Goal: Information Seeking & Learning: Find contact information

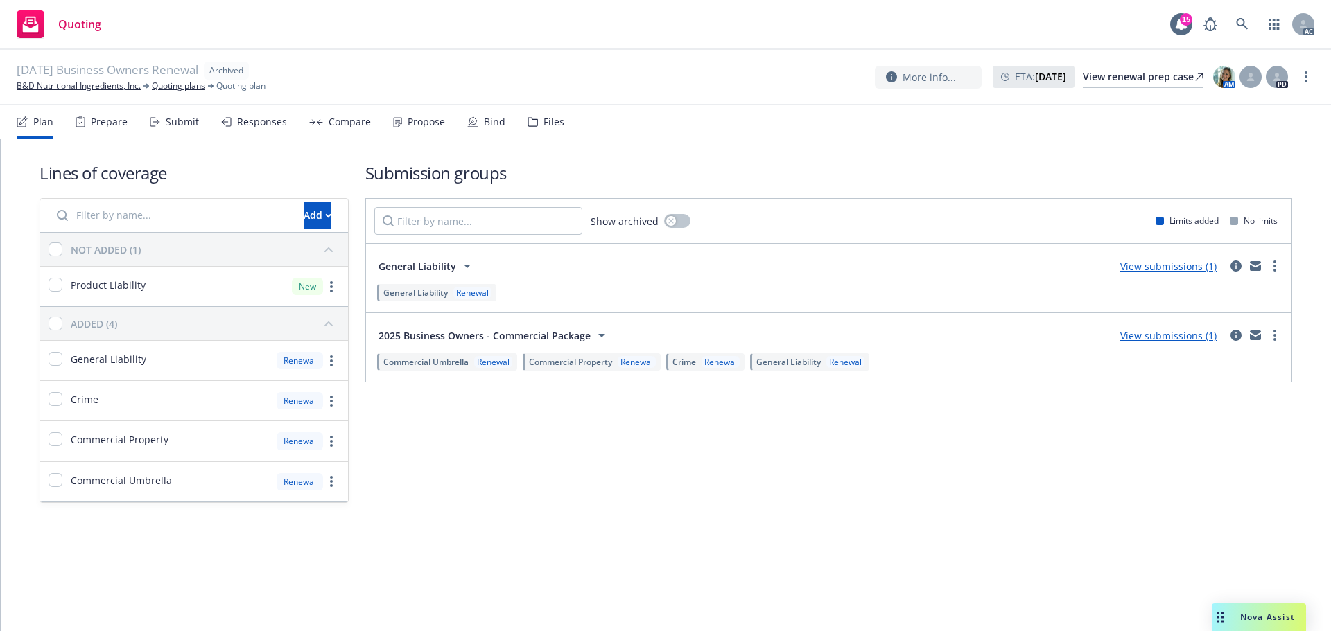
click at [117, 131] on div "Prepare" at bounding box center [102, 121] width 52 height 33
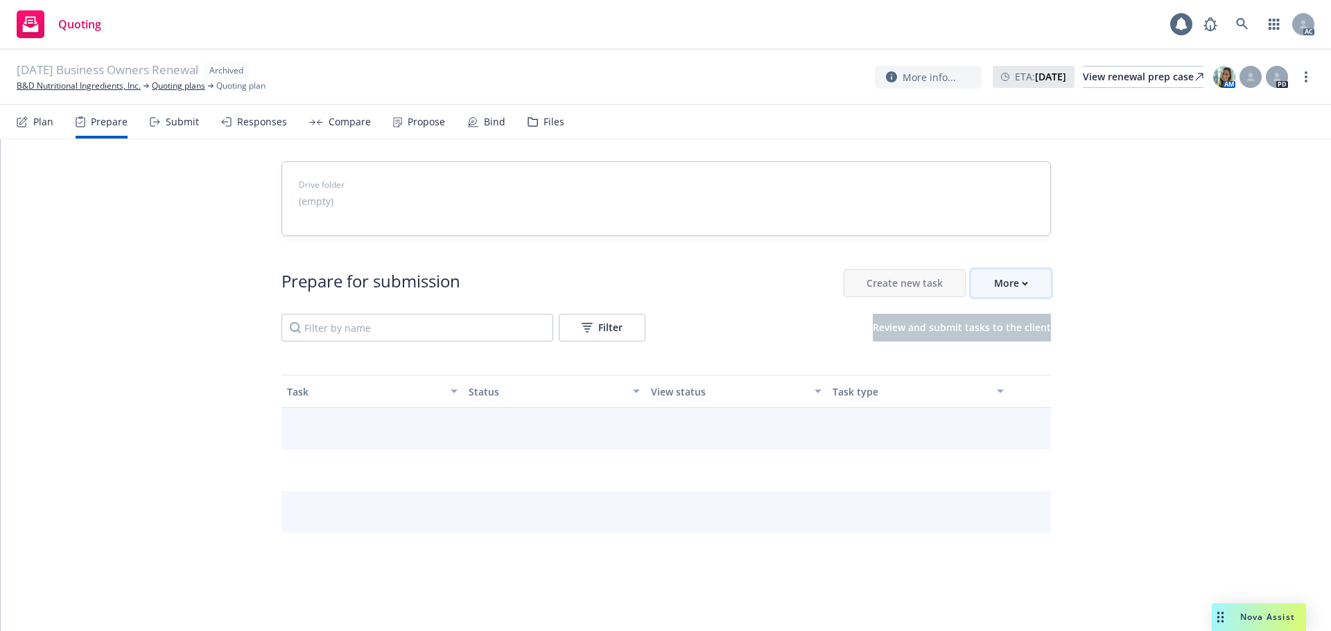
click at [1035, 293] on button "More" at bounding box center [1011, 284] width 80 height 28
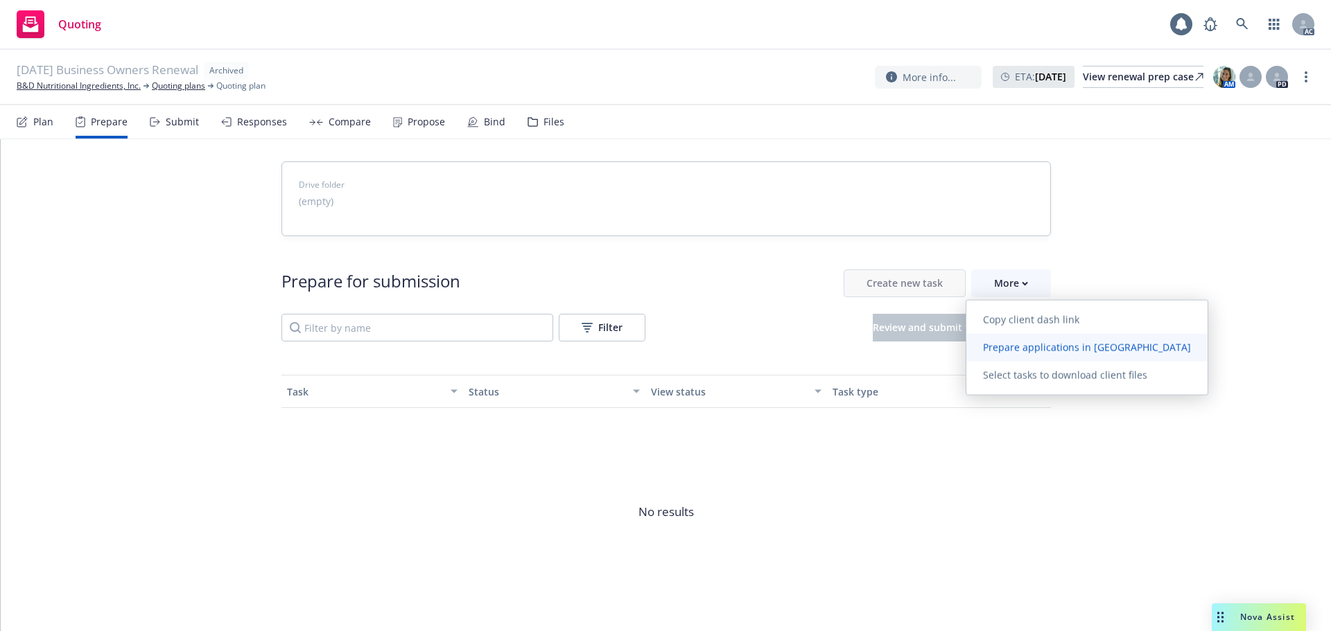
click at [1047, 344] on span "Prepare applications in Indio" at bounding box center [1086, 347] width 241 height 13
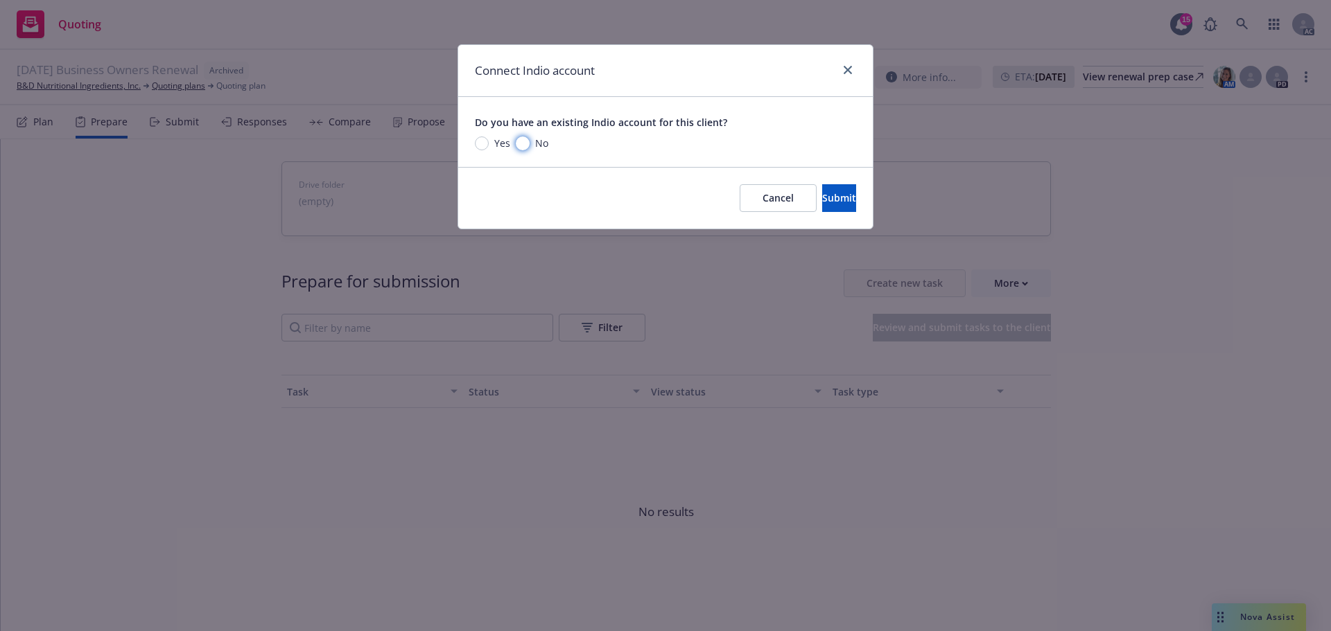
click at [517, 148] on input "No" at bounding box center [523, 144] width 14 height 14
radio input "true"
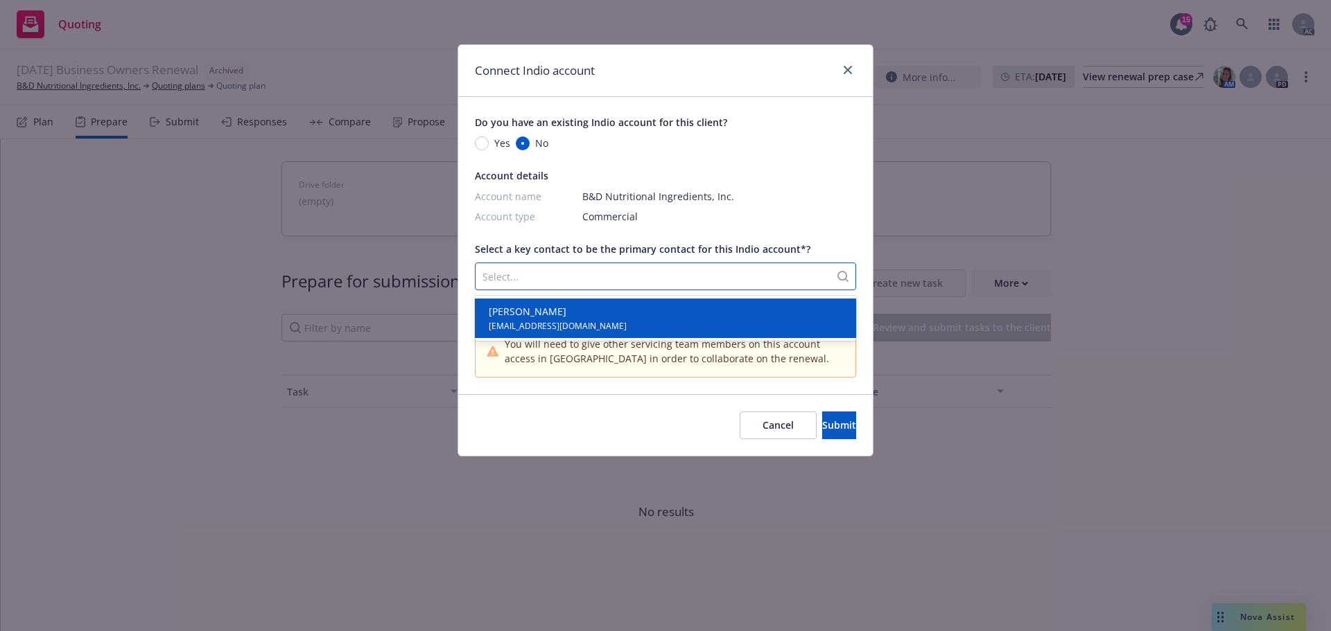
click at [624, 274] on div at bounding box center [652, 276] width 340 height 17
click at [595, 308] on span "[PERSON_NAME]" at bounding box center [558, 311] width 138 height 15
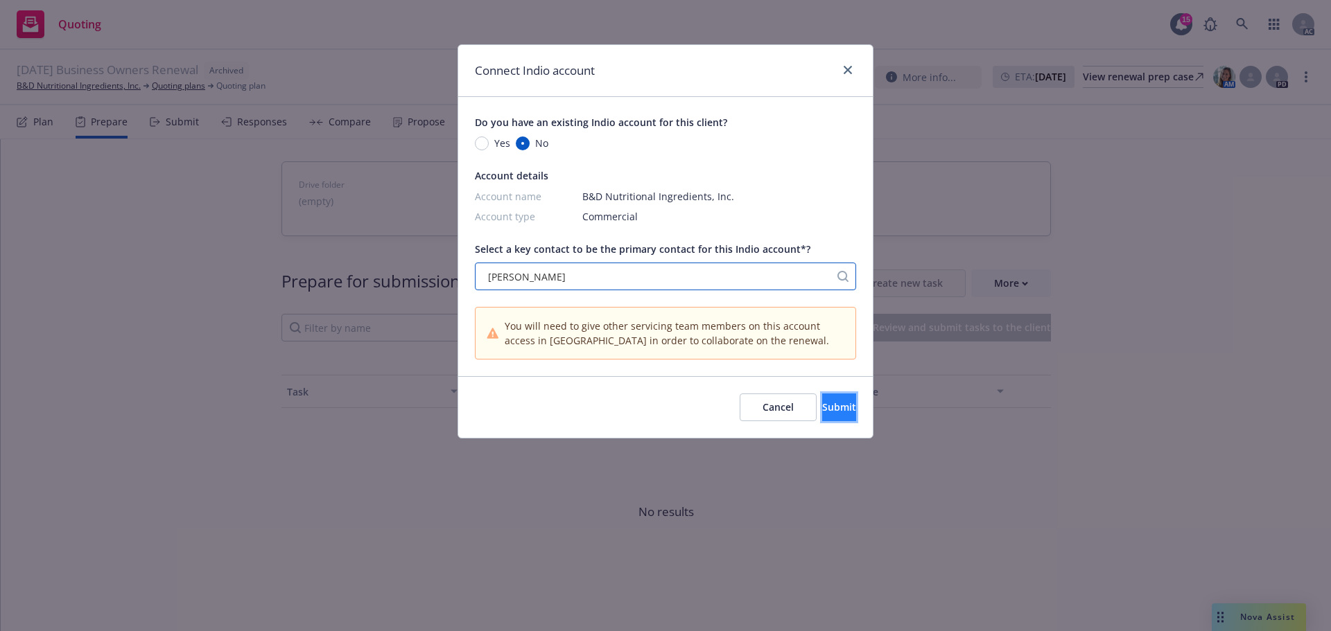
click at [823, 405] on span "Submit" at bounding box center [839, 407] width 34 height 13
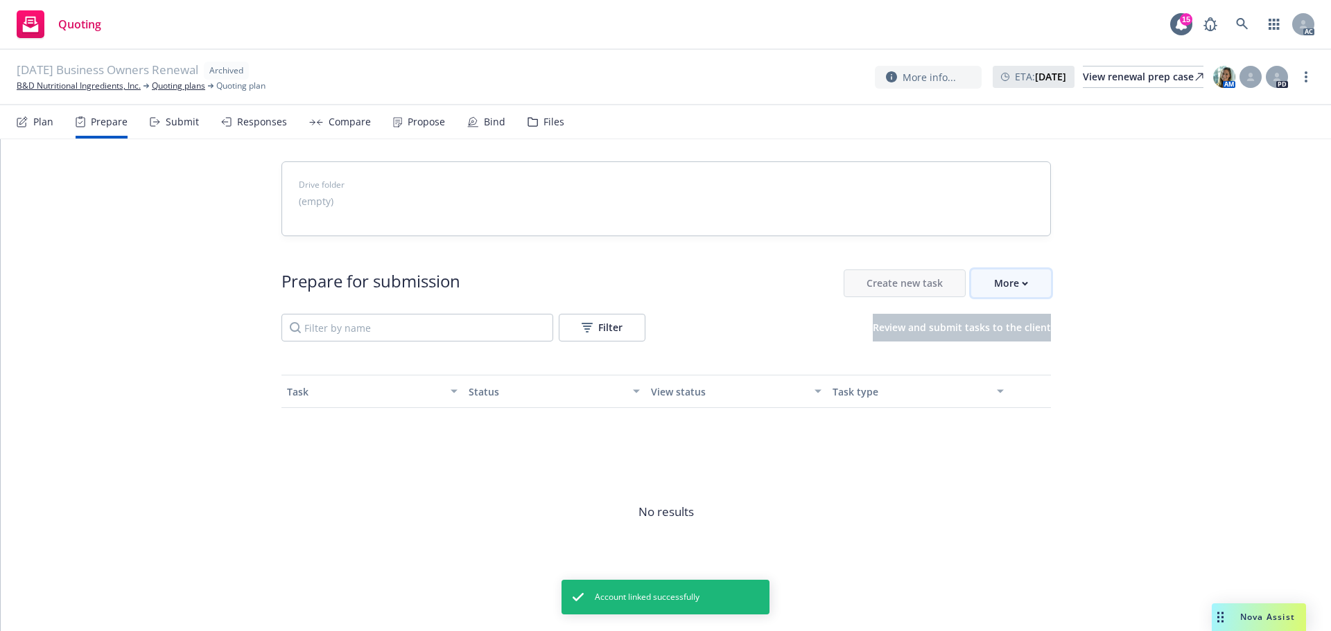
click at [1019, 290] on div "More" at bounding box center [1011, 283] width 34 height 26
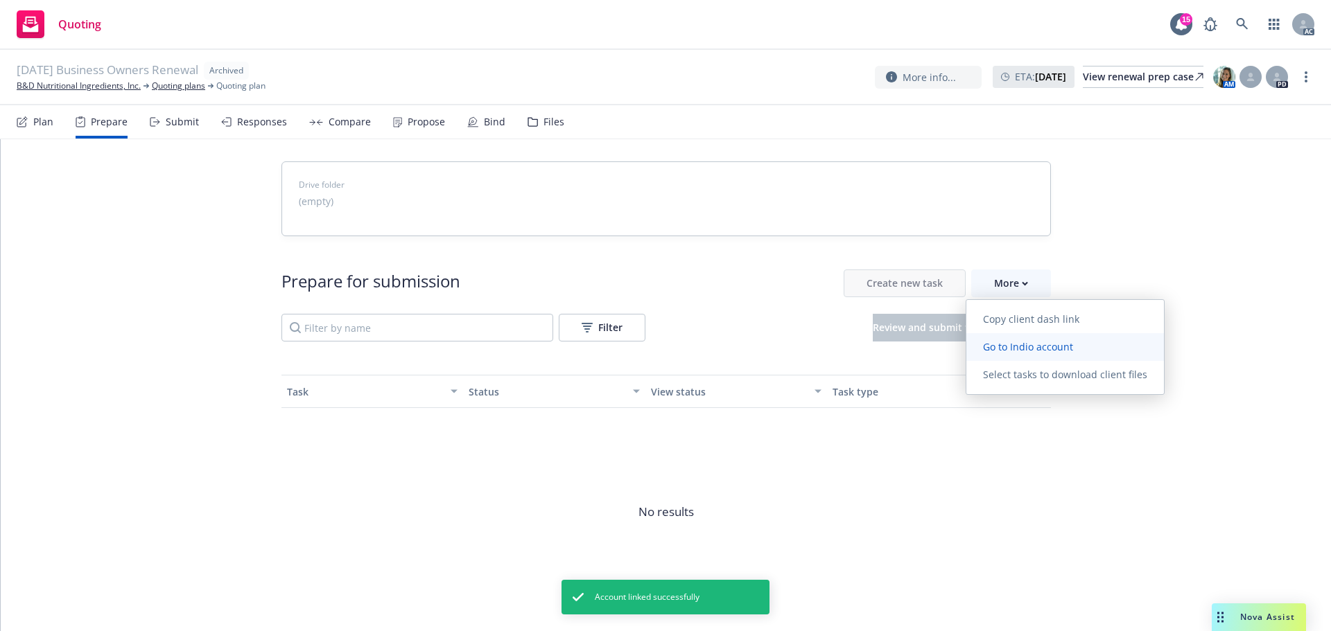
click at [1027, 340] on link "Go to Indio account" at bounding box center [1065, 347] width 198 height 28
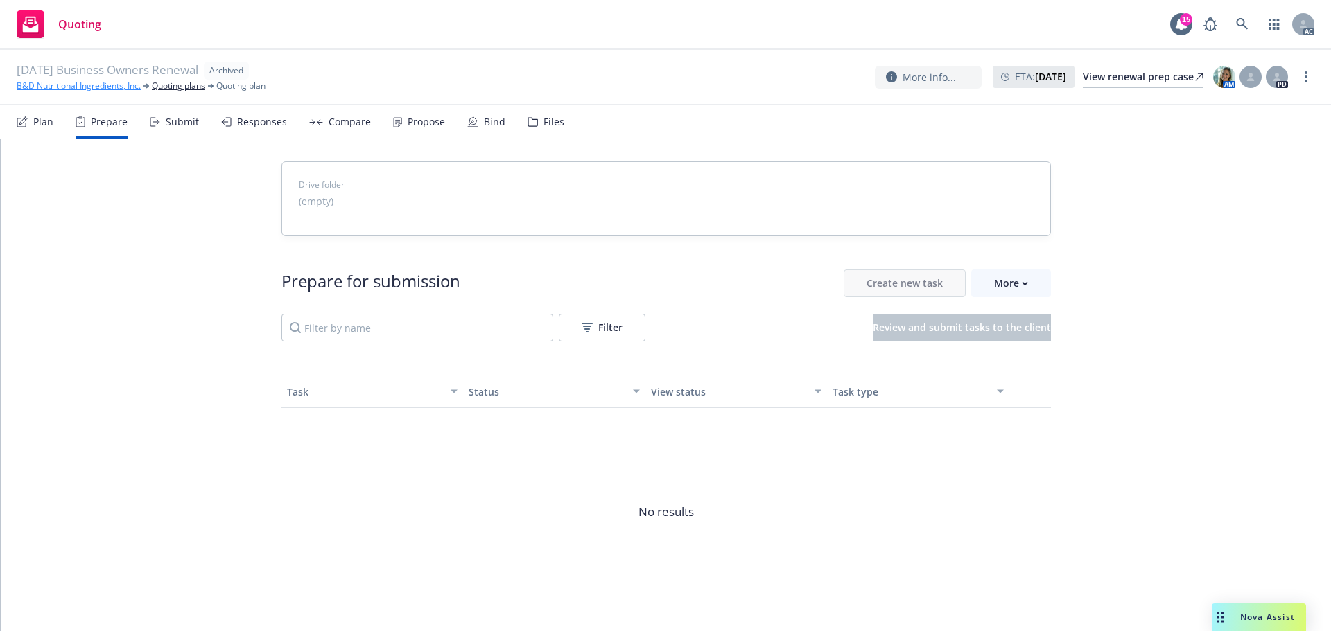
click at [58, 85] on link "B&D Nutritional Ingredients, Inc." at bounding box center [79, 86] width 124 height 12
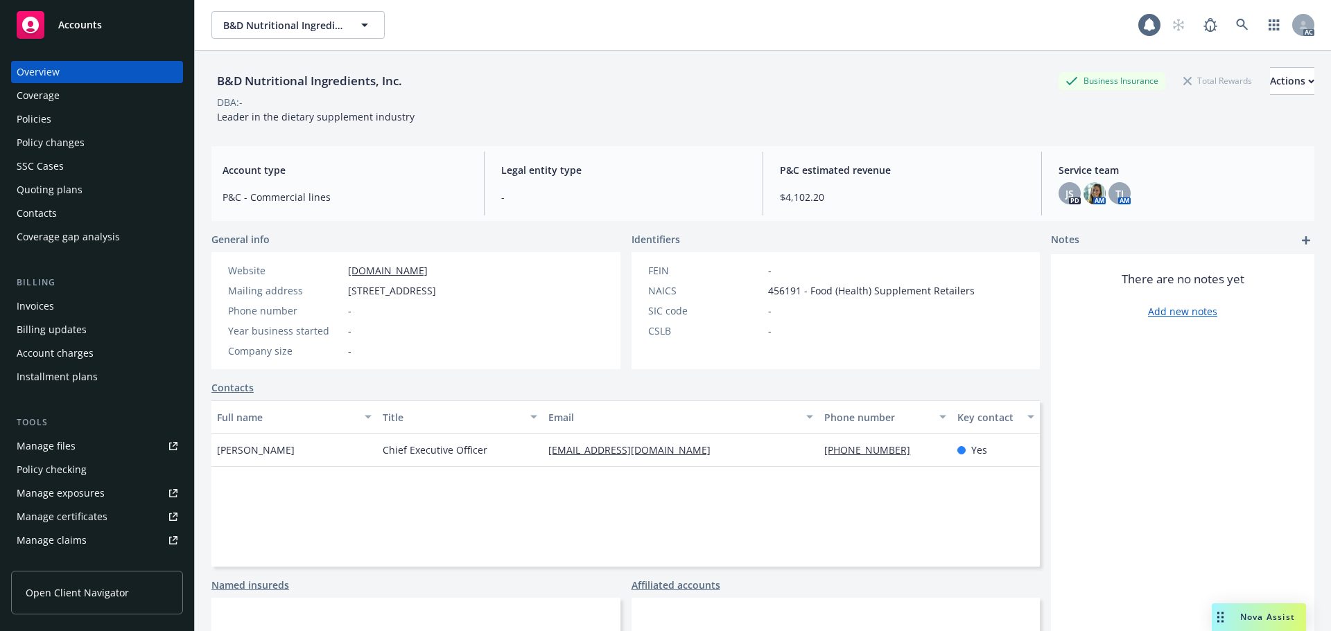
click at [44, 110] on div "Policies" at bounding box center [34, 119] width 35 height 22
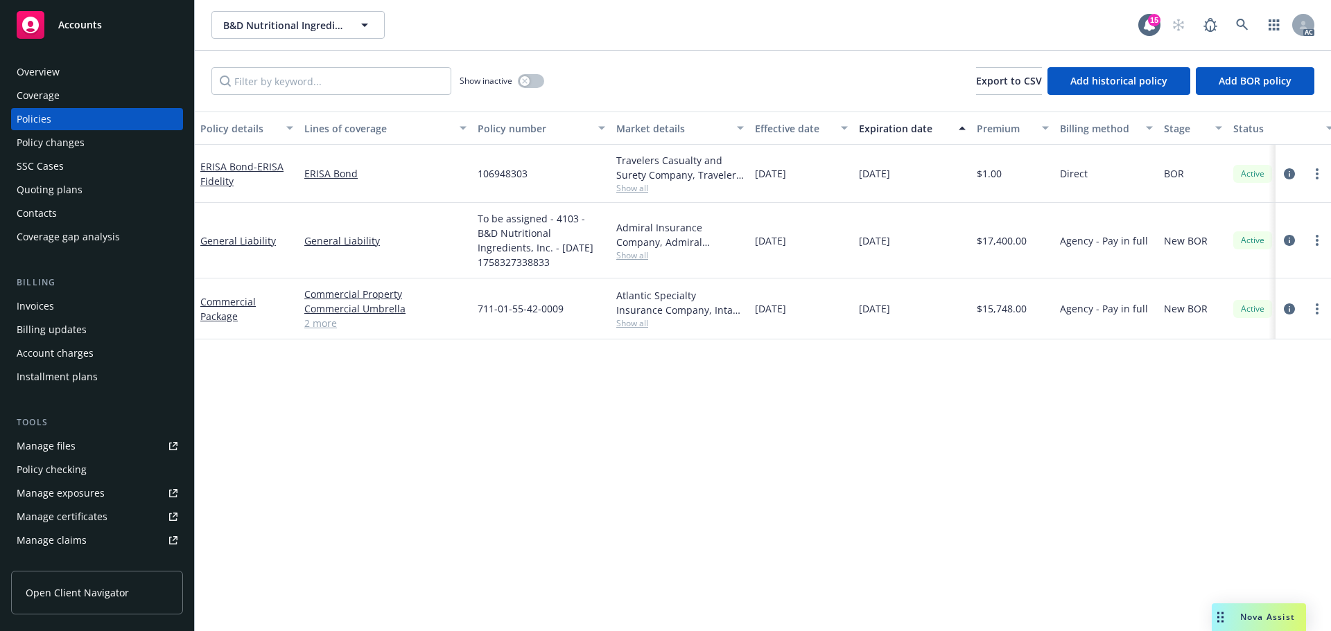
click at [326, 324] on link "2 more" at bounding box center [385, 323] width 162 height 15
click at [0, 0] on link "Crime" at bounding box center [0, 0] width 0 height 0
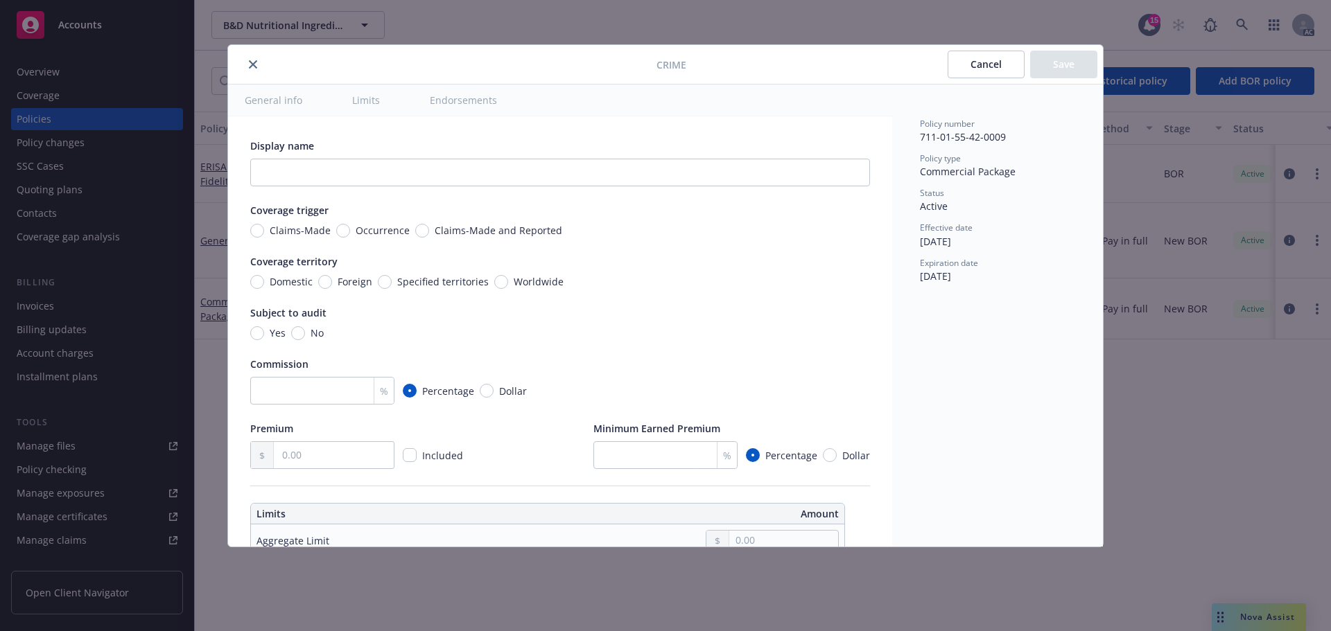
click at [250, 66] on icon "close" at bounding box center [253, 64] width 8 height 8
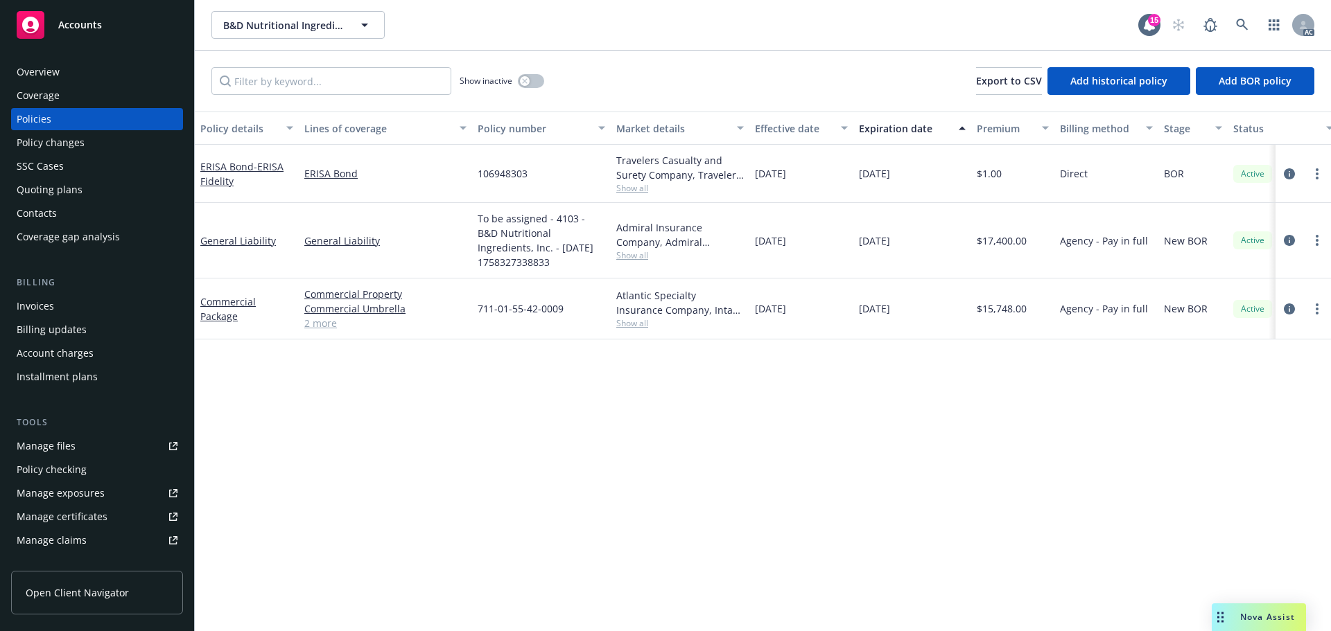
click at [326, 326] on link "2 more" at bounding box center [385, 323] width 162 height 15
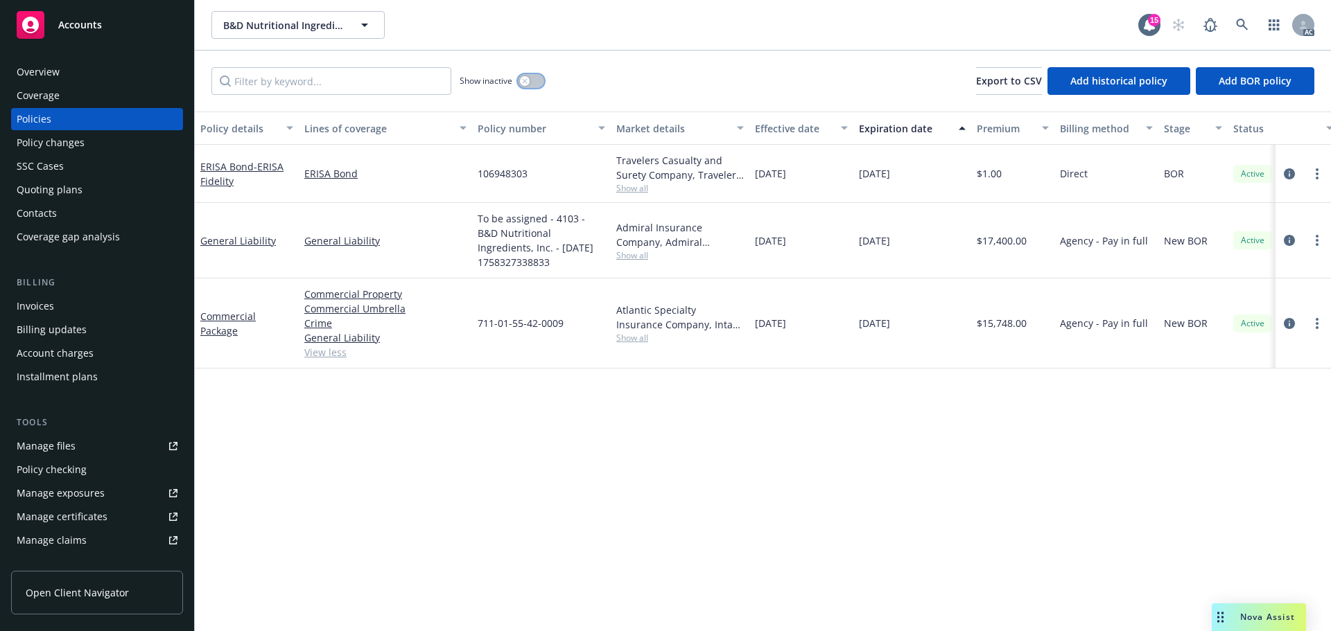
click at [528, 81] on div "button" at bounding box center [525, 81] width 10 height 10
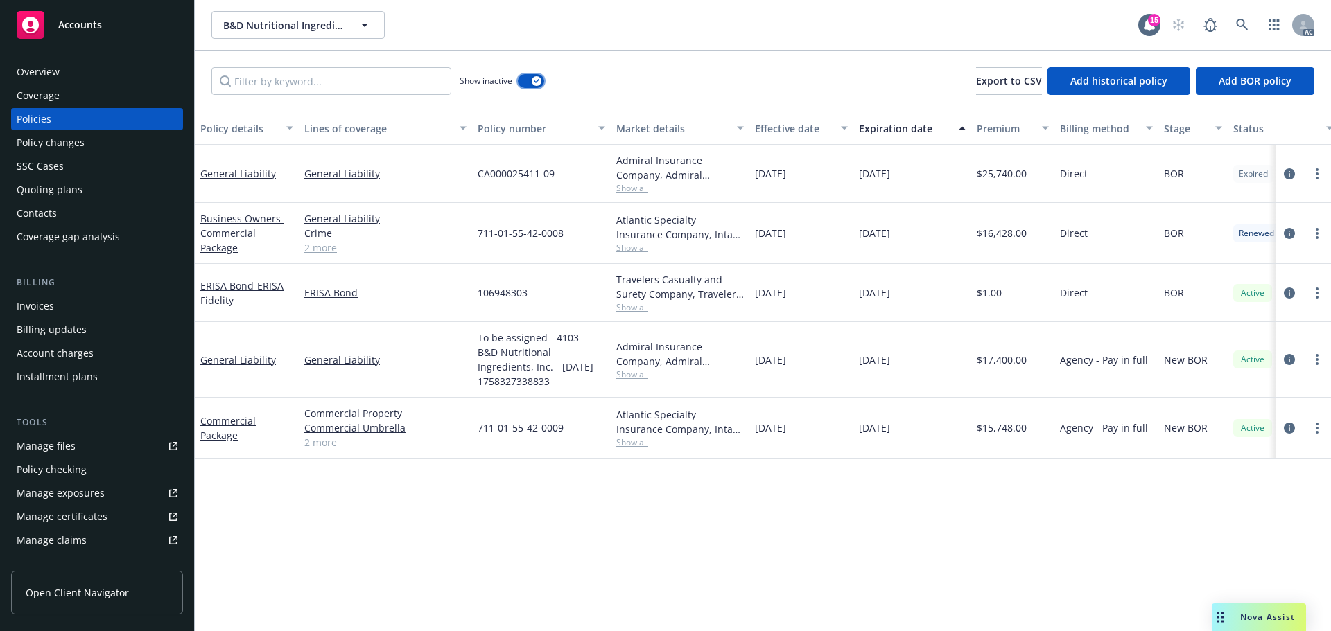
click at [527, 82] on button "button" at bounding box center [531, 81] width 26 height 14
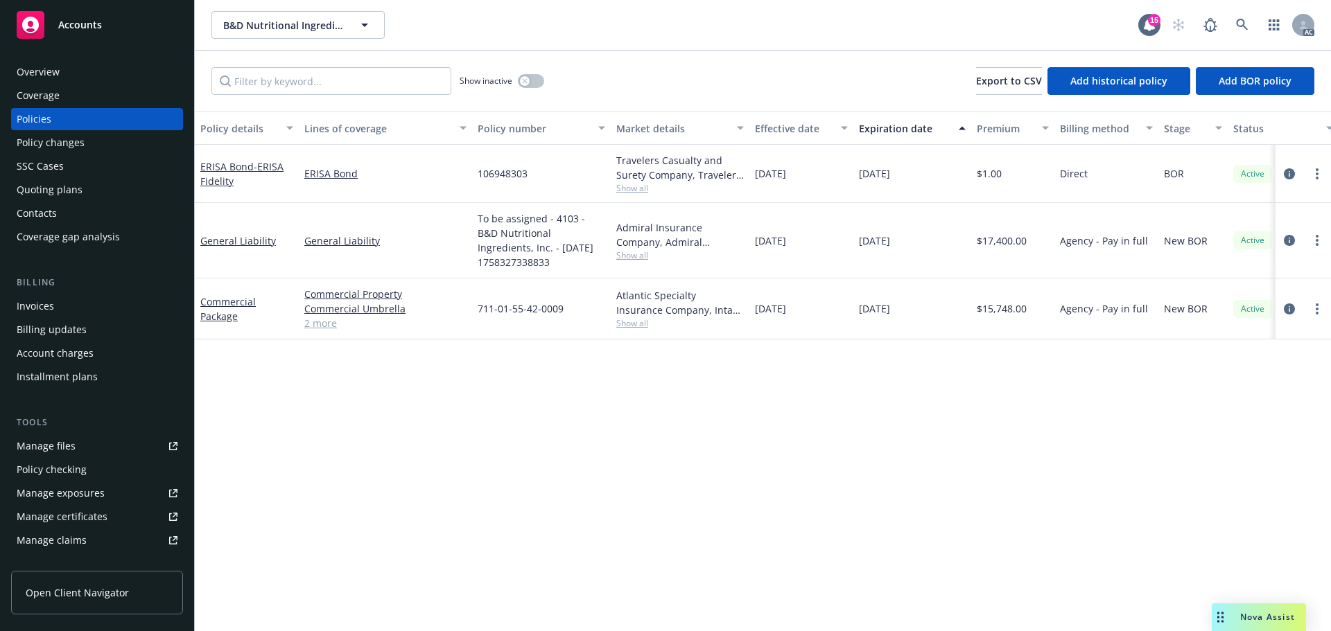
click at [323, 325] on link "2 more" at bounding box center [385, 323] width 162 height 15
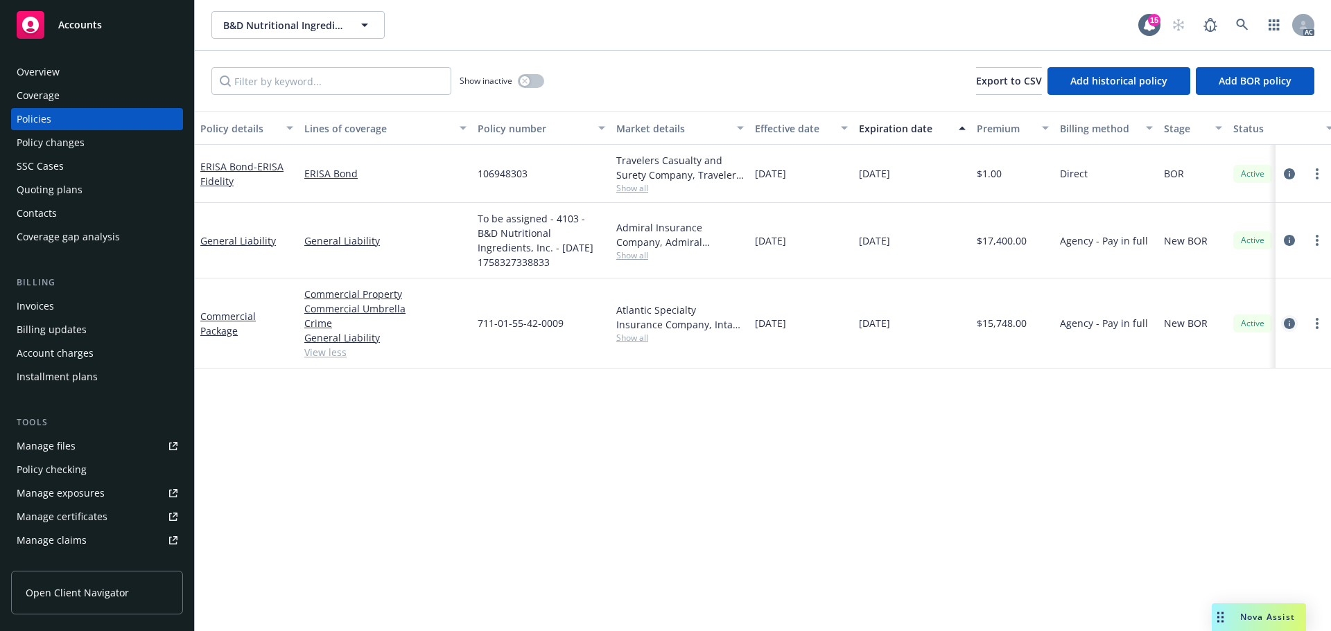
click at [1290, 322] on icon "circleInformation" at bounding box center [1288, 323] width 11 height 11
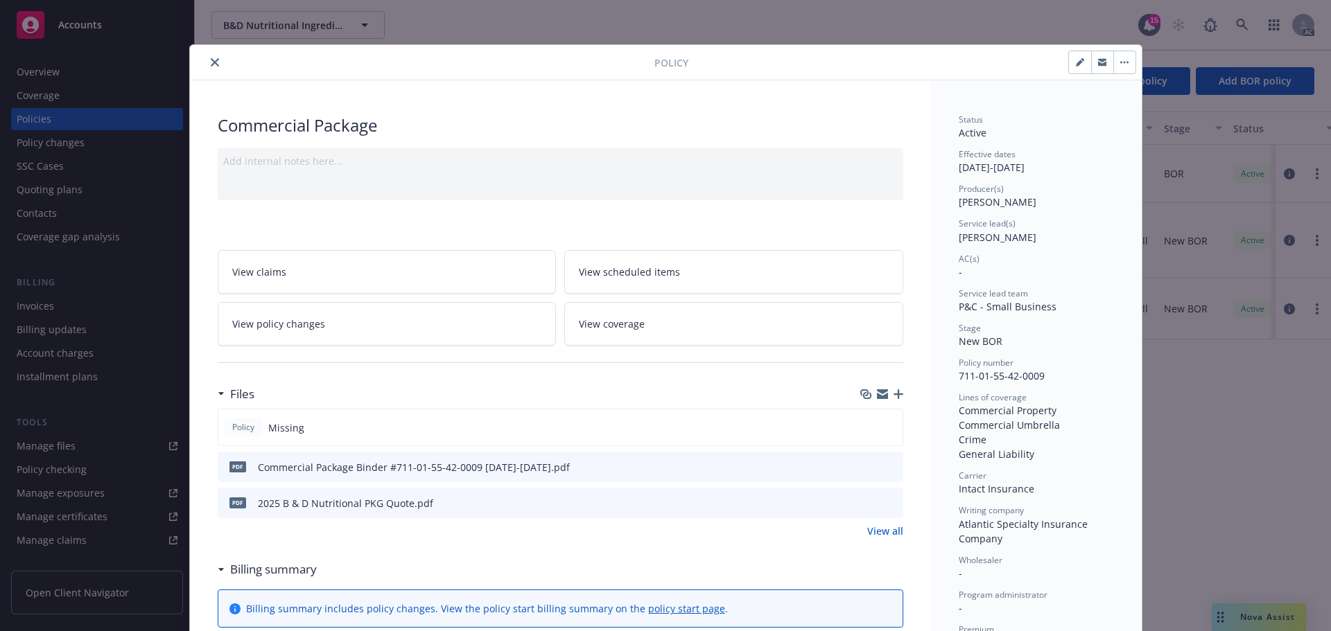
click at [211, 59] on icon "close" at bounding box center [215, 62] width 8 height 8
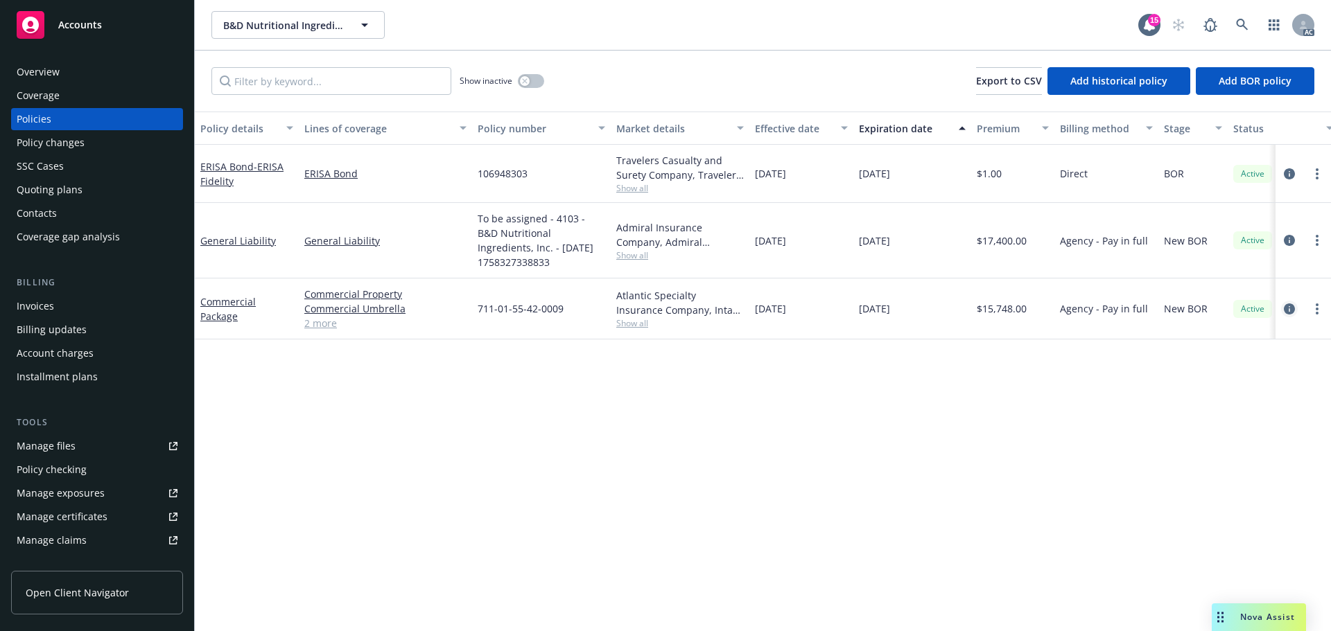
click at [1294, 310] on link "circleInformation" at bounding box center [1289, 309] width 17 height 17
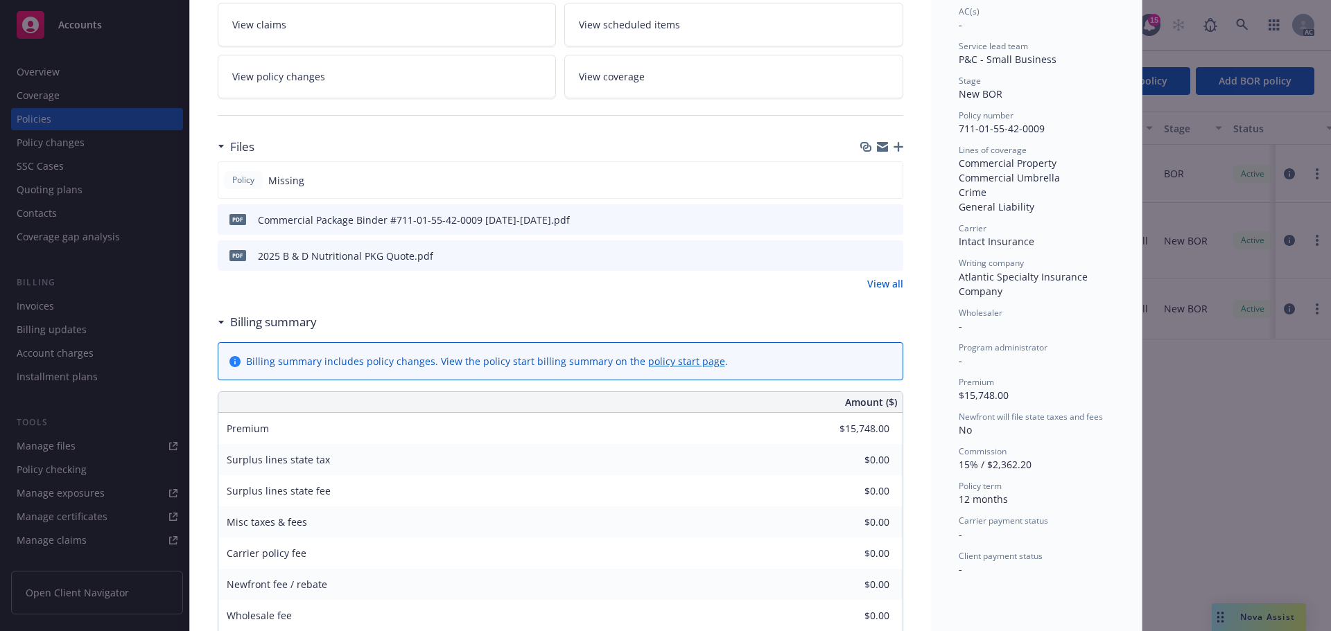
scroll to position [249, 0]
click at [877, 284] on link "View all" at bounding box center [885, 281] width 36 height 15
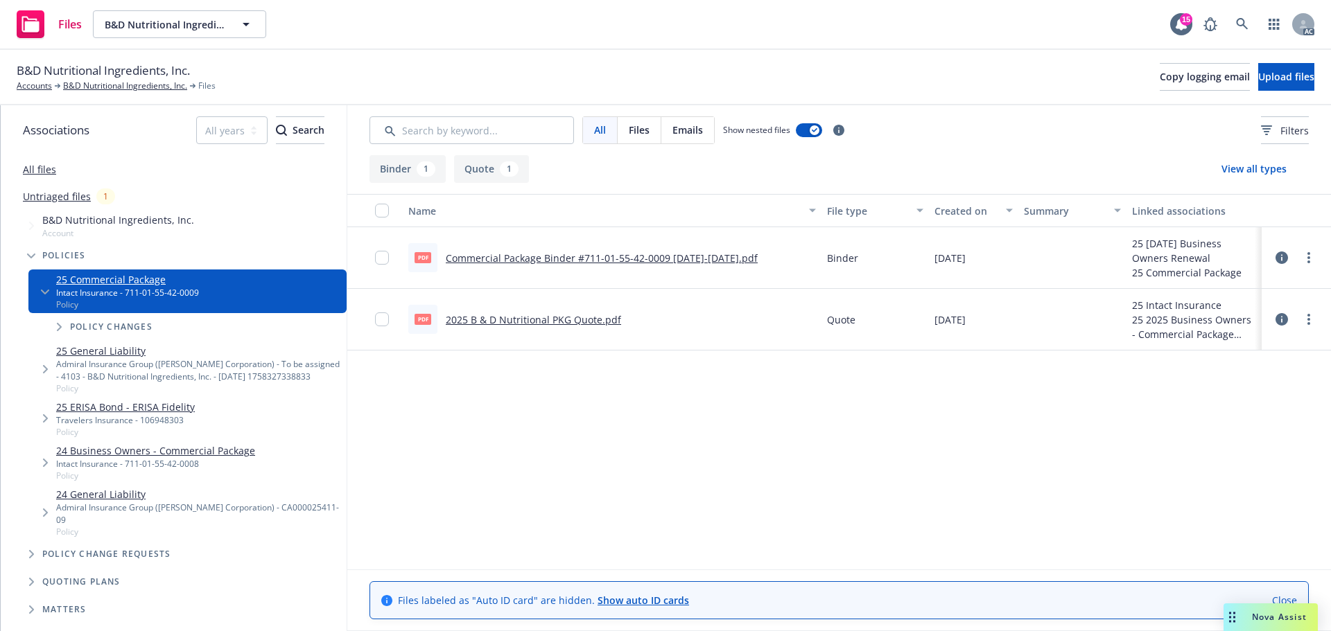
click at [484, 317] on link "2025 B & D Nutritional PKG Quote.pdf" at bounding box center [533, 319] width 175 height 13
click at [553, 256] on link "Commercial Package Binder #711-01-55-42-0009 2025-2026.pdf" at bounding box center [602, 258] width 312 height 13
click at [138, 350] on link "25 General Liability" at bounding box center [198, 351] width 285 height 15
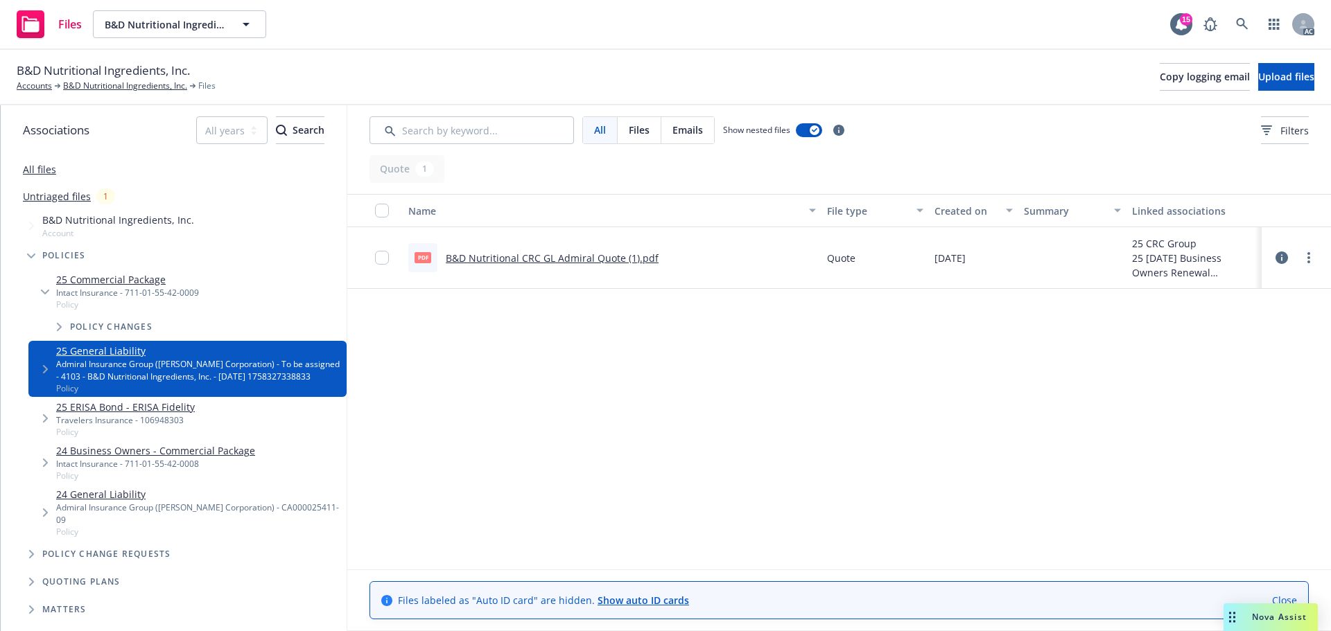
click at [543, 254] on link "B&D Nutritional CRC GL Admiral Quote (1).pdf" at bounding box center [552, 258] width 213 height 13
click at [37, 164] on link "All files" at bounding box center [39, 169] width 33 height 13
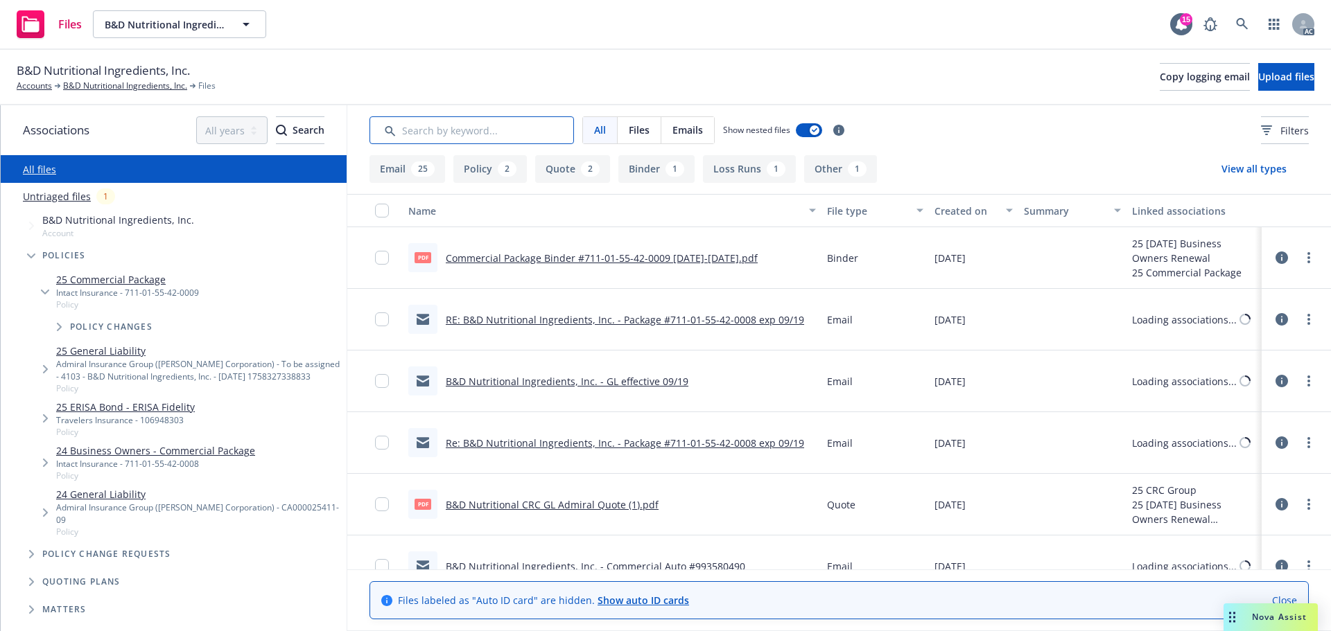
click at [496, 120] on input "Search by keyword..." at bounding box center [471, 130] width 204 height 28
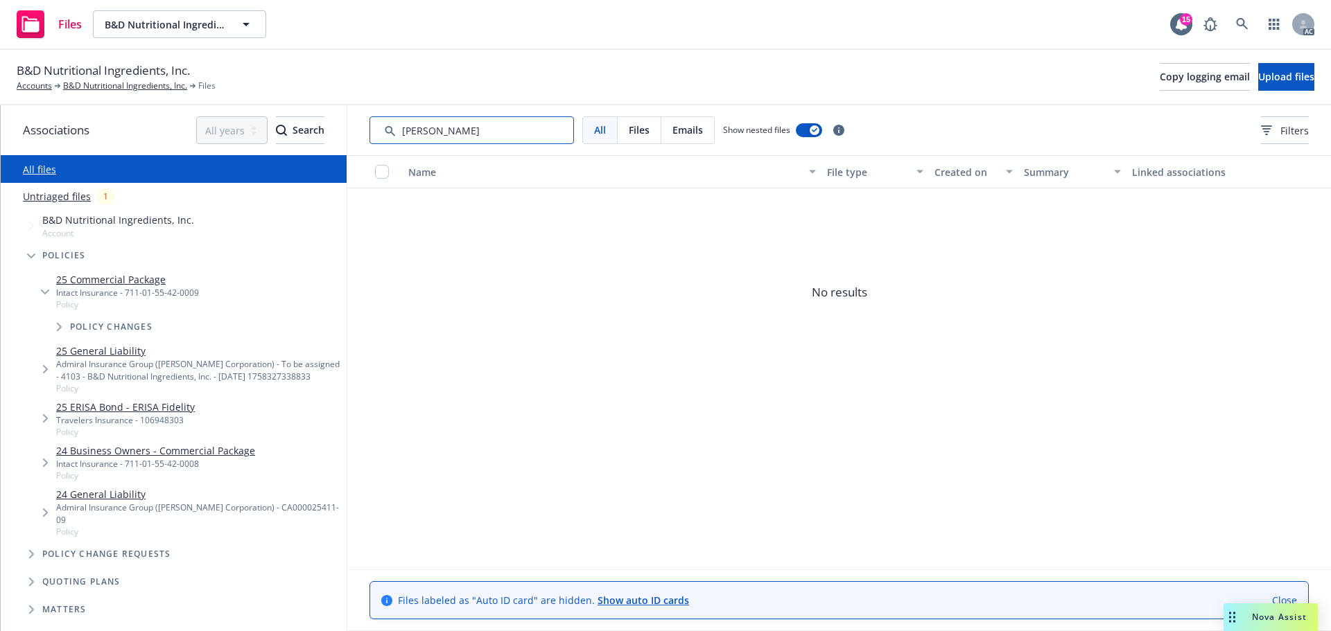
drag, startPoint x: 482, startPoint y: 133, endPoint x: 407, endPoint y: 131, distance: 74.9
click at [407, 131] on input "Search by keyword..." at bounding box center [471, 130] width 204 height 28
type input "app"
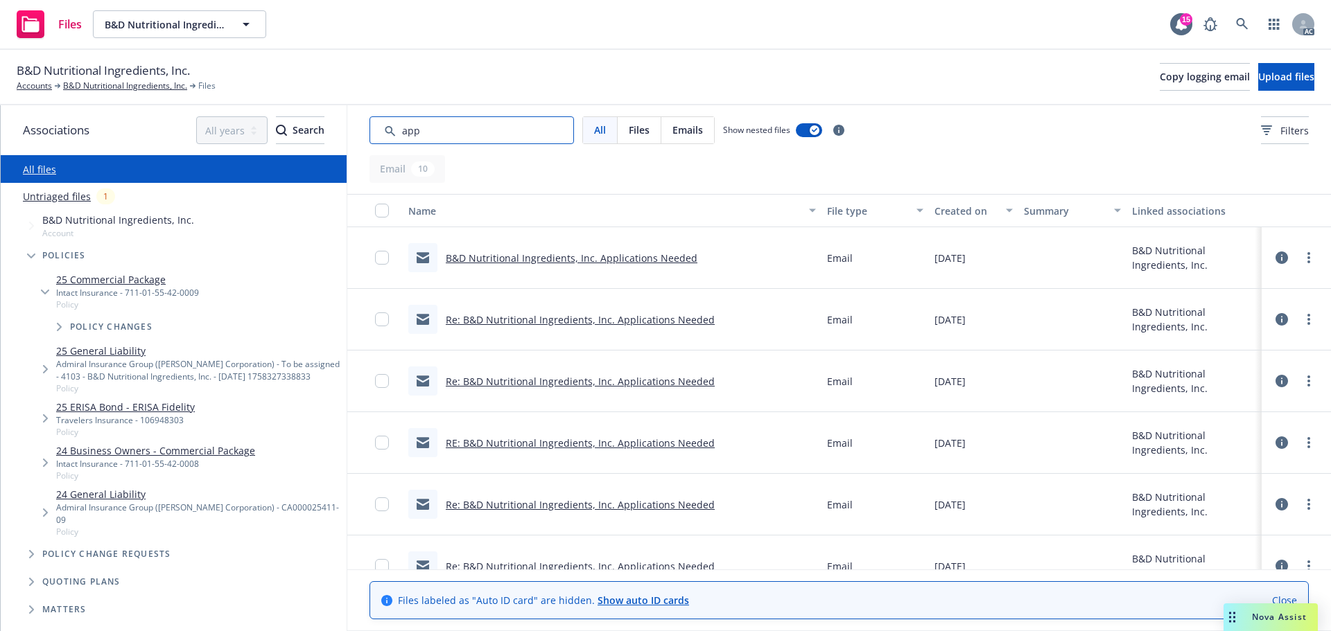
click at [516, 141] on input "Search by keyword..." at bounding box center [471, 130] width 204 height 28
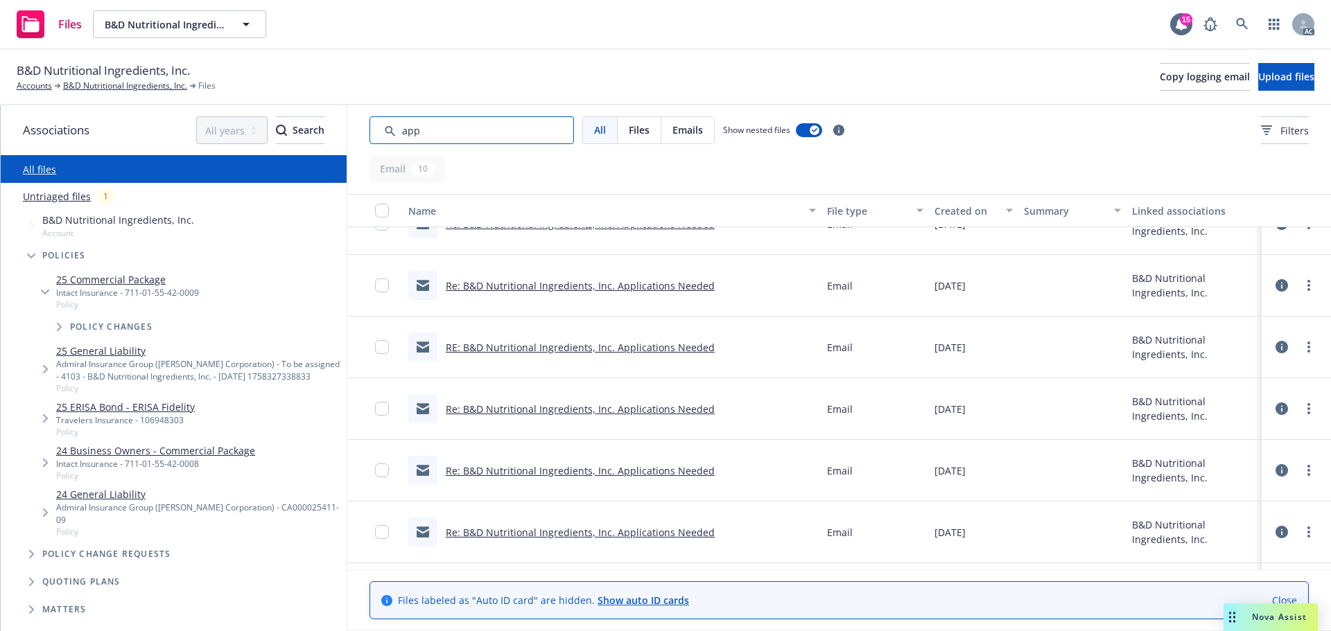
scroll to position [267, 0]
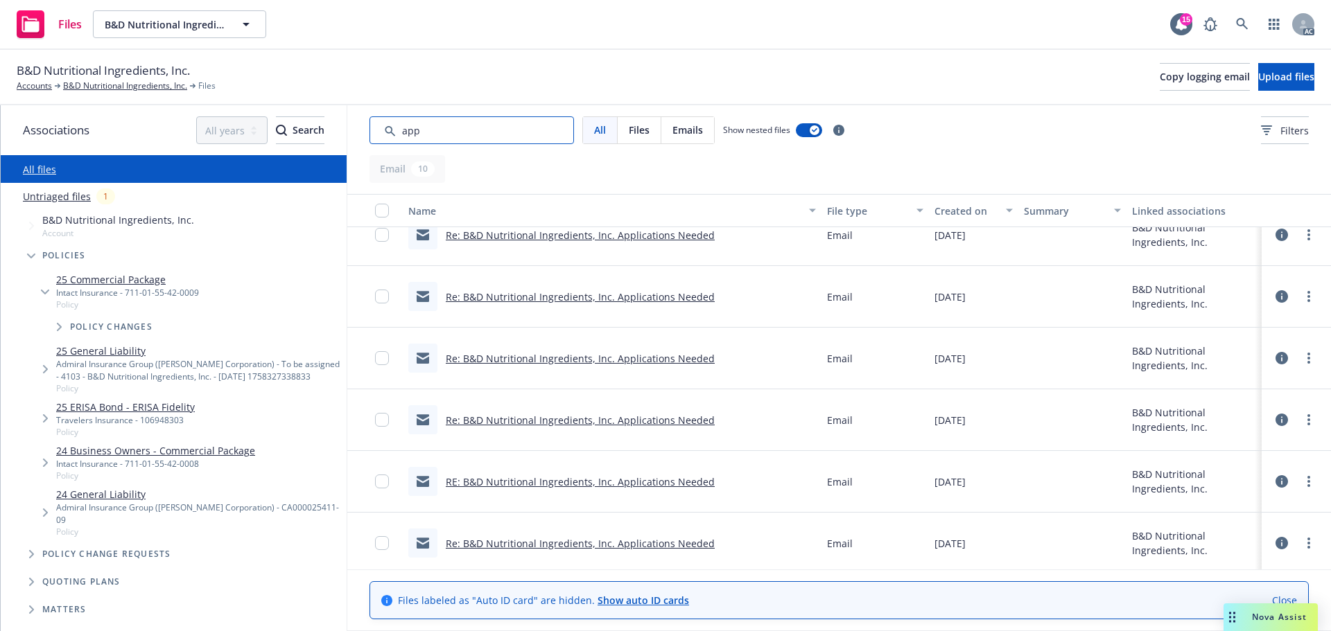
drag, startPoint x: 398, startPoint y: 132, endPoint x: 349, endPoint y: 128, distance: 50.0
click at [349, 128] on div "All Files Emails Show nested files Filters" at bounding box center [838, 130] width 983 height 50
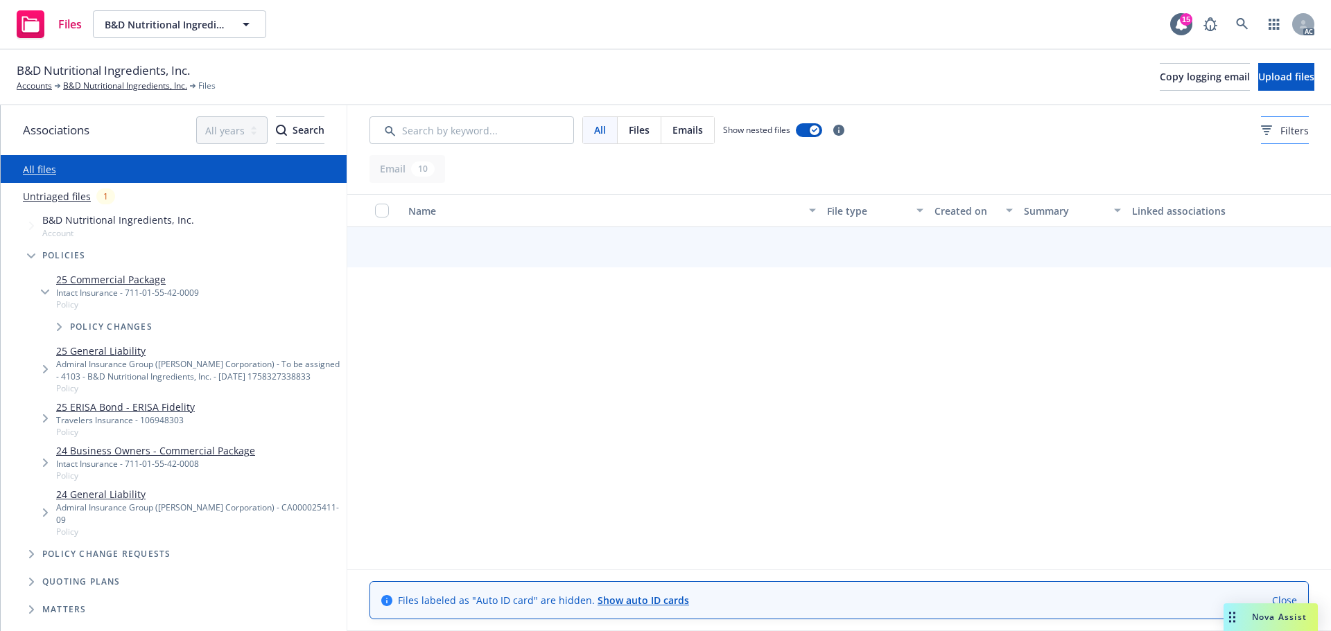
click at [1236, 116] on div "All Files Emails Show nested files Filters" at bounding box center [838, 130] width 983 height 50
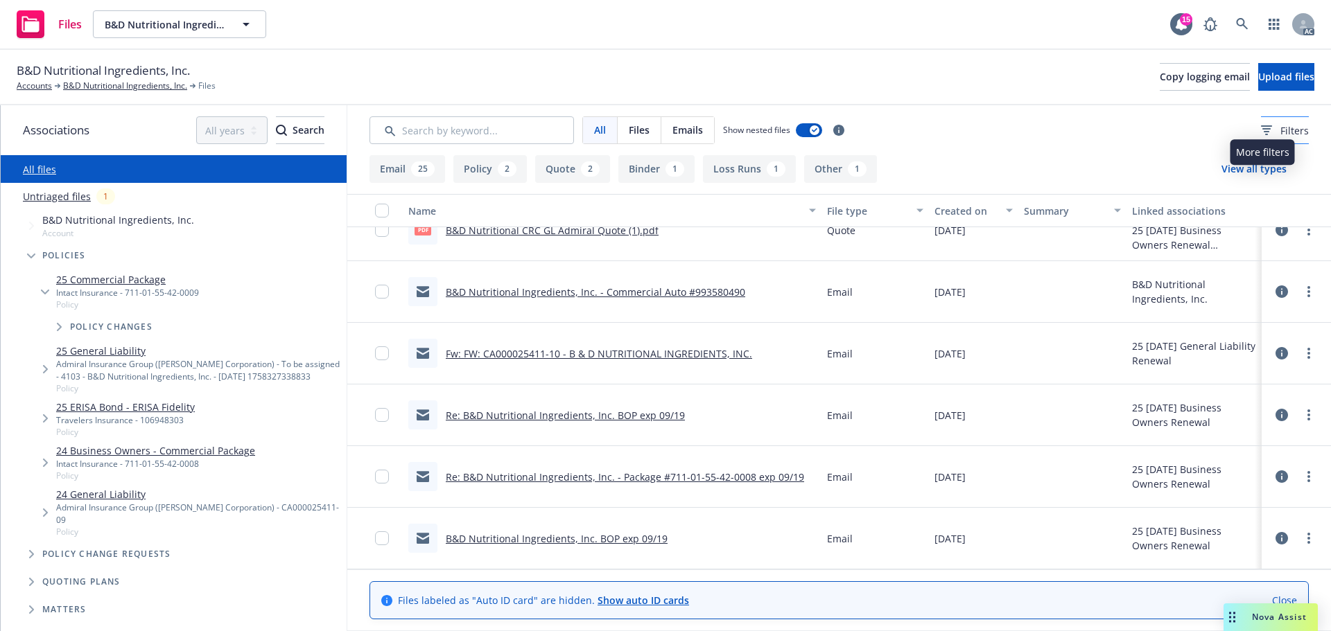
click at [1261, 127] on icon at bounding box center [1266, 125] width 11 height 1
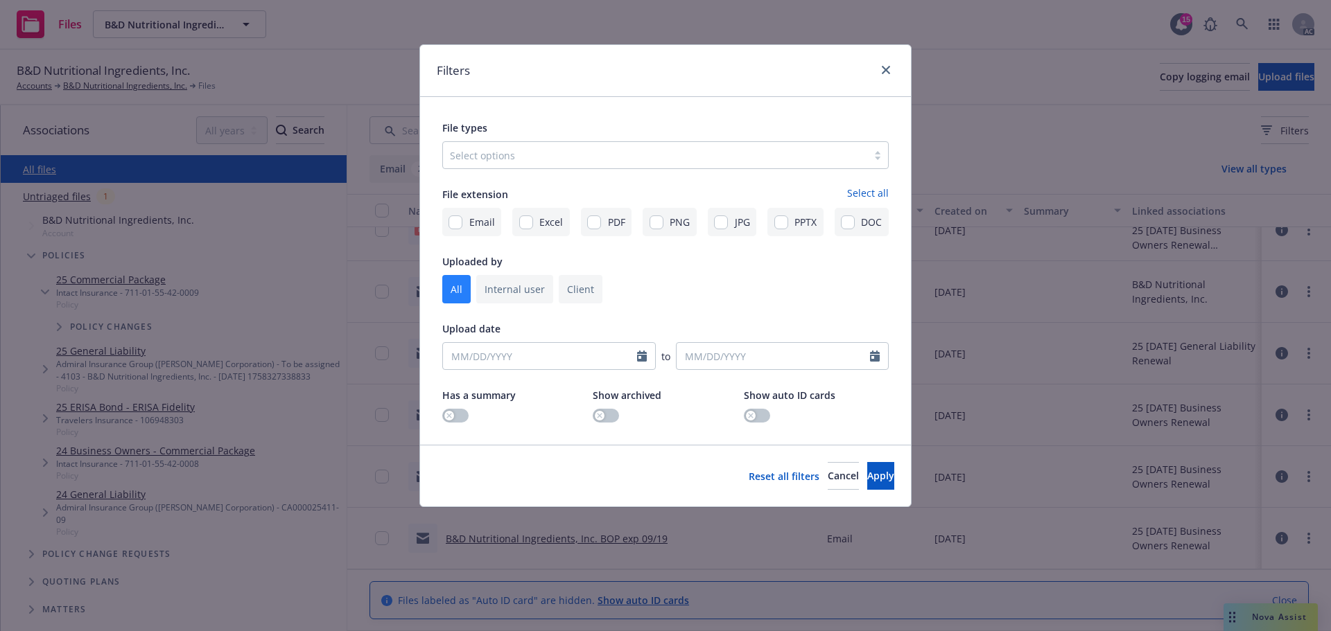
click at [685, 147] on div at bounding box center [655, 155] width 410 height 17
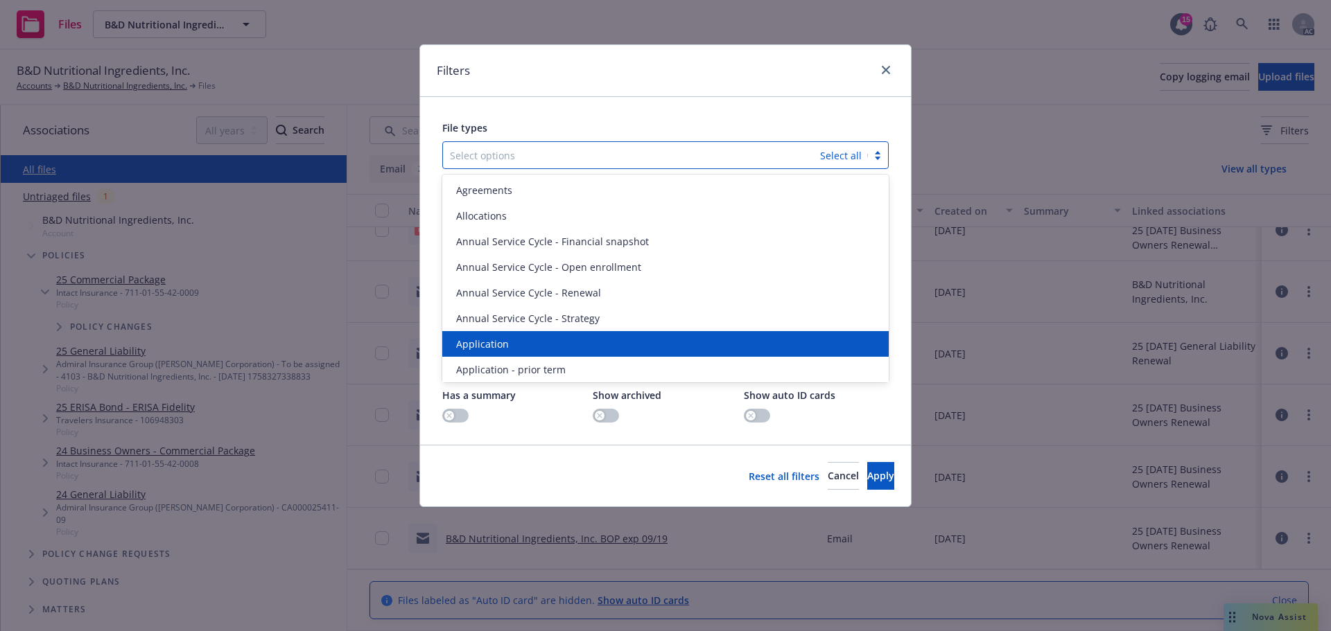
click at [523, 332] on div "Application" at bounding box center [665, 344] width 446 height 26
click at [523, 332] on div "Application - prior term" at bounding box center [665, 344] width 446 height 26
click at [523, 332] on div "Application - signed" at bounding box center [665, 344] width 446 height 26
click at [523, 332] on div "Application - unsigned" at bounding box center [665, 344] width 446 height 26
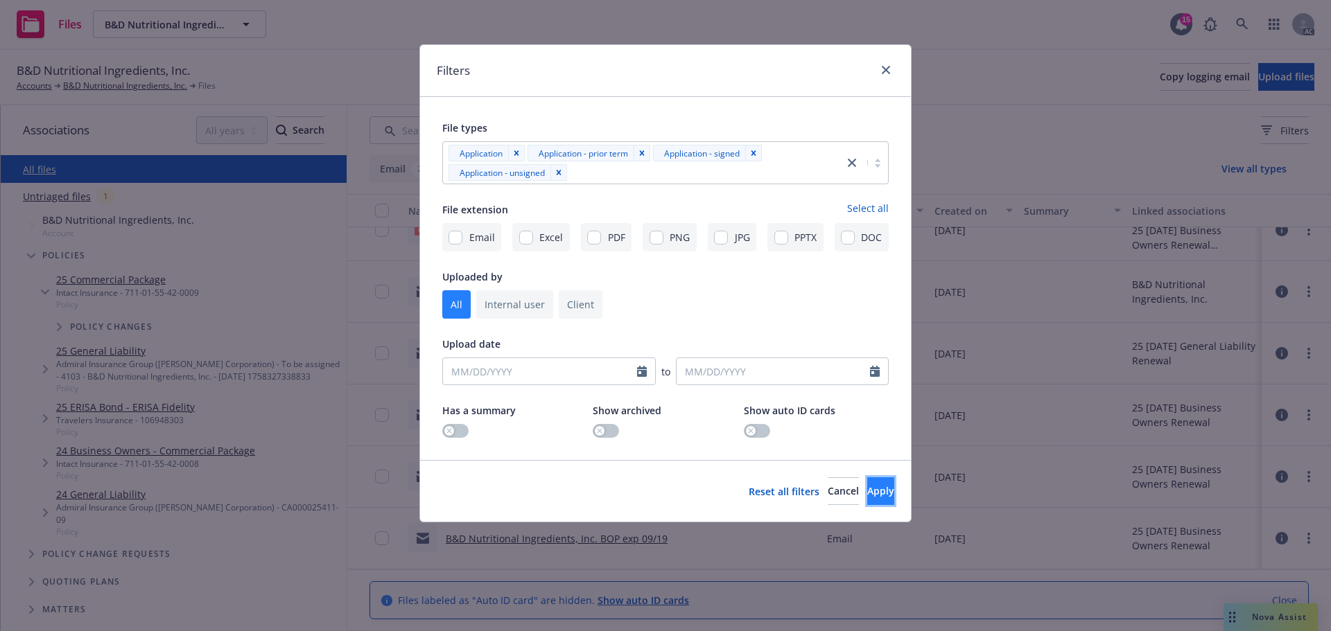
click at [867, 480] on button "Apply" at bounding box center [880, 491] width 27 height 28
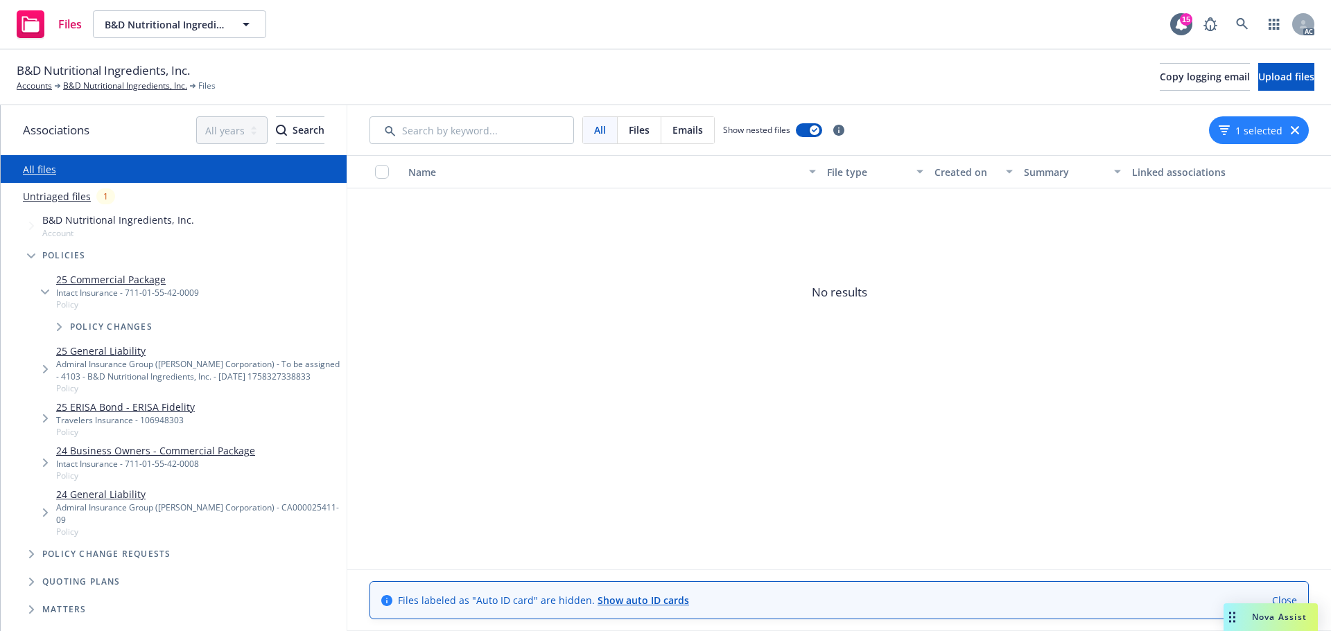
click at [1296, 136] on div "1 selected" at bounding box center [1259, 130] width 100 height 28
click at [1294, 131] on icon "button" at bounding box center [1294, 130] width 8 height 8
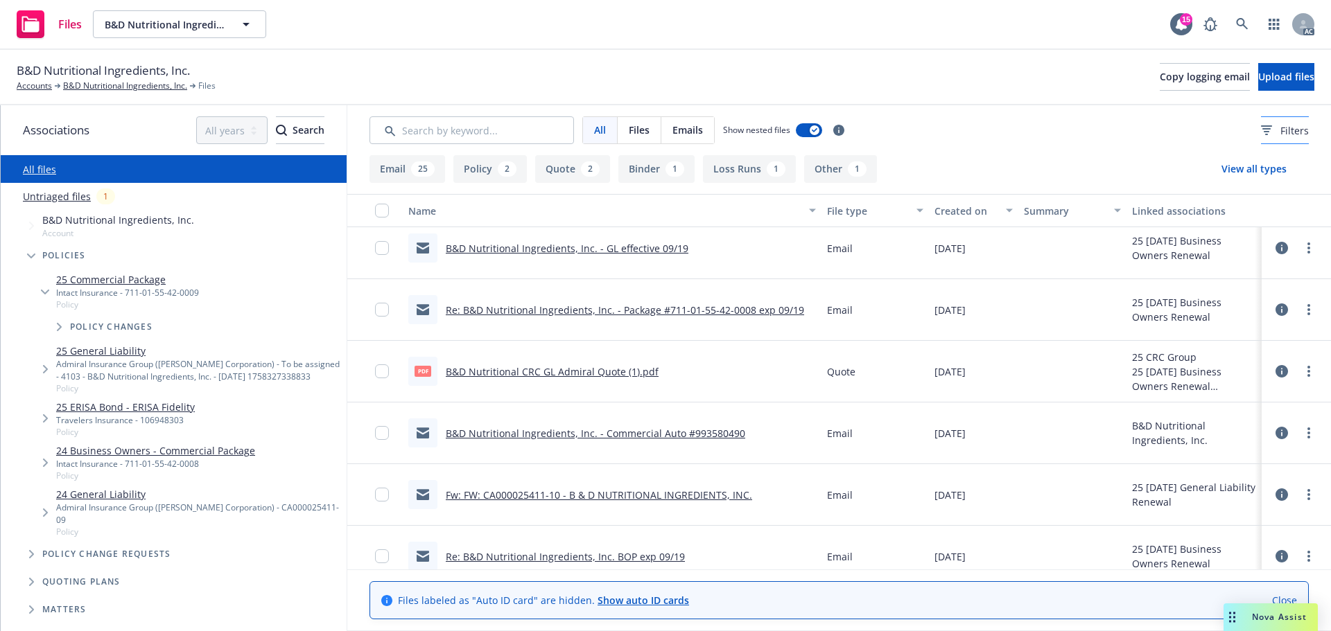
scroll to position [213, 0]
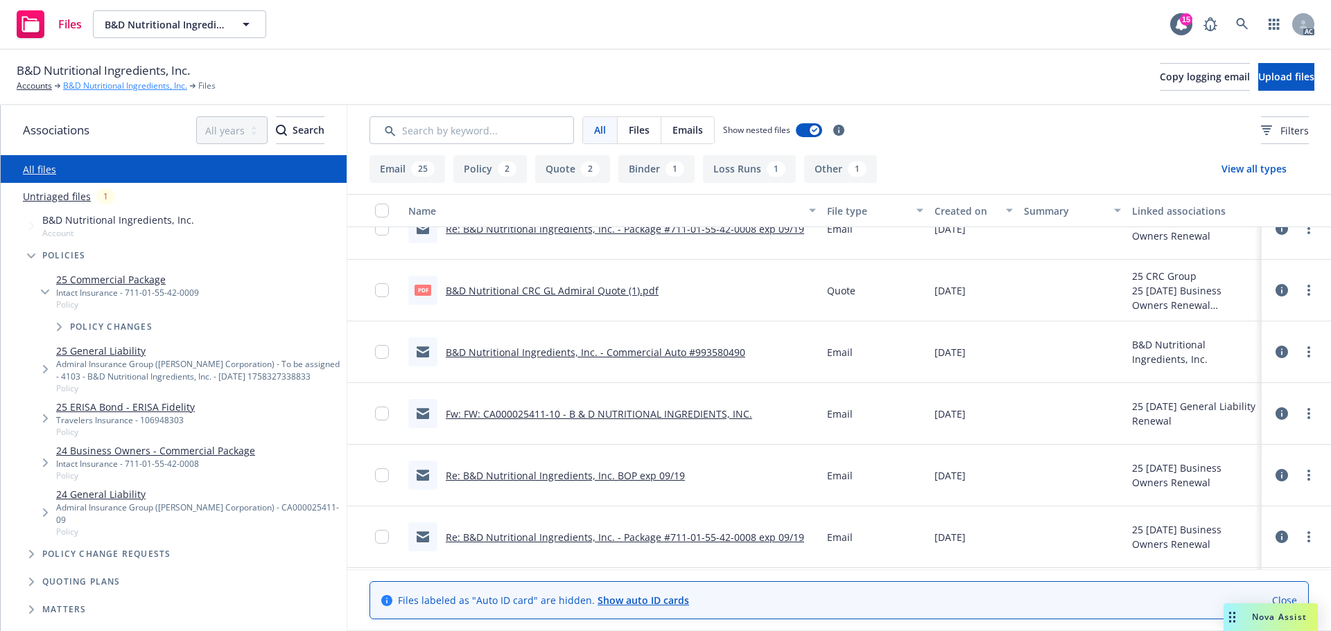
click at [115, 87] on link "B&D Nutritional Ingredients, Inc." at bounding box center [125, 86] width 124 height 12
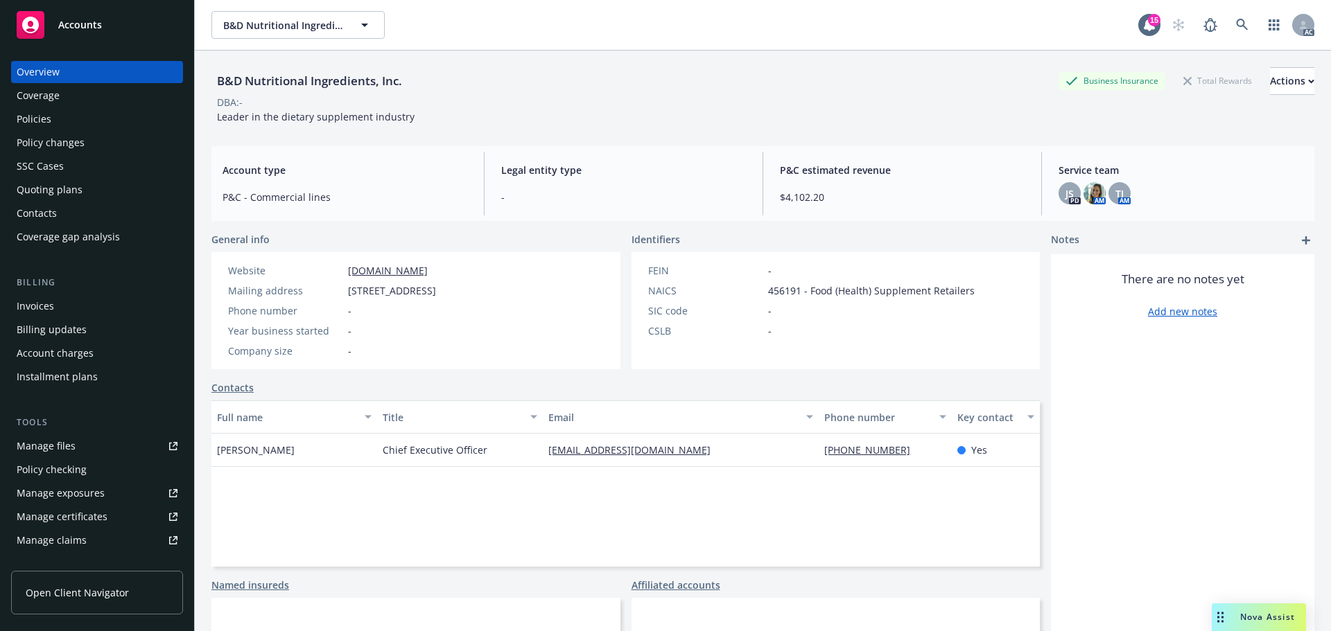
click at [28, 108] on div "Policies" at bounding box center [34, 119] width 35 height 22
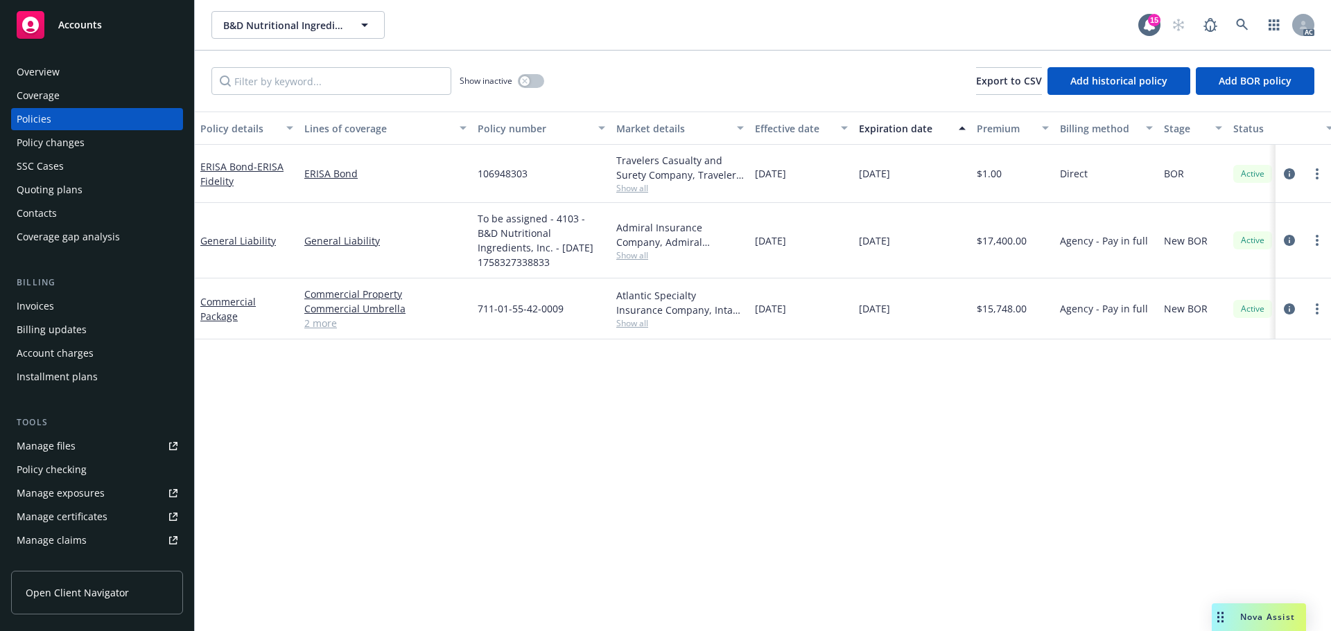
drag, startPoint x: 927, startPoint y: 238, endPoint x: 842, endPoint y: 242, distance: 85.3
click at [842, 242] on div "General Liability General Liability To be assigned - 4103 - B&D Nutritional Ing…" at bounding box center [863, 241] width 1337 height 76
click at [66, 78] on div "Overview" at bounding box center [97, 72] width 161 height 22
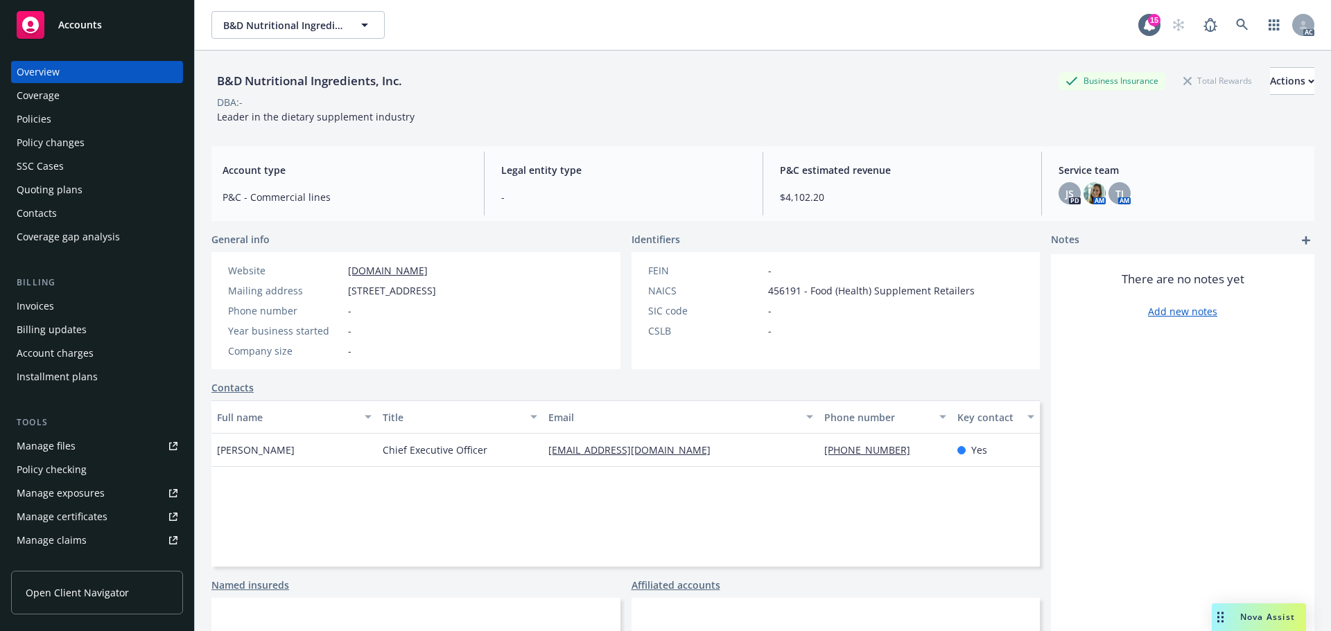
click at [800, 132] on div "B&D Nutritional Ingredients, Inc. Business Insurance Total Rewards Actions DBA:…" at bounding box center [762, 93] width 1103 height 85
drag, startPoint x: 340, startPoint y: 296, endPoint x: 477, endPoint y: 297, distance: 137.2
click at [441, 297] on div "Mailing address [STREET_ADDRESS]" at bounding box center [331, 290] width 219 height 15
copy div "[STREET_ADDRESS]"
drag, startPoint x: 522, startPoint y: 287, endPoint x: 484, endPoint y: 290, distance: 37.5
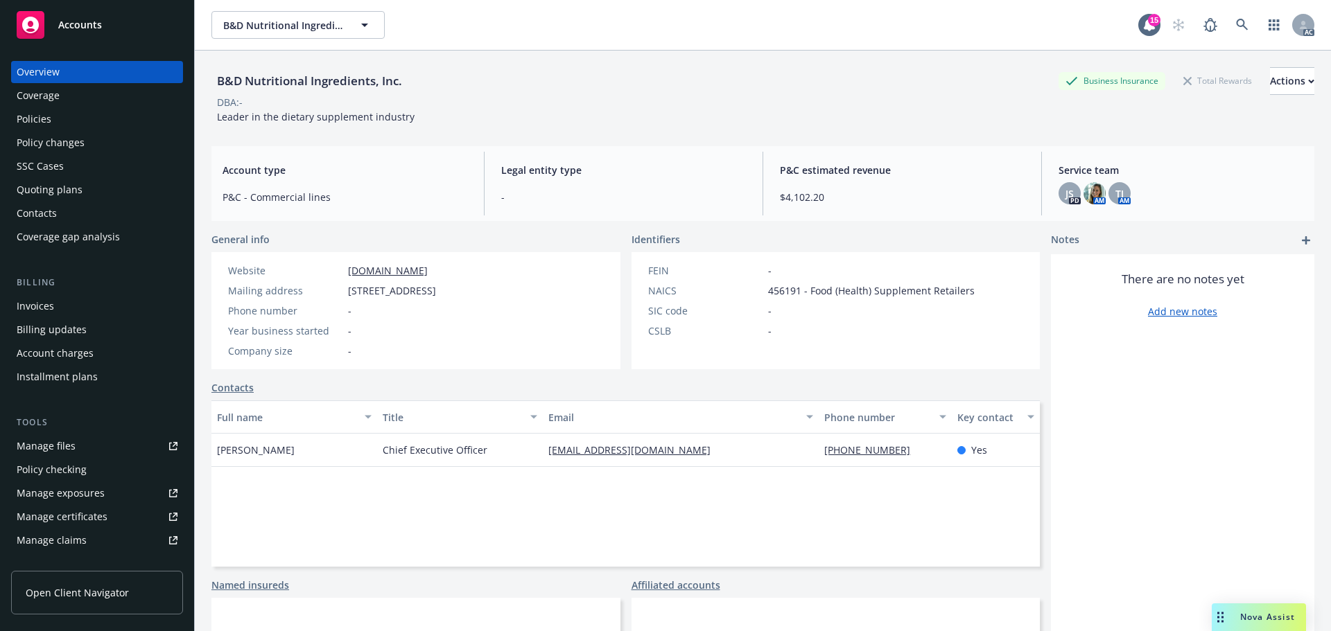
click at [436, 290] on span "[STREET_ADDRESS]" at bounding box center [392, 290] width 88 height 15
copy span "Carlsbad"
drag, startPoint x: 572, startPoint y: 293, endPoint x: 548, endPoint y: 295, distance: 23.6
click at [453, 295] on div "Website [DOMAIN_NAME] Mailing address [STREET_ADDRESS] Phone number - Year busi…" at bounding box center [331, 310] width 241 height 117
copy span "92010"
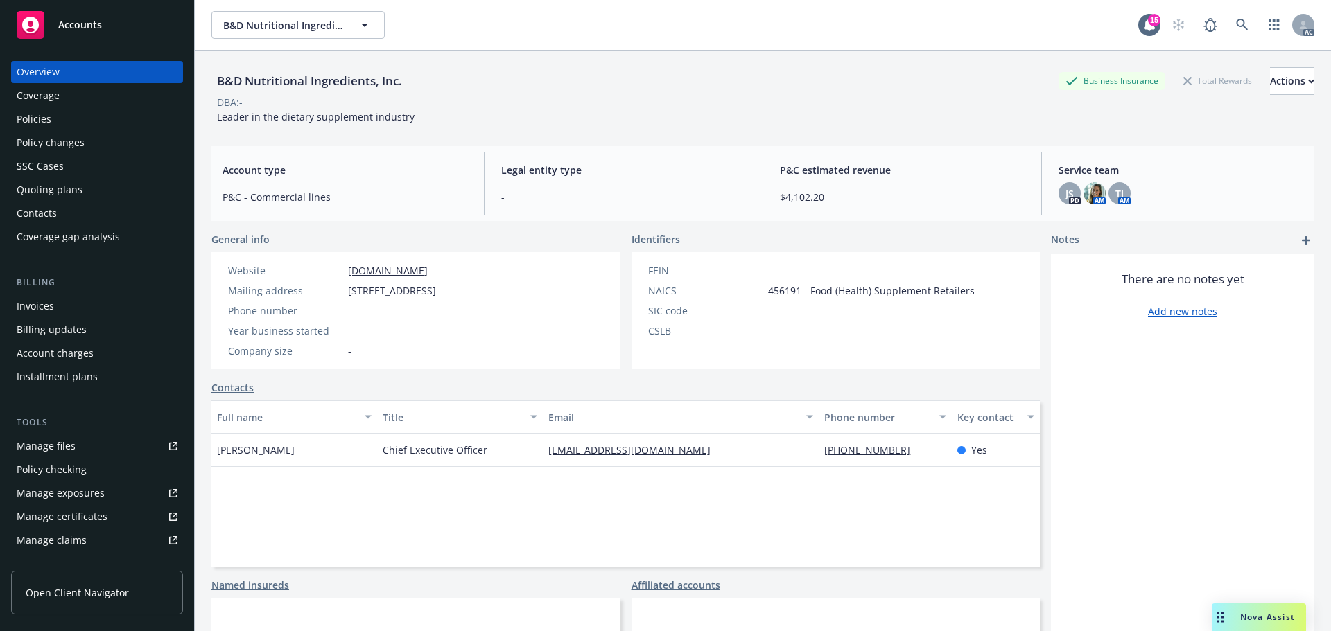
drag, startPoint x: 468, startPoint y: 269, endPoint x: 281, endPoint y: 269, distance: 187.1
click at [281, 269] on div "Website [DOMAIN_NAME]" at bounding box center [331, 270] width 219 height 15
copy div "[DOMAIN_NAME]"
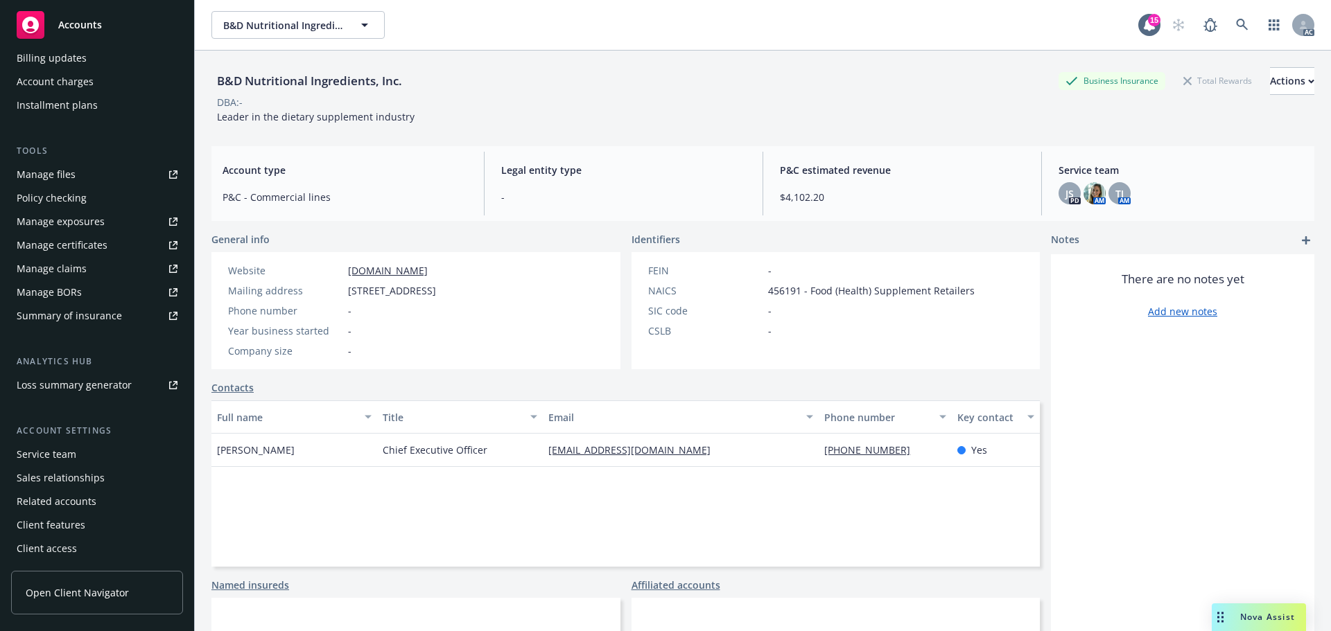
click at [8, 459] on div "Overview Coverage Policies Policy changes SSC Cases Quoting plans Contacts Cove…" at bounding box center [97, 337] width 194 height 587
click at [27, 458] on div "Service team" at bounding box center [47, 455] width 60 height 22
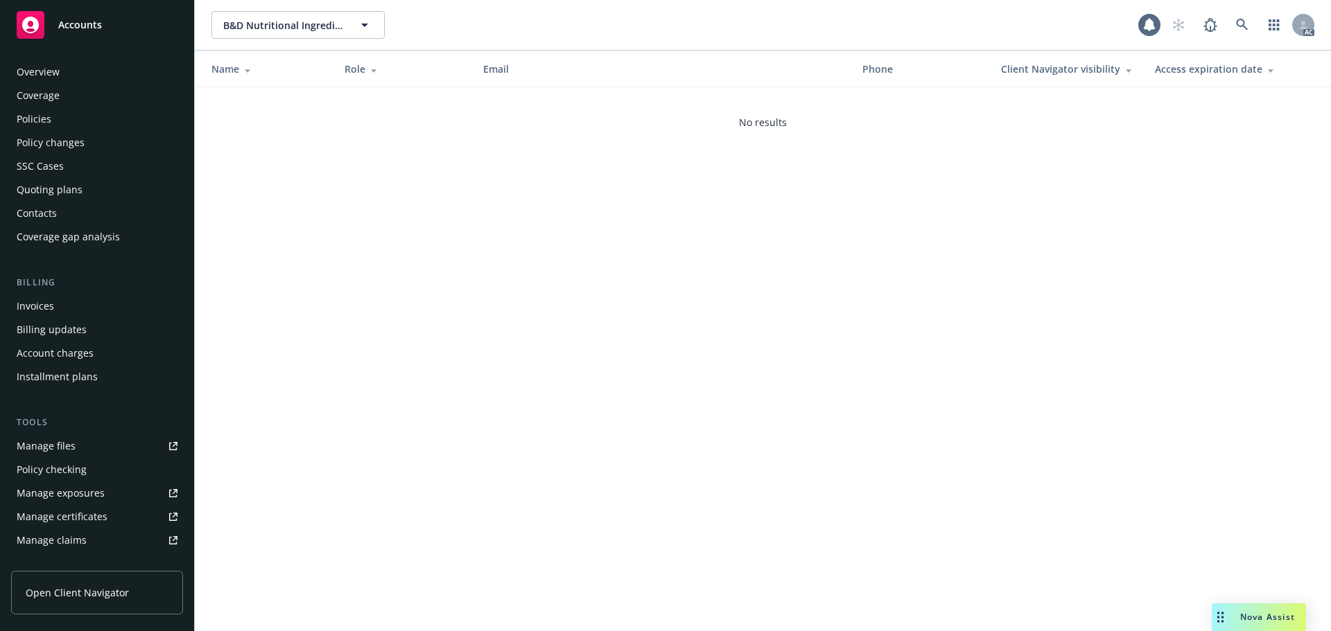
scroll to position [272, 0]
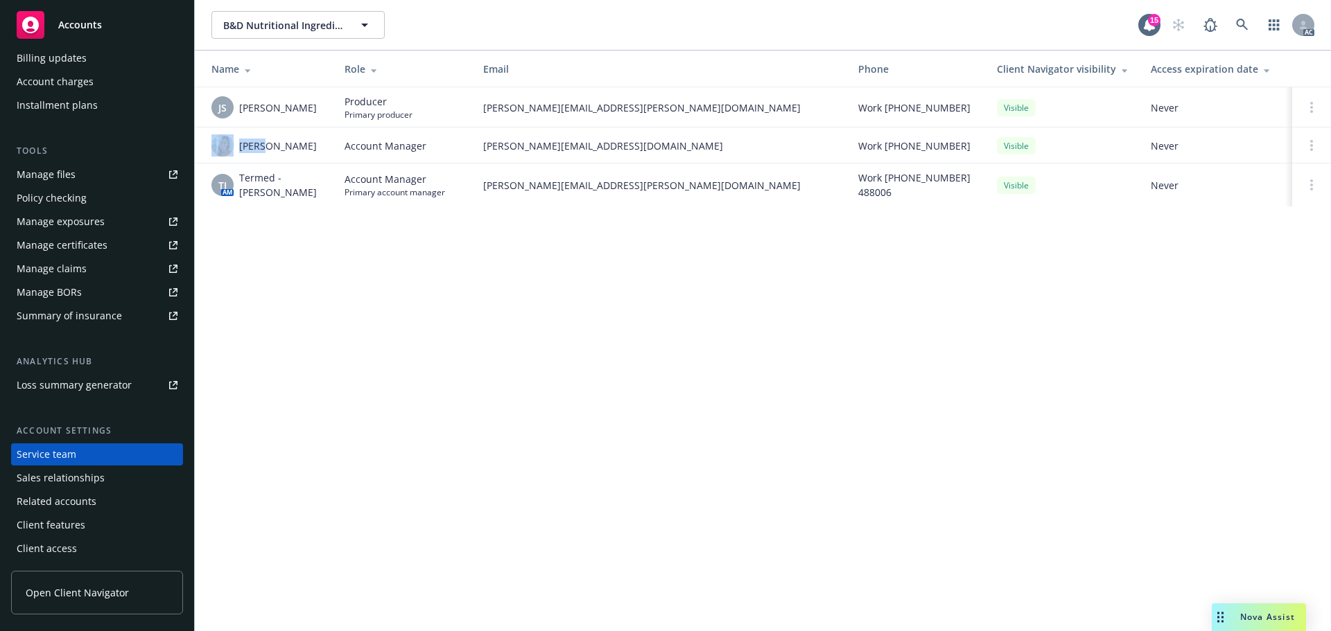
drag, startPoint x: 259, startPoint y: 146, endPoint x: 236, endPoint y: 146, distance: 23.6
click at [236, 146] on div "[PERSON_NAME]" at bounding box center [266, 145] width 111 height 22
copy div "[PERSON_NAME]"
drag, startPoint x: 299, startPoint y: 107, endPoint x: 230, endPoint y: 105, distance: 68.6
click at [230, 105] on div "JS [PERSON_NAME]" at bounding box center [266, 107] width 111 height 22
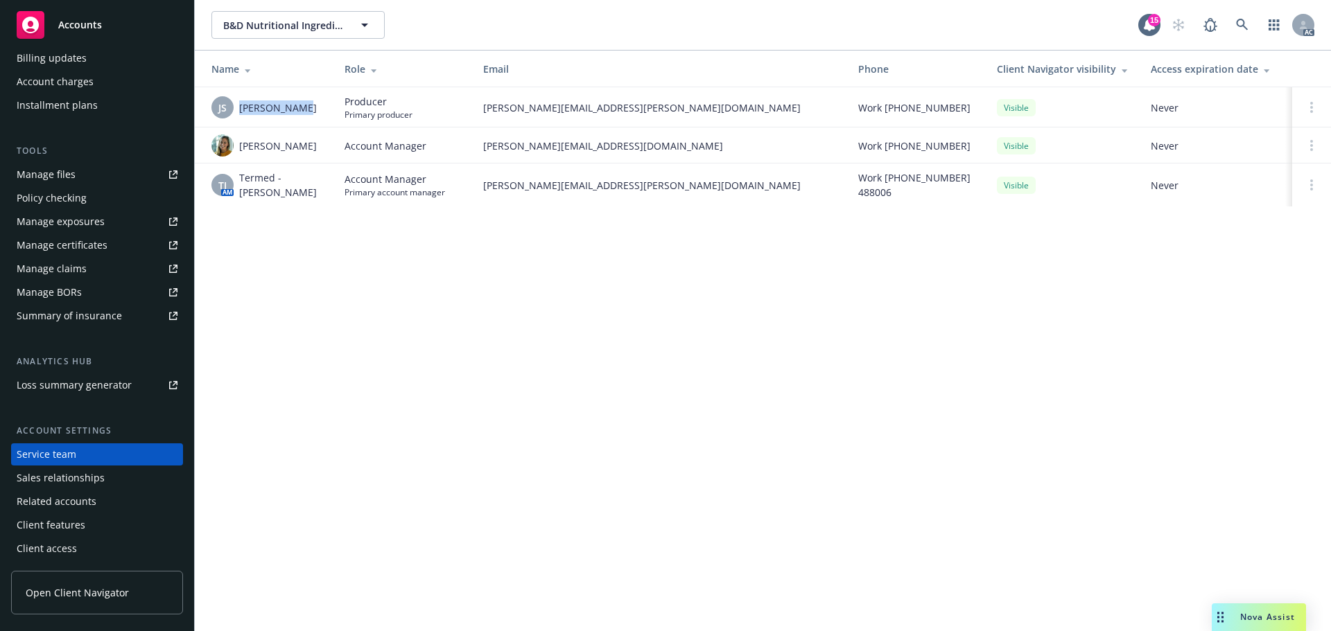
copy div "[PERSON_NAME]"
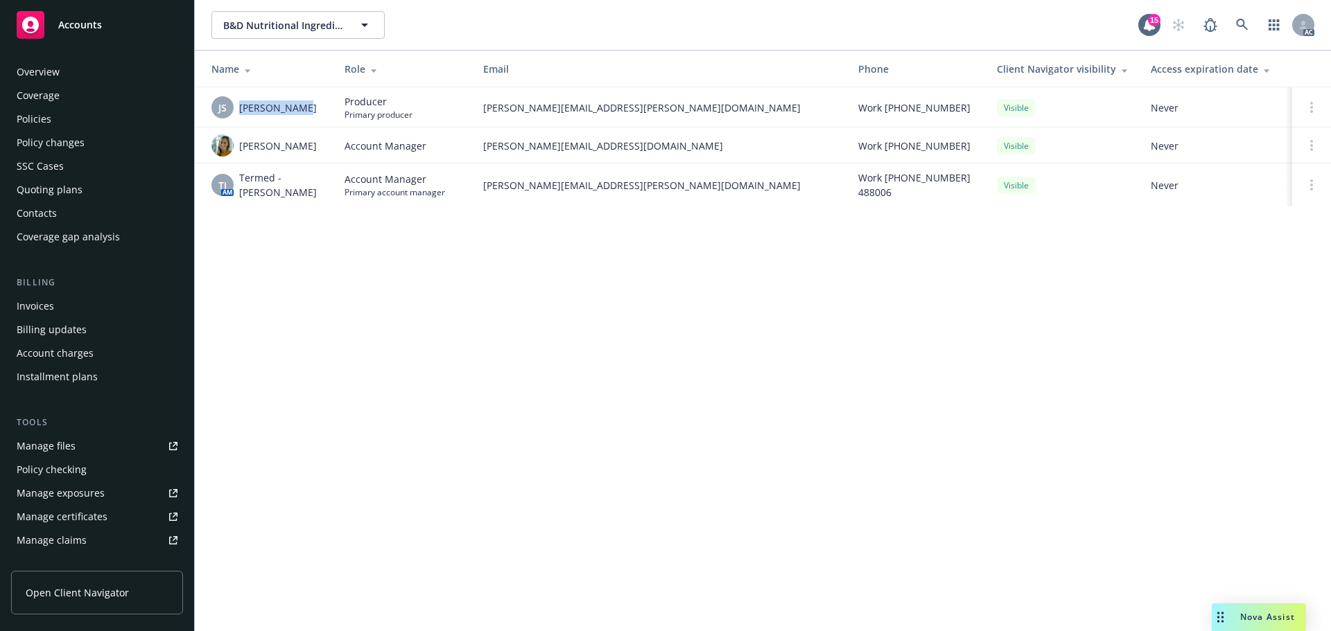
click at [105, 123] on div "Policies" at bounding box center [97, 119] width 161 height 22
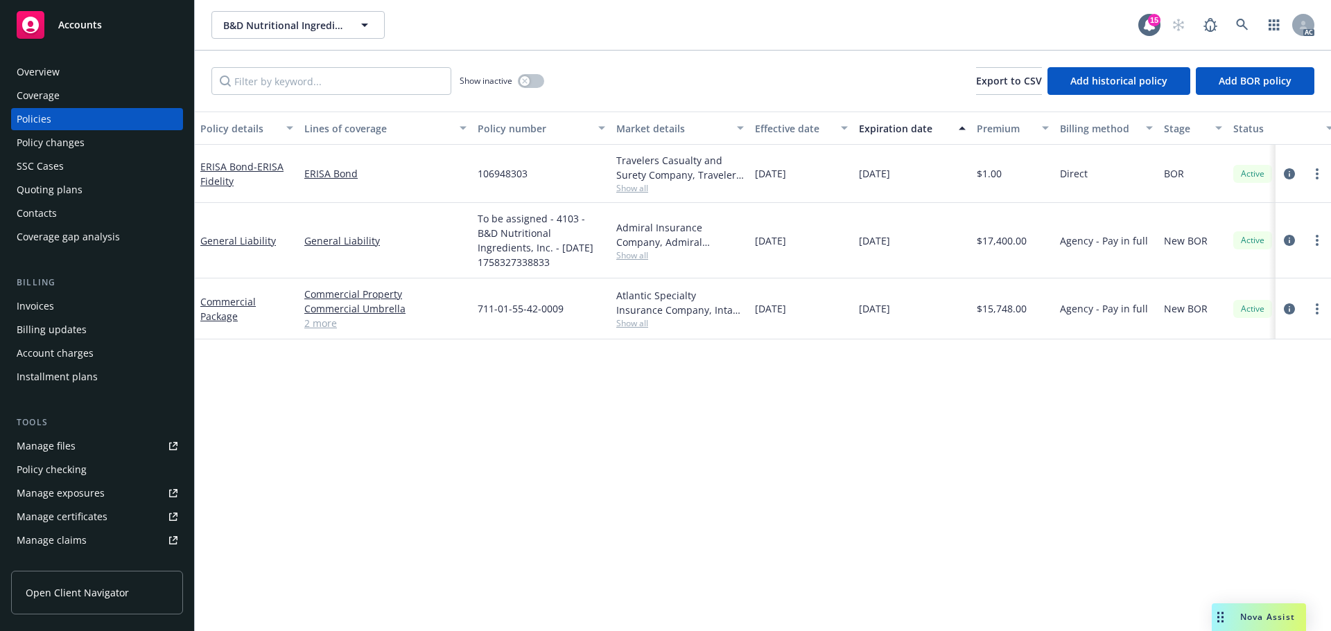
drag, startPoint x: 804, startPoint y: 242, endPoint x: 756, endPoint y: 239, distance: 47.9
click at [756, 239] on div "[DATE]" at bounding box center [801, 241] width 104 height 76
drag, startPoint x: 221, startPoint y: 321, endPoint x: 196, endPoint y: 300, distance: 32.5
click at [196, 300] on div "Commercial Package" at bounding box center [247, 309] width 104 height 61
click at [149, 83] on div "Overview Coverage Policies Policy changes SSC Cases Quoting plans Contacts Cove…" at bounding box center [97, 154] width 172 height 187
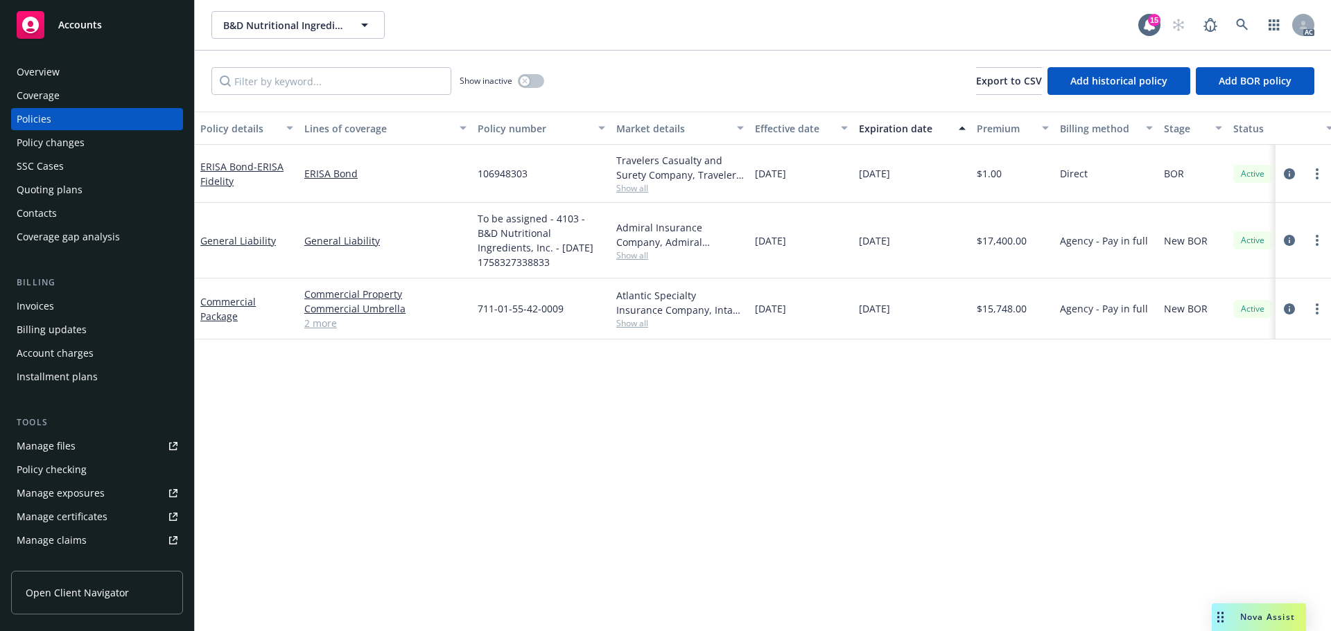
click at [147, 78] on div "Overview" at bounding box center [97, 72] width 161 height 22
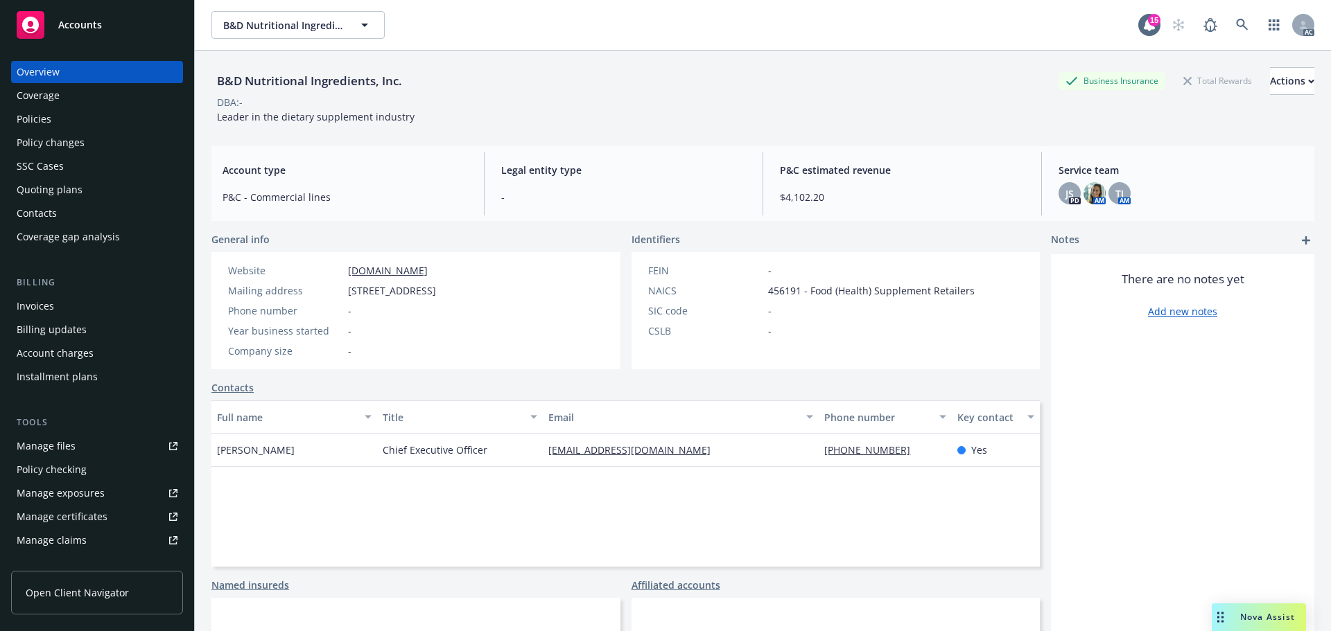
click at [460, 164] on span "Account type" at bounding box center [344, 170] width 245 height 15
drag, startPoint x: 794, startPoint y: 290, endPoint x: 729, endPoint y: 291, distance: 65.1
click at [729, 291] on div "NAICS 456191 - Food (Health) Supplement Retailers" at bounding box center [810, 290] width 337 height 15
copy div "456191"
drag, startPoint x: 470, startPoint y: 454, endPoint x: 379, endPoint y: 455, distance: 90.8
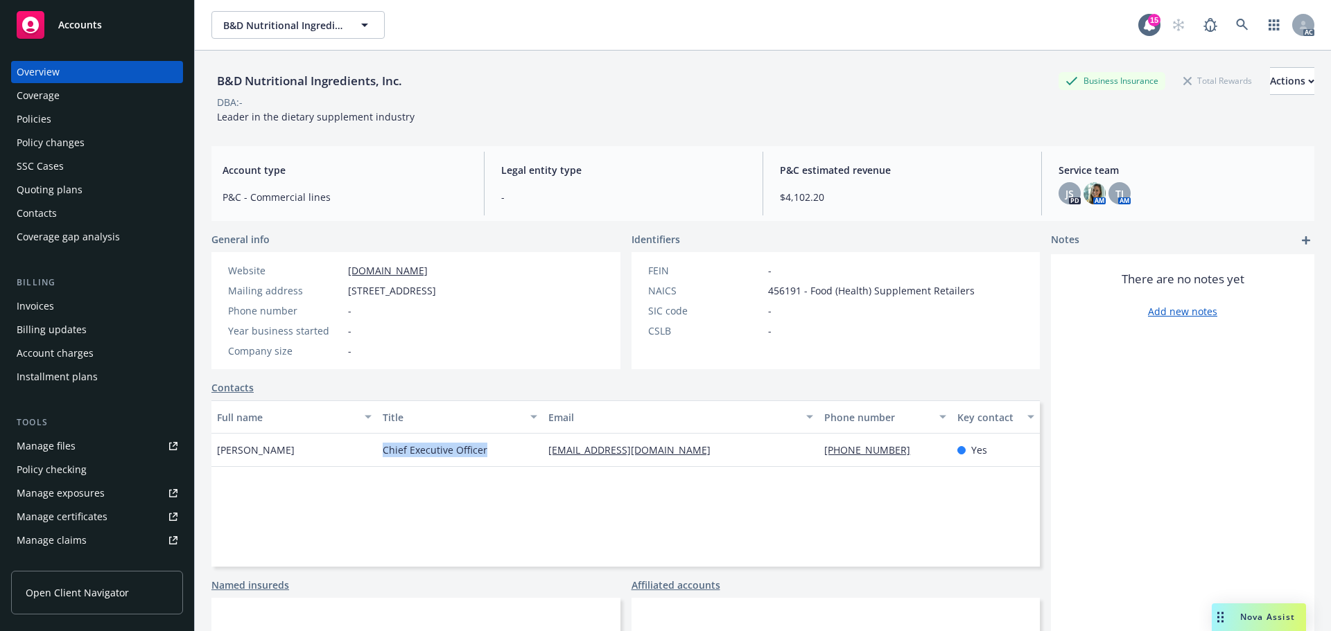
click at [379, 455] on div "Chief Executive Officer" at bounding box center [460, 450] width 166 height 33
copy span "Chief Executive Officer"
drag, startPoint x: 306, startPoint y: 459, endPoint x: 216, endPoint y: 460, distance: 90.1
click at [216, 460] on div "Bill Van Dyke" at bounding box center [294, 450] width 166 height 33
copy span "Bill Van Dyke"
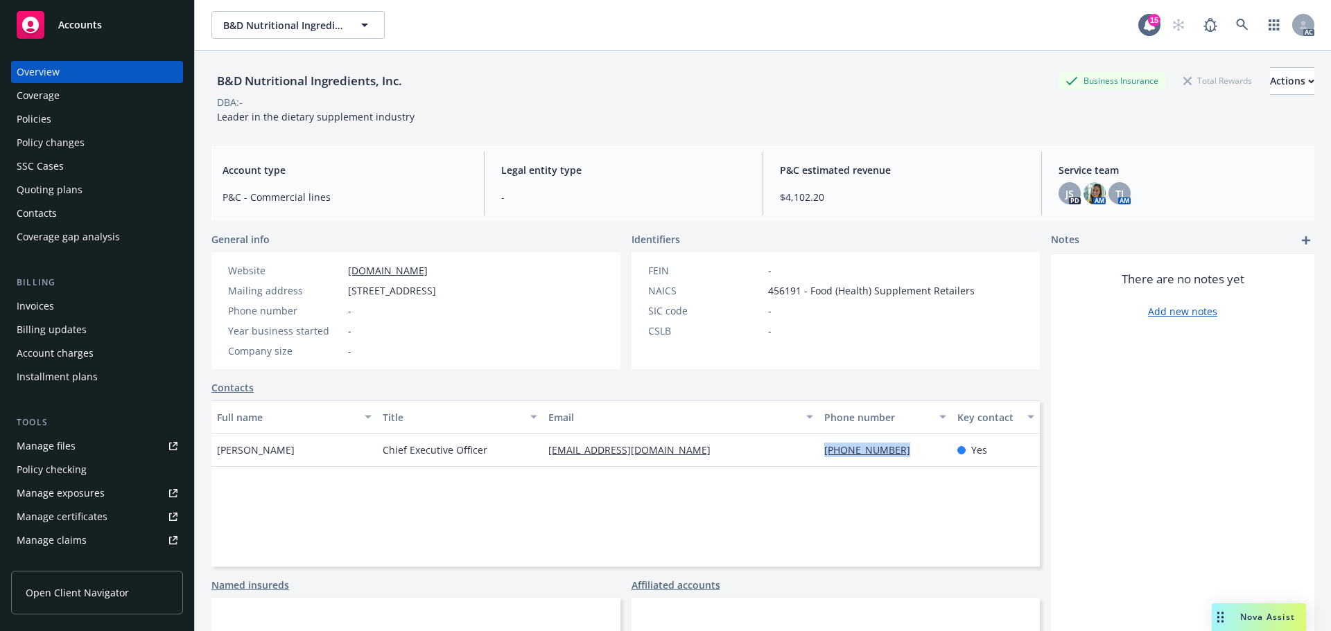
drag, startPoint x: 813, startPoint y: 457, endPoint x: 924, endPoint y: 457, distance: 110.9
click at [924, 457] on div "(760) 931-0900" at bounding box center [884, 450] width 132 height 33
copy link "(760) 931-0900"
drag, startPoint x: 534, startPoint y: 466, endPoint x: 741, endPoint y: 459, distance: 207.3
click at [741, 459] on div "Bill Van Dyke Chief Executive Officer b_vandyke@bdnutritional.com (760) 931-090…" at bounding box center [625, 450] width 828 height 33
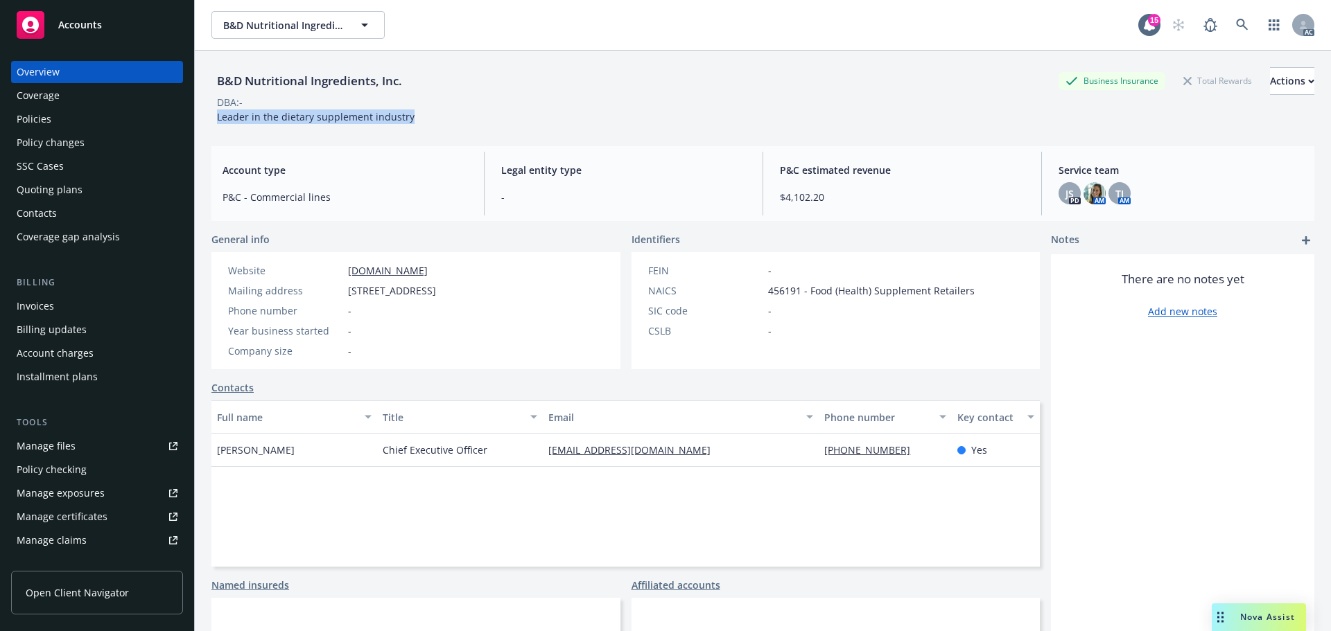
drag, startPoint x: 213, startPoint y: 123, endPoint x: 422, endPoint y: 117, distance: 209.4
click at [422, 117] on div "B&D Nutritional Ingredients, Inc. Business Insurance Total Rewards Actions DBA:…" at bounding box center [762, 95] width 1103 height 57
click at [62, 124] on div "Policies" at bounding box center [97, 119] width 161 height 22
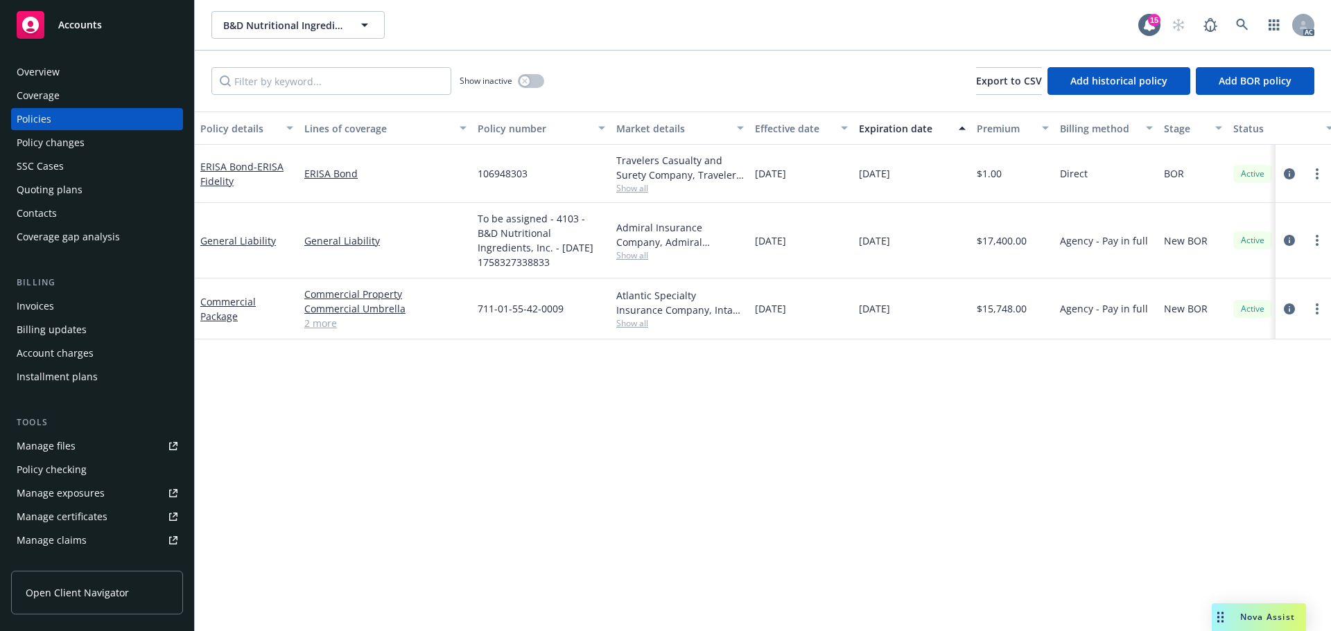
drag, startPoint x: 825, startPoint y: 309, endPoint x: 784, endPoint y: 314, distance: 41.2
click at [784, 314] on div "09/19/2025" at bounding box center [801, 309] width 104 height 61
drag, startPoint x: 932, startPoint y: 310, endPoint x: 887, endPoint y: 319, distance: 45.9
click at [887, 319] on div "09/19/2026" at bounding box center [912, 309] width 118 height 61
click at [632, 324] on span "Show all" at bounding box center [680, 323] width 128 height 12
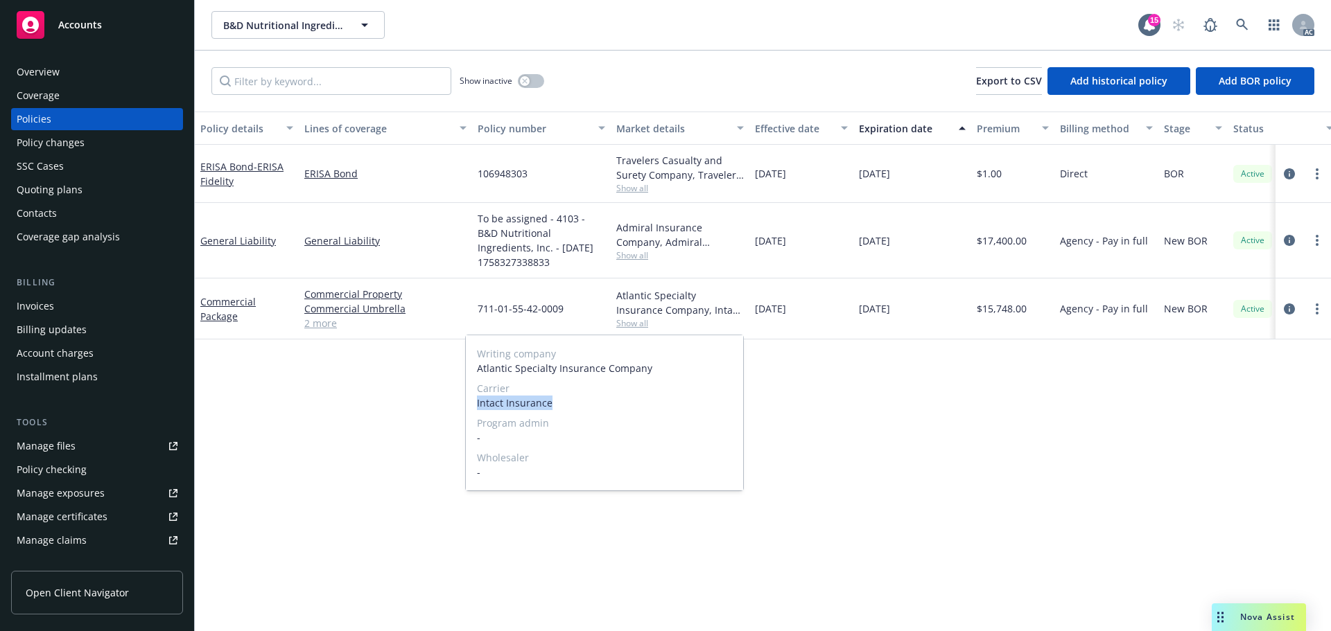
drag, startPoint x: 475, startPoint y: 401, endPoint x: 563, endPoint y: 405, distance: 88.1
click at [563, 405] on div "Writing company Atlantic Specialty Insurance Company Carrier Intact Insurance P…" at bounding box center [604, 412] width 277 height 155
click at [807, 433] on div "Policy details Lines of coverage Policy number Market details Effective date Ex…" at bounding box center [763, 372] width 1136 height 520
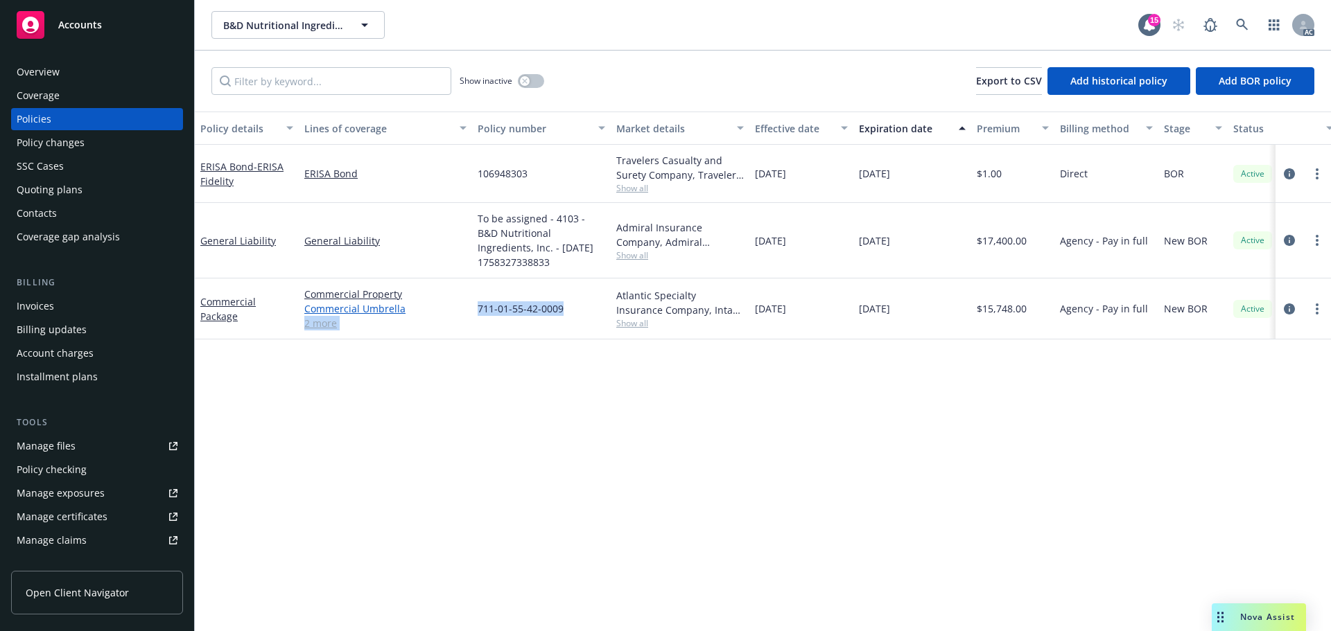
drag, startPoint x: 566, startPoint y: 301, endPoint x: 448, endPoint y: 313, distance: 119.1
click at [448, 313] on div "Commercial Package Commercial Property Commercial Umbrella Crime General Liabil…" at bounding box center [863, 309] width 1337 height 61
click at [487, 317] on div "711-01-55-42-0009" at bounding box center [541, 309] width 139 height 61
drag, startPoint x: 470, startPoint y: 315, endPoint x: 597, endPoint y: 320, distance: 127.6
click at [597, 320] on div "Commercial Package Commercial Property Commercial Umbrella Crime General Liabil…" at bounding box center [863, 309] width 1337 height 61
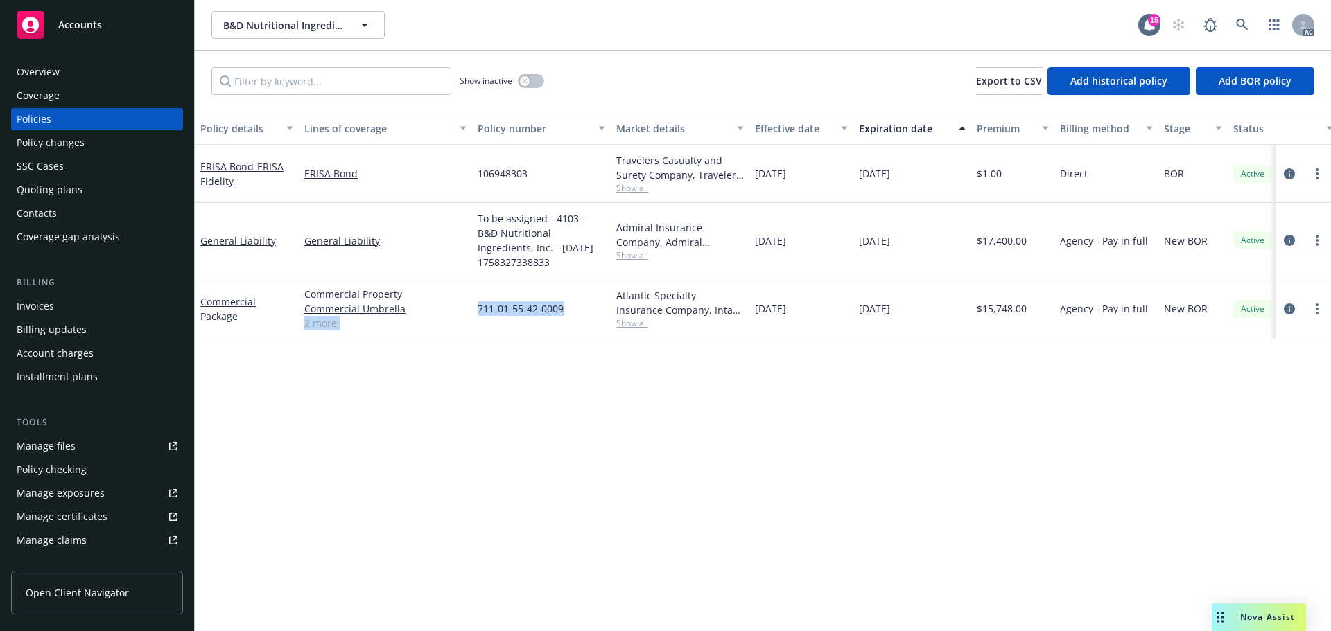
click at [571, 317] on div "711-01-55-42-0009" at bounding box center [541, 309] width 139 height 61
drag, startPoint x: 583, startPoint y: 309, endPoint x: 480, endPoint y: 315, distance: 104.1
click at [480, 315] on div "711-01-55-42-0009" at bounding box center [541, 309] width 139 height 61
drag, startPoint x: 1039, startPoint y: 304, endPoint x: 981, endPoint y: 318, distance: 60.0
click at [981, 318] on div "$15,748.00" at bounding box center [1012, 309] width 83 height 61
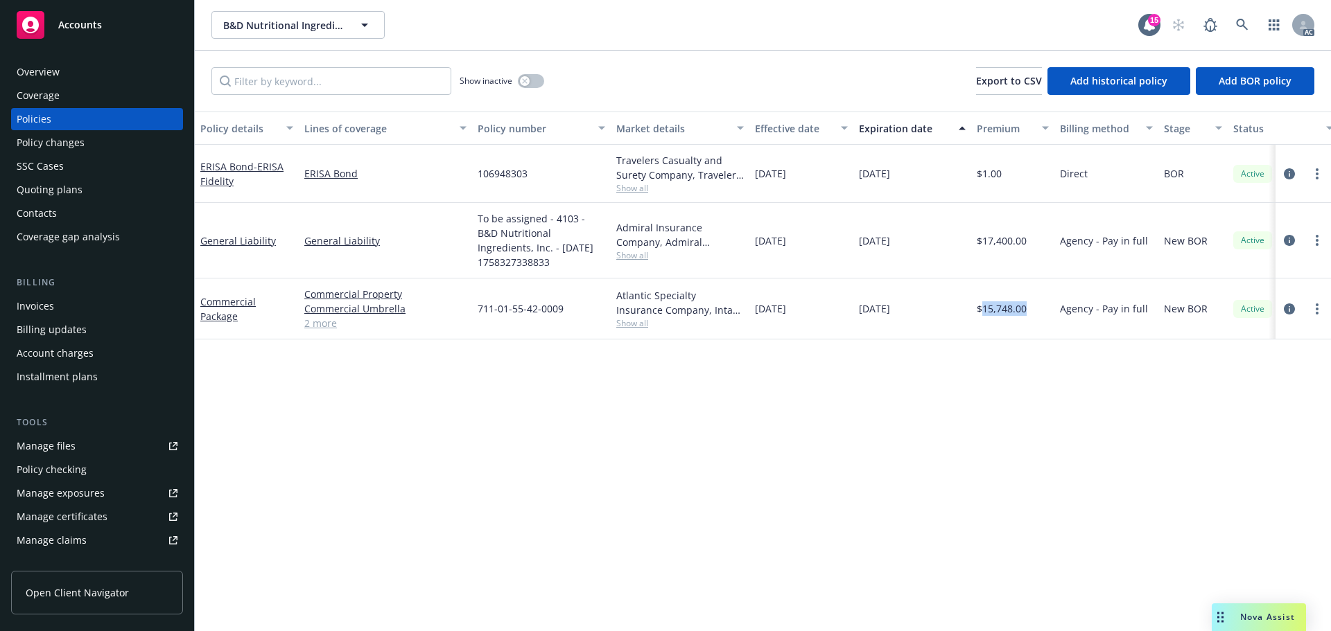
drag, startPoint x: 773, startPoint y: 311, endPoint x: 757, endPoint y: 315, distance: 17.1
click at [757, 315] on div "09/19/2025" at bounding box center [801, 309] width 104 height 61
drag, startPoint x: 920, startPoint y: 310, endPoint x: 857, endPoint y: 315, distance: 63.9
click at [857, 315] on div "09/19/2026" at bounding box center [912, 309] width 118 height 61
click at [617, 327] on span "Show all" at bounding box center [680, 323] width 128 height 12
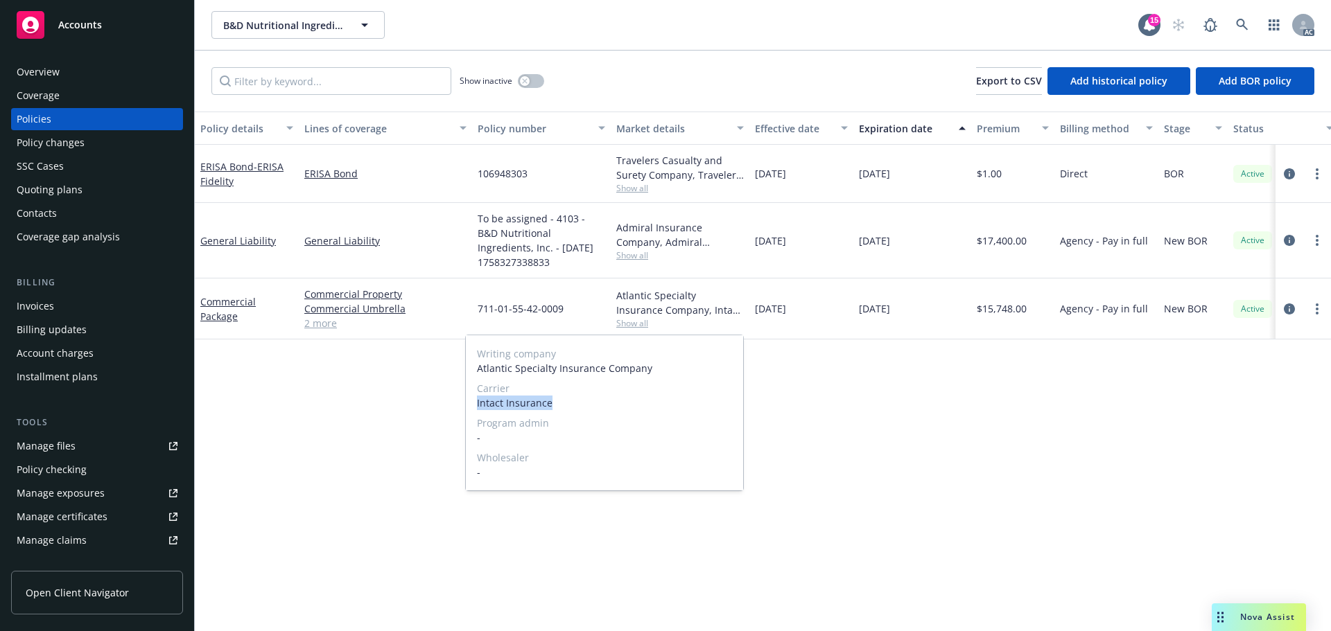
drag, startPoint x: 477, startPoint y: 403, endPoint x: 570, endPoint y: 403, distance: 92.9
click at [570, 403] on span "Intact Insurance" at bounding box center [604, 403] width 255 height 15
click at [729, 391] on span "Carrier" at bounding box center [604, 388] width 255 height 15
click at [597, 318] on div "711-01-55-42-0009" at bounding box center [541, 309] width 139 height 61
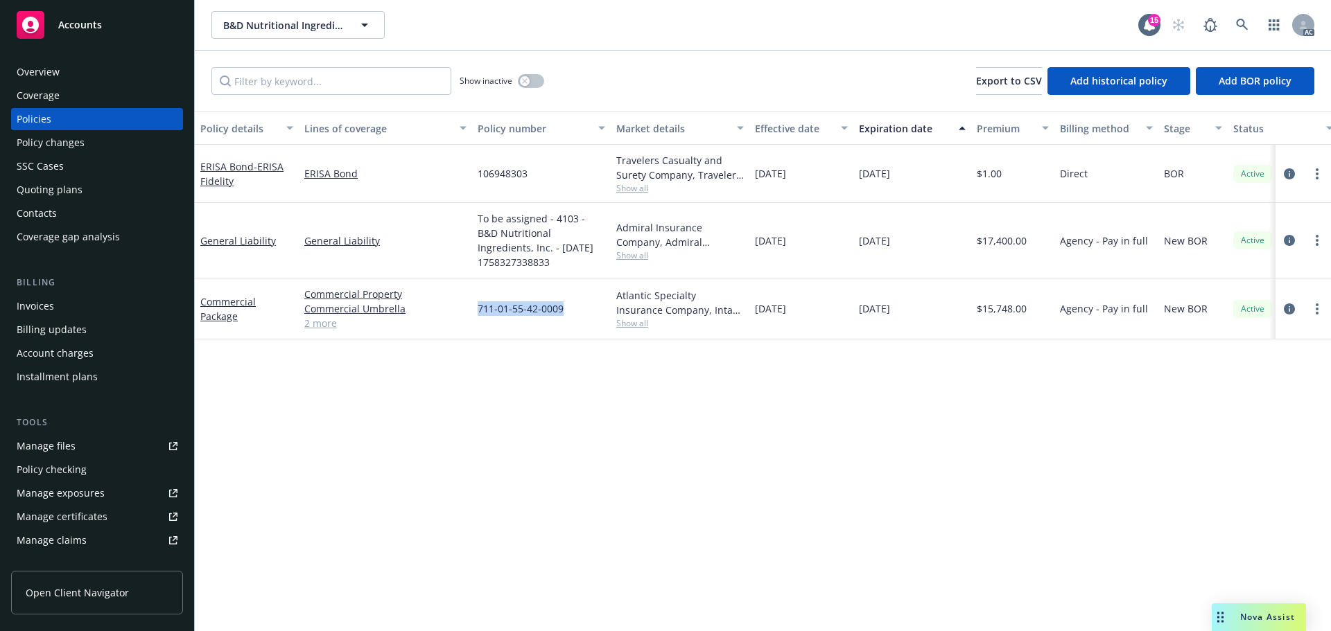
drag, startPoint x: 583, startPoint y: 308, endPoint x: 463, endPoint y: 319, distance: 120.4
click at [463, 319] on div "Commercial Package Commercial Property Commercial Umbrella Crime General Liabil…" at bounding box center [863, 309] width 1337 height 61
click at [1154, 491] on div "Policy details Lines of coverage Policy number Market details Effective date Ex…" at bounding box center [763, 372] width 1136 height 520
click at [909, 585] on div "Policy details Lines of coverage Policy number Market details Effective date Ex…" at bounding box center [763, 372] width 1136 height 520
click at [956, 498] on div "Policy details Lines of coverage Policy number Market details Effective date Ex…" at bounding box center [763, 372] width 1136 height 520
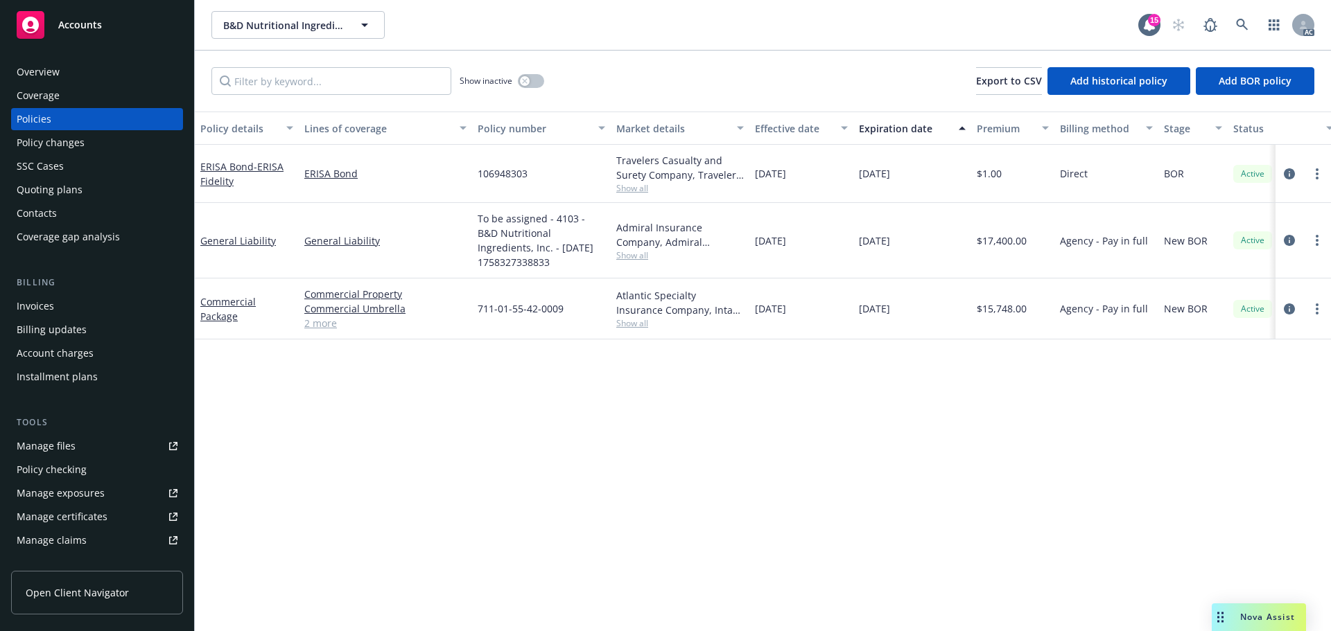
click at [800, 392] on div "Policy details Lines of coverage Policy number Market details Effective date Ex…" at bounding box center [763, 372] width 1136 height 520
click at [727, 446] on div "Policy details Lines of coverage Policy number Market details Effective date Ex…" at bounding box center [763, 372] width 1136 height 520
drag, startPoint x: 1037, startPoint y: 312, endPoint x: 983, endPoint y: 315, distance: 54.2
click at [983, 315] on div "$15,748.00" at bounding box center [1012, 309] width 83 height 61
click at [757, 441] on div "Policy details Lines of coverage Policy number Market details Effective date Ex…" at bounding box center [763, 372] width 1136 height 520
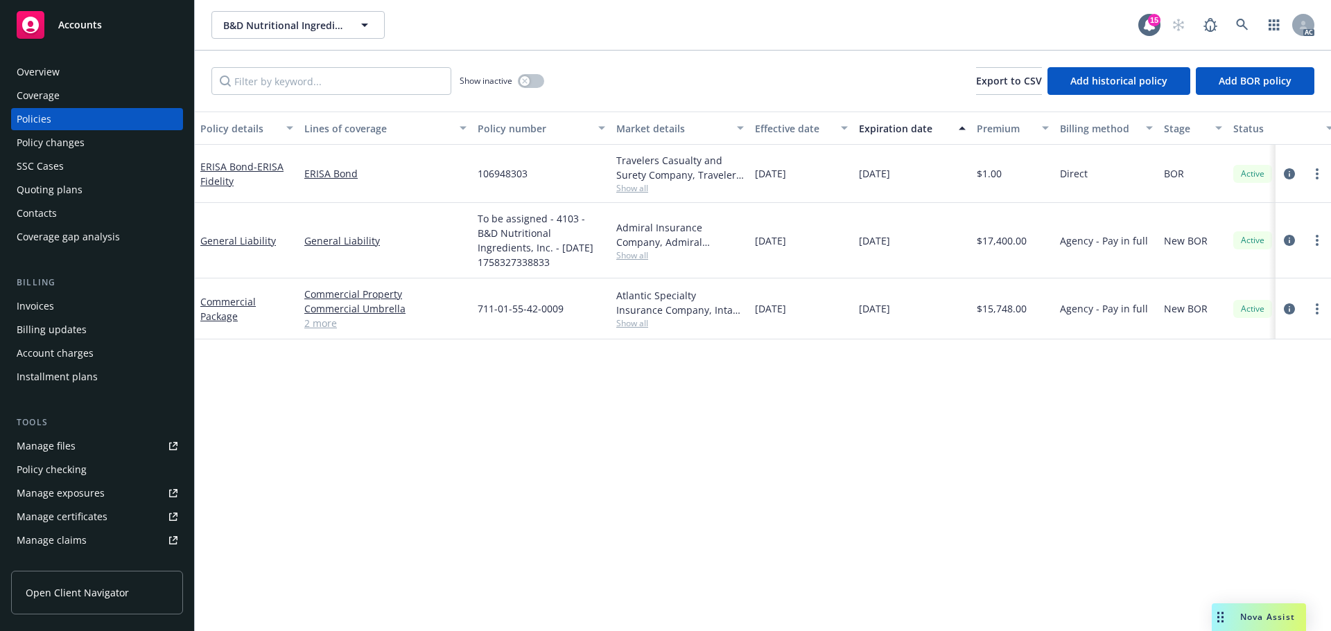
click at [319, 329] on link "2 more" at bounding box center [385, 323] width 162 height 15
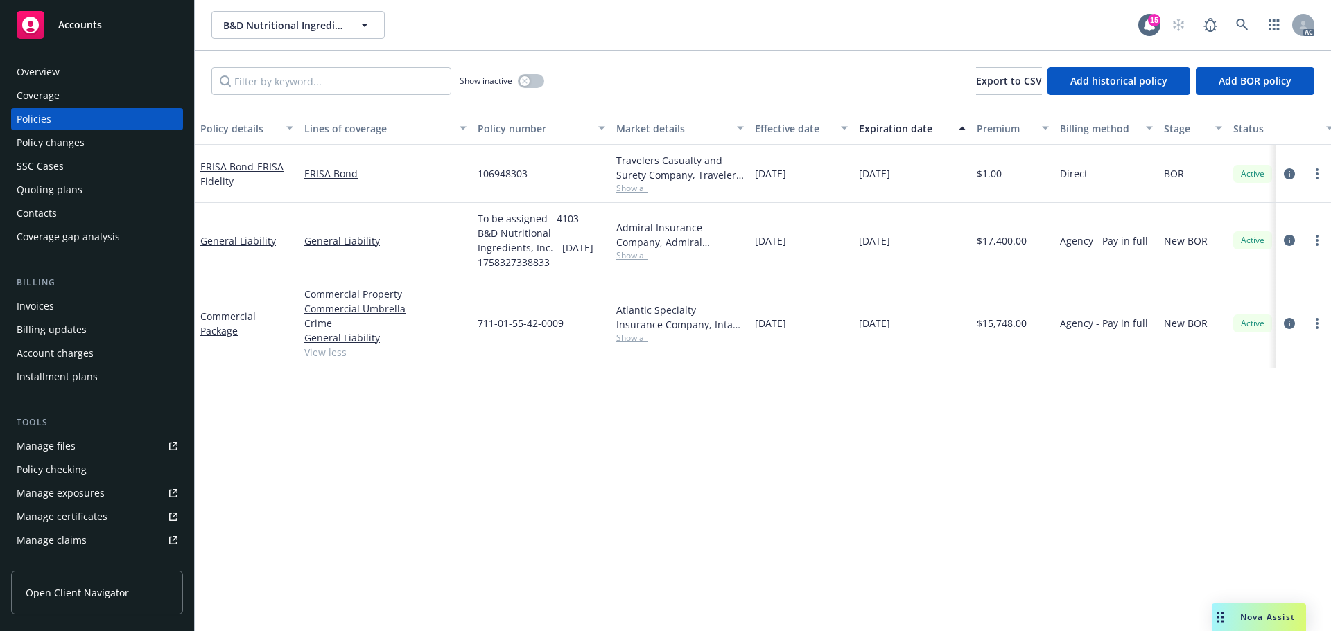
click at [627, 336] on span "Show all" at bounding box center [680, 338] width 128 height 12
drag, startPoint x: 825, startPoint y: 328, endPoint x: 756, endPoint y: 328, distance: 68.6
click at [756, 328] on div "09/19/2025" at bounding box center [801, 324] width 104 height 90
click at [855, 327] on div "09/19/2026" at bounding box center [912, 324] width 118 height 90
click at [534, 80] on button "button" at bounding box center [531, 81] width 26 height 14
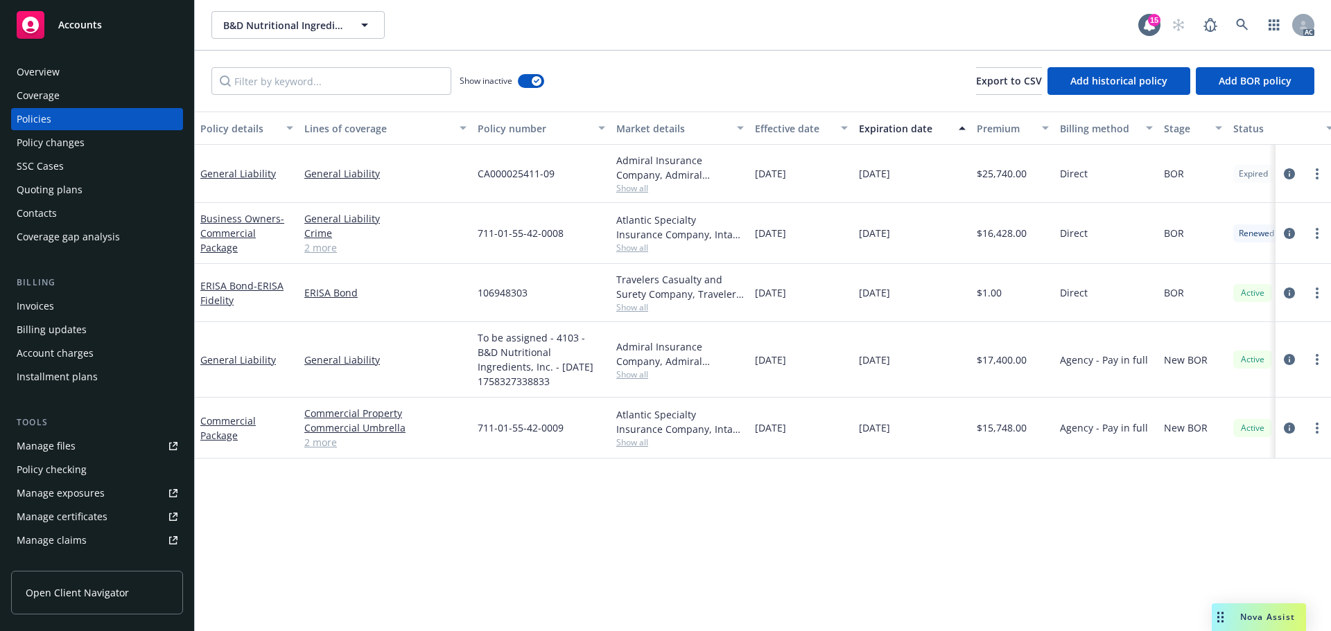
drag, startPoint x: 822, startPoint y: 237, endPoint x: 783, endPoint y: 241, distance: 39.0
click at [783, 241] on div "09/19/2024" at bounding box center [801, 233] width 104 height 61
drag, startPoint x: 925, startPoint y: 241, endPoint x: 890, endPoint y: 244, distance: 35.5
click at [890, 244] on div "09/19/2025" at bounding box center [912, 233] width 118 height 61
click at [640, 243] on span "Show all" at bounding box center [680, 248] width 128 height 12
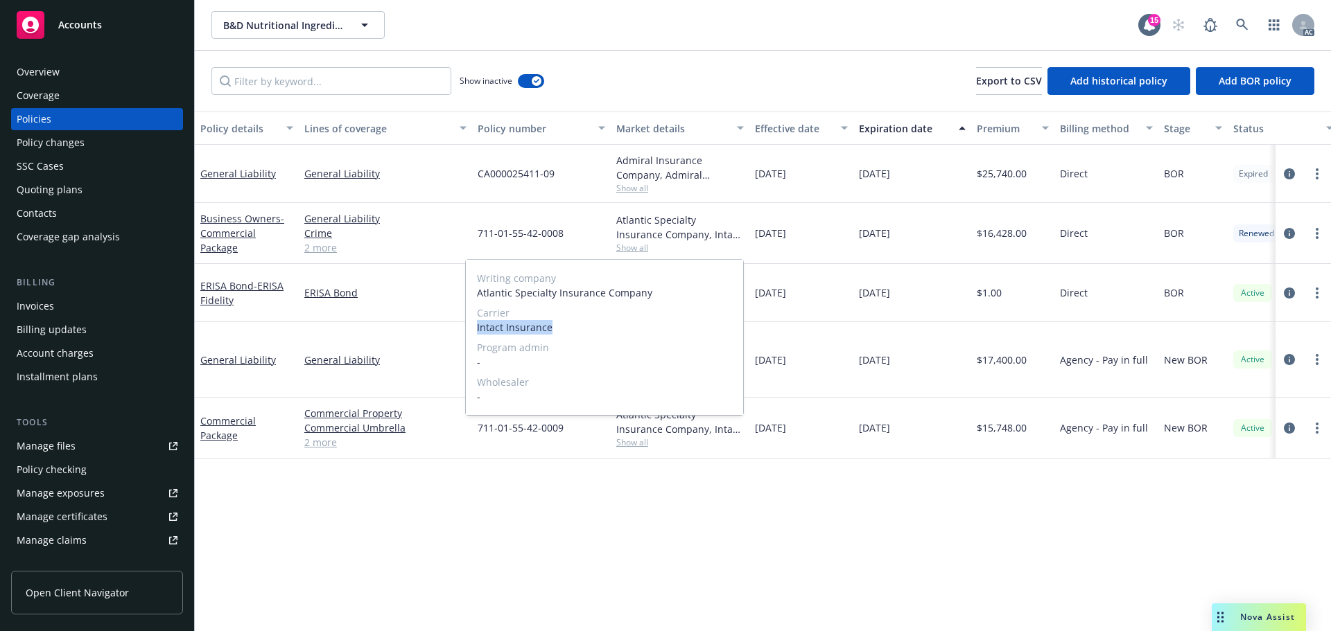
drag, startPoint x: 473, startPoint y: 327, endPoint x: 554, endPoint y: 328, distance: 81.8
click at [554, 328] on div "Writing company Atlantic Specialty Insurance Company Carrier Intact Insurance P…" at bounding box center [604, 337] width 277 height 155
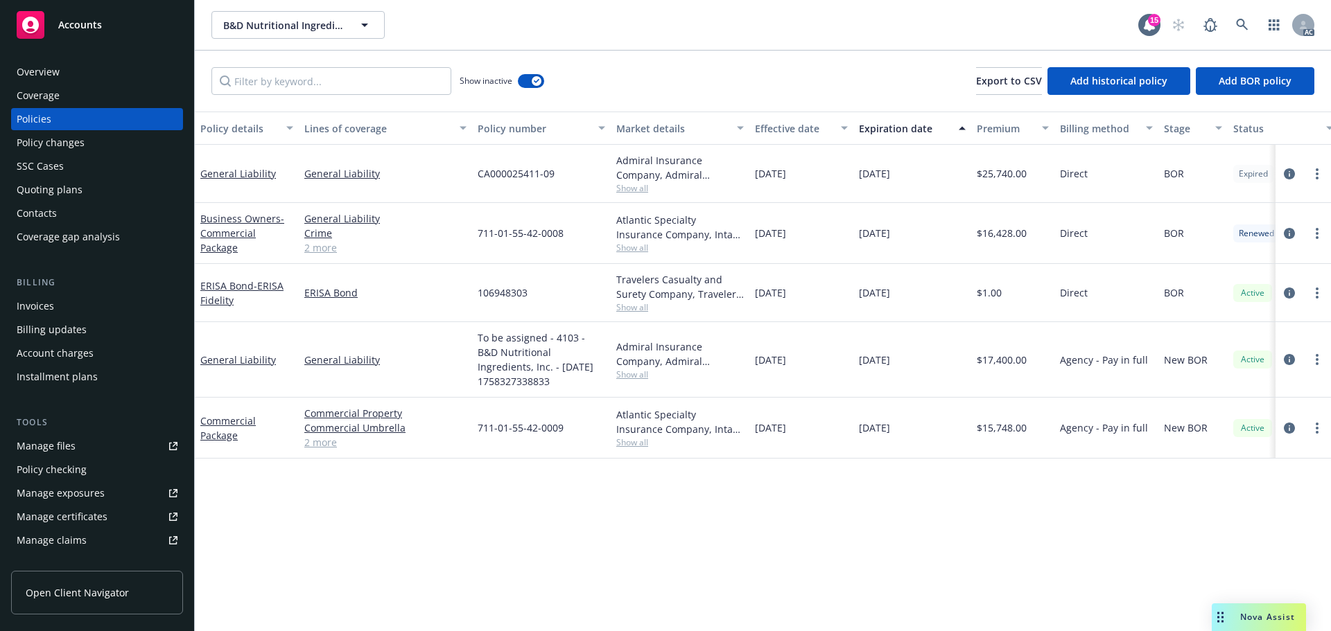
click at [1006, 384] on div "$17,400.00" at bounding box center [1012, 360] width 83 height 76
drag, startPoint x: 584, startPoint y: 231, endPoint x: 483, endPoint y: 238, distance: 101.4
click at [473, 237] on div "711-01-55-42-0008" at bounding box center [541, 233] width 139 height 61
drag, startPoint x: 990, startPoint y: 240, endPoint x: 980, endPoint y: 243, distance: 10.6
click at [980, 243] on div "$16,428.00" at bounding box center [1012, 233] width 83 height 61
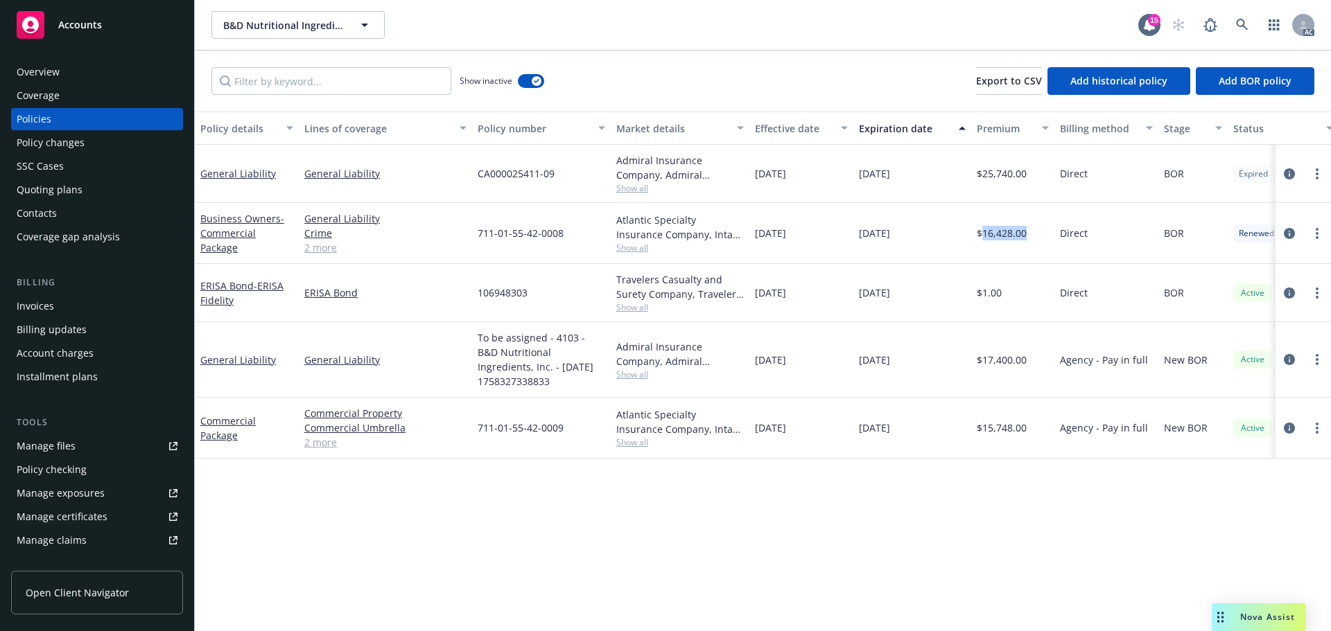
drag, startPoint x: 816, startPoint y: 237, endPoint x: 753, endPoint y: 241, distance: 63.9
click at [753, 241] on div "09/19/2024" at bounding box center [801, 233] width 104 height 61
drag, startPoint x: 909, startPoint y: 225, endPoint x: 850, endPoint y: 234, distance: 59.0
click at [850, 234] on div "Business Owners - Commercial Package General Liability Crime Commercial Umbrell…" at bounding box center [863, 233] width 1337 height 61
click at [626, 246] on span "Show all" at bounding box center [680, 248] width 128 height 12
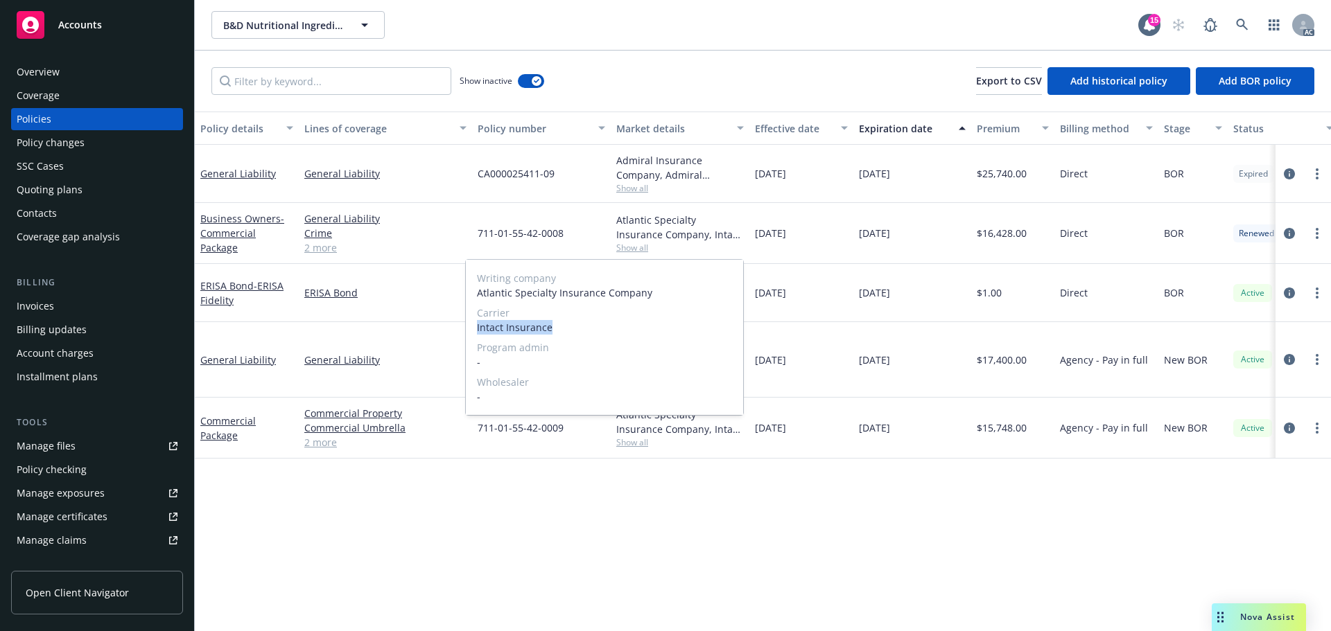
drag, startPoint x: 561, startPoint y: 324, endPoint x: 474, endPoint y: 325, distance: 87.3
click at [474, 325] on div "Writing company Atlantic Specialty Insurance Company Carrier Intact Insurance P…" at bounding box center [604, 337] width 277 height 155
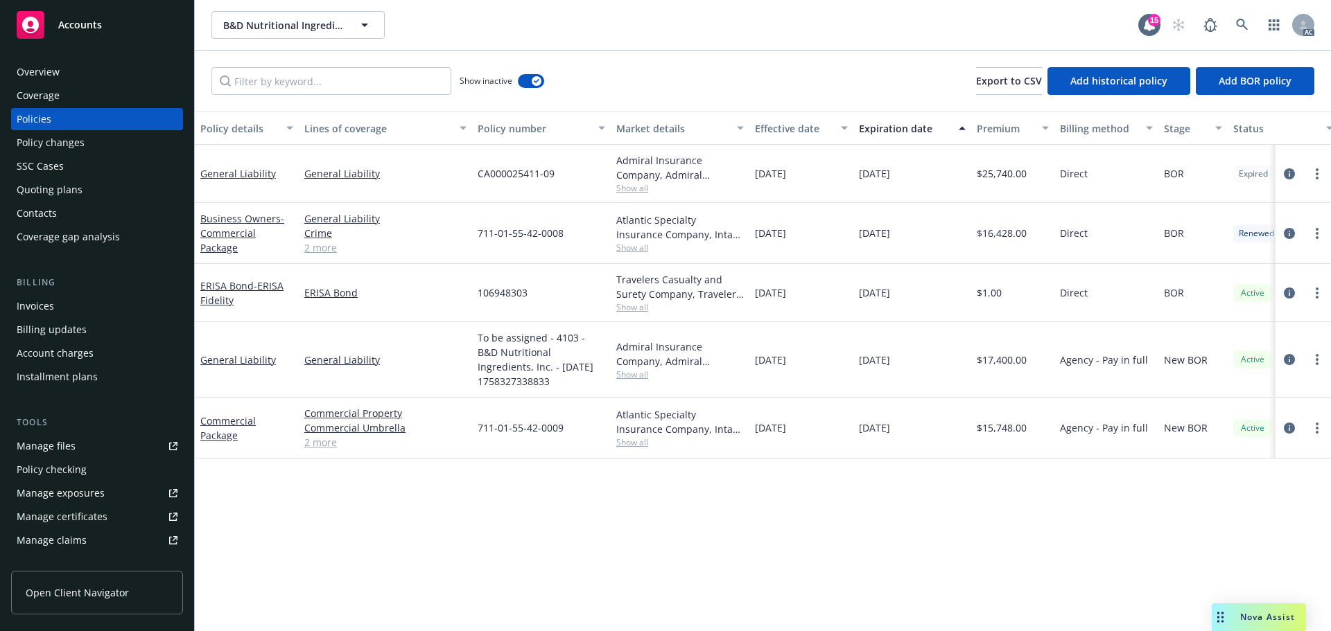
click at [1006, 340] on div "$17,400.00" at bounding box center [1012, 360] width 83 height 76
drag, startPoint x: 570, startPoint y: 226, endPoint x: 473, endPoint y: 231, distance: 97.2
click at [473, 231] on div "711-01-55-42-0008" at bounding box center [541, 233] width 139 height 61
drag, startPoint x: 967, startPoint y: 241, endPoint x: 982, endPoint y: 236, distance: 15.6
click at [982, 236] on div "$16,428.00" at bounding box center [1012, 233] width 83 height 61
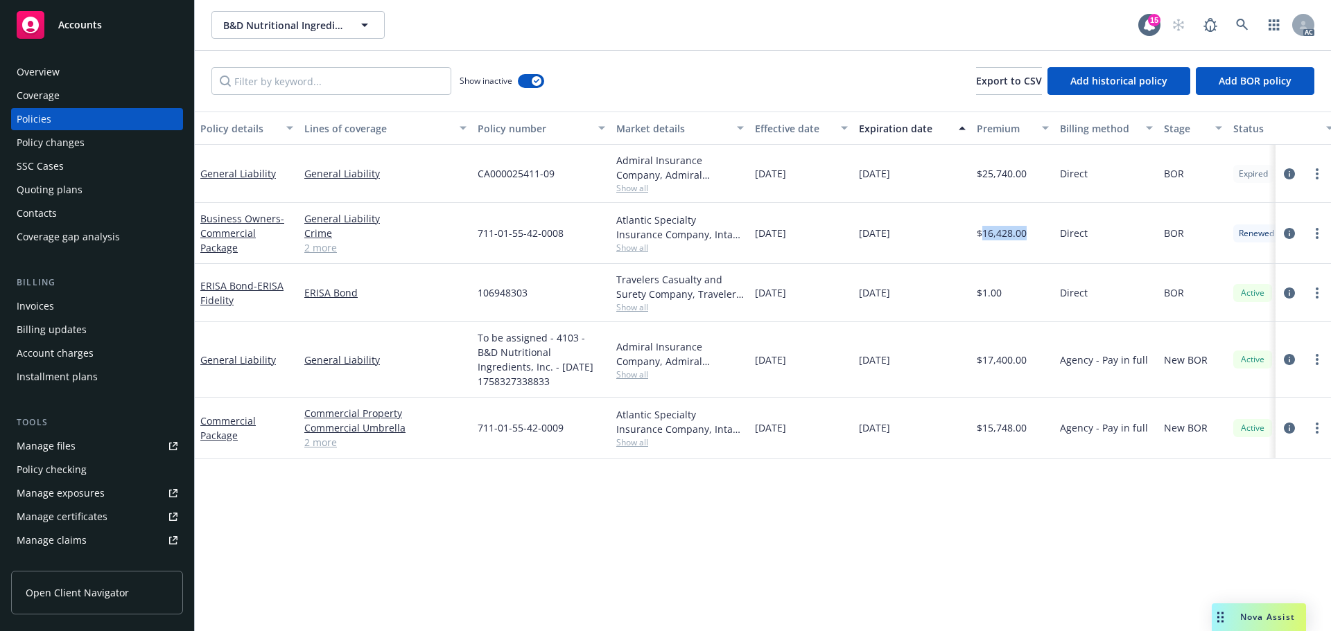
drag, startPoint x: 810, startPoint y: 236, endPoint x: 1084, endPoint y: 300, distance: 281.2
click at [757, 238] on div "09/19/2024" at bounding box center [801, 233] width 104 height 61
drag, startPoint x: 930, startPoint y: 239, endPoint x: 877, endPoint y: 243, distance: 52.8
click at [863, 242] on div "09/19/2025" at bounding box center [912, 233] width 118 height 61
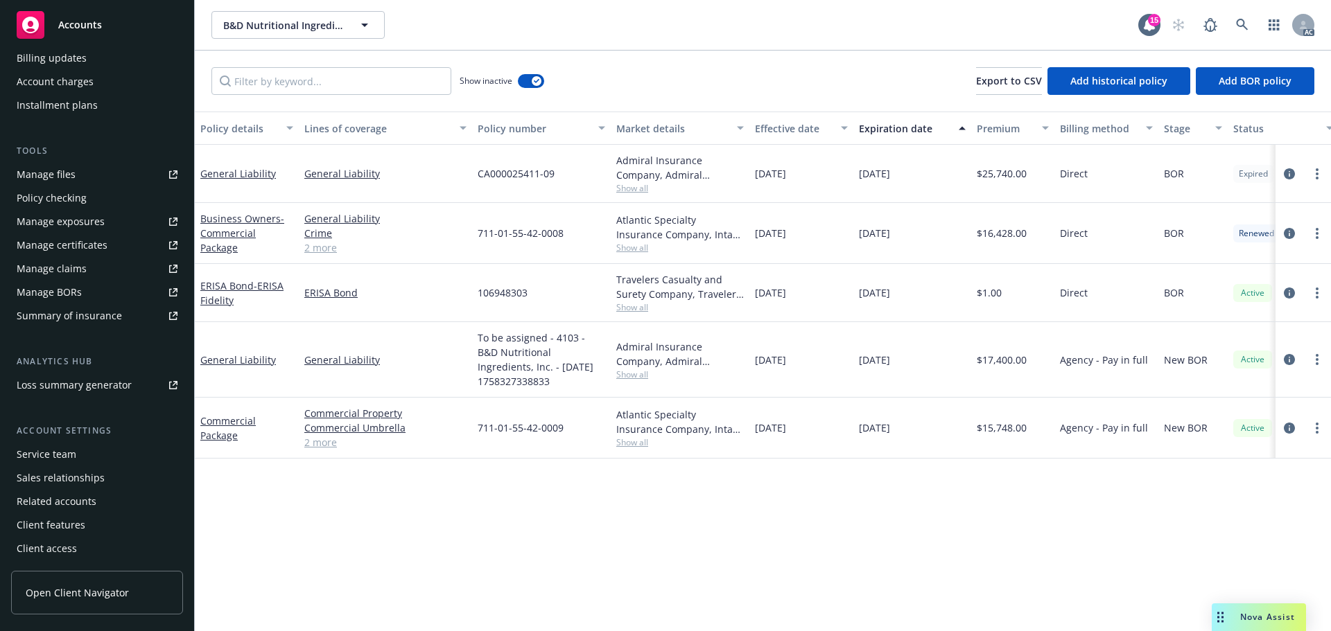
click at [75, 449] on div "Service team" at bounding box center [97, 455] width 161 height 22
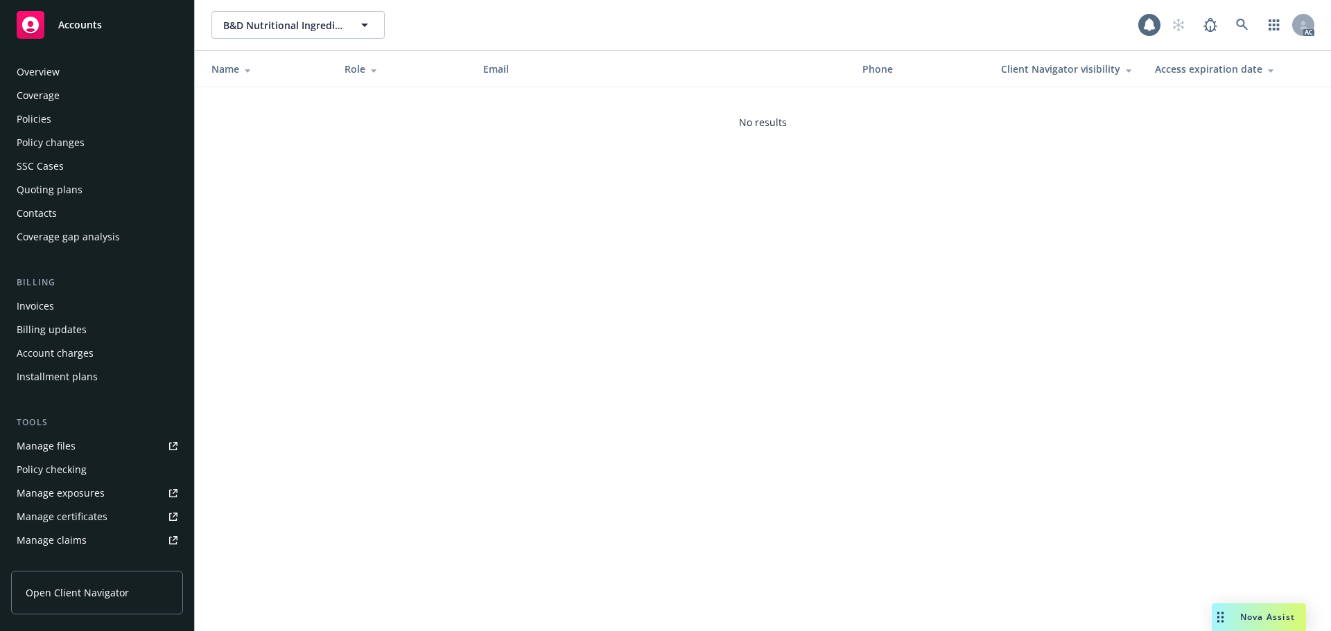
scroll to position [272, 0]
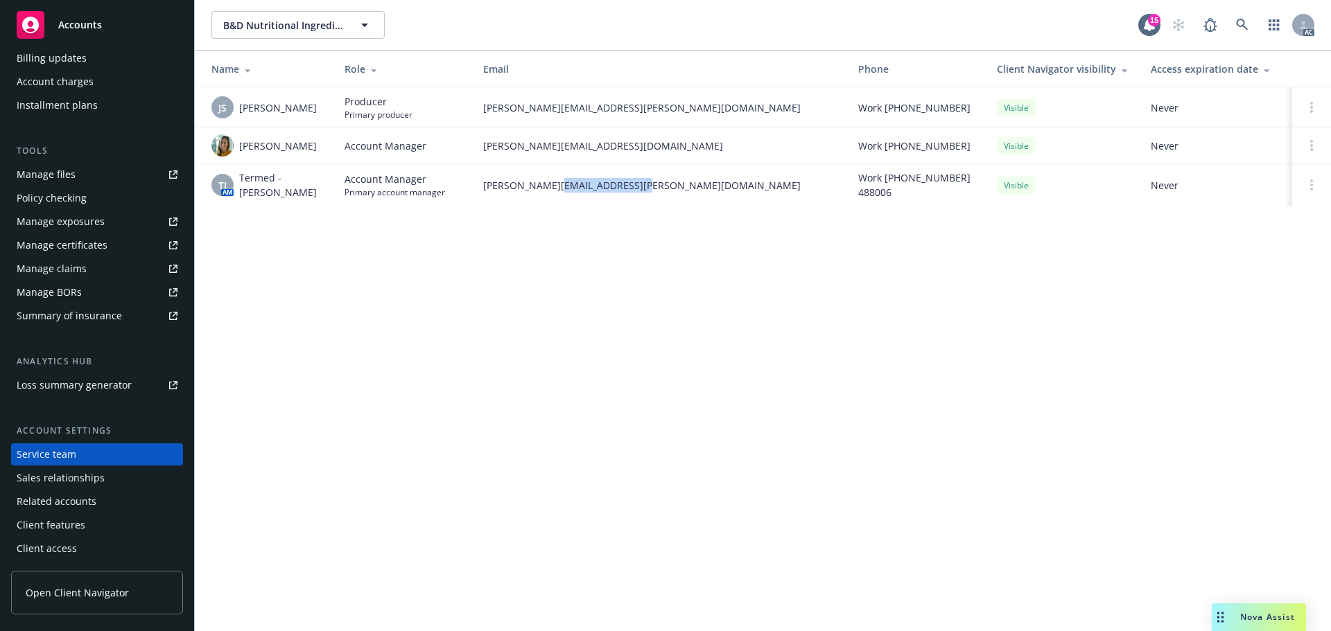
drag, startPoint x: 631, startPoint y: 185, endPoint x: 547, endPoint y: 199, distance: 84.3
click at [547, 199] on td "samantha.jeffries@newfront.com" at bounding box center [659, 185] width 375 height 43
click at [620, 117] on td "jeff.simpson@newfront.com" at bounding box center [659, 107] width 375 height 40
drag, startPoint x: 568, startPoint y: 156, endPoint x: 477, endPoint y: 161, distance: 90.9
click at [477, 161] on td "sally@newfront.com" at bounding box center [659, 146] width 375 height 36
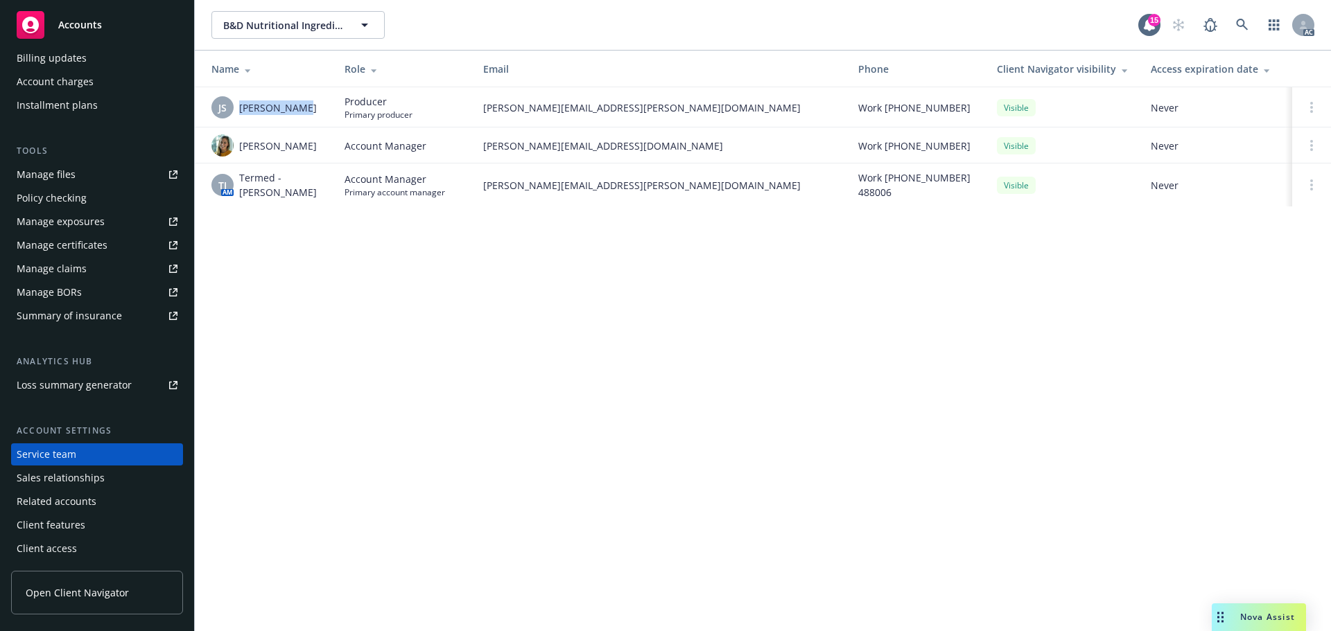
drag, startPoint x: 307, startPoint y: 110, endPoint x: 236, endPoint y: 127, distance: 72.6
click at [236, 127] on td "JS Jeff Simpson" at bounding box center [264, 107] width 139 height 40
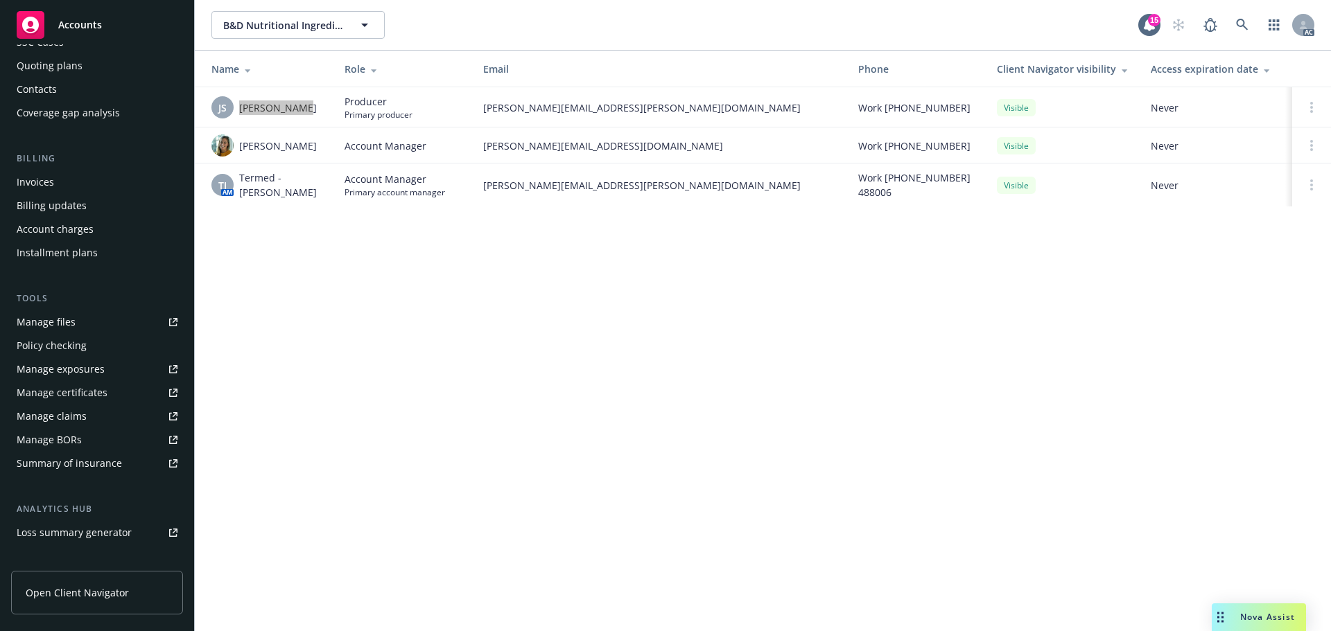
scroll to position [0, 0]
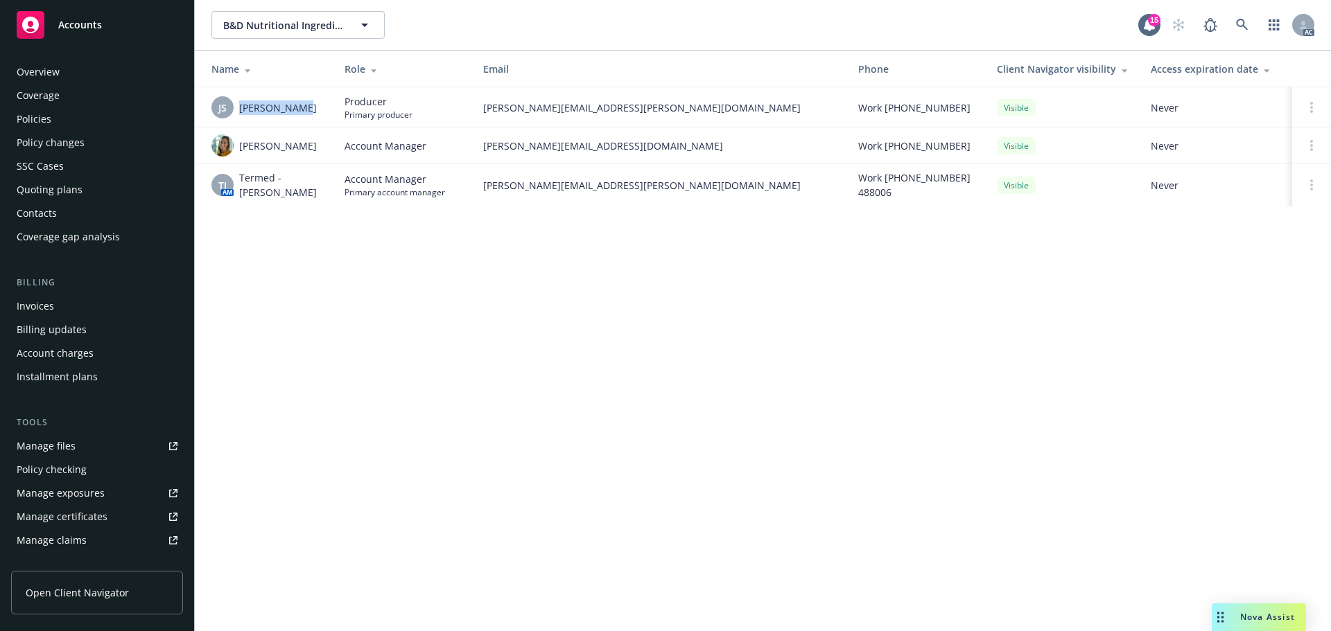
click at [44, 124] on div "Policies" at bounding box center [34, 119] width 35 height 22
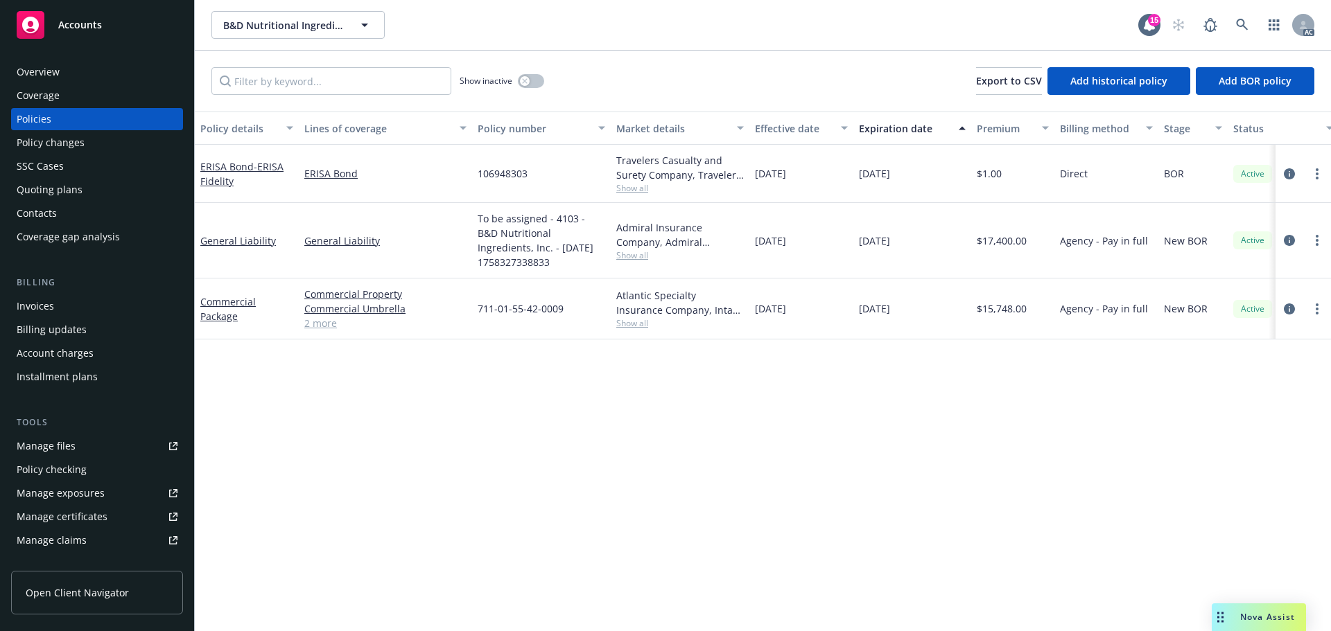
drag, startPoint x: 827, startPoint y: 309, endPoint x: 756, endPoint y: 326, distance: 72.6
click at [756, 326] on div "09/19/2025" at bounding box center [801, 309] width 104 height 61
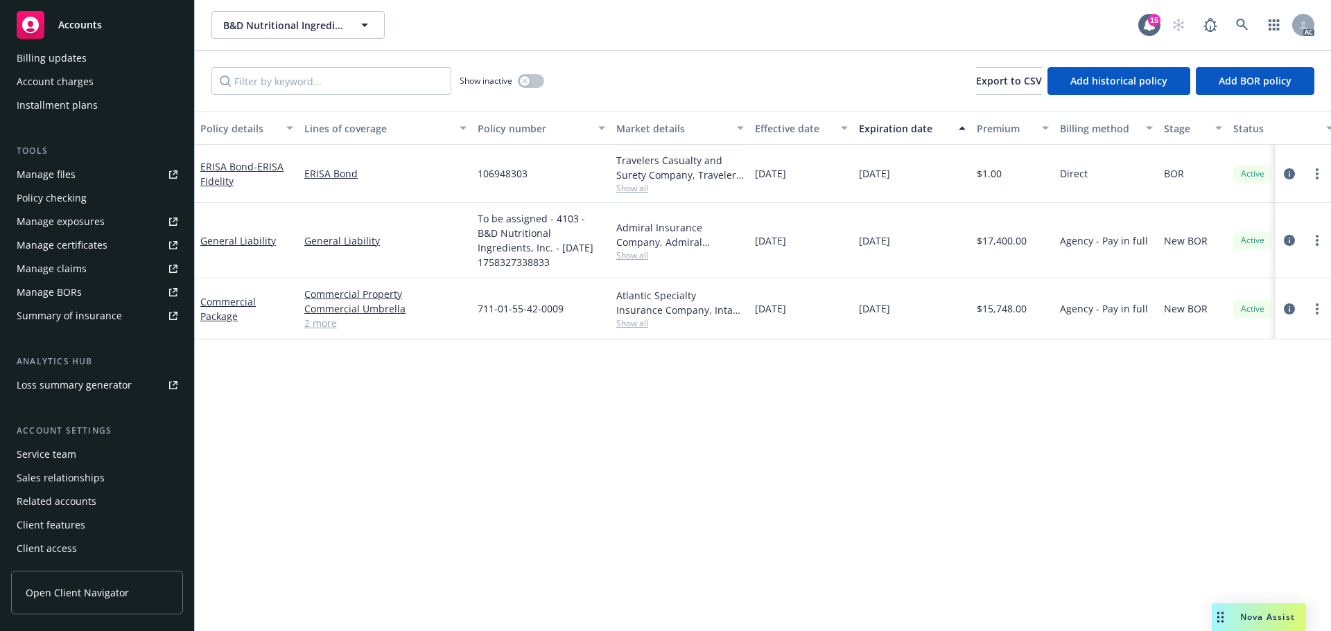
click at [77, 450] on div "Service team" at bounding box center [97, 455] width 161 height 22
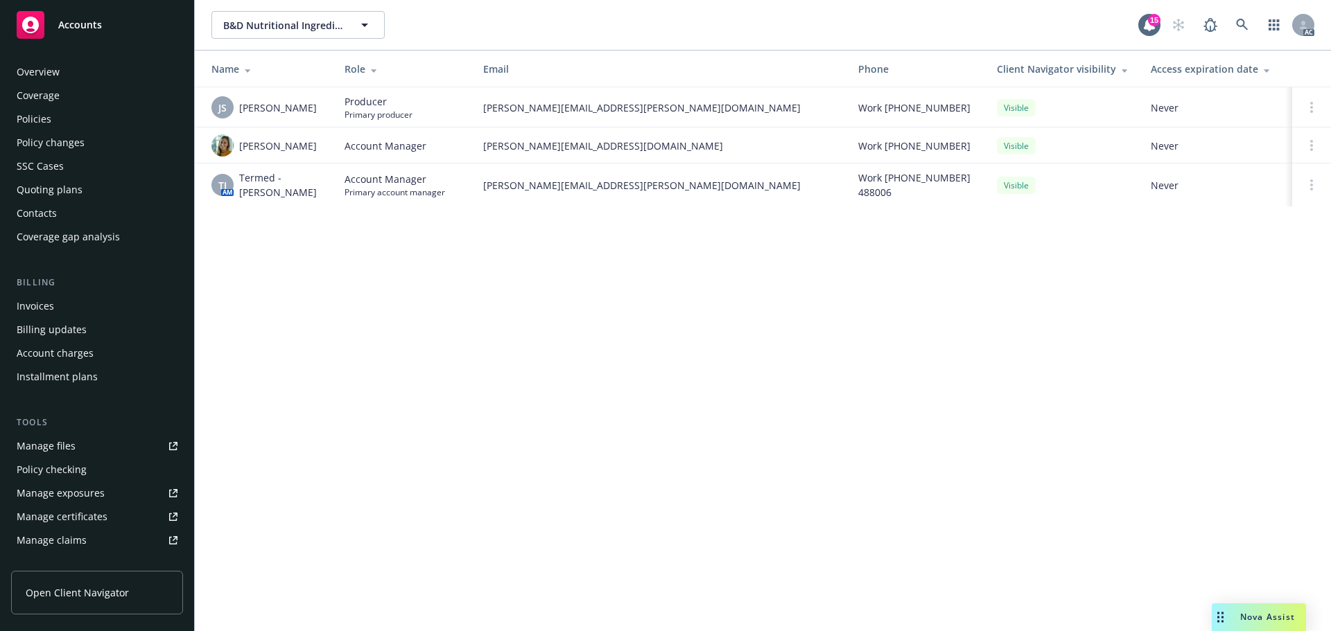
click at [75, 74] on div "Overview" at bounding box center [97, 72] width 161 height 22
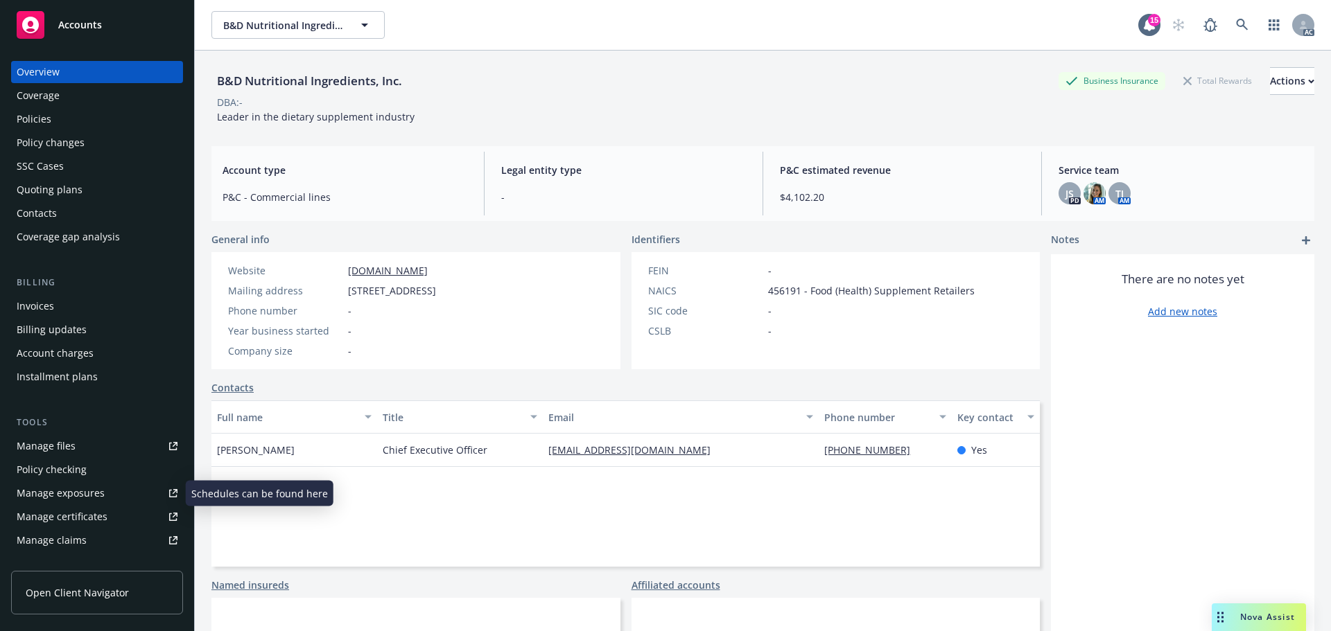
click at [68, 490] on div "Manage exposures" at bounding box center [61, 493] width 88 height 22
click at [68, 119] on div "Policies" at bounding box center [97, 119] width 161 height 22
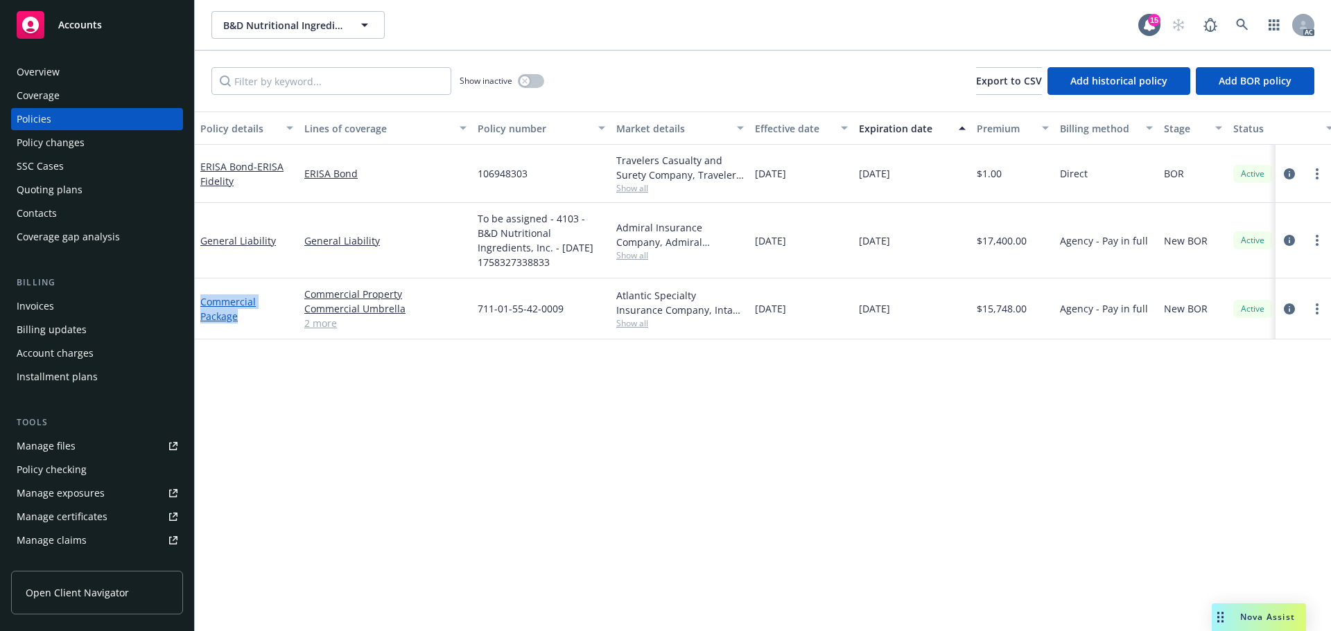
drag, startPoint x: 240, startPoint y: 317, endPoint x: 203, endPoint y: 296, distance: 43.1
click at [203, 296] on div "Commercial Package" at bounding box center [246, 309] width 93 height 29
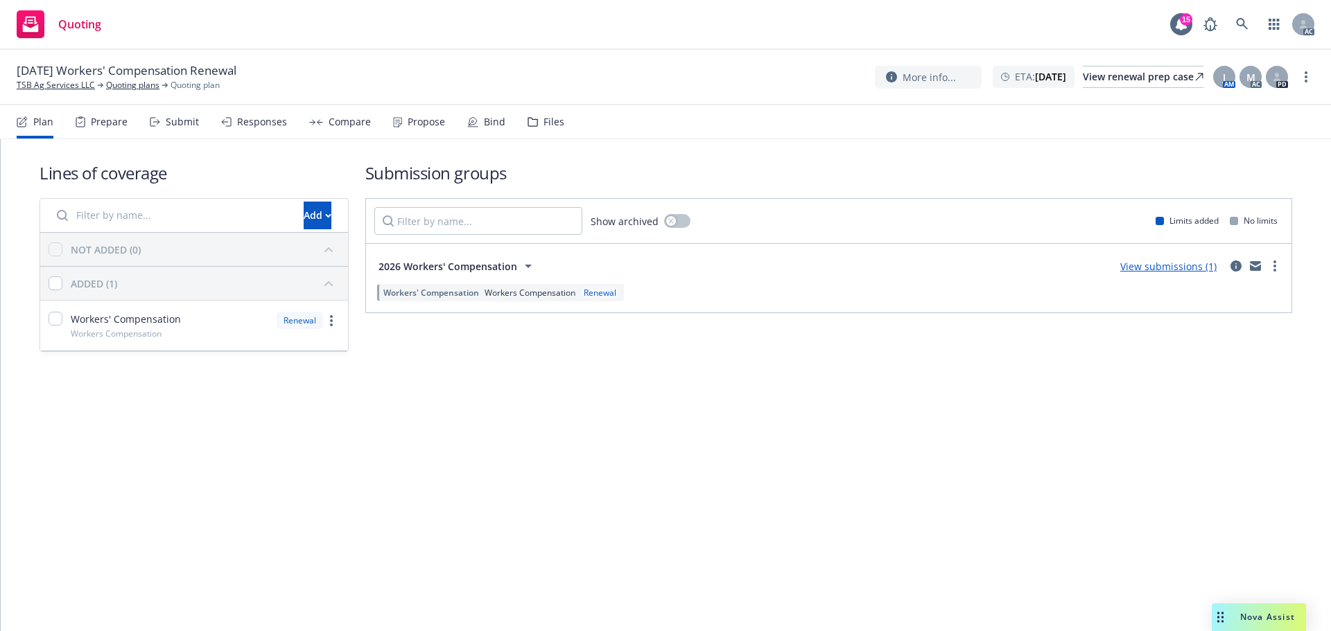
click at [108, 126] on div "Prepare" at bounding box center [109, 121] width 37 height 11
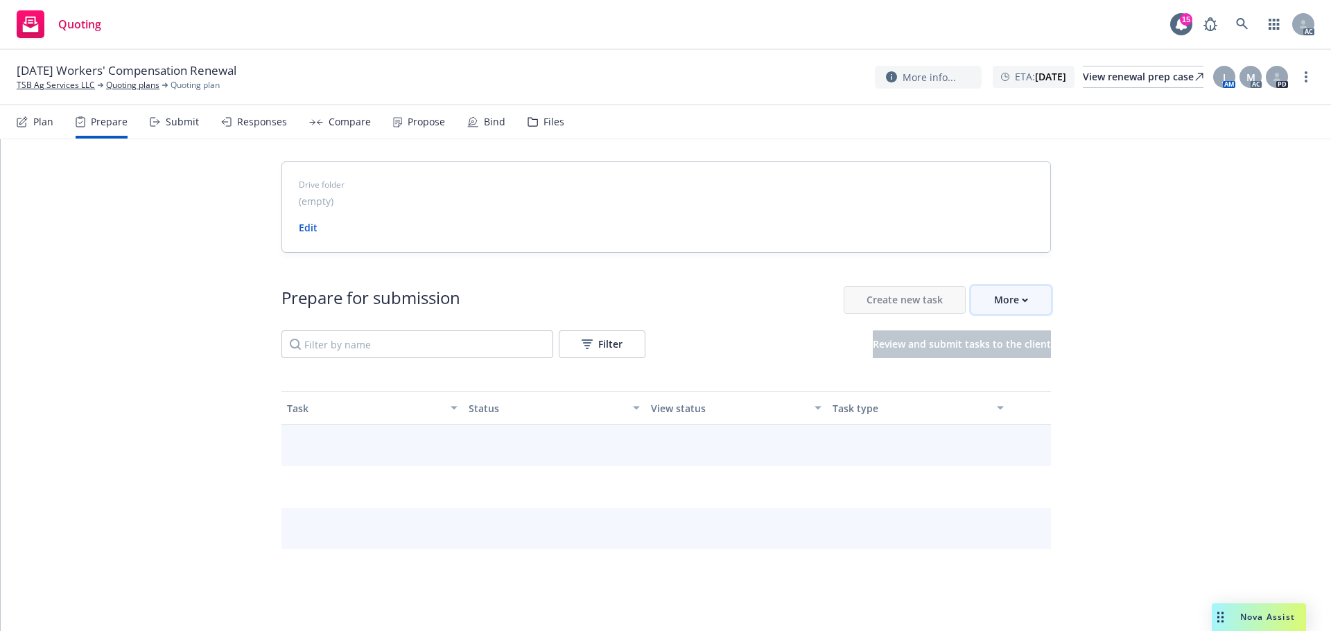
click at [1014, 308] on div "More" at bounding box center [1011, 300] width 34 height 26
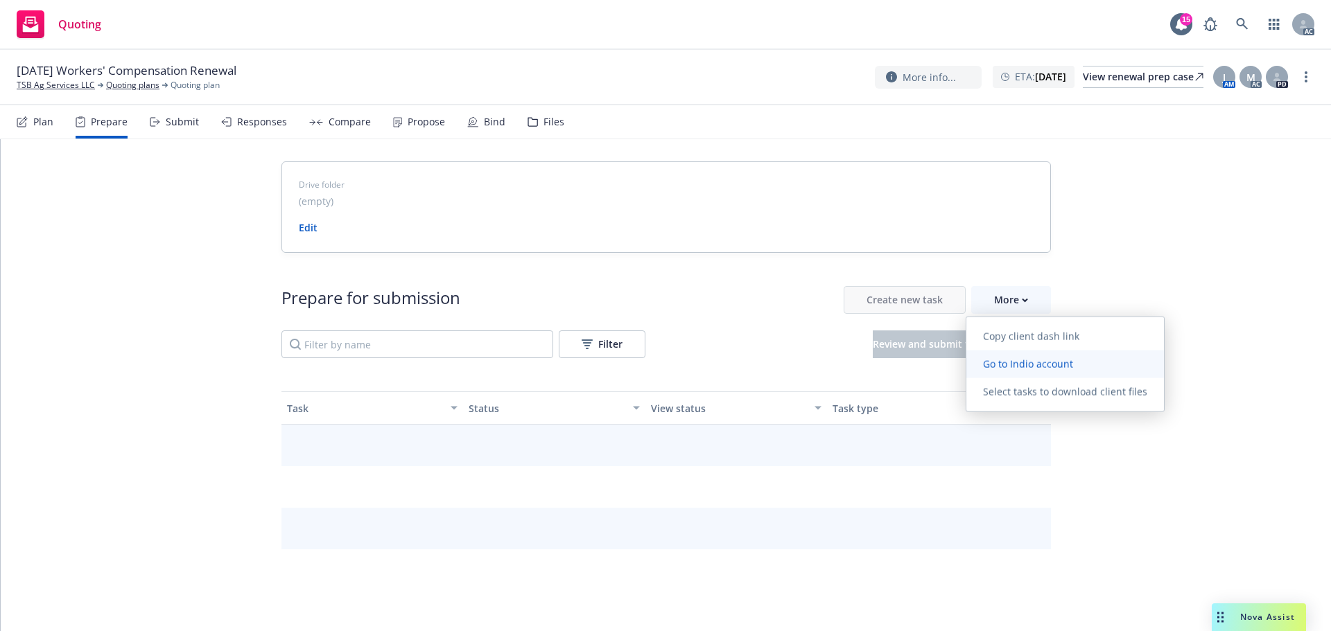
click at [1007, 358] on span "Go to Indio account" at bounding box center [1027, 364] width 123 height 13
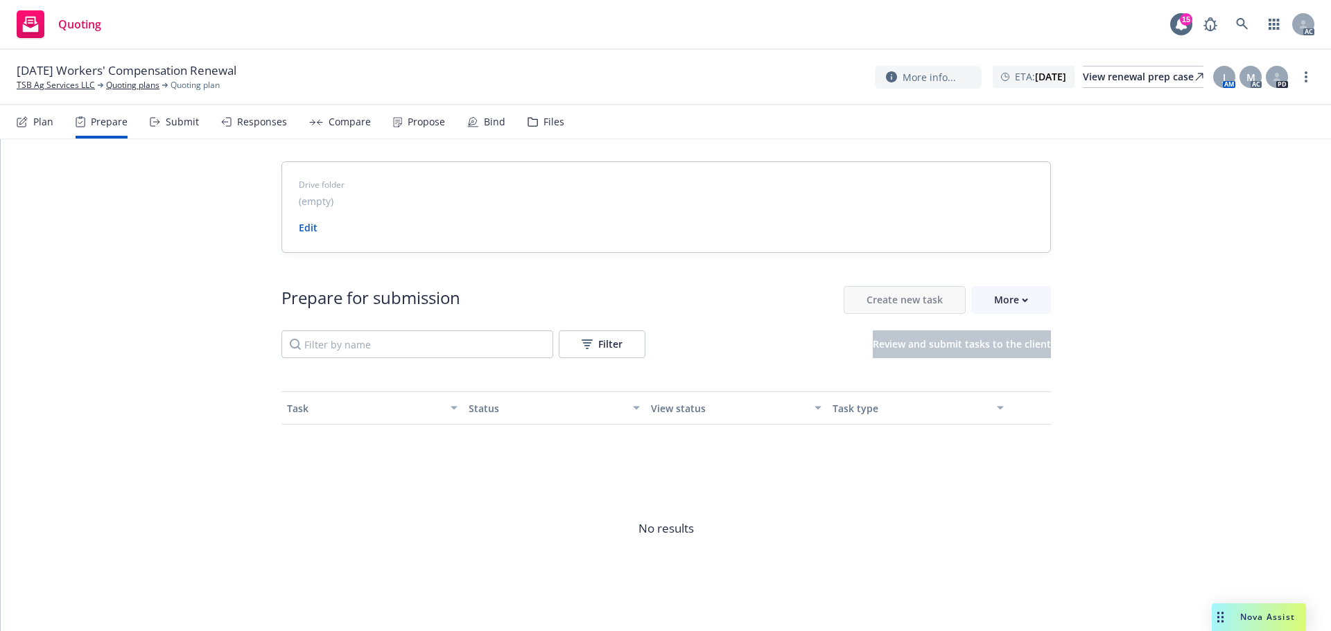
drag, startPoint x: 60, startPoint y: 84, endPoint x: 80, endPoint y: 42, distance: 46.2
click at [60, 84] on link "TSB Ag Services LLC" at bounding box center [56, 85] width 78 height 12
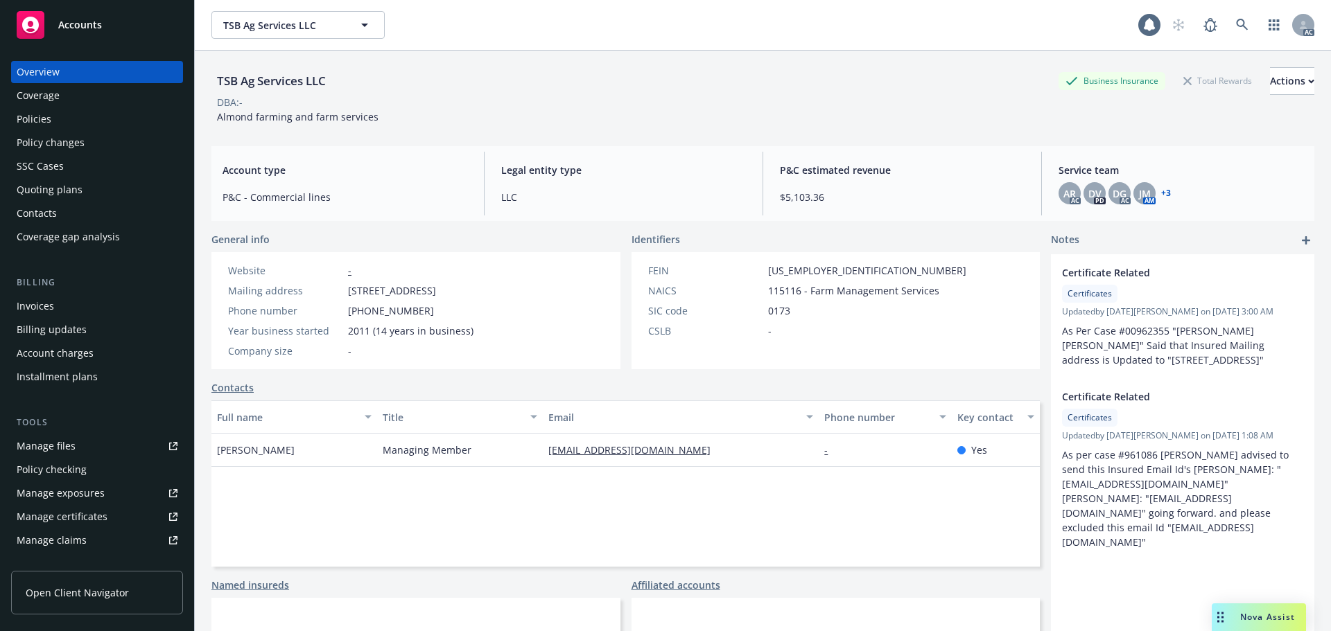
click at [85, 110] on div "Policies" at bounding box center [97, 119] width 161 height 22
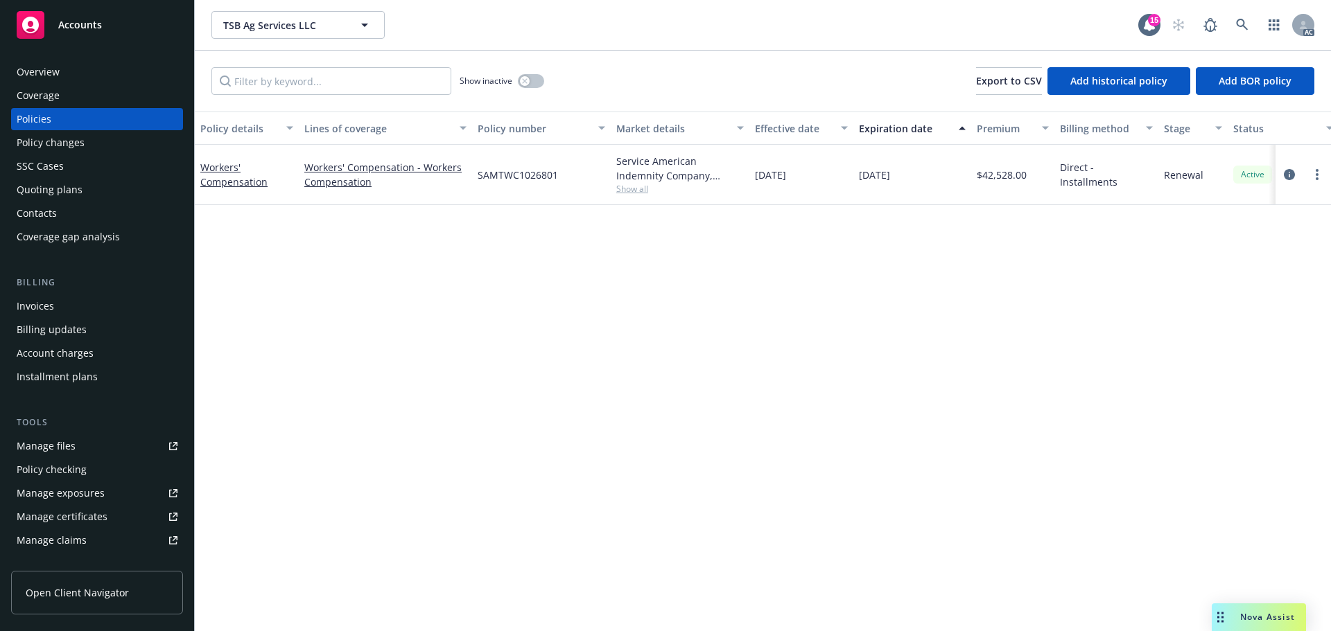
click at [63, 62] on div "Overview" at bounding box center [97, 72] width 161 height 22
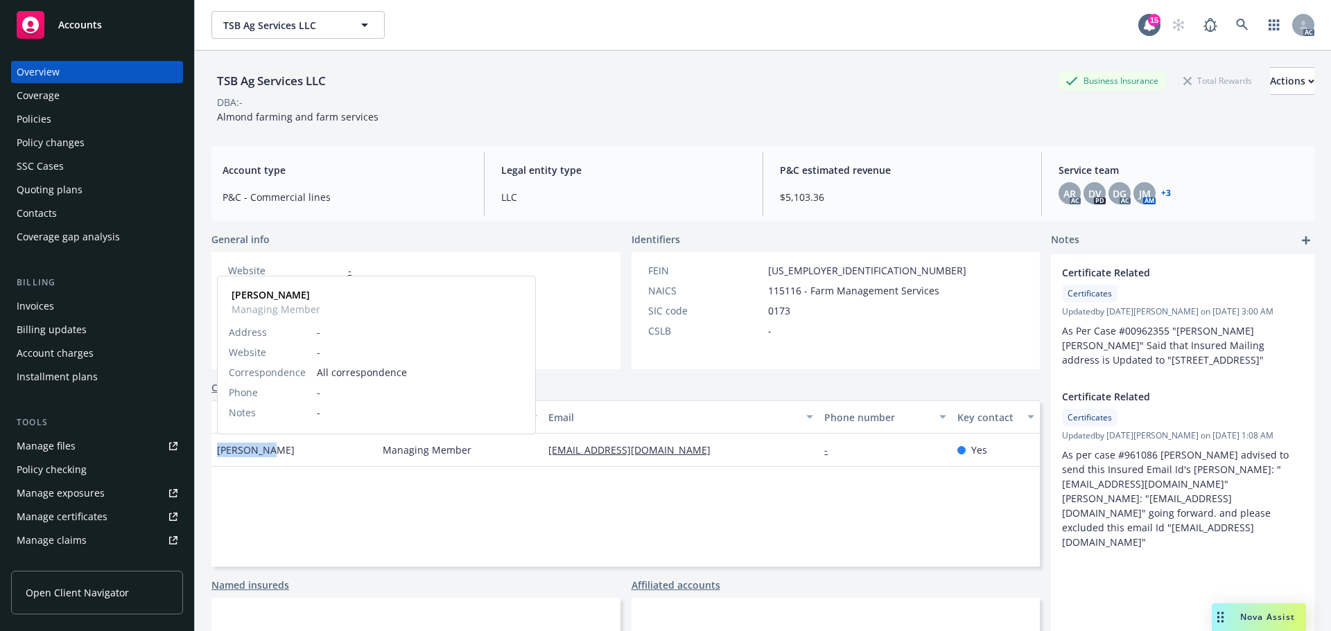
drag, startPoint x: 269, startPoint y: 452, endPoint x: 218, endPoint y: 447, distance: 50.8
click at [218, 447] on span "Lakhwinder Brar" at bounding box center [256, 450] width 78 height 15
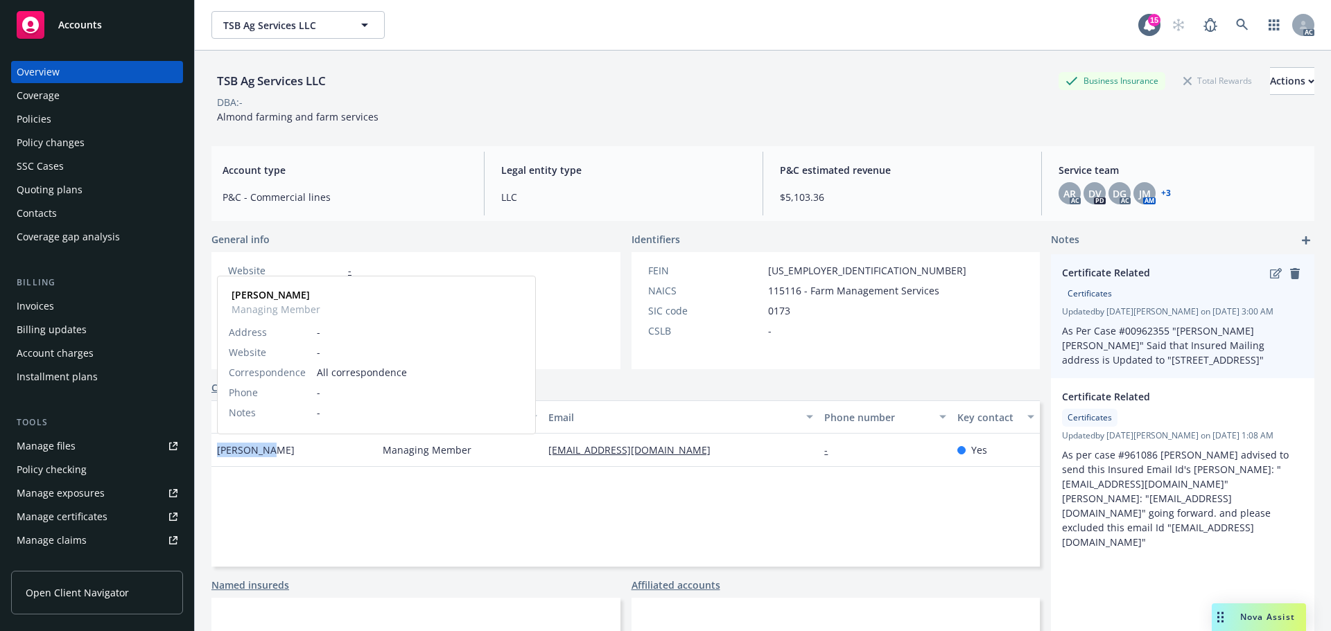
copy span "Lakhwinder"
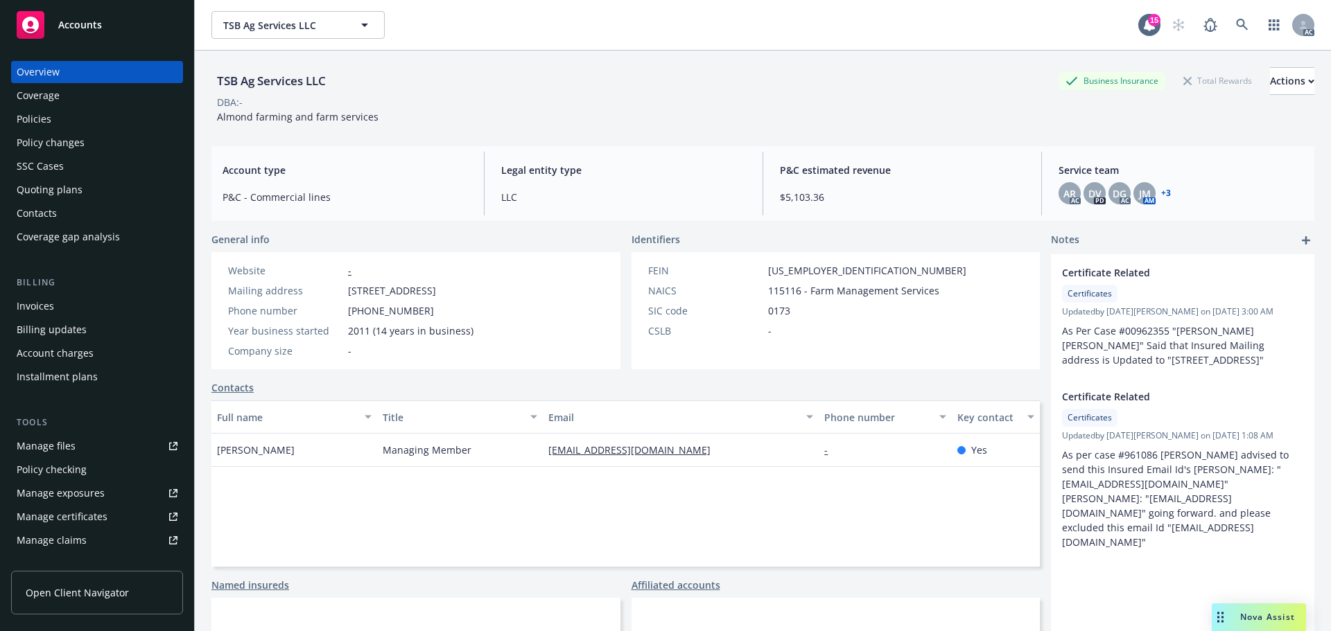
click at [626, 125] on div "TSB Ag Services LLC Business Insurance Total Rewards Actions DBA: - Almond farm…" at bounding box center [762, 93] width 1103 height 85
drag, startPoint x: 662, startPoint y: 450, endPoint x: 541, endPoint y: 460, distance: 121.7
click at [543, 460] on div "[EMAIL_ADDRESS][DOMAIN_NAME]" at bounding box center [681, 450] width 276 height 33
drag, startPoint x: 430, startPoint y: 318, endPoint x: 334, endPoint y: 312, distance: 95.8
click at [334, 312] on div "Website - Mailing address PO Box 58, Madera, CA, 93639 Phone number (559) 661-0…" at bounding box center [350, 310] width 256 height 95
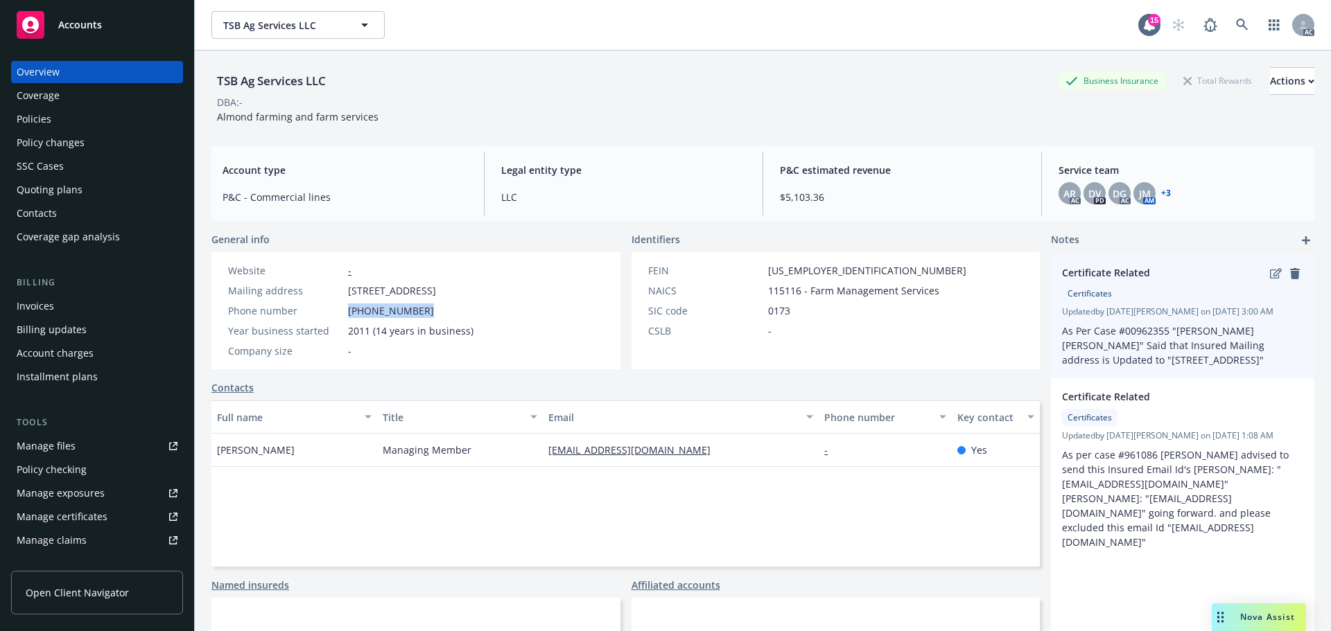
copy div "[PHONE_NUMBER]"
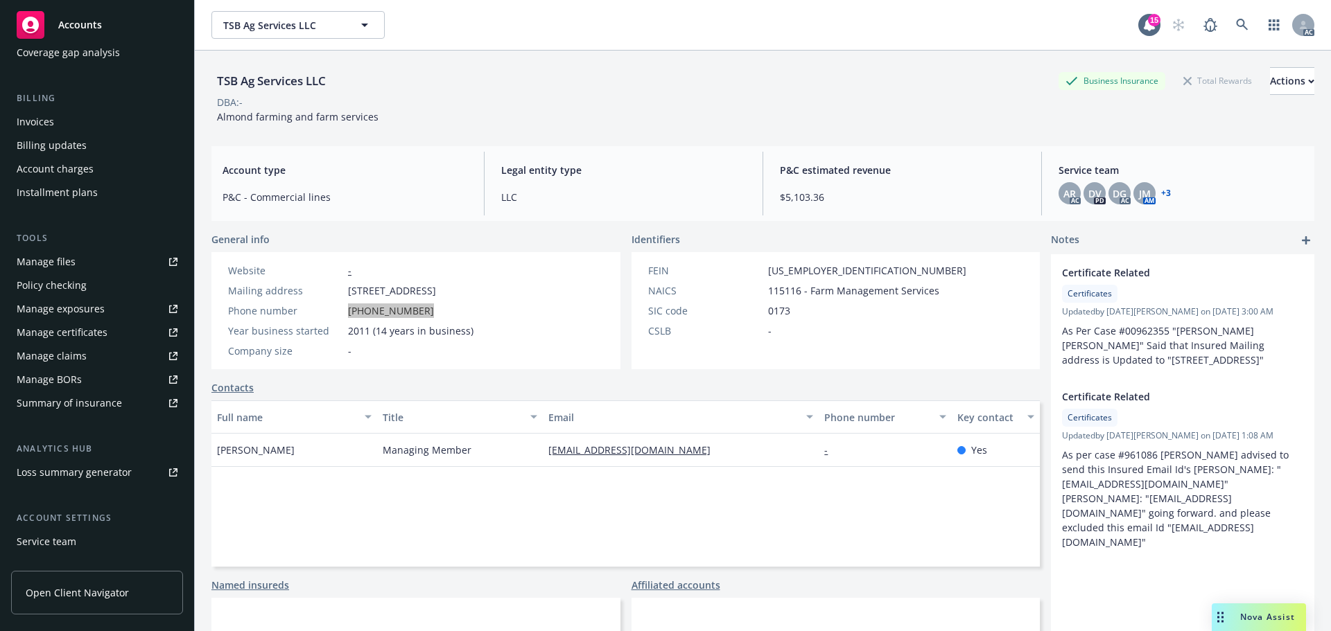
scroll to position [272, 0]
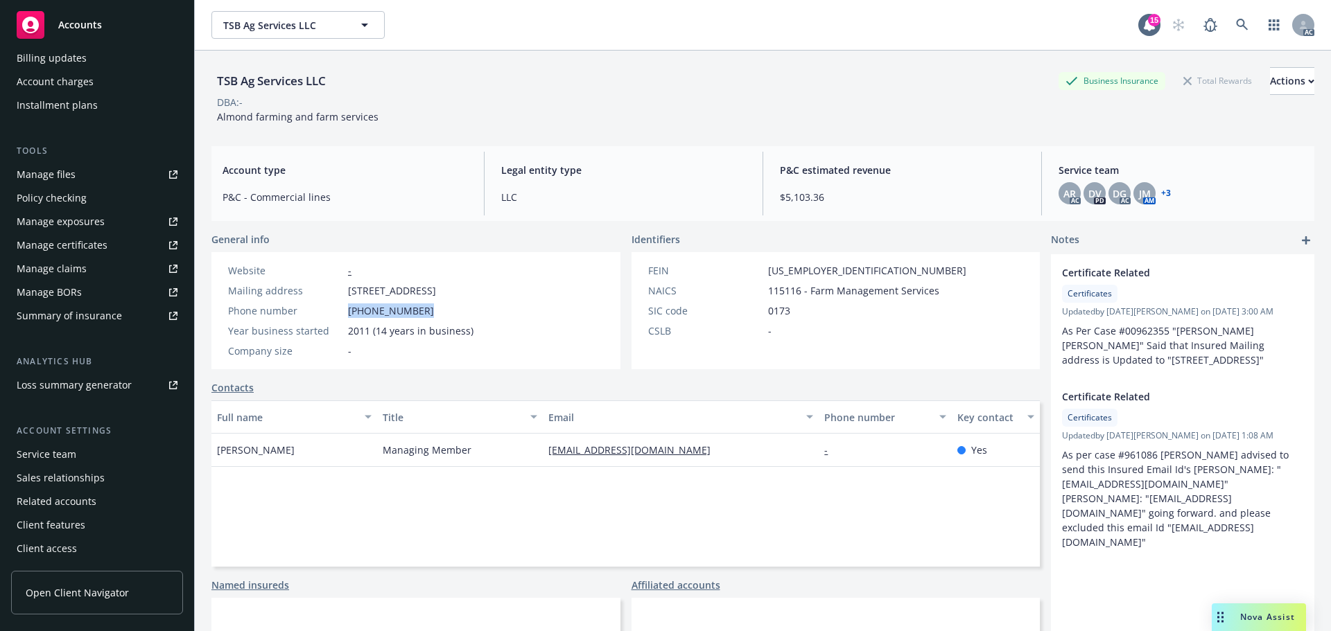
click at [68, 452] on div "Service team" at bounding box center [47, 455] width 60 height 22
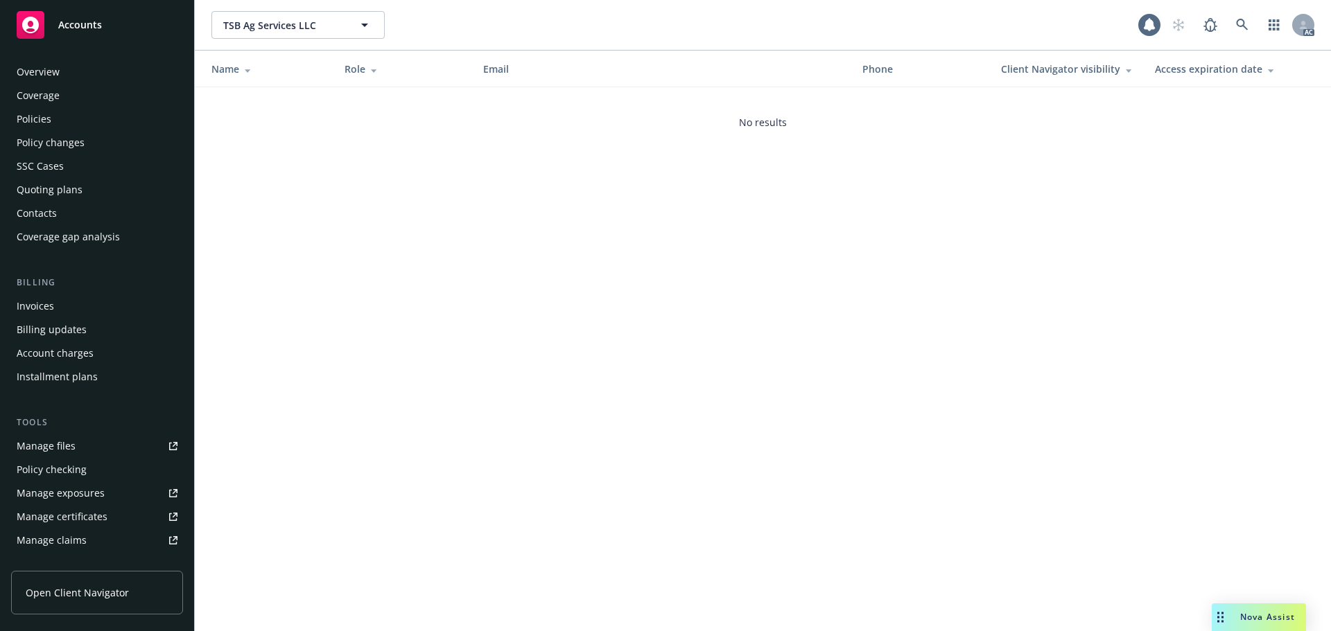
scroll to position [272, 0]
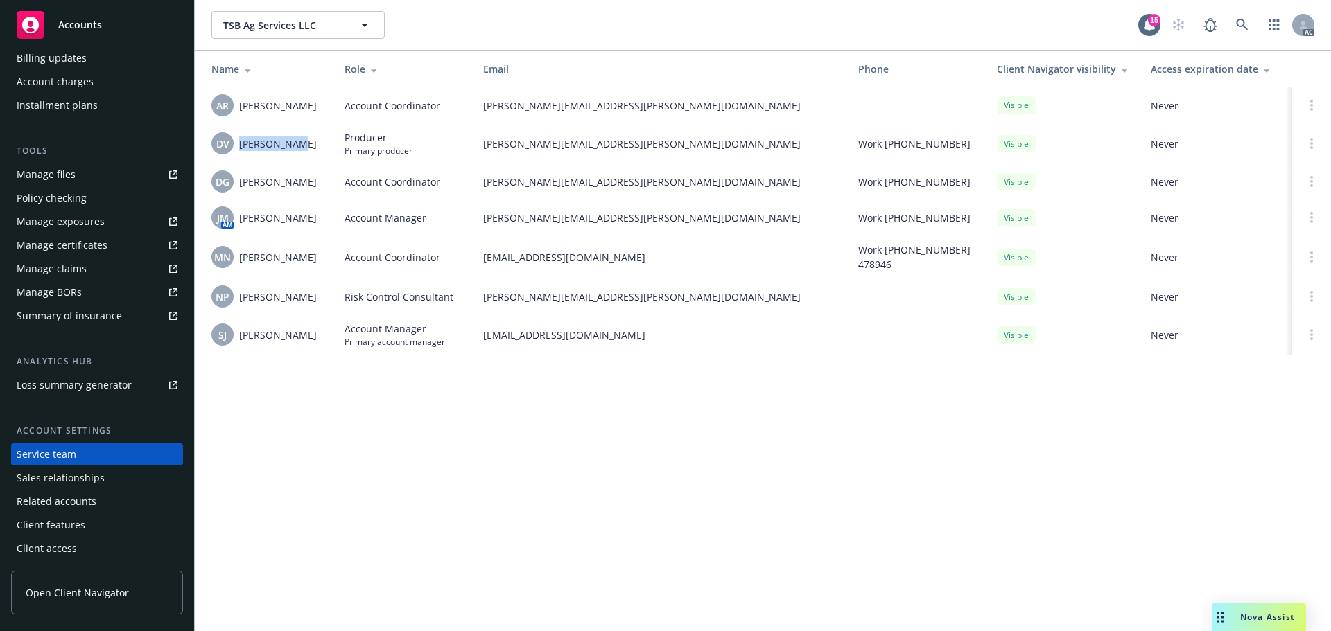
drag, startPoint x: 297, startPoint y: 145, endPoint x: 240, endPoint y: 149, distance: 57.0
click at [240, 149] on div "DV [PERSON_NAME]" at bounding box center [266, 143] width 111 height 22
drag, startPoint x: 331, startPoint y: 185, endPoint x: 236, endPoint y: 184, distance: 95.6
click at [236, 184] on td "DG Denisse Gonzales" at bounding box center [264, 182] width 139 height 36
drag, startPoint x: 333, startPoint y: 220, endPoint x: 234, endPoint y: 229, distance: 98.8
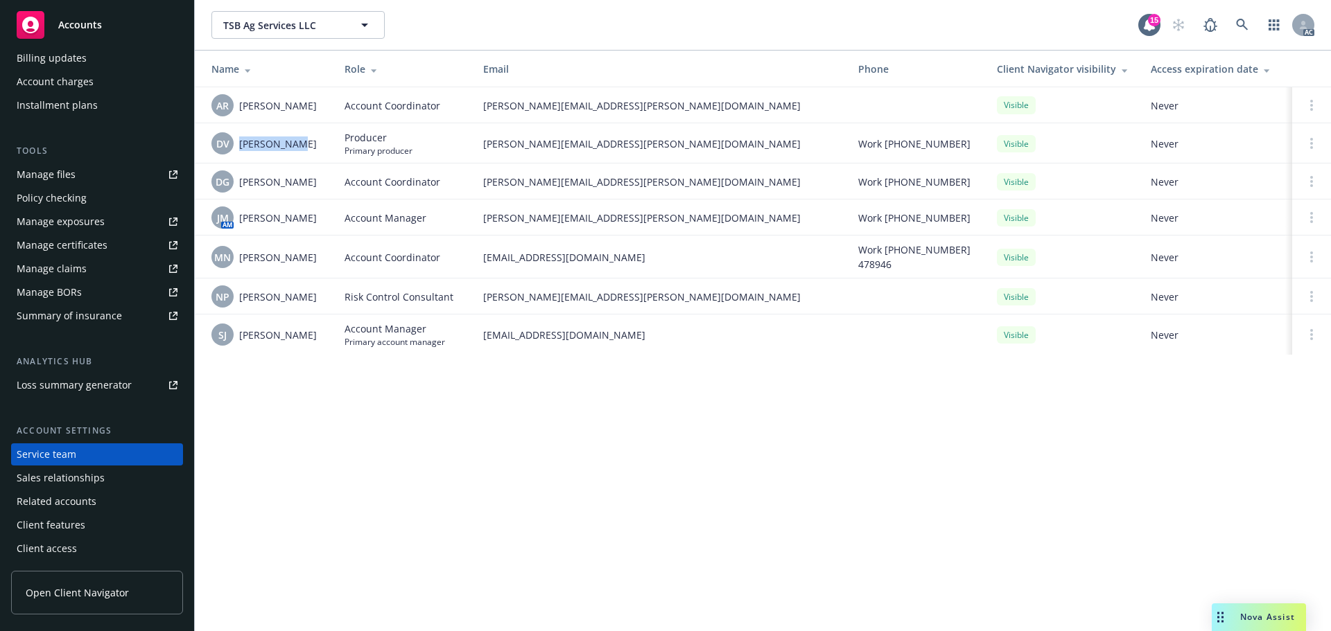
click at [234, 229] on td "JM AM Jennifer Martinez" at bounding box center [264, 218] width 139 height 36
copy div "AM Jennifer Martinez"
drag, startPoint x: 311, startPoint y: 254, endPoint x: 234, endPoint y: 249, distance: 77.7
click at [234, 249] on div "MN Megan Napoli" at bounding box center [266, 257] width 111 height 22
copy div "Megan Napoli"
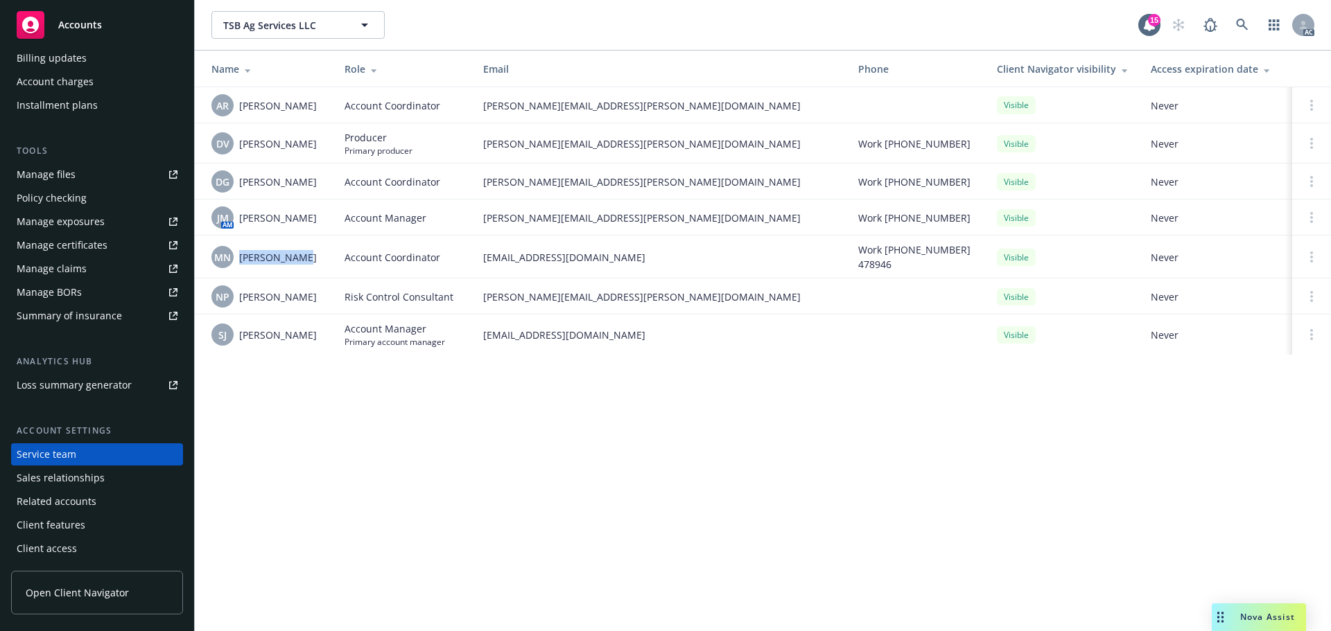
drag, startPoint x: 311, startPoint y: 333, endPoint x: 978, endPoint y: 348, distance: 667.5
click at [241, 337] on div "SJ Sahleem Julien" at bounding box center [266, 335] width 111 height 22
copy span "Sahleem Julien"
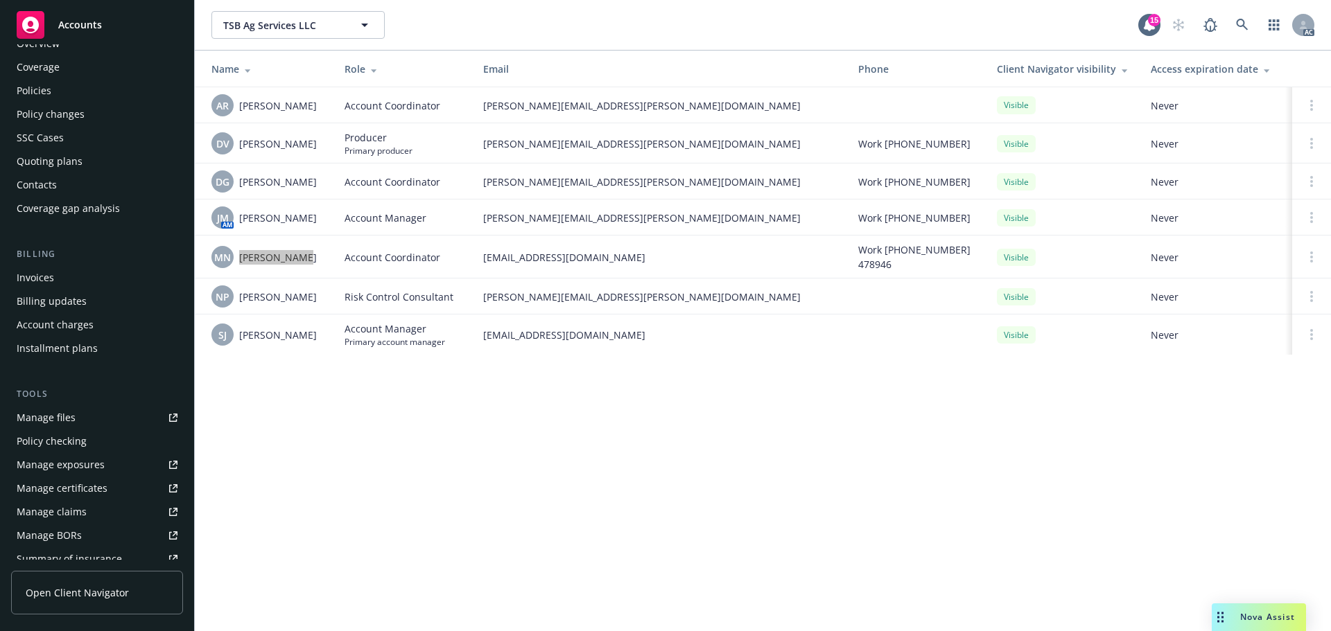
scroll to position [0, 0]
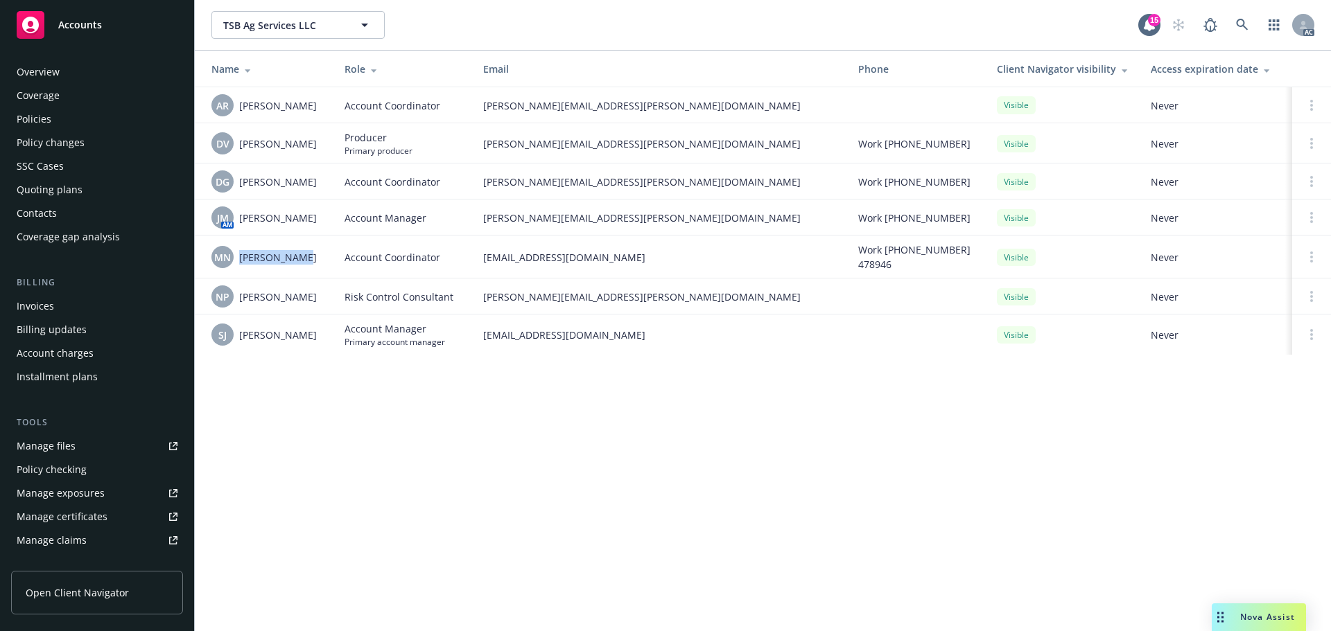
click at [47, 109] on div "Policies" at bounding box center [34, 119] width 35 height 22
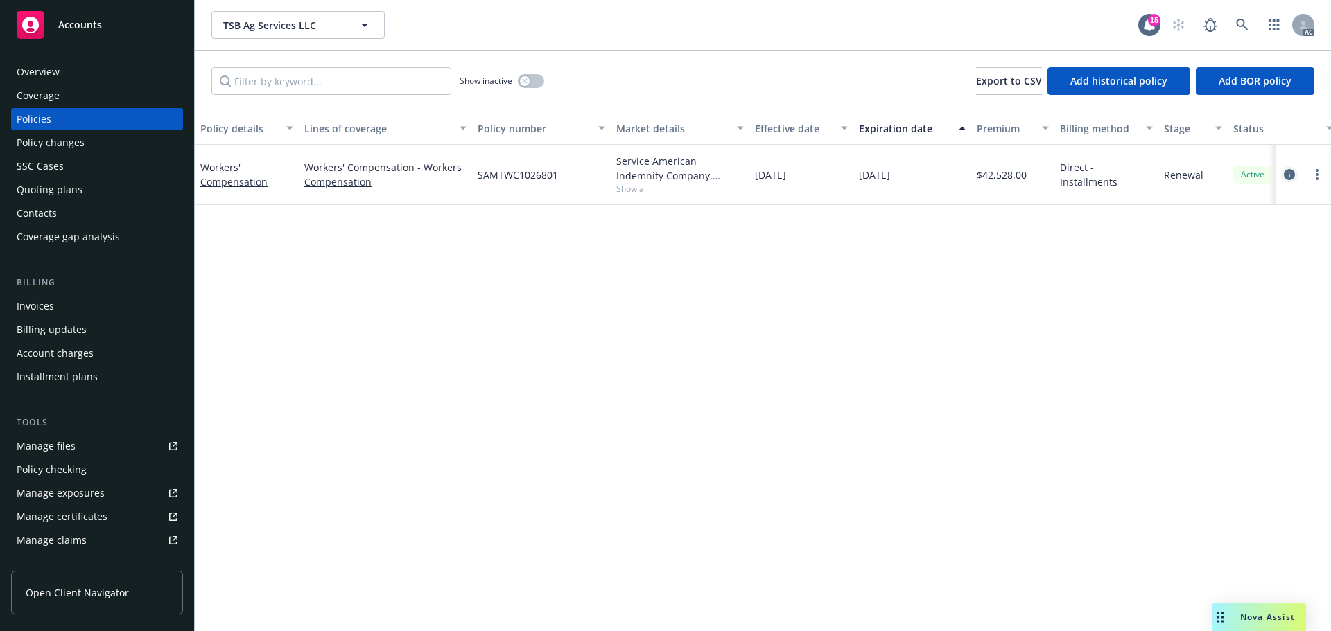
click at [1288, 173] on icon "circleInformation" at bounding box center [1288, 174] width 11 height 11
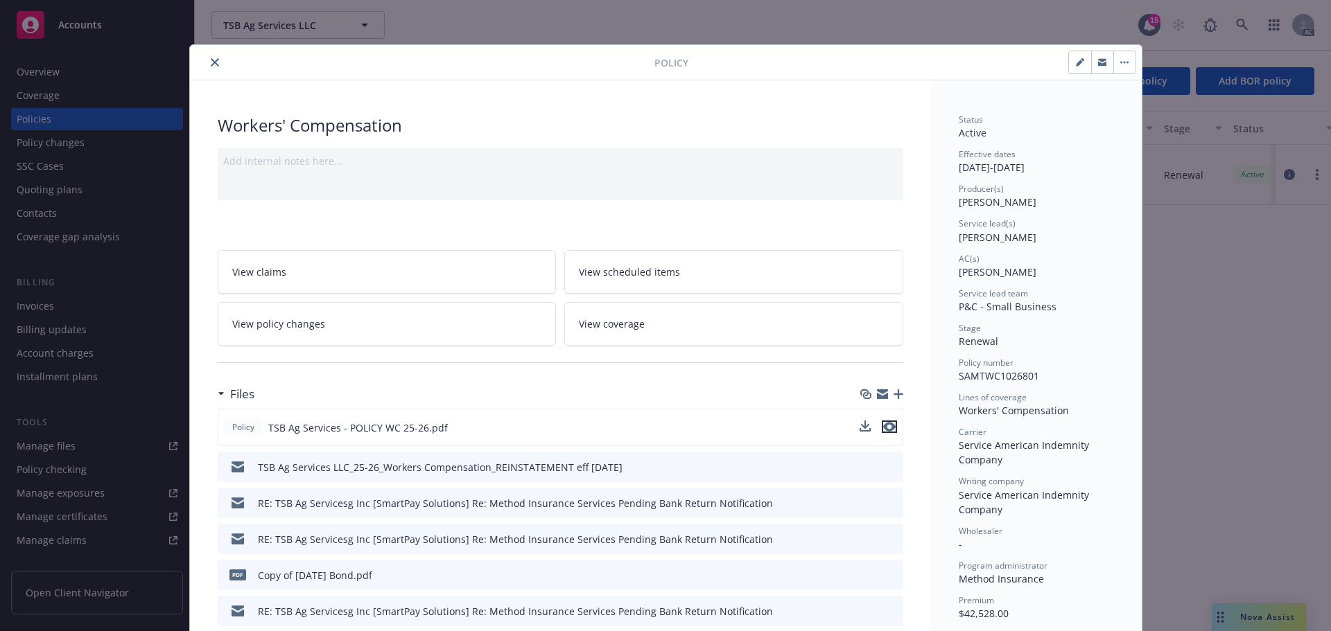
click at [887, 428] on icon "preview file" at bounding box center [889, 427] width 12 height 10
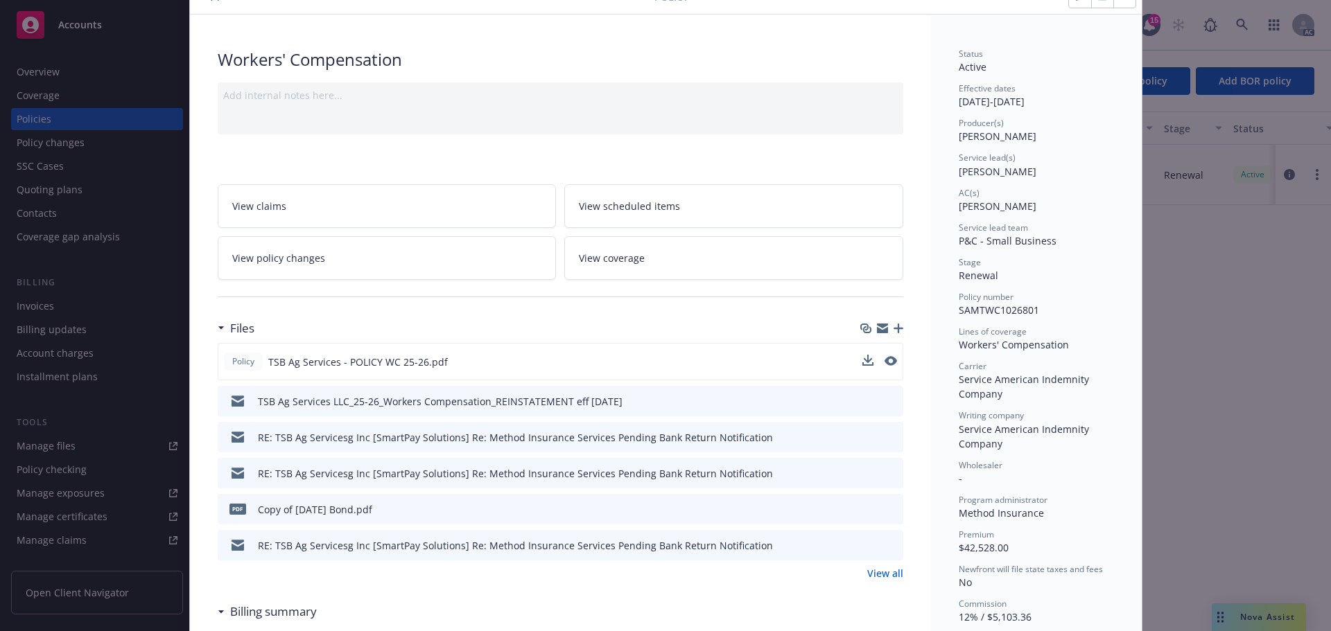
scroll to position [139, 0]
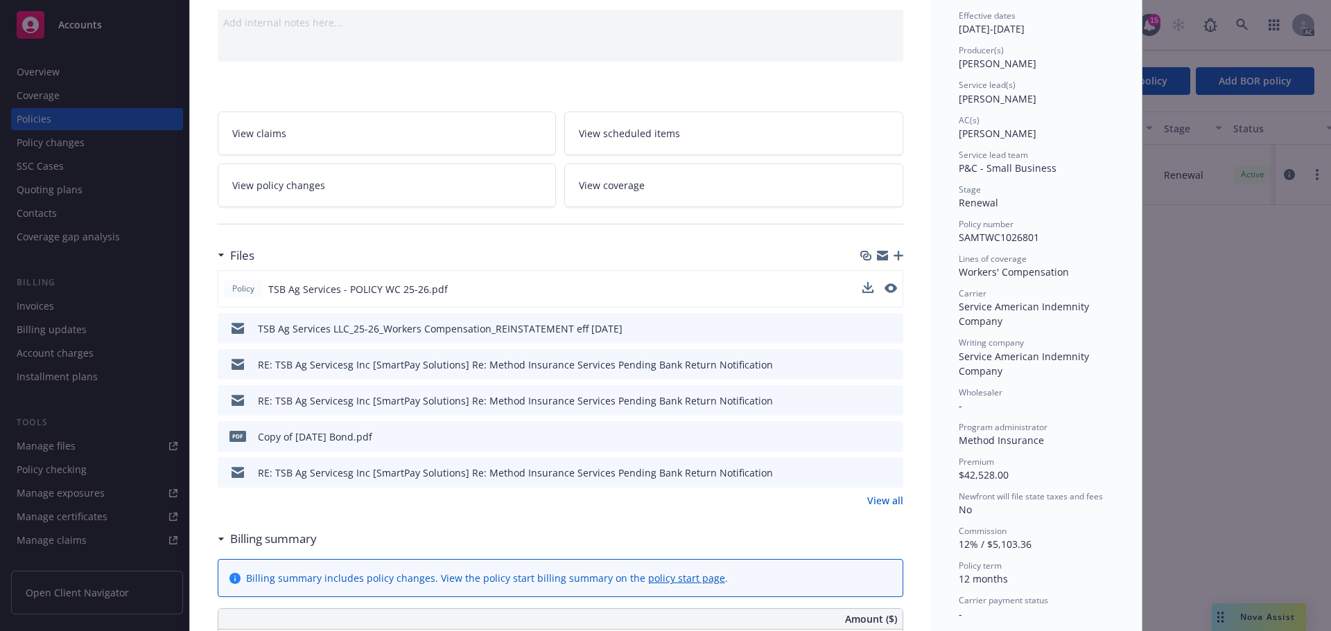
click at [890, 502] on link "View all" at bounding box center [885, 500] width 36 height 15
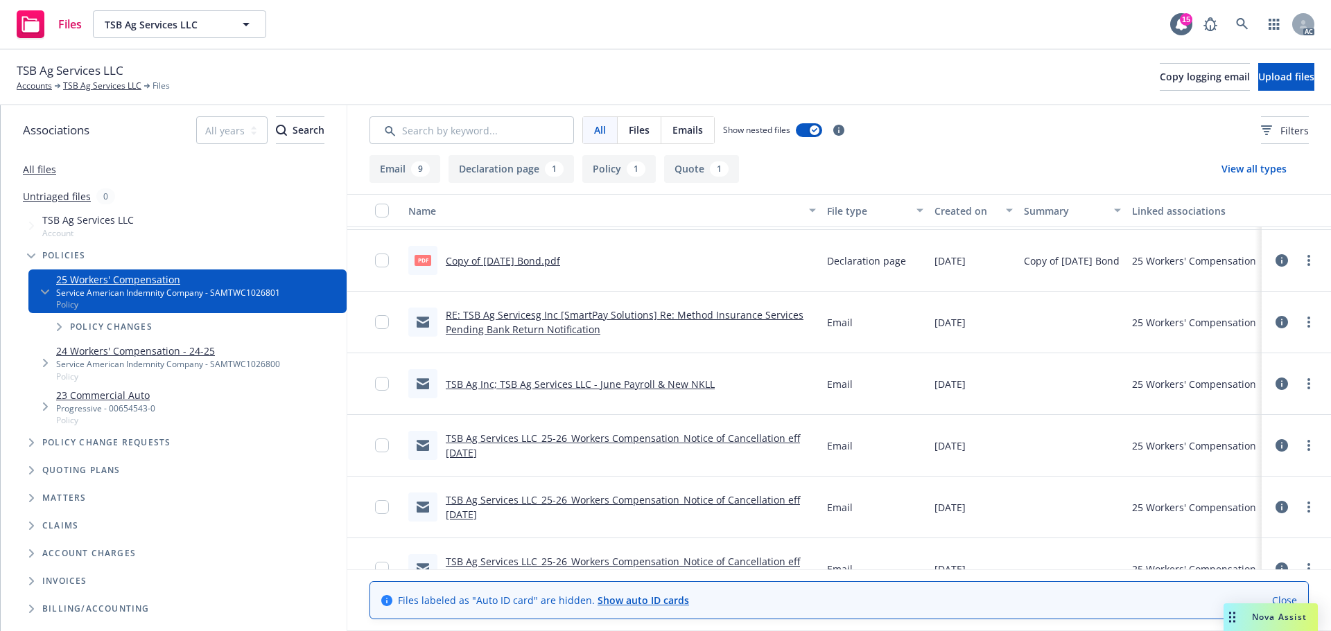
scroll to position [43, 0]
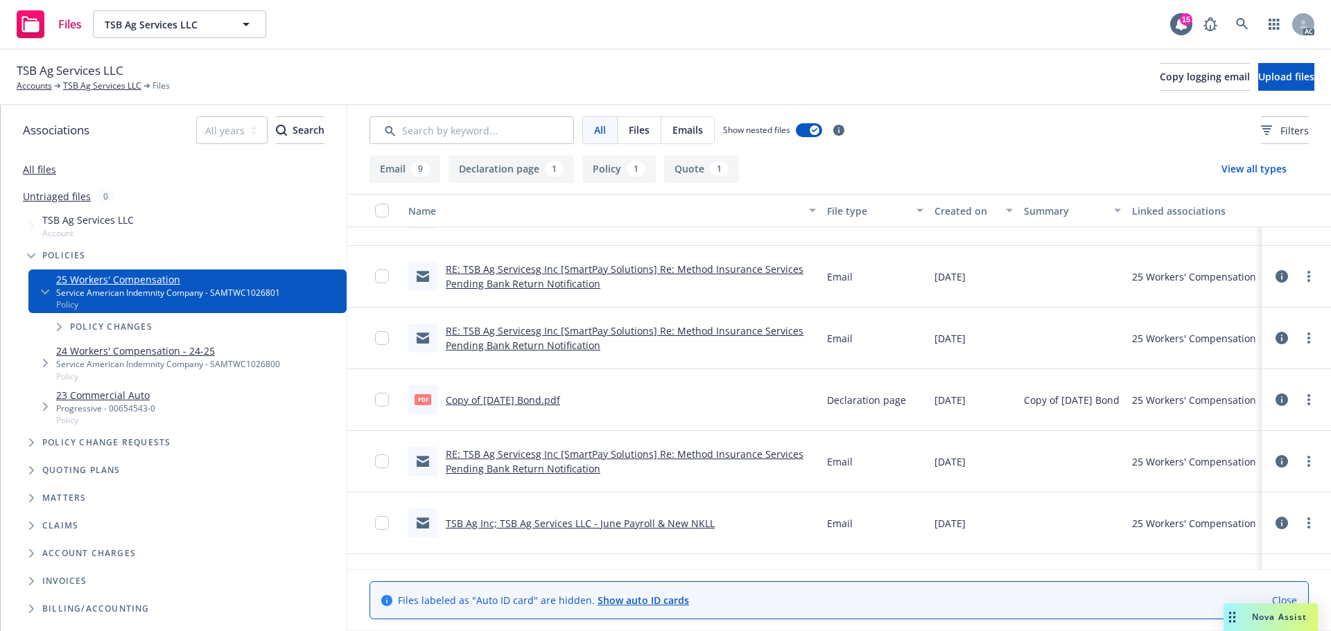
click at [543, 398] on link "Copy of [DATE] Bond.pdf" at bounding box center [503, 400] width 114 height 13
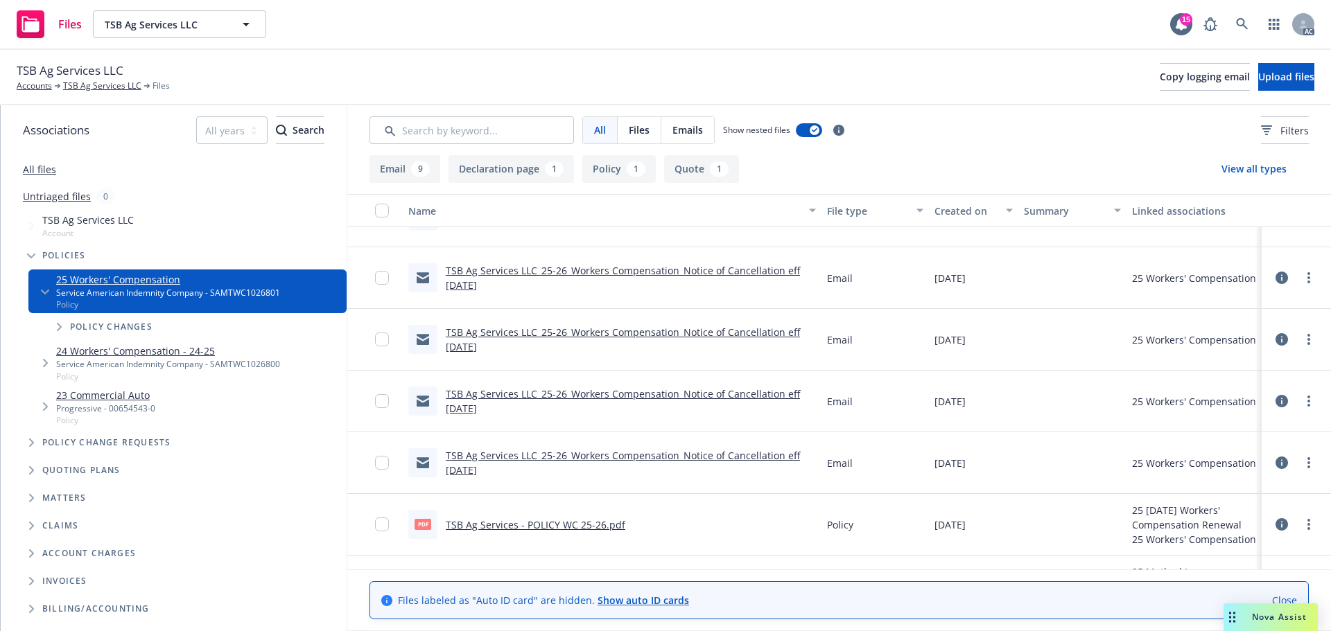
scroll to position [394, 0]
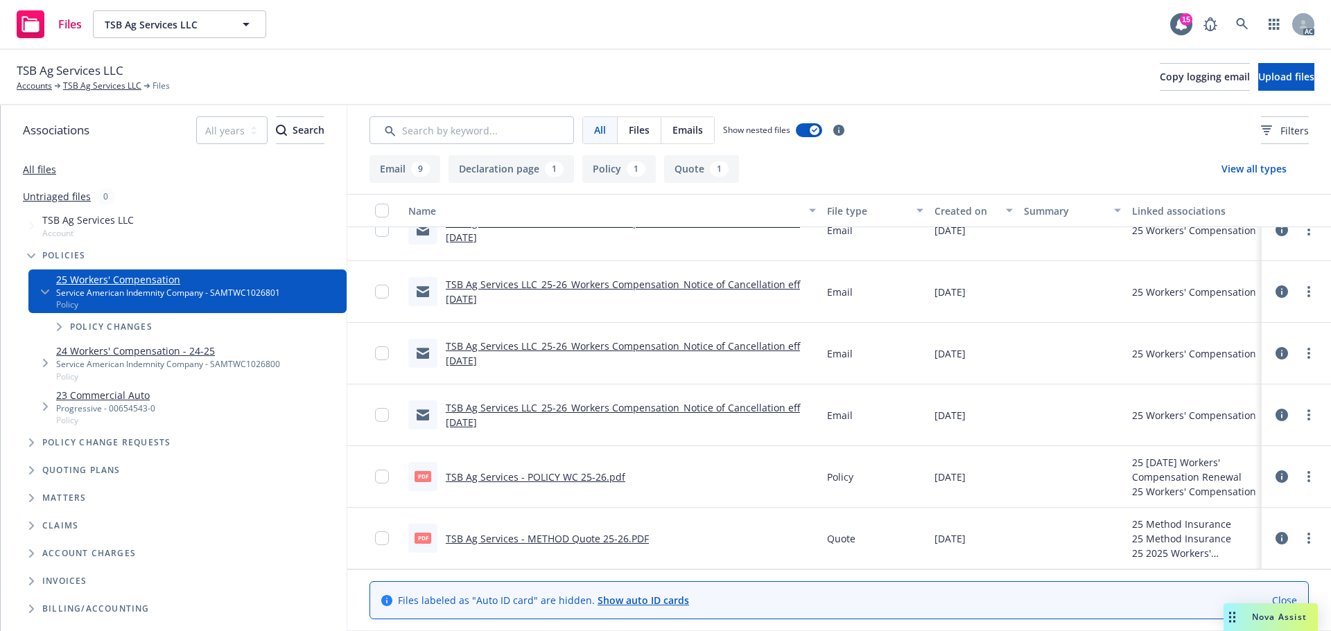
click at [43, 176] on div "All files" at bounding box center [174, 169] width 346 height 28
click at [53, 172] on link "All files" at bounding box center [39, 169] width 33 height 13
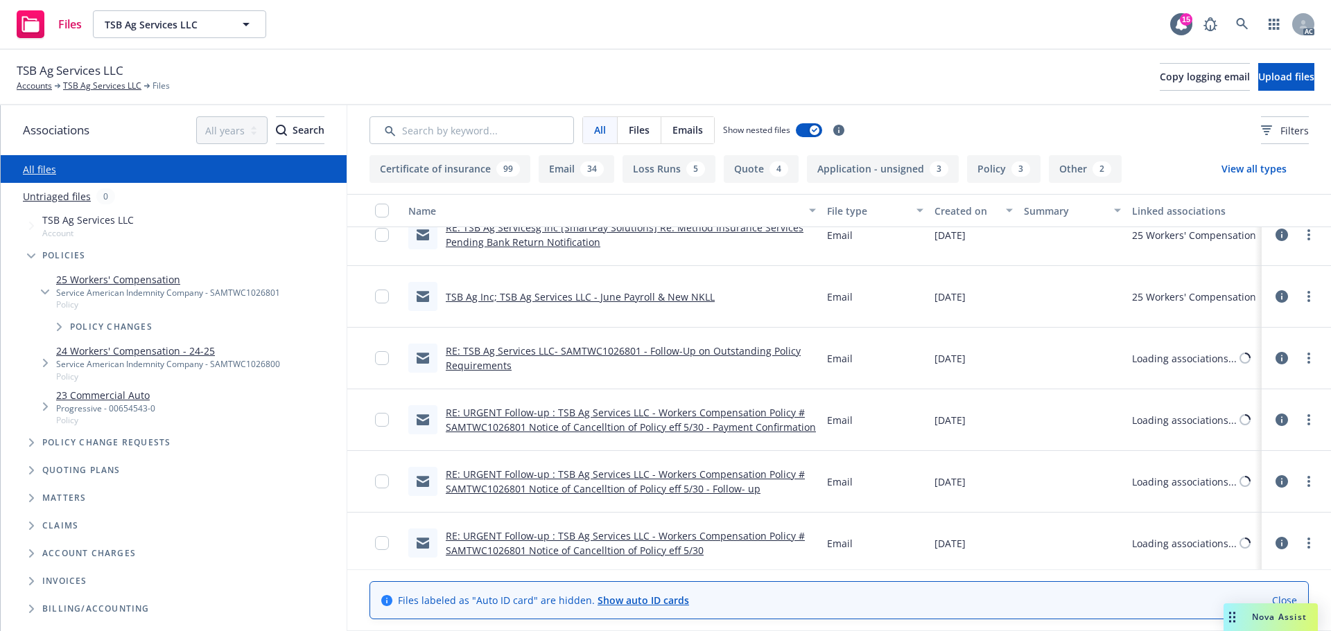
scroll to position [394, 0]
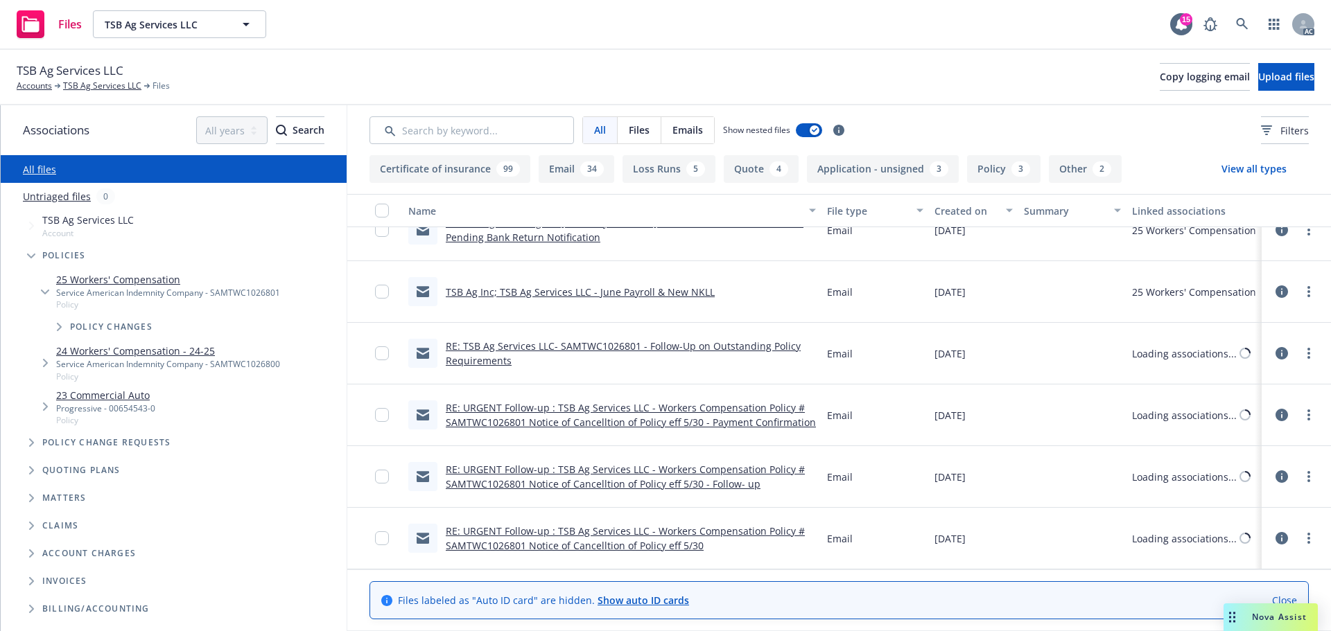
click at [439, 144] on div "All Files Emails Show nested files Filters" at bounding box center [838, 130] width 983 height 50
click at [448, 135] on input "Search by keyword..." at bounding box center [471, 130] width 204 height 28
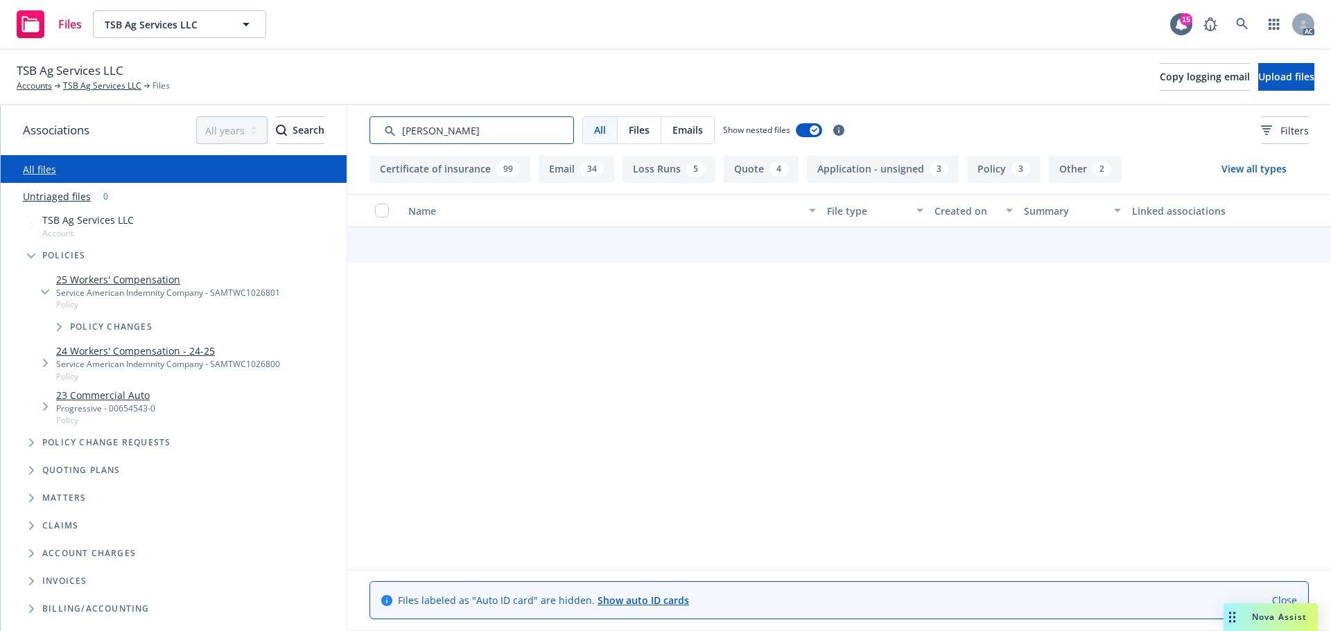
scroll to position [0, 0]
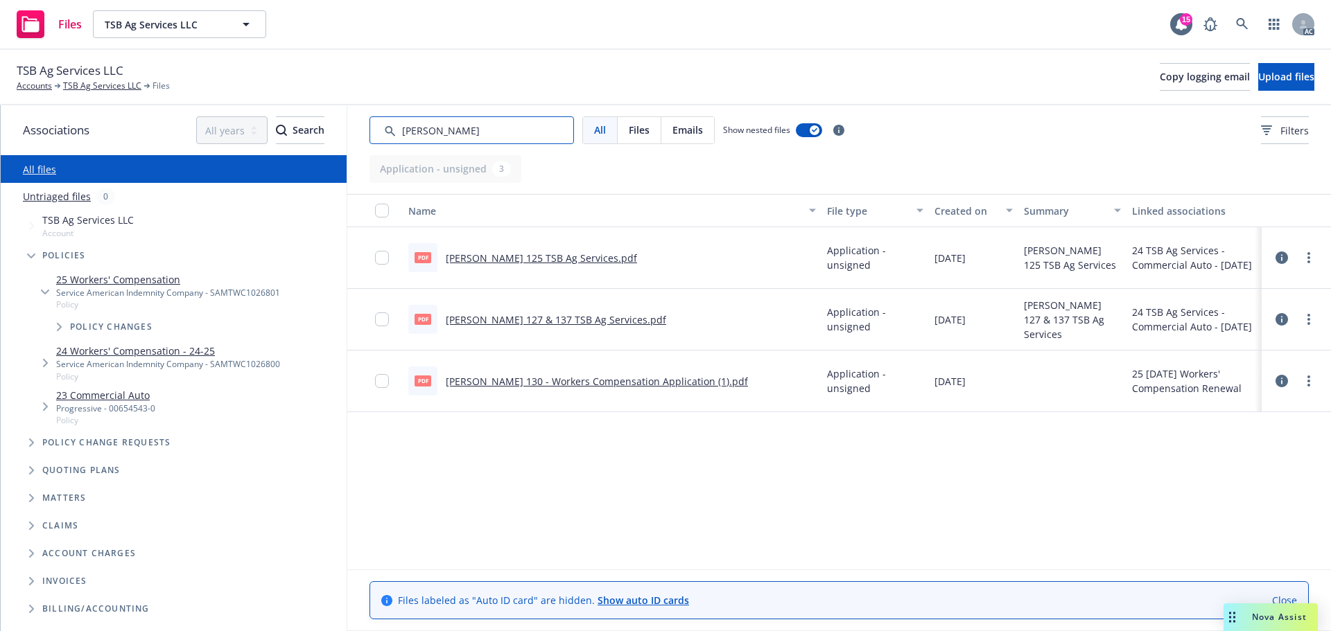
drag, startPoint x: 448, startPoint y: 129, endPoint x: 406, endPoint y: 132, distance: 41.7
click at [406, 132] on input "Search by keyword..." at bounding box center [471, 130] width 204 height 28
type input "app"
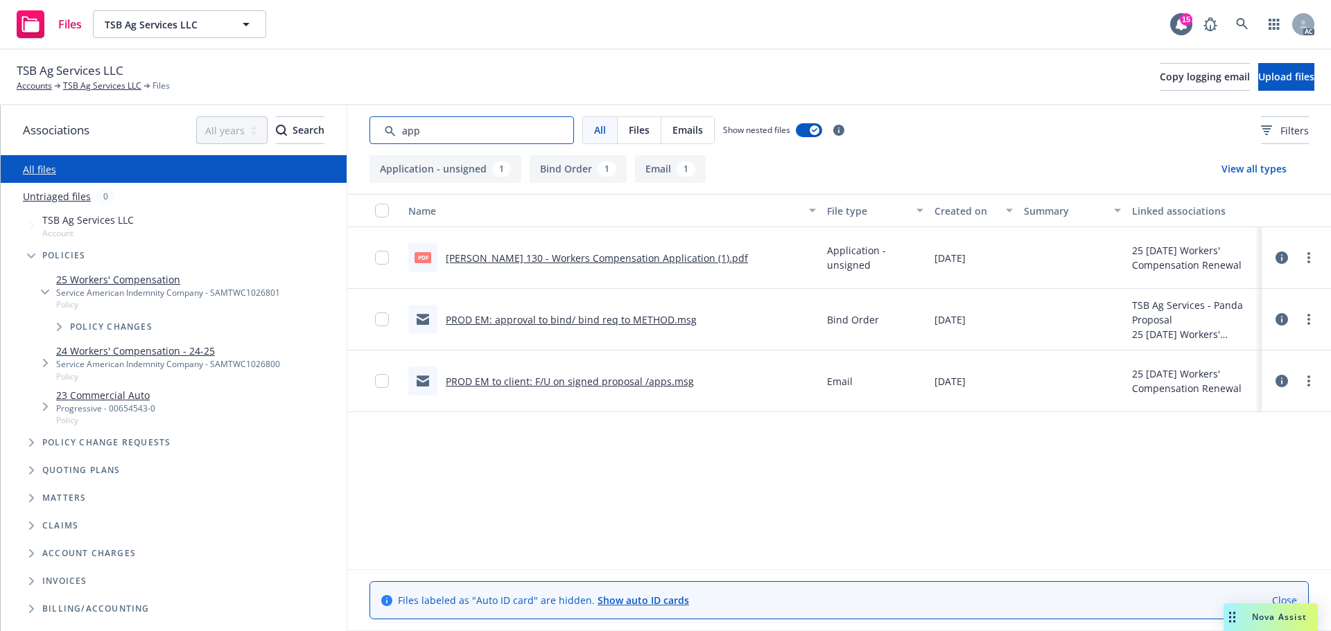
drag, startPoint x: 446, startPoint y: 128, endPoint x: 370, endPoint y: 127, distance: 76.2
click at [370, 127] on input "Search by keyword..." at bounding box center [471, 130] width 204 height 28
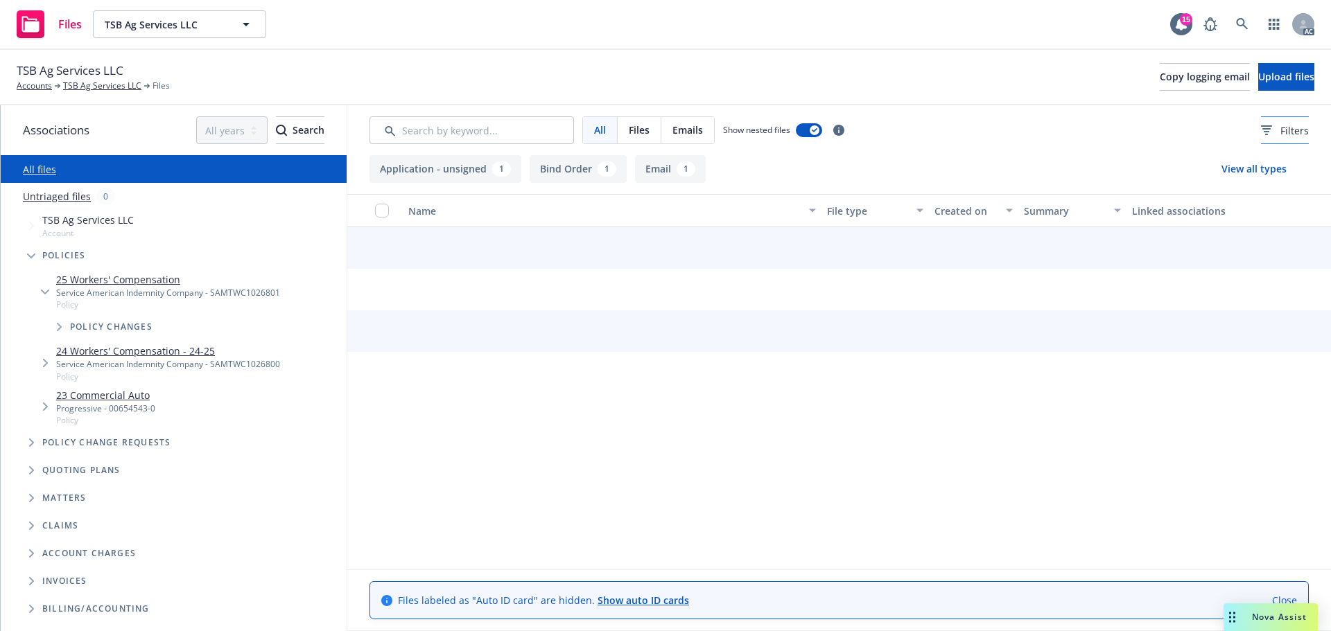
click at [1262, 130] on icon at bounding box center [1266, 128] width 8 height 1
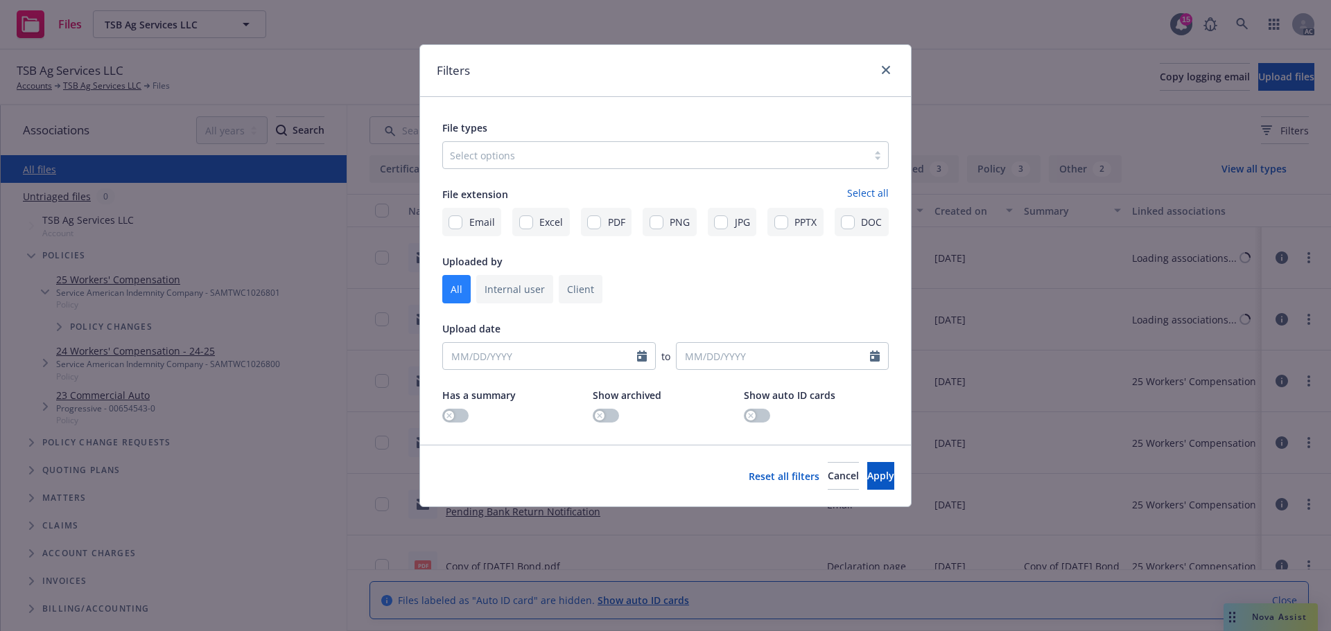
click at [563, 164] on div at bounding box center [655, 155] width 410 height 17
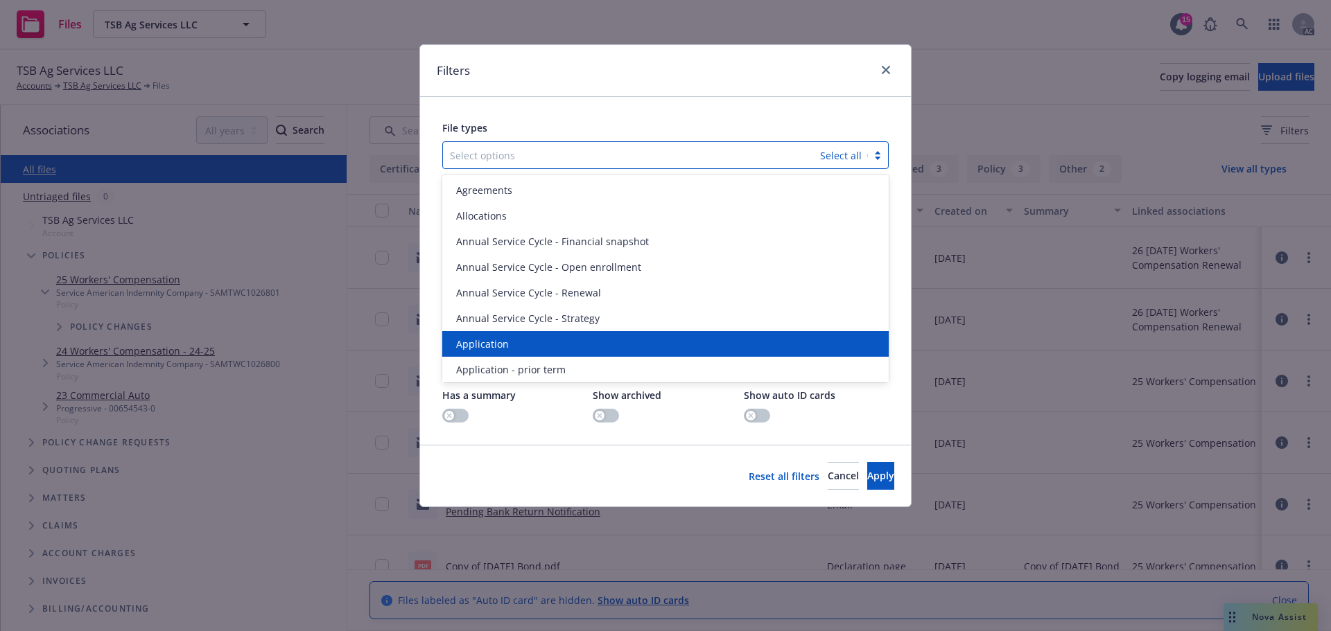
click at [490, 354] on div "Application" at bounding box center [665, 344] width 446 height 26
click at [490, 354] on div "Application - prior term" at bounding box center [665, 344] width 446 height 26
click at [490, 354] on div "Application - signed" at bounding box center [665, 344] width 446 height 26
click at [490, 354] on div "Application - unsigned" at bounding box center [665, 344] width 446 height 26
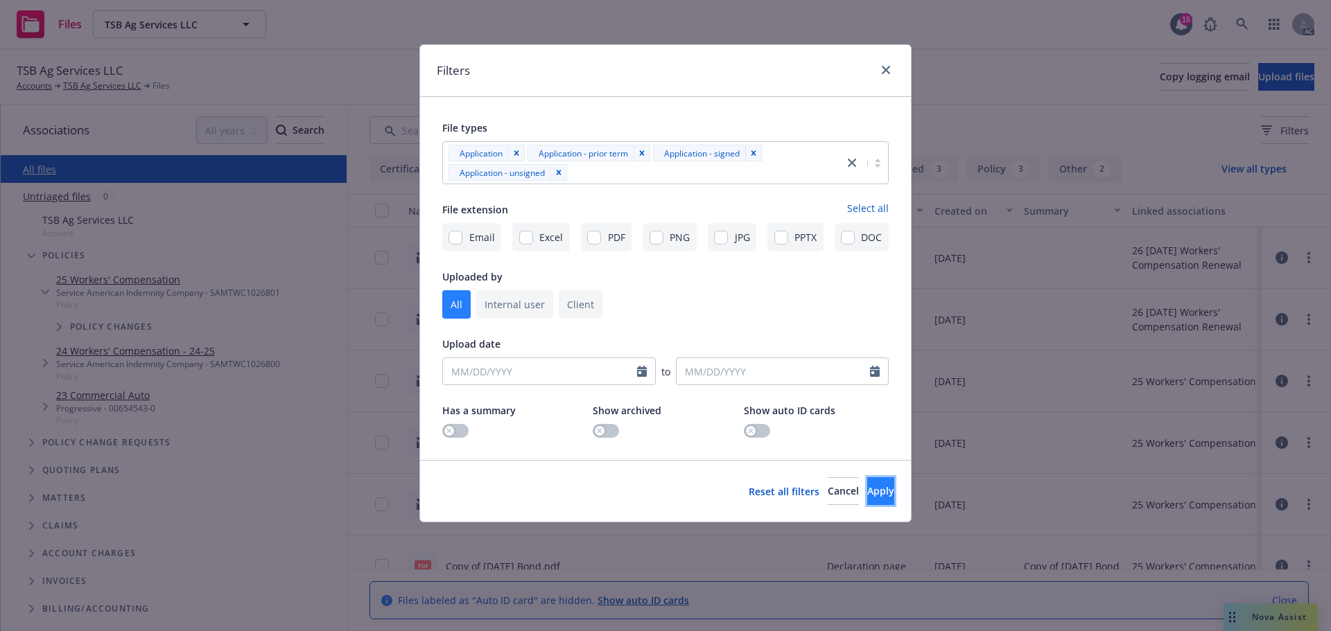
click at [867, 491] on span "Apply" at bounding box center [880, 490] width 27 height 13
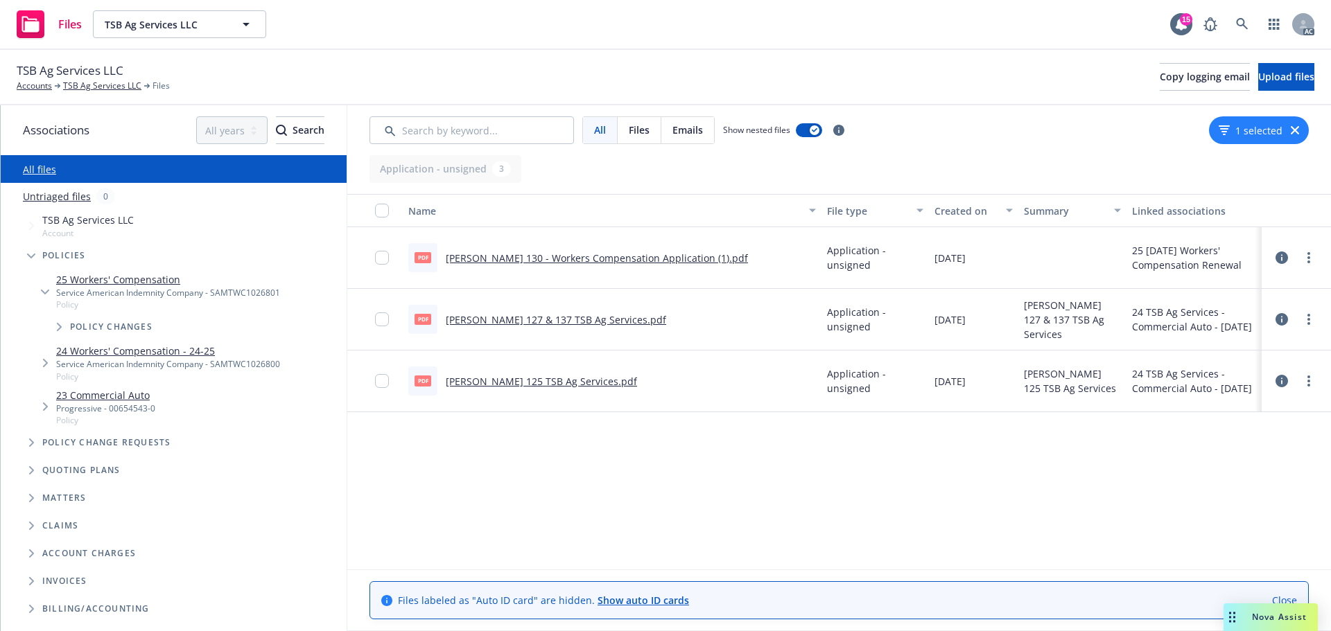
click at [1297, 136] on div "1 selected" at bounding box center [1259, 130] width 100 height 28
click at [1295, 135] on div "1 selected" at bounding box center [1259, 130] width 100 height 28
click at [1295, 129] on icon "button" at bounding box center [1294, 130] width 8 height 8
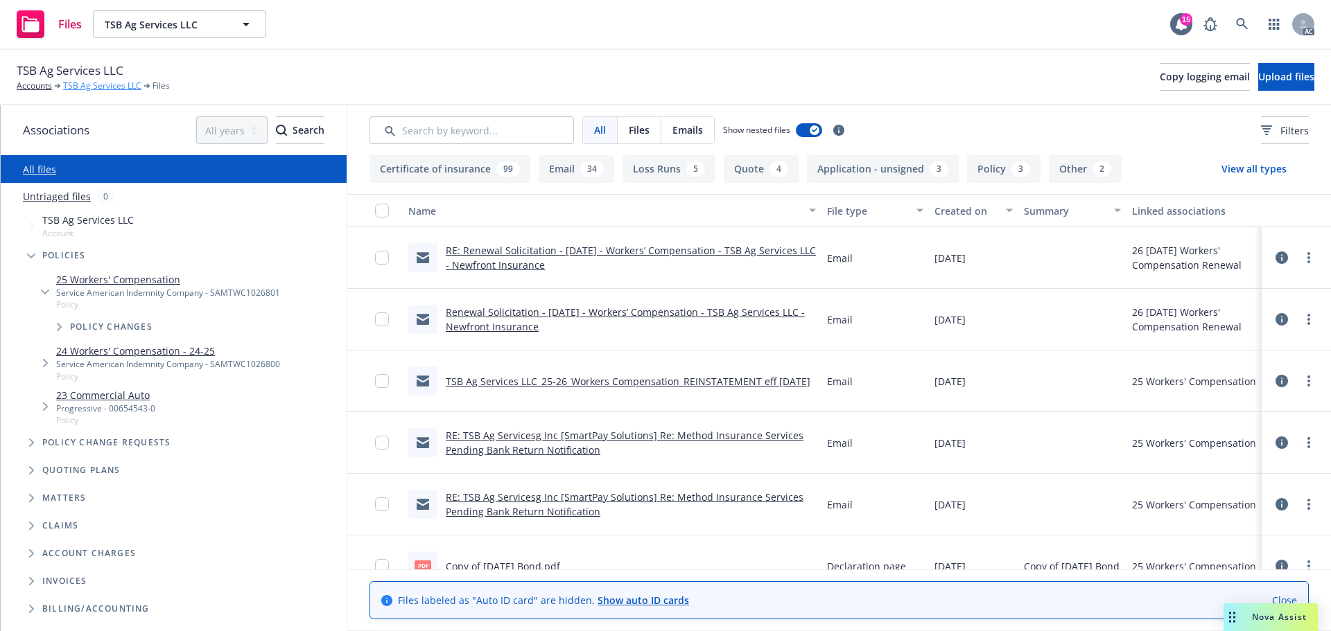
click at [96, 81] on link "TSB Ag Services LLC" at bounding box center [102, 86] width 78 height 12
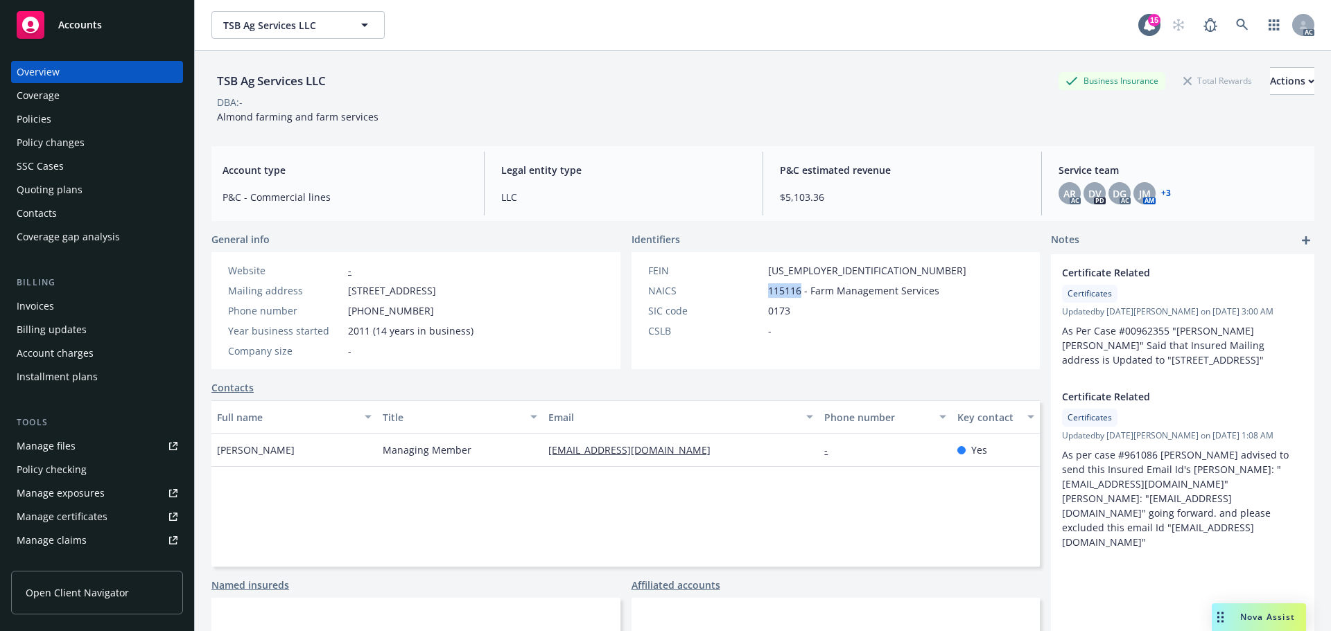
drag, startPoint x: 793, startPoint y: 292, endPoint x: 748, endPoint y: 292, distance: 45.7
click at [748, 292] on div "NAICS 115116 - Farm Management Services" at bounding box center [806, 290] width 329 height 15
copy div "115116"
drag, startPoint x: 801, startPoint y: 270, endPoint x: 762, endPoint y: 270, distance: 38.8
click at [762, 270] on div "FEIN [US_EMPLOYER_IDENTIFICATION_NUMBER]" at bounding box center [806, 270] width 329 height 15
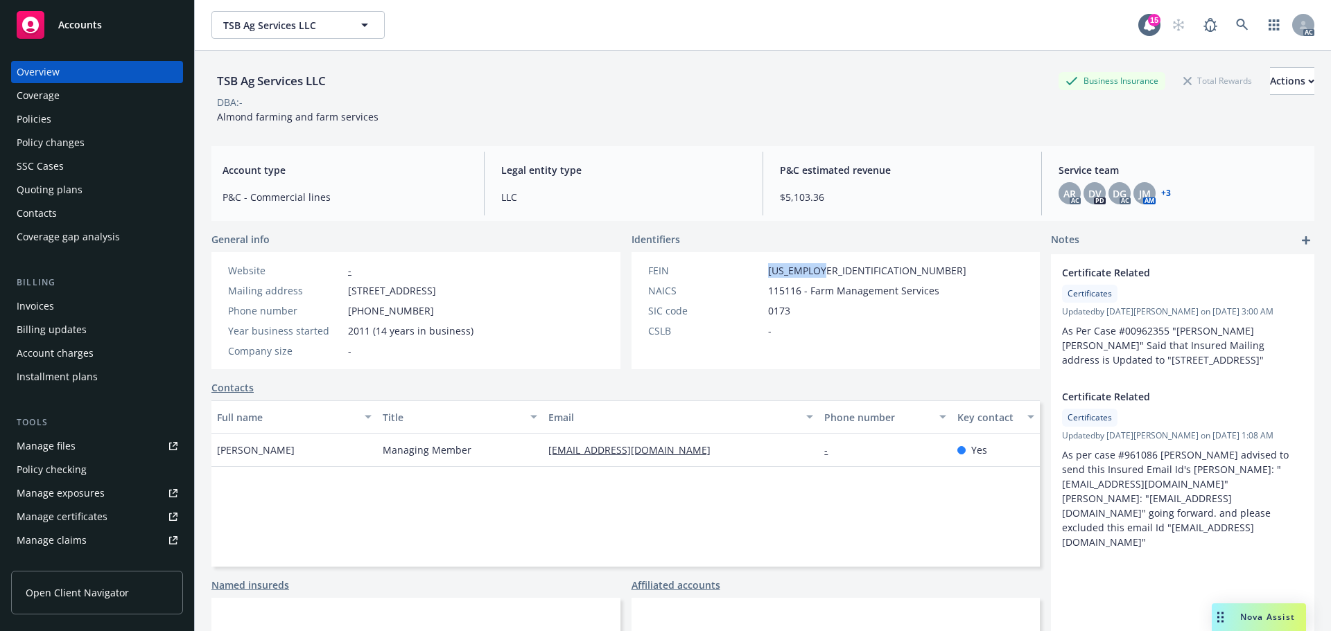
copy span "[US_EMPLOYER_IDENTIFICATION_NUMBER]"
click at [70, 437] on div "Manage files" at bounding box center [46, 446] width 59 height 22
drag, startPoint x: 298, startPoint y: 450, endPoint x: 211, endPoint y: 455, distance: 86.8
click at [211, 455] on div "[PERSON_NAME]" at bounding box center [294, 450] width 166 height 33
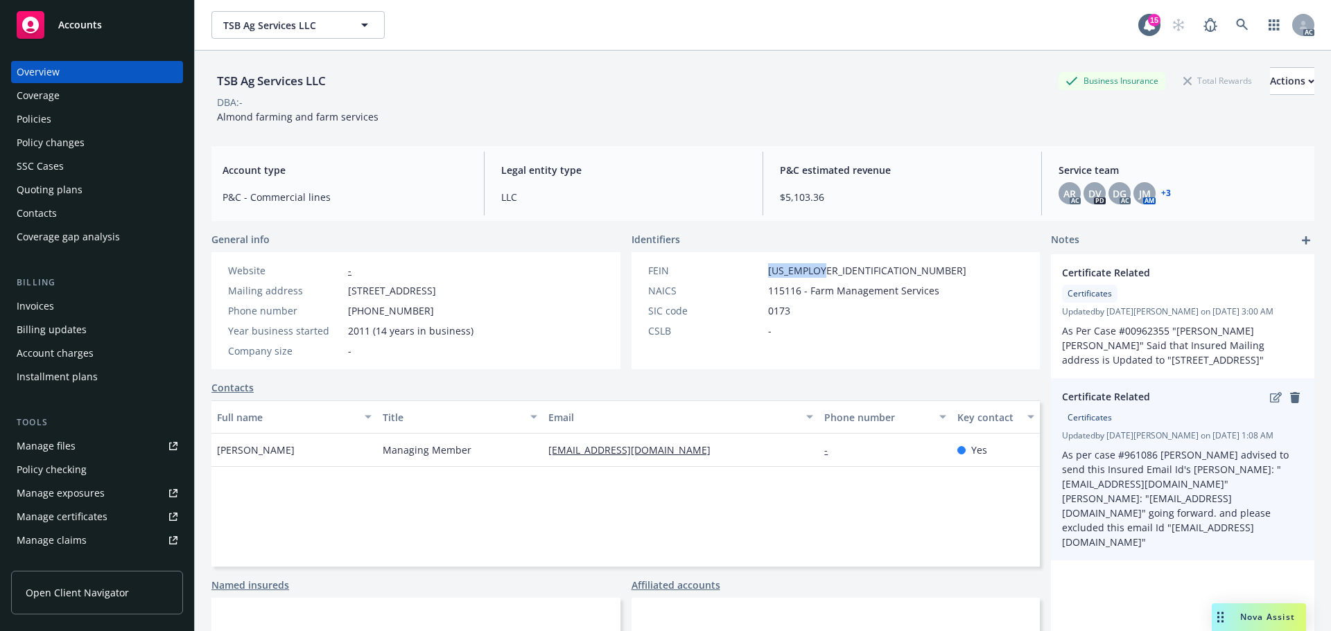
copy span "[PERSON_NAME]"
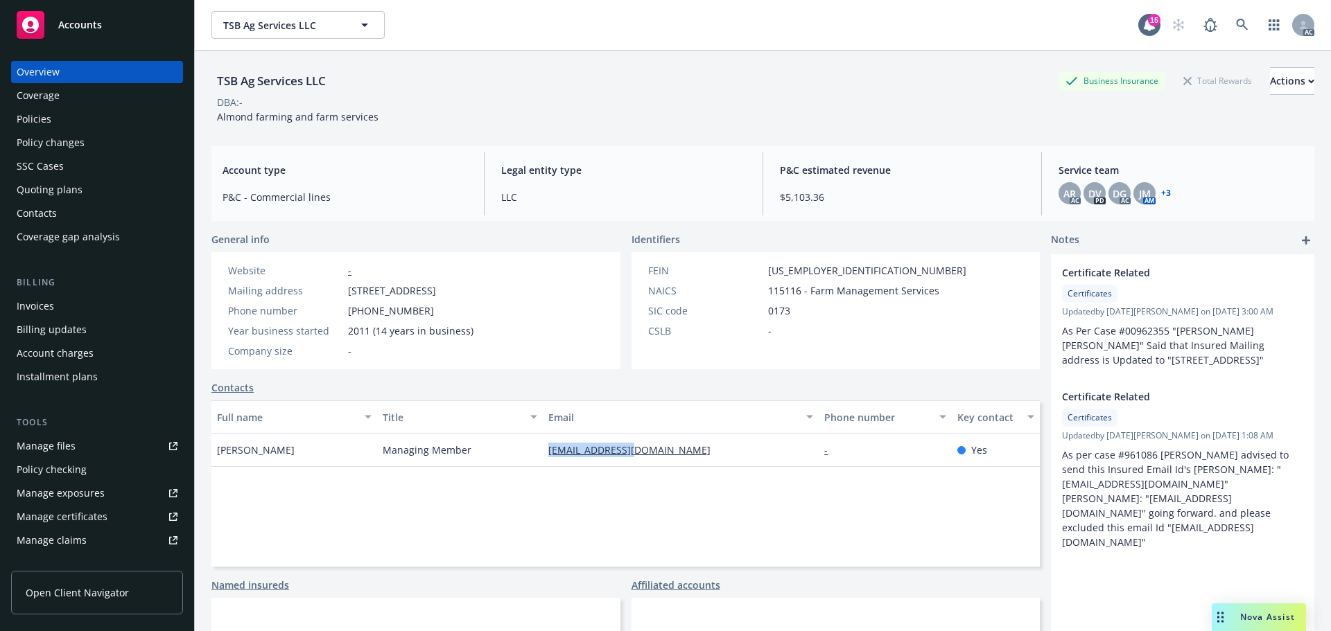
drag, startPoint x: 533, startPoint y: 455, endPoint x: 664, endPoint y: 460, distance: 131.1
click at [664, 460] on div "[PERSON_NAME] Managing Member [EMAIL_ADDRESS][DOMAIN_NAME] - Yes" at bounding box center [625, 450] width 828 height 33
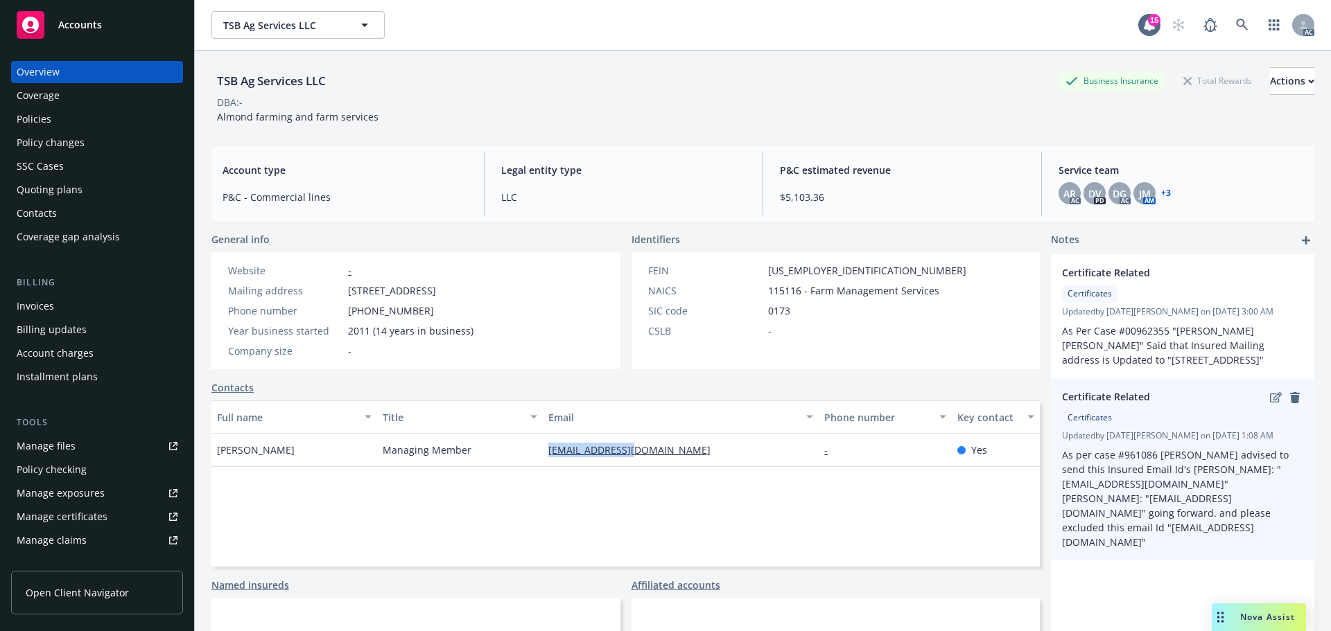
copy div "[EMAIL_ADDRESS][DOMAIN_NAME]"
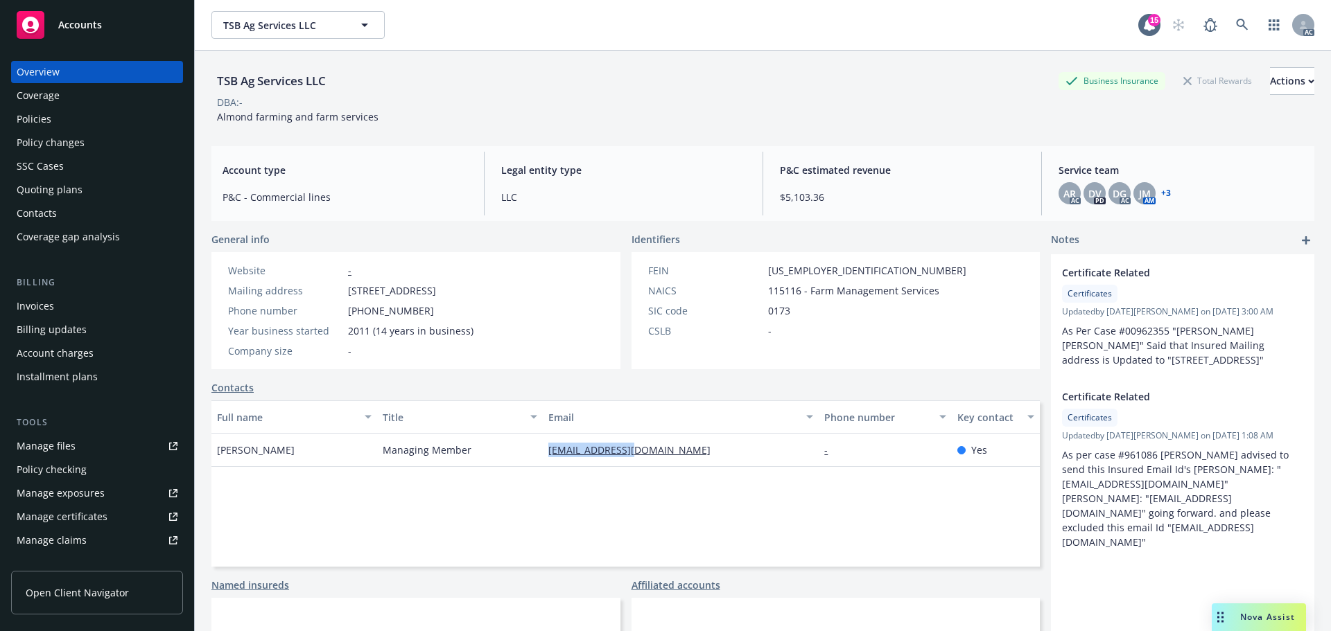
click at [520, 439] on div "Managing Member" at bounding box center [460, 450] width 166 height 33
drag, startPoint x: 517, startPoint y: 459, endPoint x: 667, endPoint y: 459, distance: 149.7
click at [667, 459] on div "[PERSON_NAME] Managing Member [EMAIL_ADDRESS][DOMAIN_NAME] - Yes" at bounding box center [625, 450] width 828 height 33
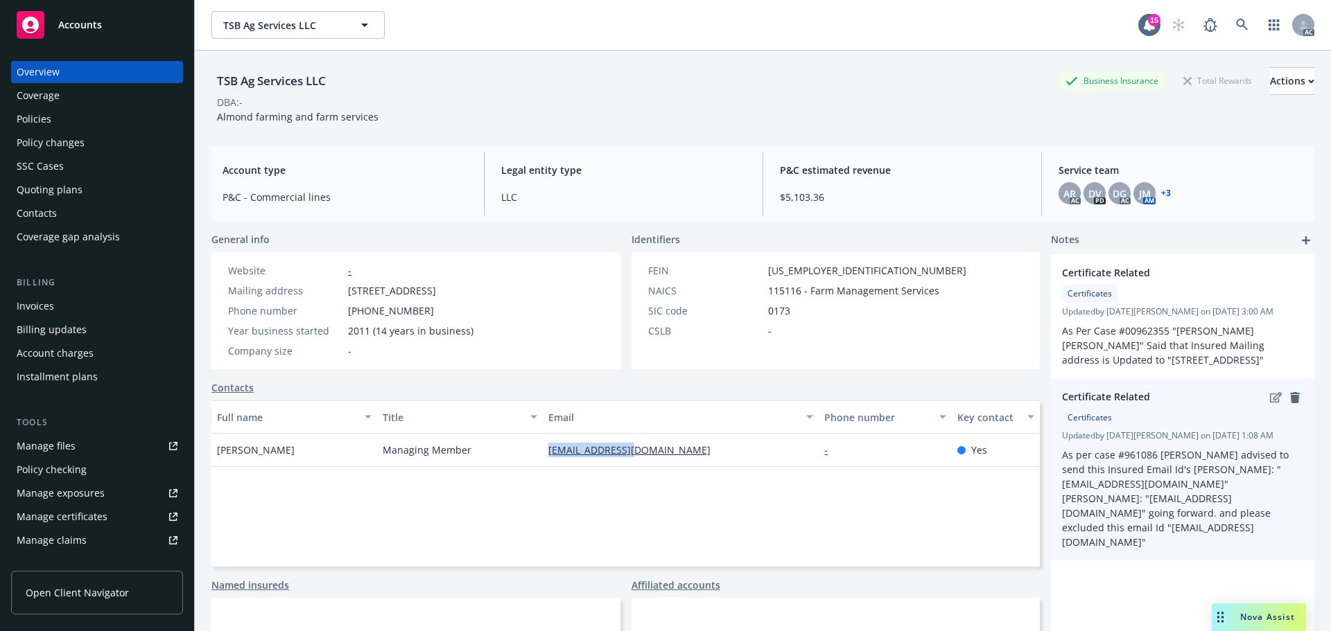
copy div "[EMAIL_ADDRESS][DOMAIN_NAME]"
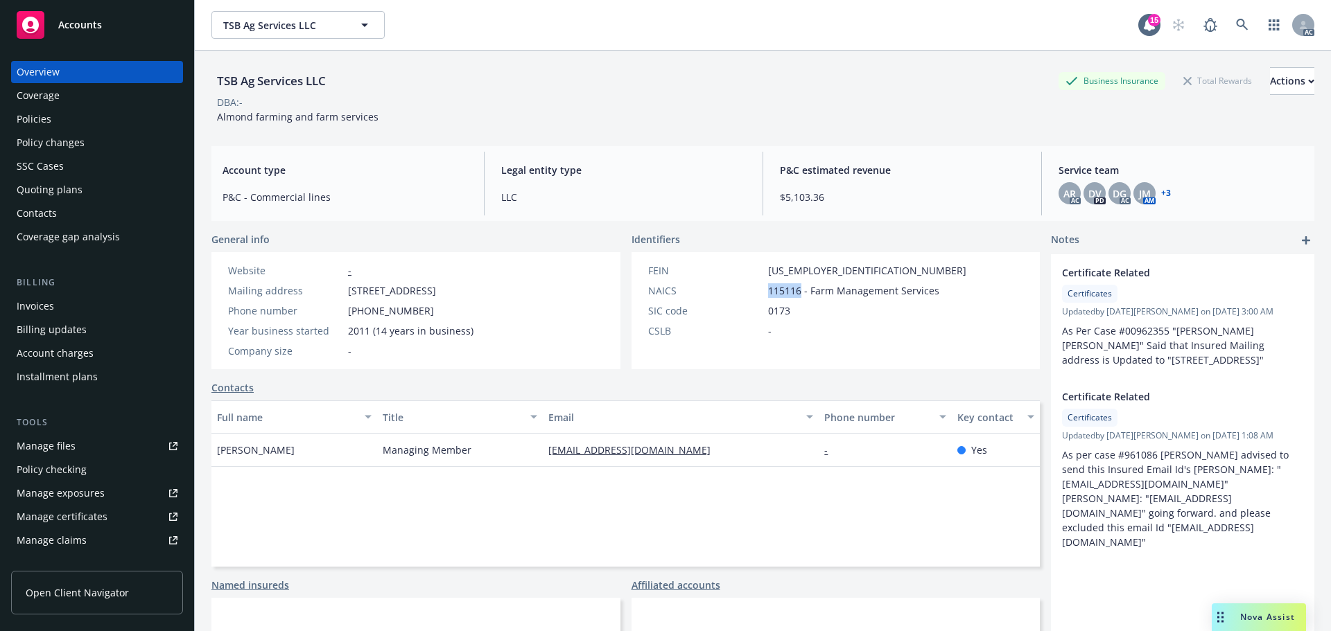
drag, startPoint x: 796, startPoint y: 290, endPoint x: 741, endPoint y: 286, distance: 54.2
click at [741, 286] on div "NAICS 115116 - Farm Management Services" at bounding box center [806, 290] width 329 height 15
copy div "115116"
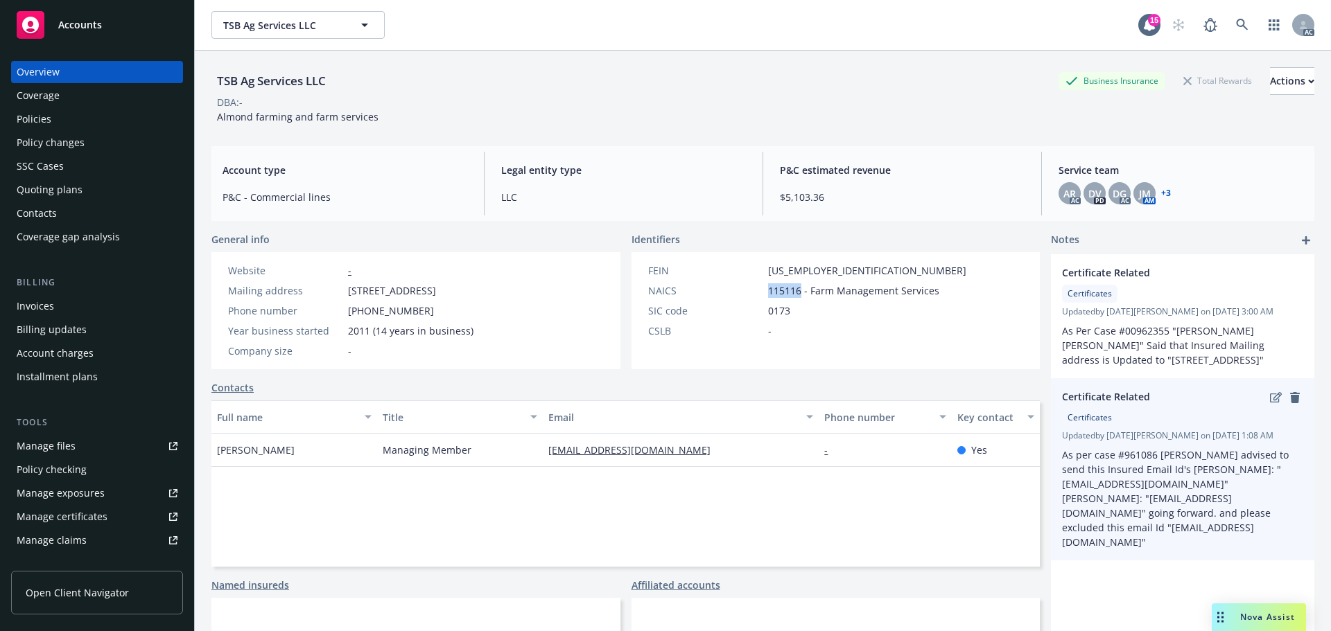
copy div "115116"
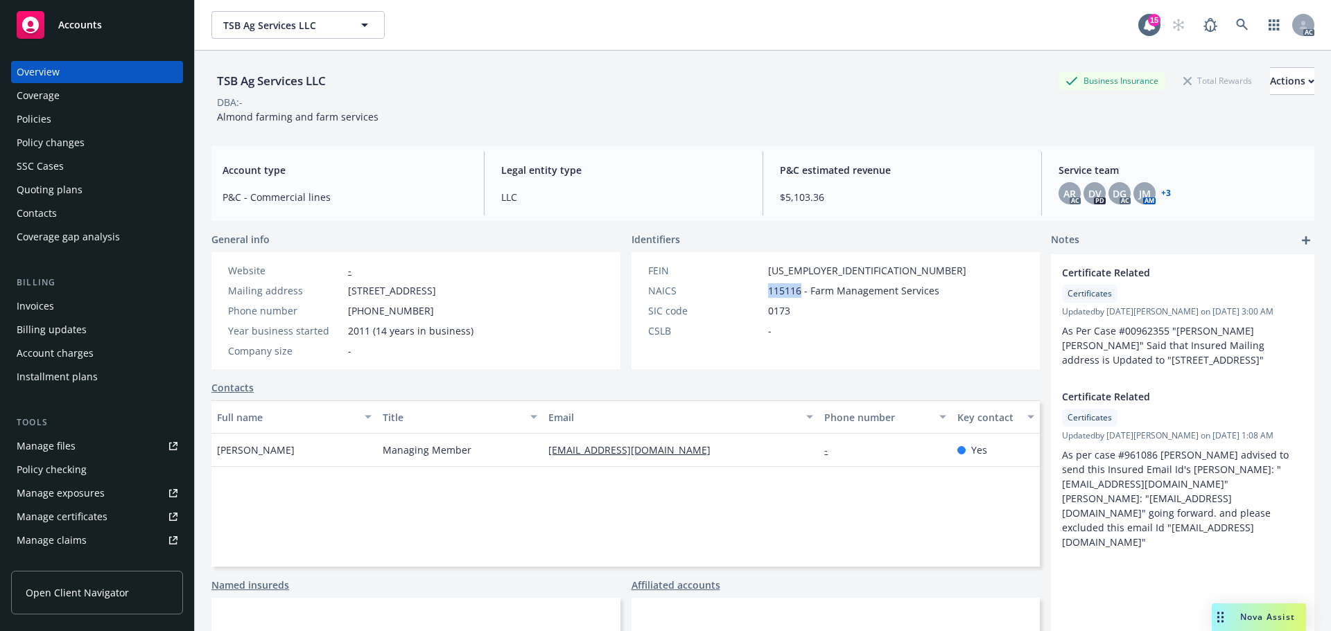
copy div "115116"
click at [73, 114] on div "Policies" at bounding box center [97, 119] width 161 height 22
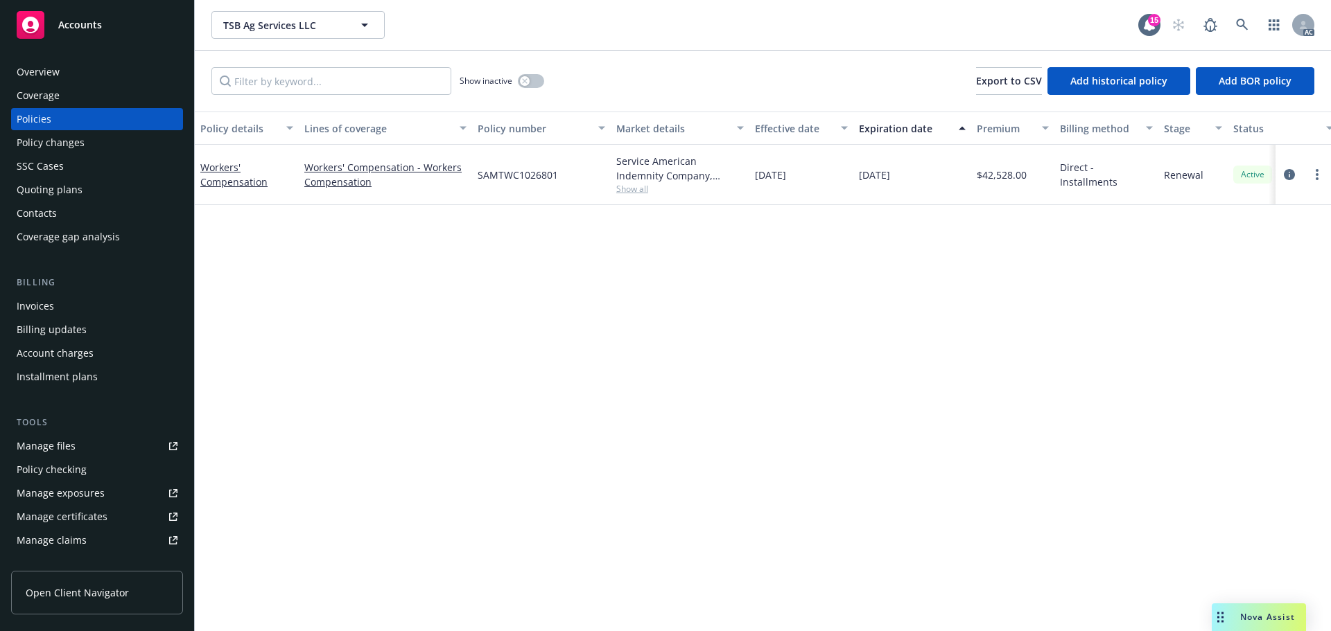
drag, startPoint x: 810, startPoint y: 180, endPoint x: 787, endPoint y: 181, distance: 23.6
click at [787, 181] on div "01/01/2025" at bounding box center [801, 175] width 104 height 60
copy span "2025"
click at [626, 193] on span "Show all" at bounding box center [680, 189] width 128 height 12
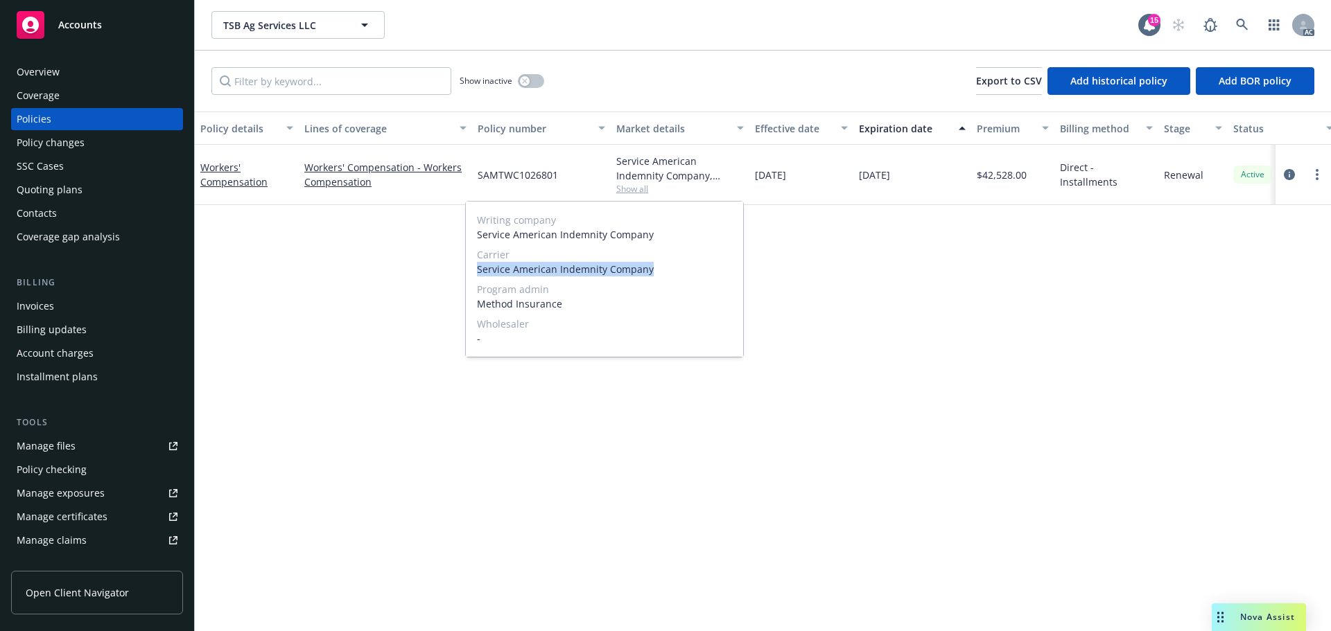
drag, startPoint x: 474, startPoint y: 269, endPoint x: 665, endPoint y: 269, distance: 190.6
click at [665, 269] on div "Writing company Service American Indemnity Company Carrier Service American Ind…" at bounding box center [604, 279] width 277 height 155
copy span "Service American Indemnity Company"
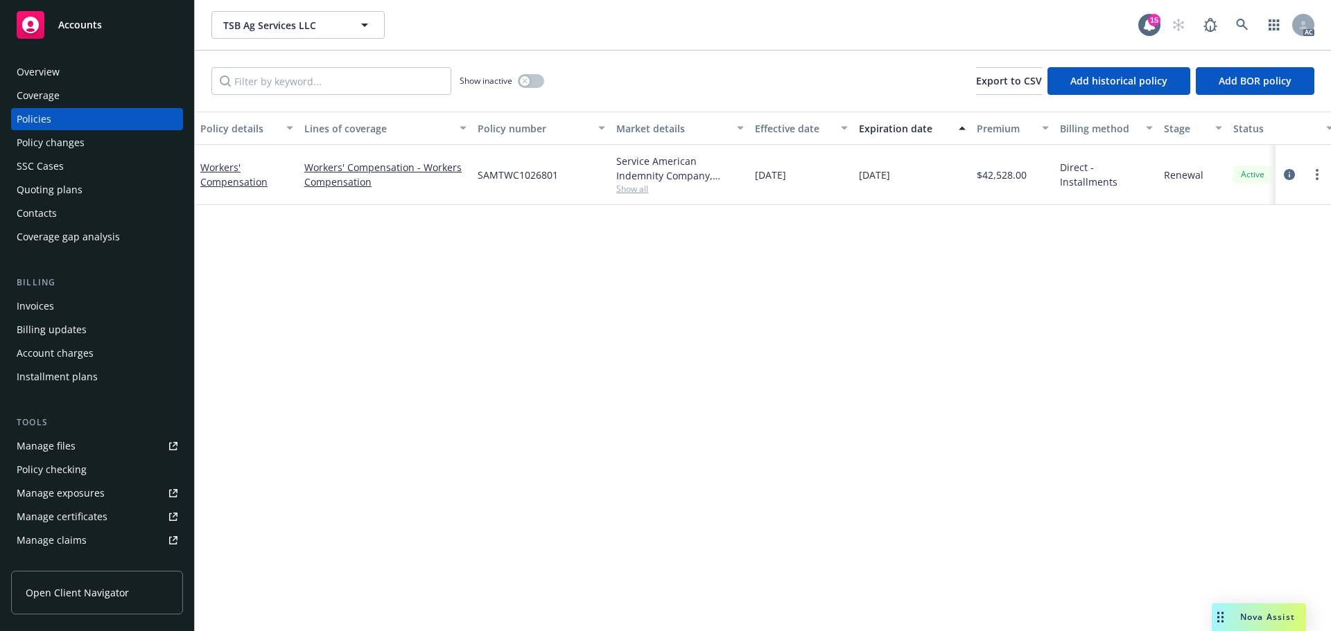
click at [992, 329] on div "Policy details Lines of coverage Policy number Market details Effective date Ex…" at bounding box center [763, 372] width 1136 height 520
drag, startPoint x: 566, startPoint y: 178, endPoint x: 478, endPoint y: 179, distance: 88.0
click at [478, 179] on div "SAMTWC1026801" at bounding box center [541, 175] width 139 height 60
drag, startPoint x: 1033, startPoint y: 182, endPoint x: 982, endPoint y: 181, distance: 50.6
click at [982, 181] on div "$42,528.00" at bounding box center [1012, 175] width 83 height 60
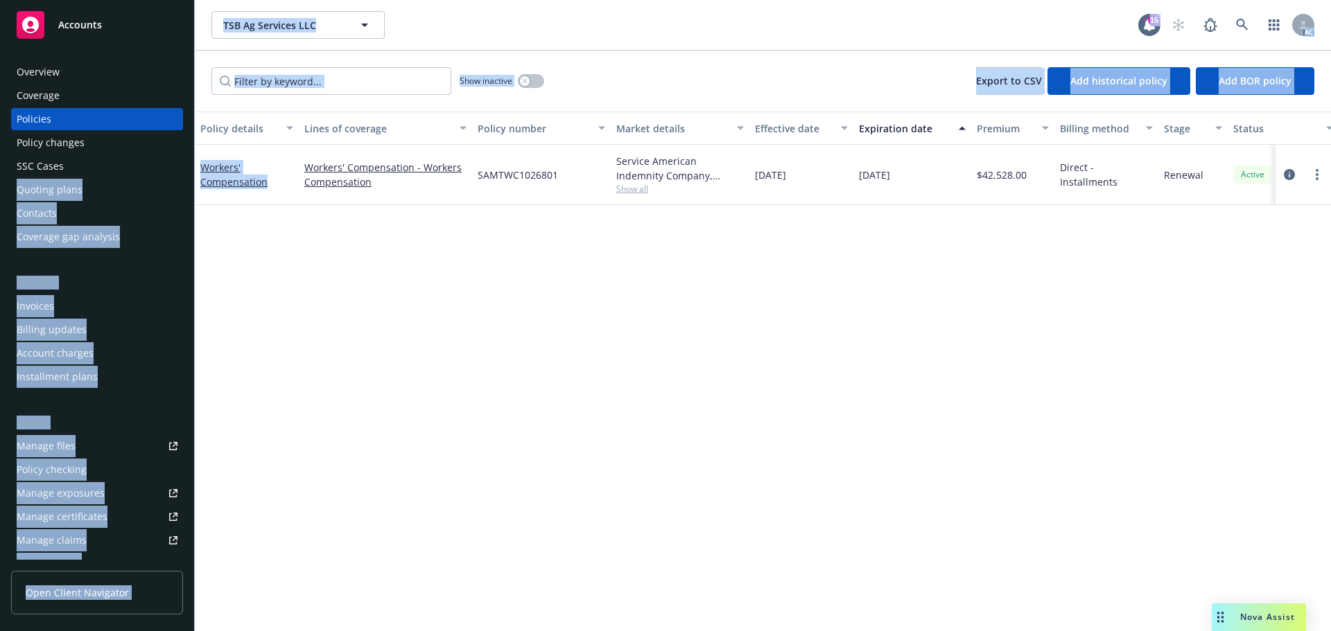
drag, startPoint x: 267, startPoint y: 186, endPoint x: 193, endPoint y: 166, distance: 77.7
click at [193, 166] on div "Accounts Overview Coverage Policies Policy changes SSC Cases Quoting plans Cont…" at bounding box center [665, 315] width 1331 height 631
click at [283, 205] on div "Policy details Lines of coverage Policy number Market details Effective date Ex…" at bounding box center [763, 372] width 1136 height 520
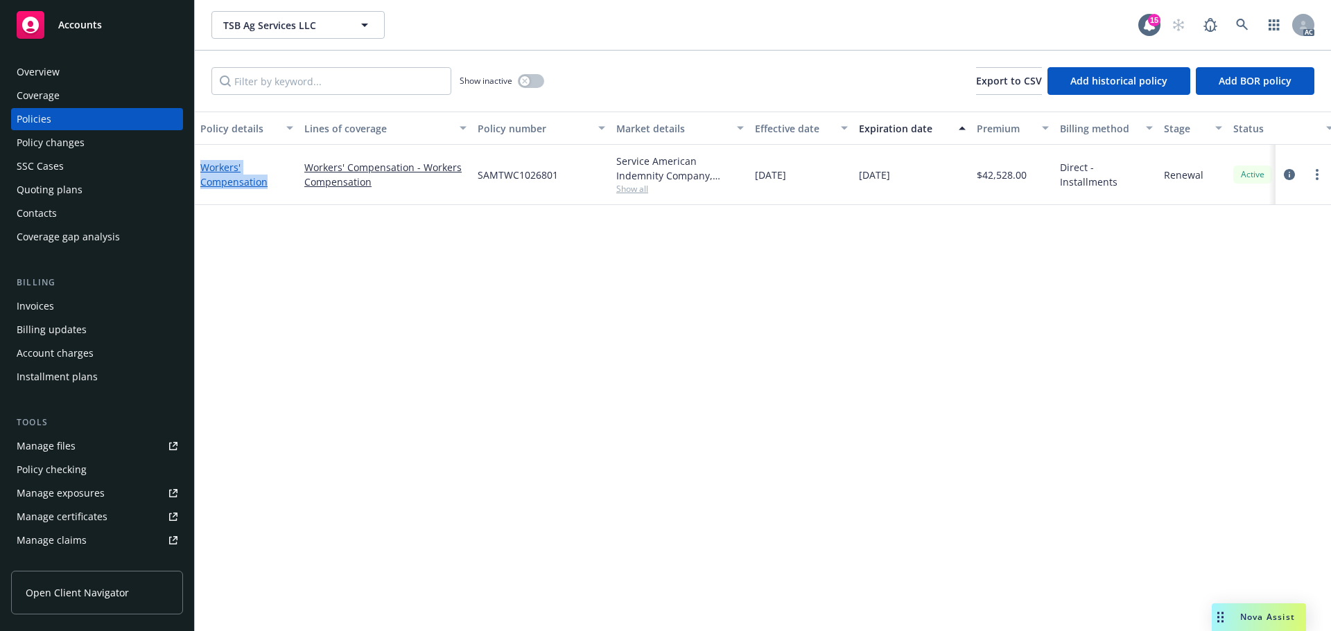
drag, startPoint x: 274, startPoint y: 188, endPoint x: 202, endPoint y: 169, distance: 74.5
click at [202, 169] on div "Workers' Compensation" at bounding box center [246, 174] width 93 height 29
click at [527, 75] on button "button" at bounding box center [531, 81] width 26 height 14
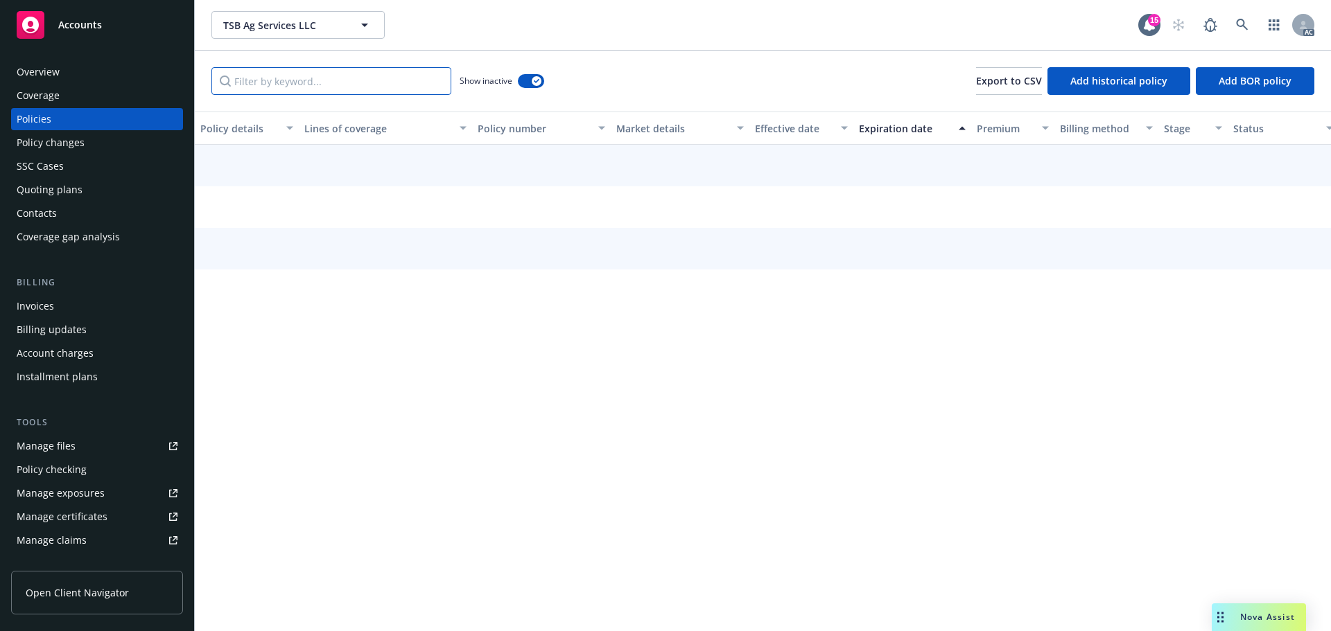
click at [288, 85] on input "Filter by keyword..." at bounding box center [331, 81] width 240 height 28
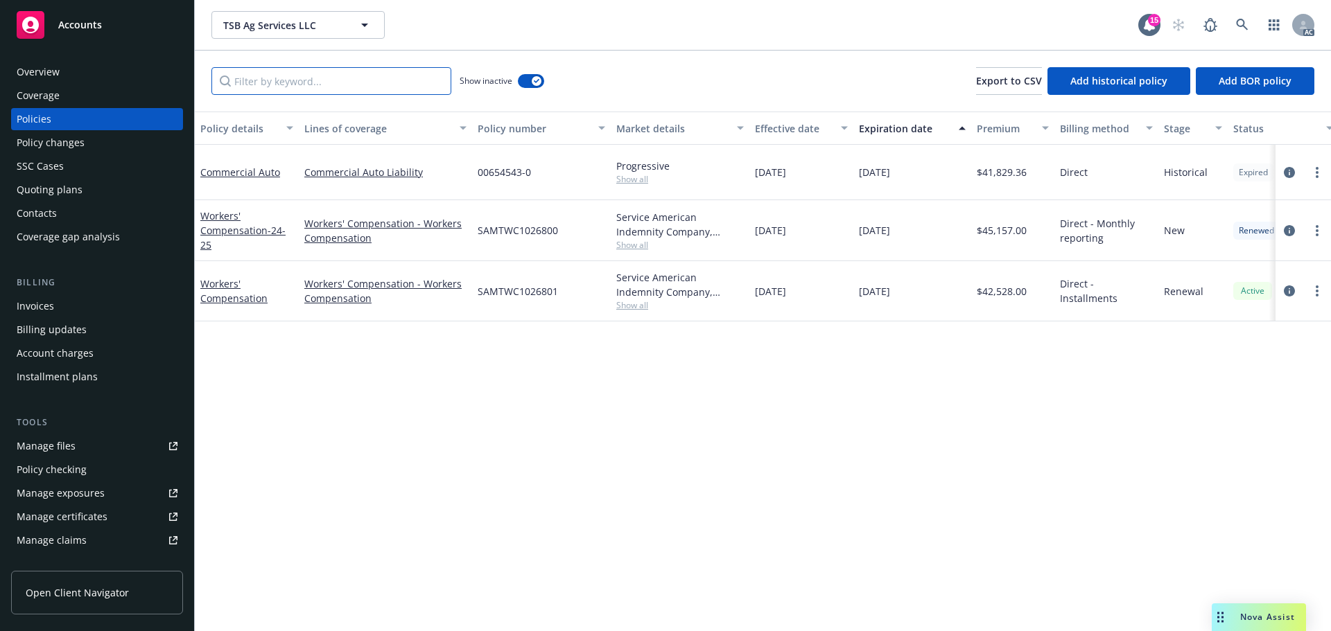
paste input "Workers' Compensation"
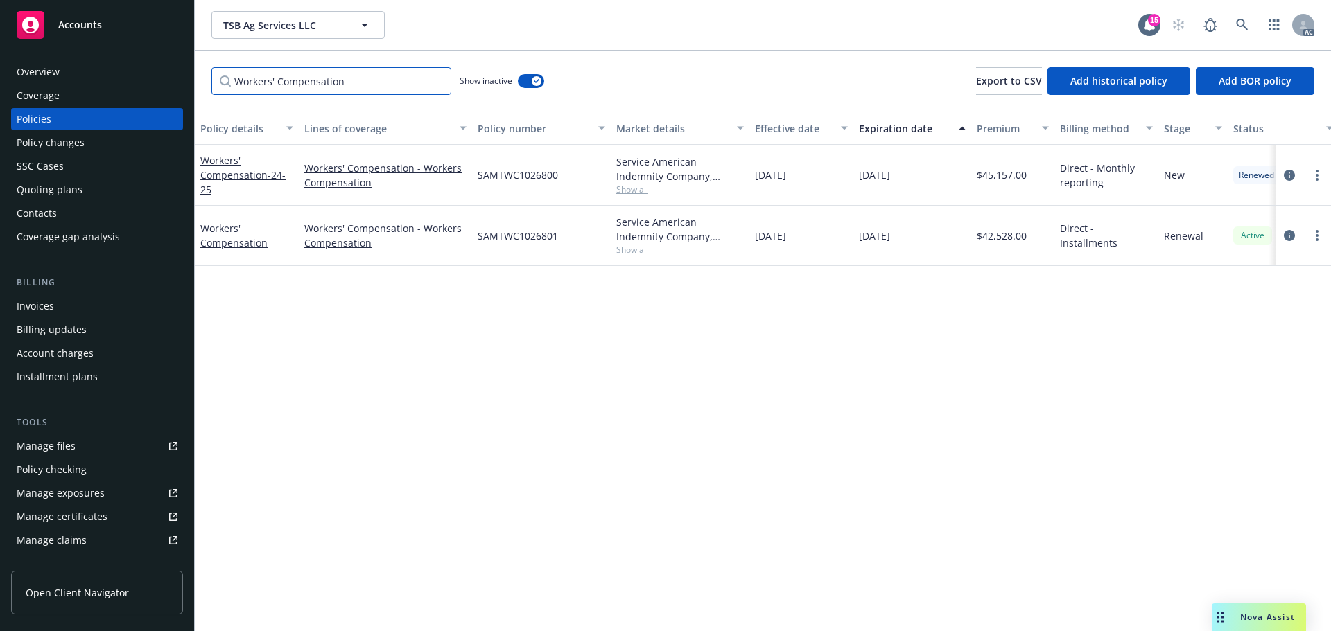
type input "Workers' Compensation"
drag, startPoint x: 824, startPoint y: 184, endPoint x: 787, endPoint y: 184, distance: 37.4
click at [787, 184] on div "01/01/2024" at bounding box center [801, 175] width 104 height 61
click at [886, 171] on div "01/01/2025" at bounding box center [912, 175] width 118 height 61
click at [638, 191] on span "Show all" at bounding box center [680, 190] width 128 height 12
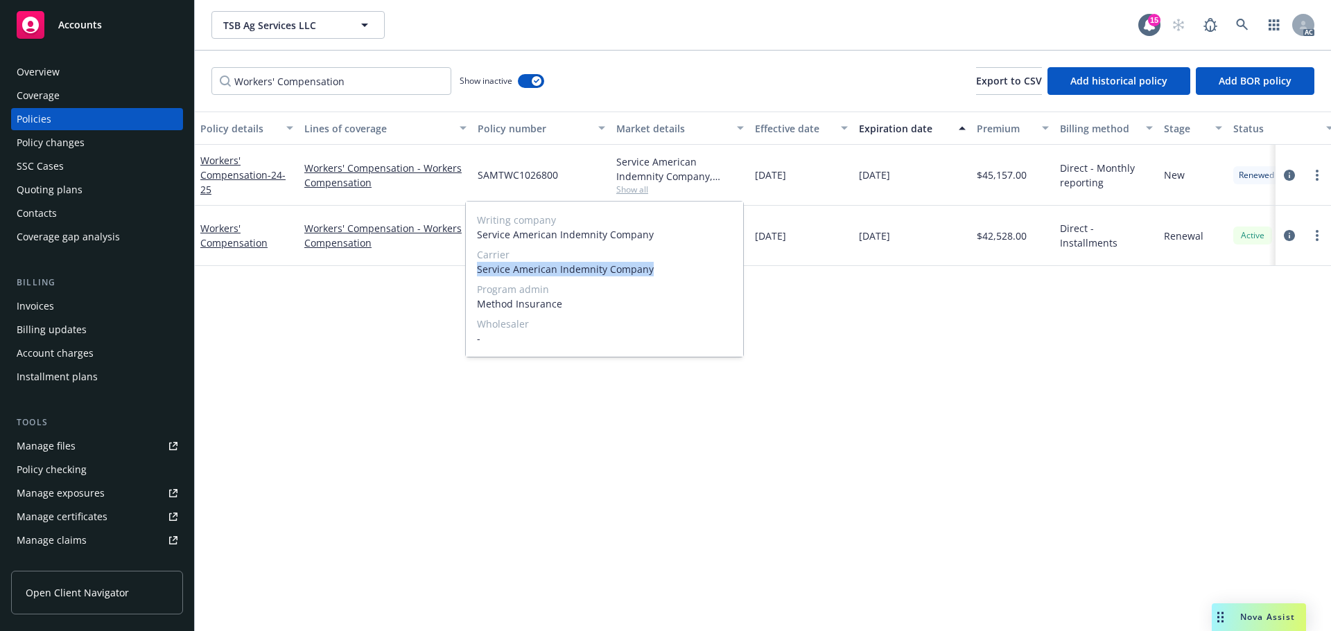
drag, startPoint x: 477, startPoint y: 266, endPoint x: 664, endPoint y: 267, distance: 187.1
click at [664, 267] on span "Service American Indemnity Company" at bounding box center [604, 269] width 255 height 15
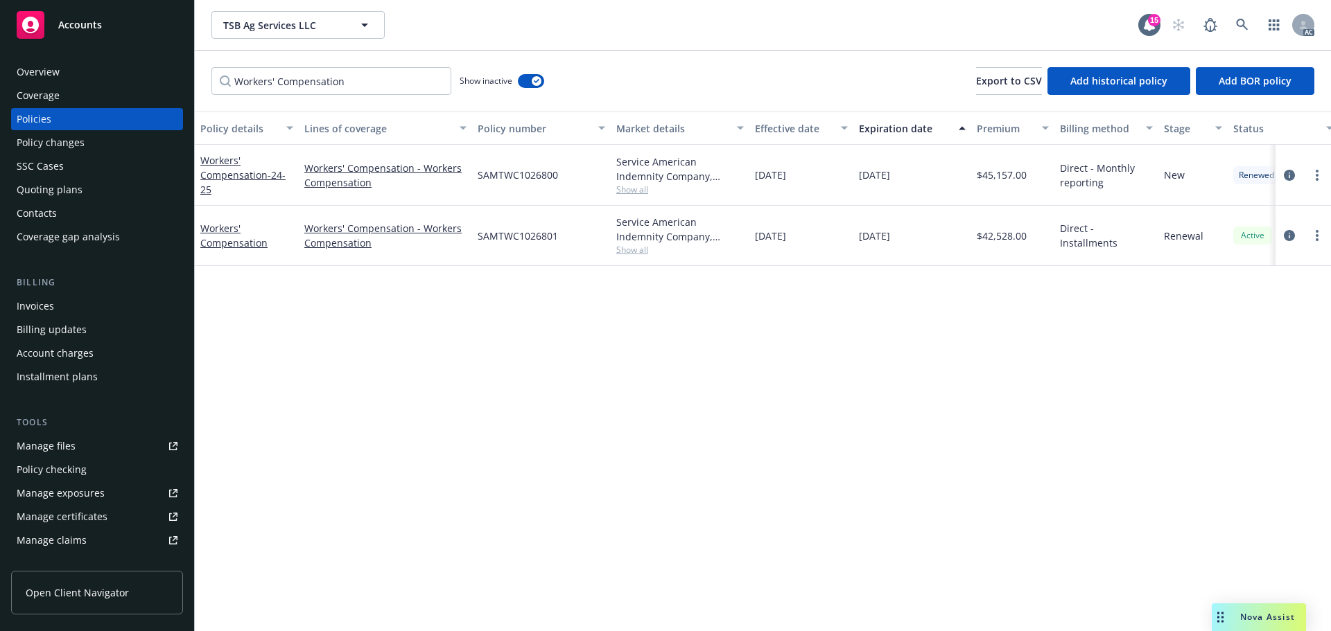
drag, startPoint x: 955, startPoint y: 339, endPoint x: 853, endPoint y: 331, distance: 102.2
click at [955, 339] on div "Policy details Lines of coverage Policy number Market details Effective date Ex…" at bounding box center [763, 372] width 1136 height 520
drag, startPoint x: 559, startPoint y: 174, endPoint x: 475, endPoint y: 175, distance: 84.5
click at [475, 175] on div "SAMTWC1026800" at bounding box center [541, 175] width 139 height 61
drag, startPoint x: 1033, startPoint y: 182, endPoint x: 984, endPoint y: 185, distance: 48.6
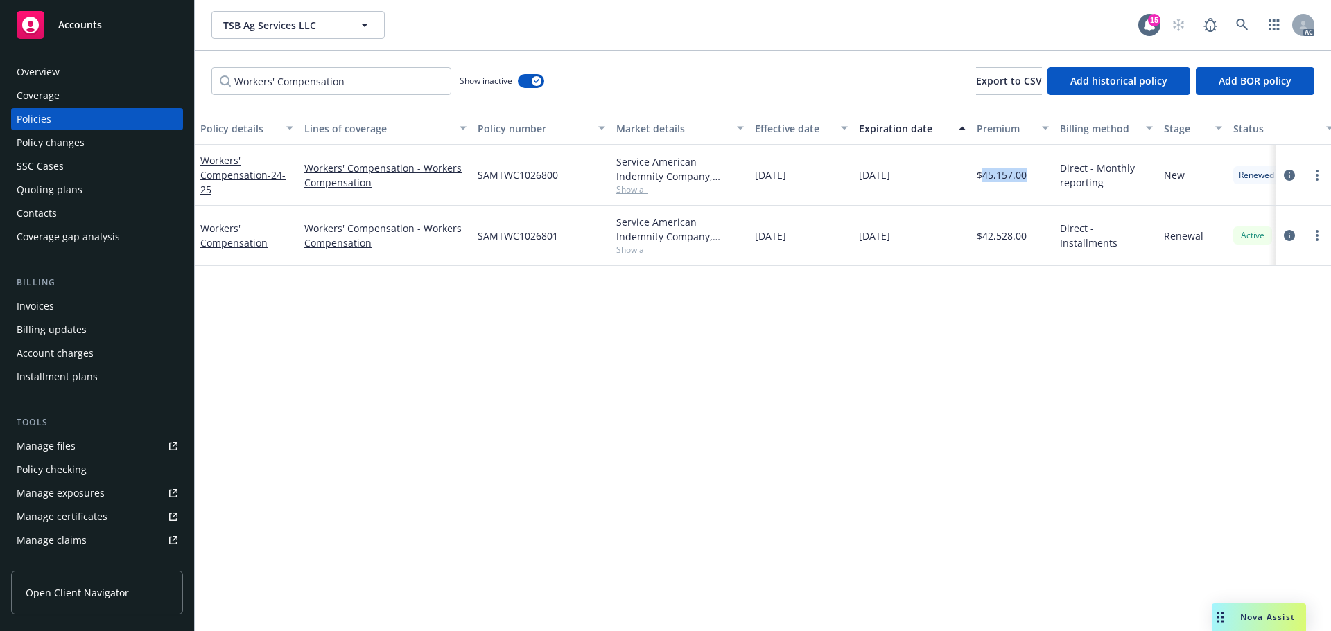
click at [984, 185] on div "$45,157.00" at bounding box center [1012, 175] width 83 height 61
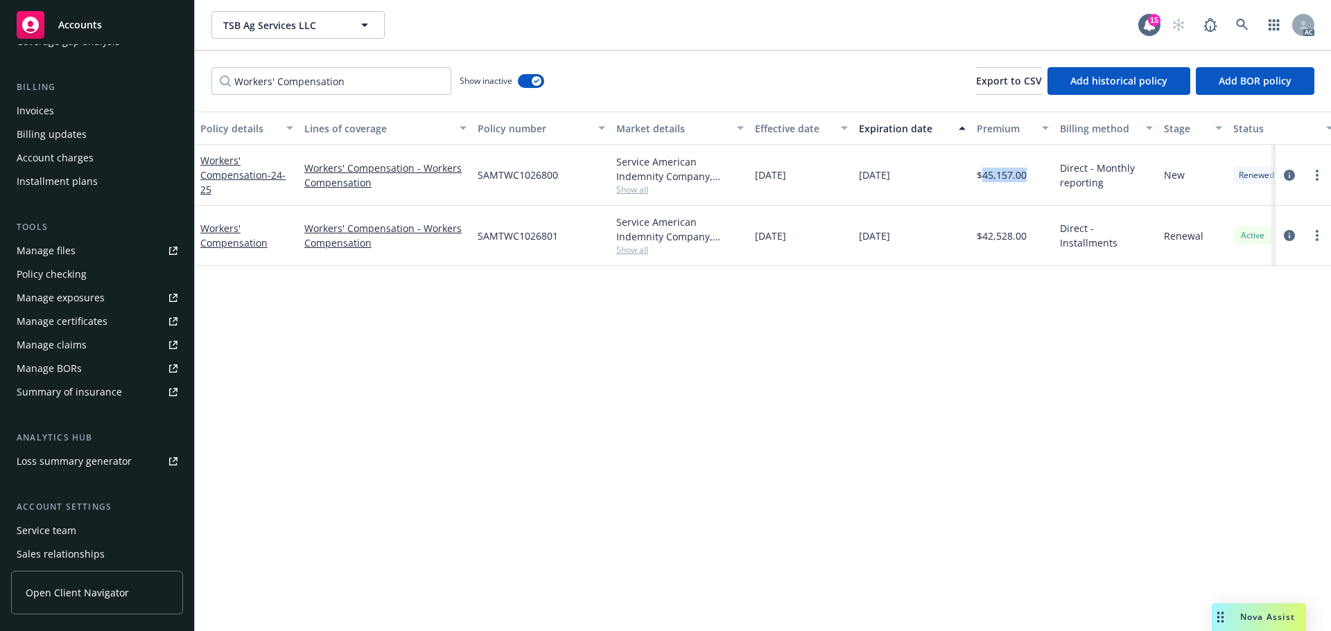
scroll to position [272, 0]
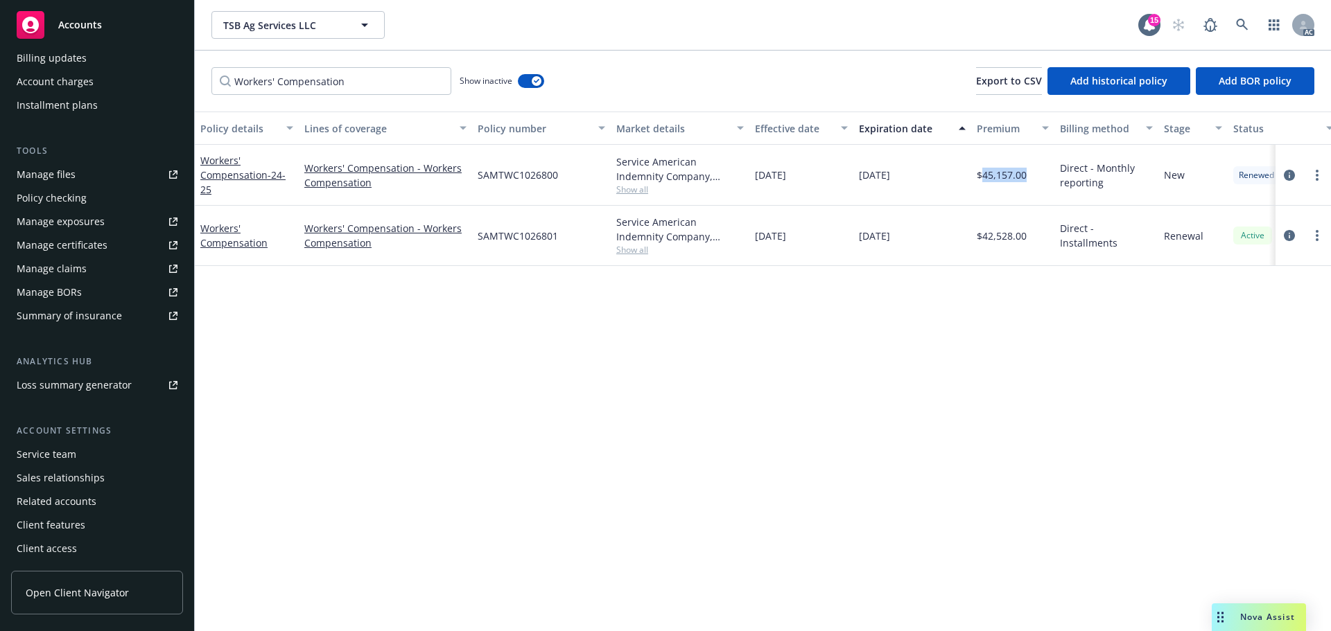
click at [50, 450] on div "Service team" at bounding box center [47, 455] width 60 height 22
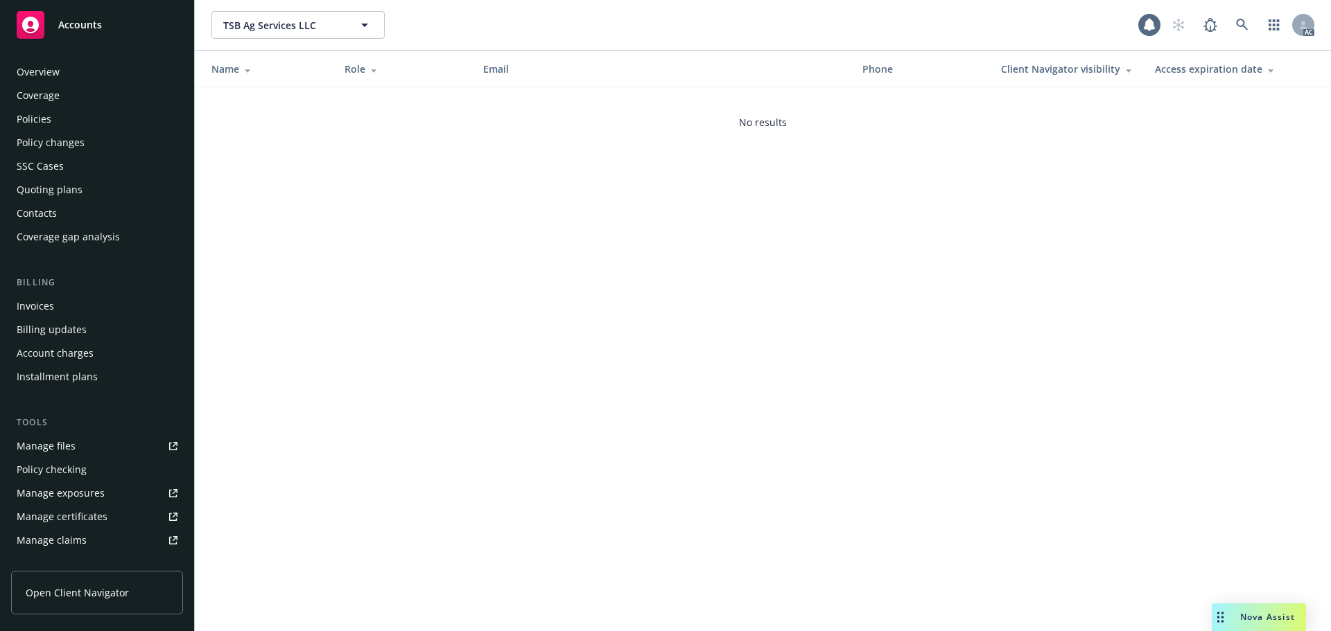
scroll to position [272, 0]
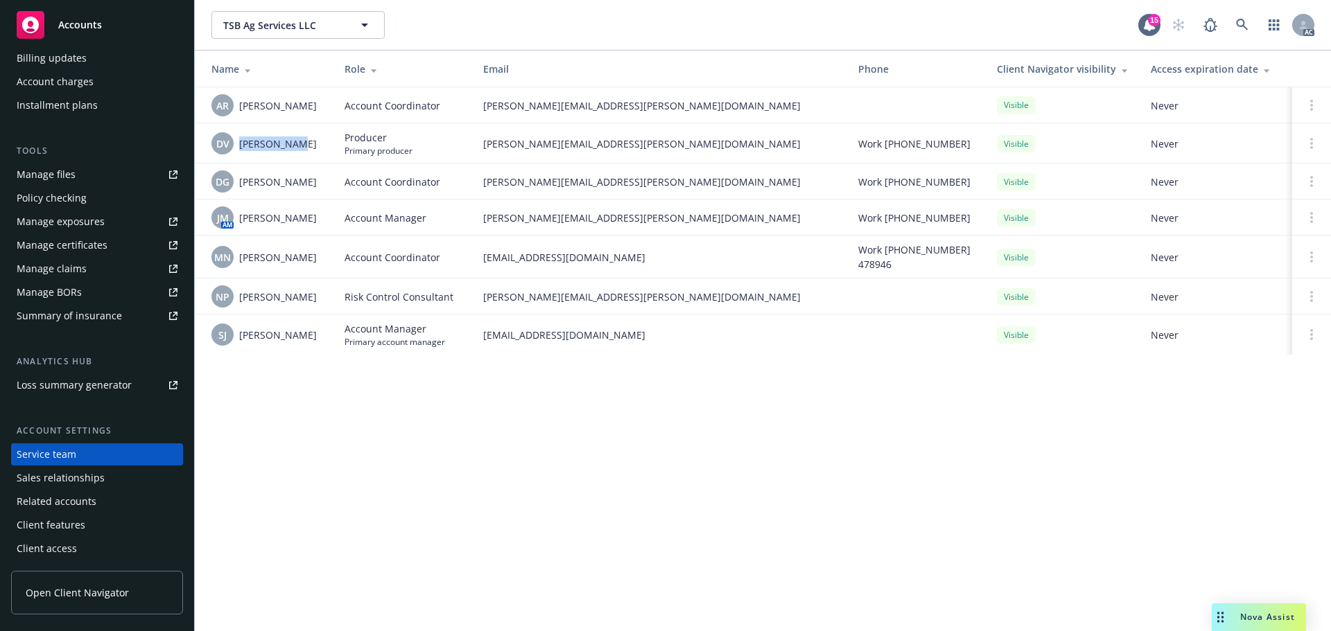
drag, startPoint x: 268, startPoint y: 146, endPoint x: 238, endPoint y: 147, distance: 30.5
click at [238, 147] on div "DV Danny Vance" at bounding box center [266, 143] width 111 height 22
drag, startPoint x: 326, startPoint y: 337, endPoint x: 238, endPoint y: 344, distance: 89.0
click at [238, 344] on td "SJ Sahleem Julien" at bounding box center [264, 335] width 139 height 40
drag, startPoint x: 482, startPoint y: 346, endPoint x: 682, endPoint y: 346, distance: 199.6
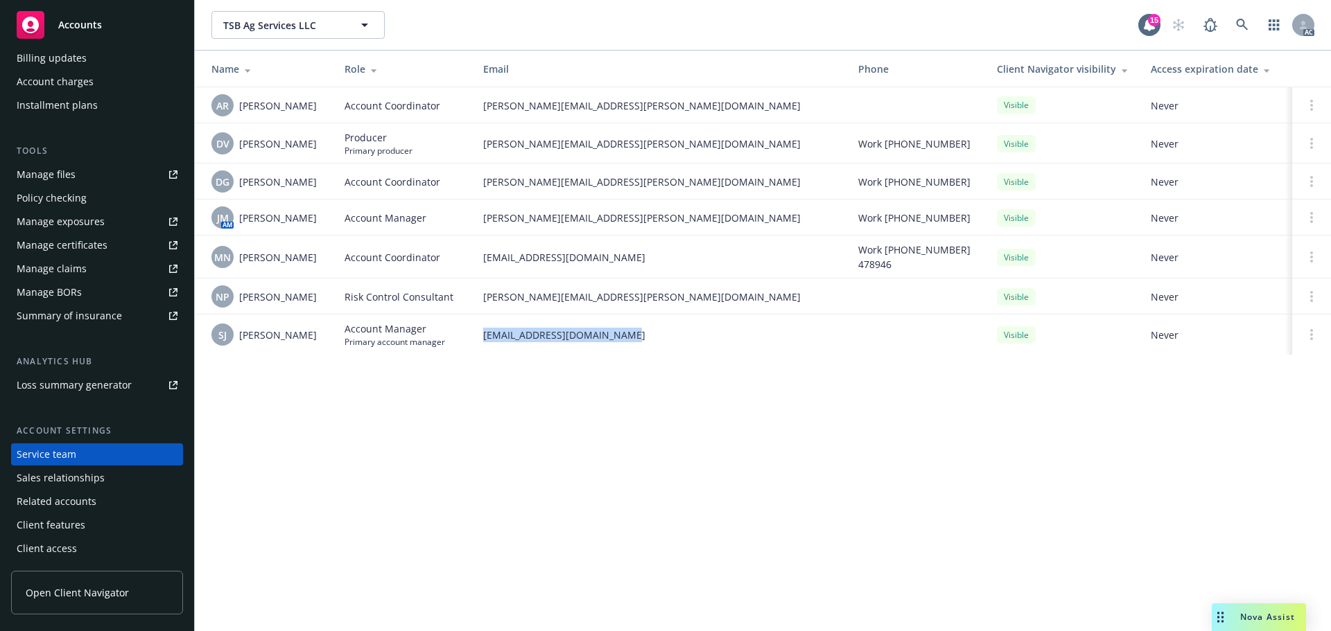
click at [682, 346] on td "sahleem.julien@newfront.com" at bounding box center [659, 335] width 375 height 40
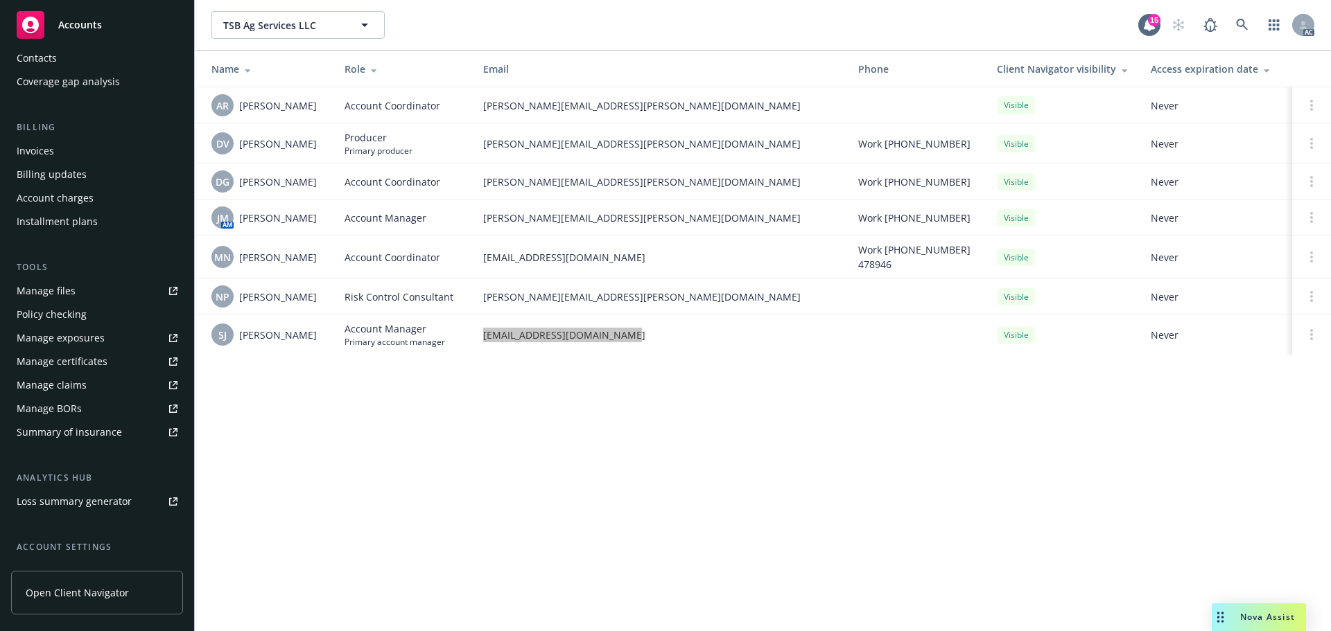
scroll to position [0, 0]
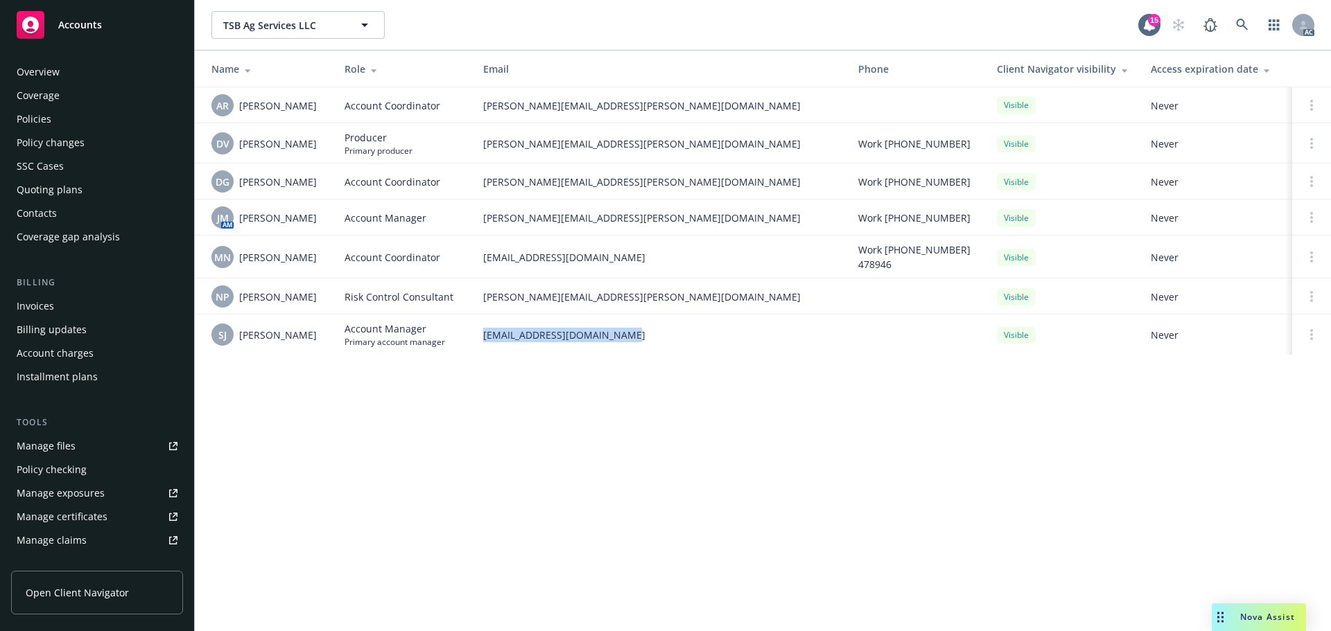
click at [64, 119] on div "Policies" at bounding box center [97, 119] width 161 height 22
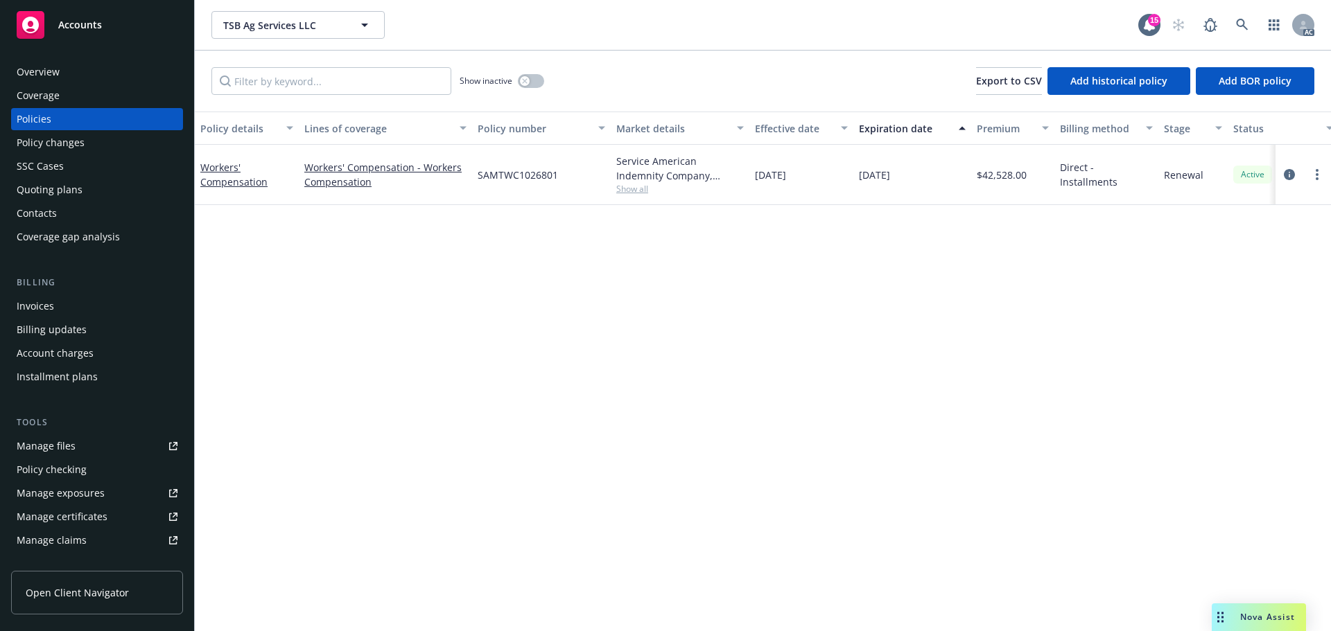
drag, startPoint x: 909, startPoint y: 184, endPoint x: 1279, endPoint y: 220, distance: 371.1
click at [852, 187] on div "Workers' Compensation Workers' Compensation - Workers Compensation SAMTWC102680…" at bounding box center [863, 175] width 1337 height 60
click at [59, 486] on div "Manage exposures" at bounding box center [61, 493] width 88 height 22
click at [64, 80] on div "Overview" at bounding box center [97, 72] width 161 height 22
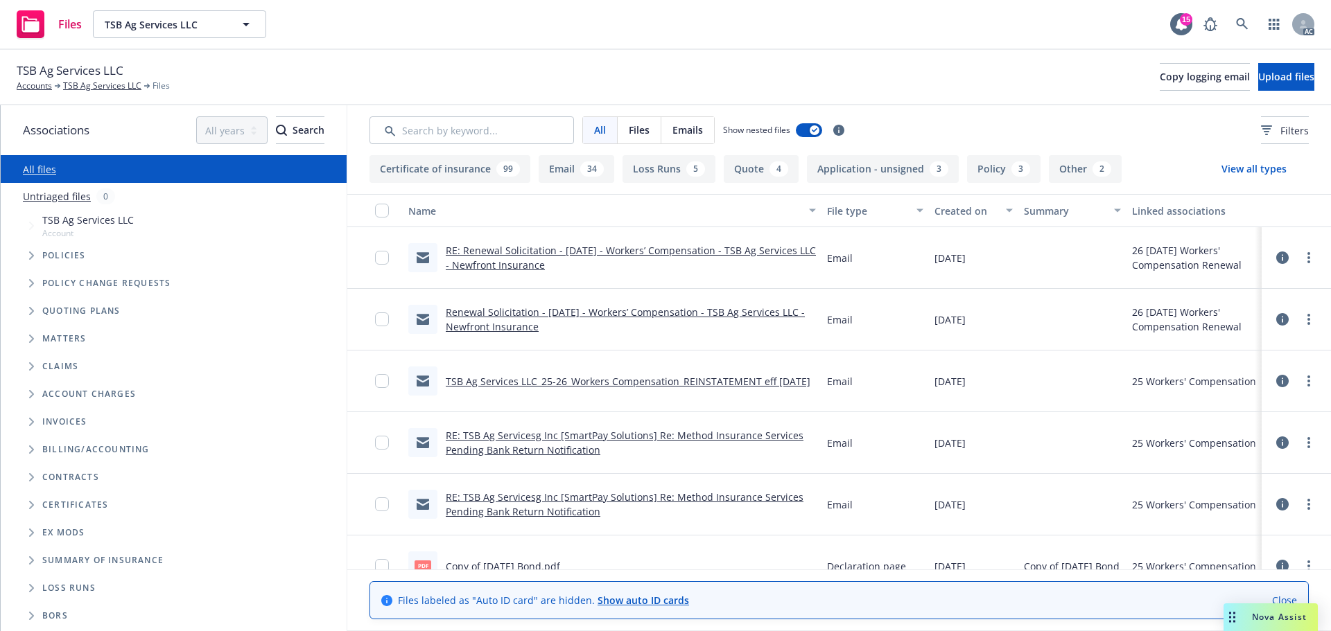
click at [16, 254] on div "Policies" at bounding box center [181, 256] width 332 height 28
click at [24, 253] on span "Tree Example" at bounding box center [31, 256] width 22 height 22
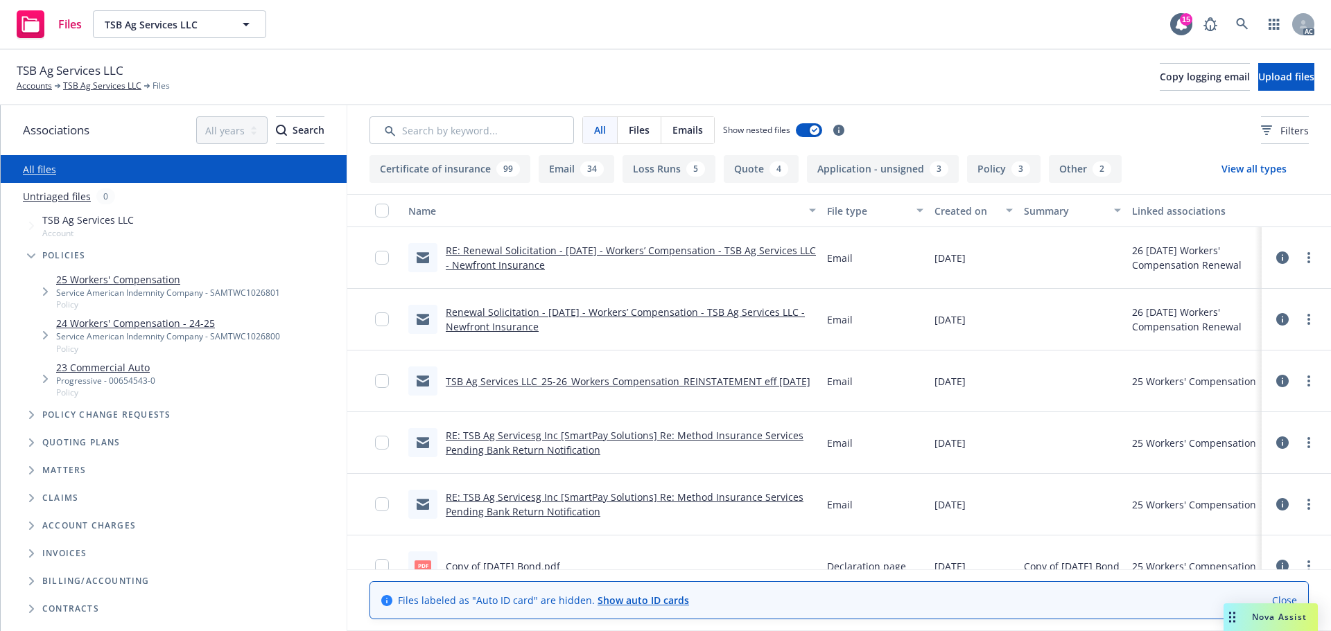
click at [176, 282] on link "25 Workers' Compensation" at bounding box center [168, 279] width 224 height 15
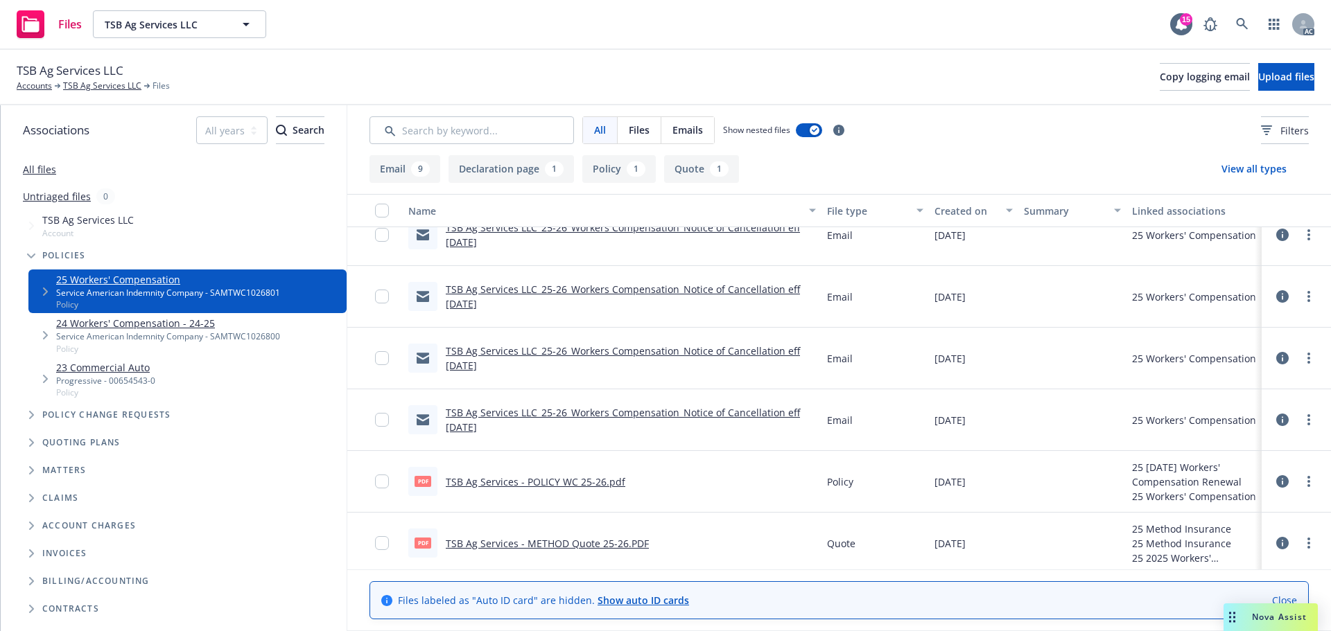
scroll to position [394, 0]
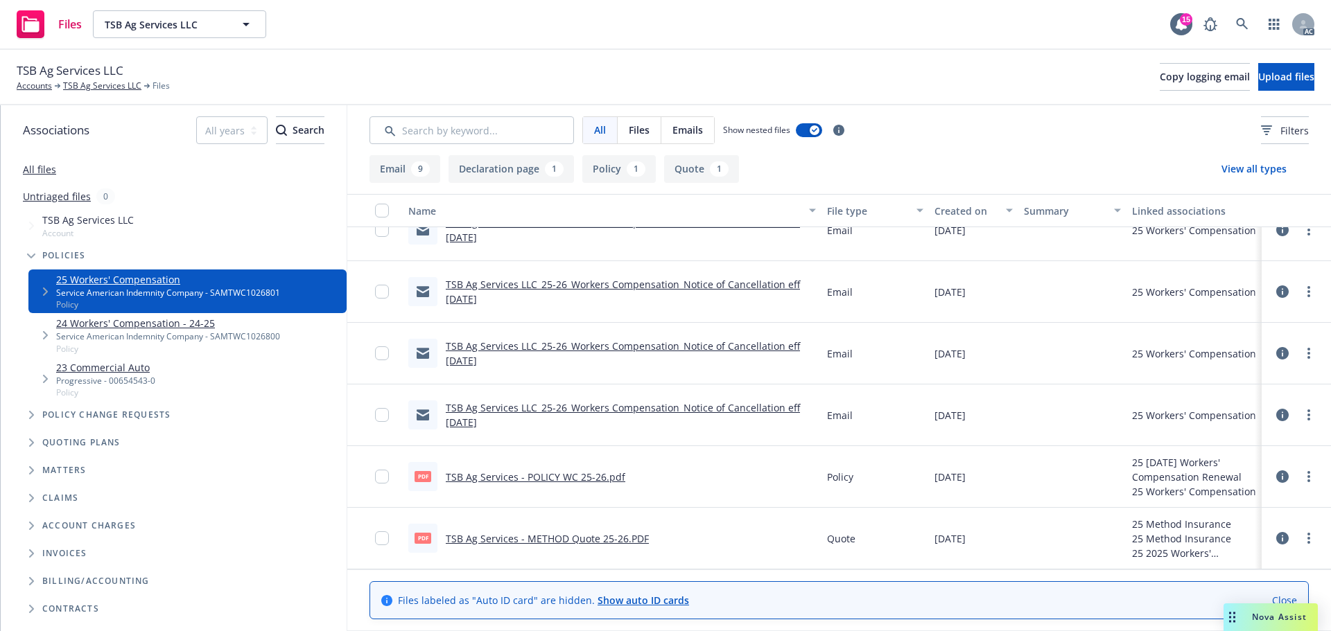
click at [635, 536] on link "TSB Ag Services - METHOD Quote 25-26.PDF" at bounding box center [547, 538] width 203 height 13
click at [53, 176] on div "All files" at bounding box center [174, 169] width 346 height 28
click at [43, 170] on link "All files" at bounding box center [39, 169] width 33 height 13
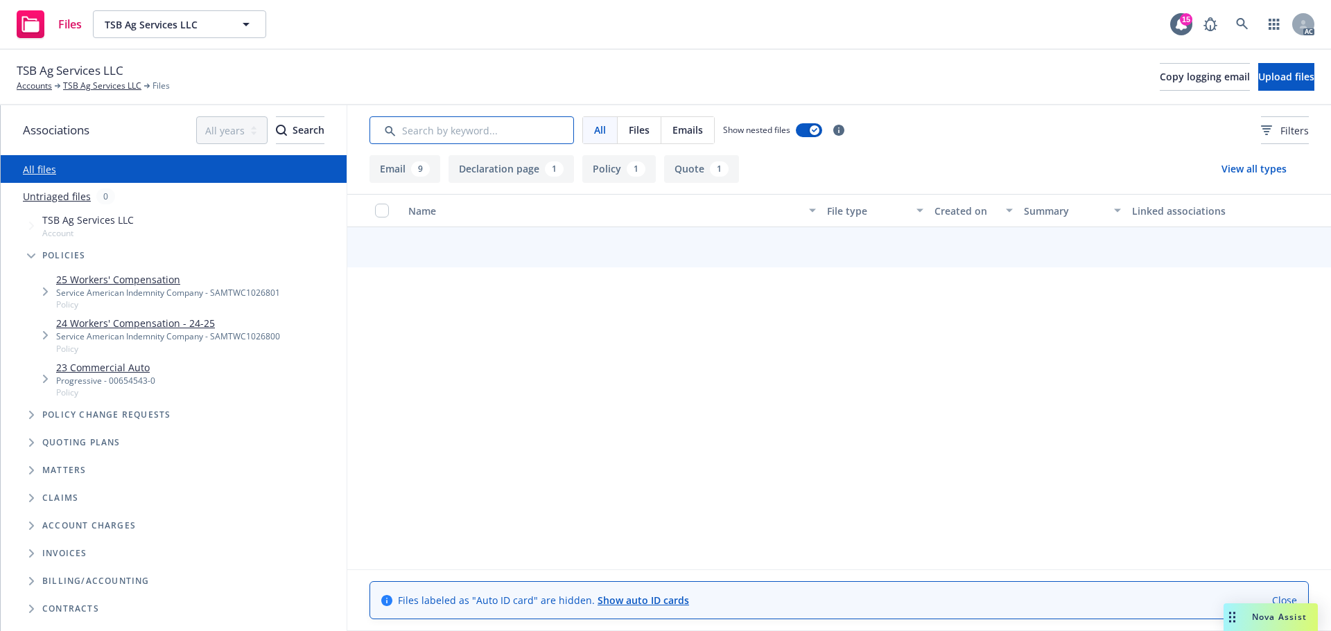
click at [422, 132] on input "Search by keyword..." at bounding box center [471, 130] width 204 height 28
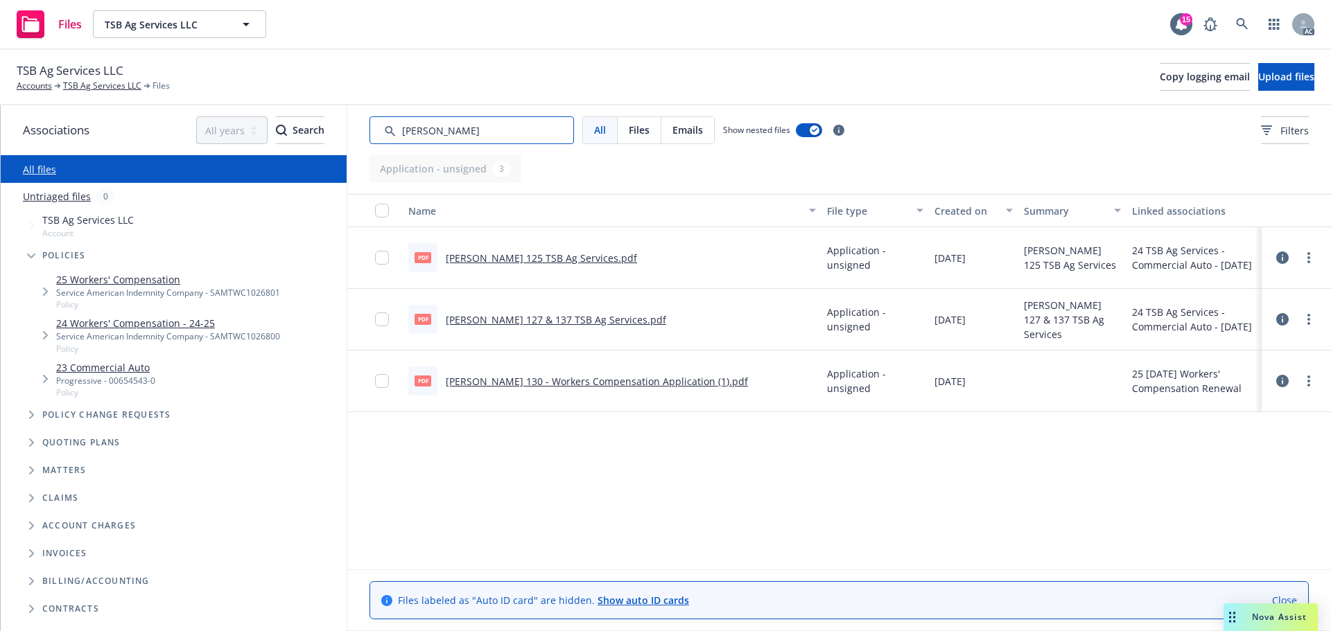
type input "acord"
click at [591, 377] on link "ACORD 130 - Workers Compensation Application (1).pdf" at bounding box center [597, 381] width 302 height 13
click at [98, 284] on link "25 Workers' Compensation" at bounding box center [168, 279] width 224 height 15
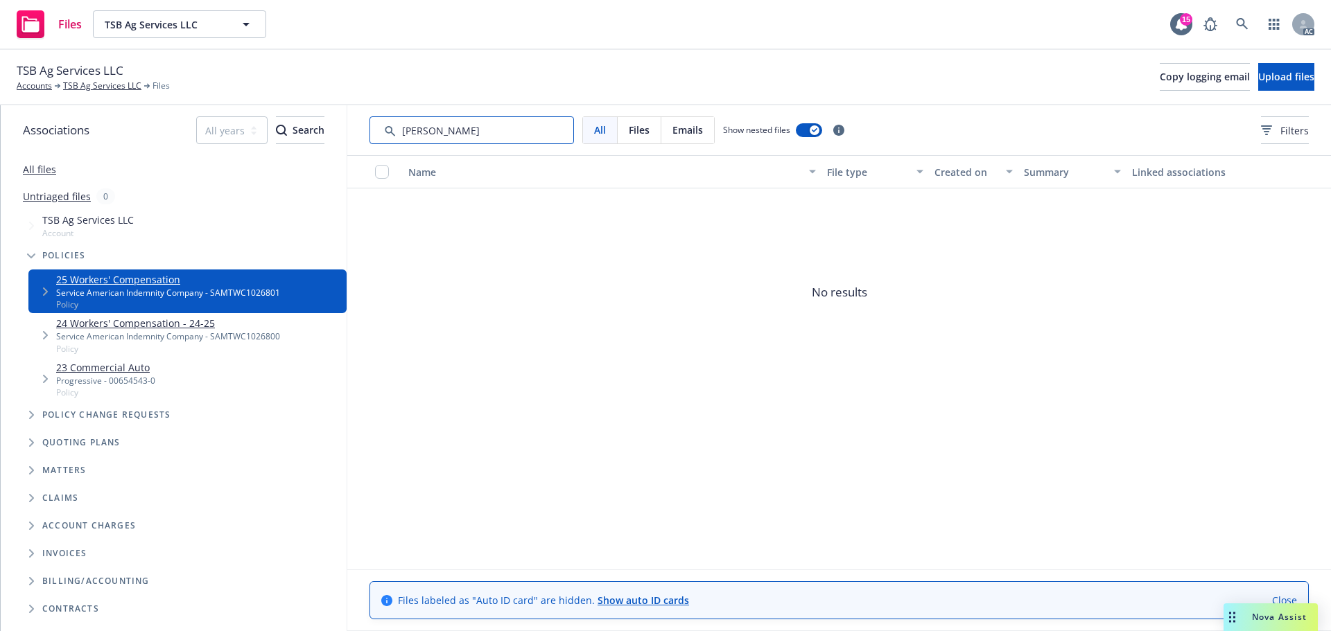
drag, startPoint x: 469, startPoint y: 116, endPoint x: 319, endPoint y: 124, distance: 149.9
click at [319, 124] on div "Associations All years 2027 2026 2025 2024 2023 2022 2021 2020 2019 2018 2017 2…" at bounding box center [666, 368] width 1330 height 526
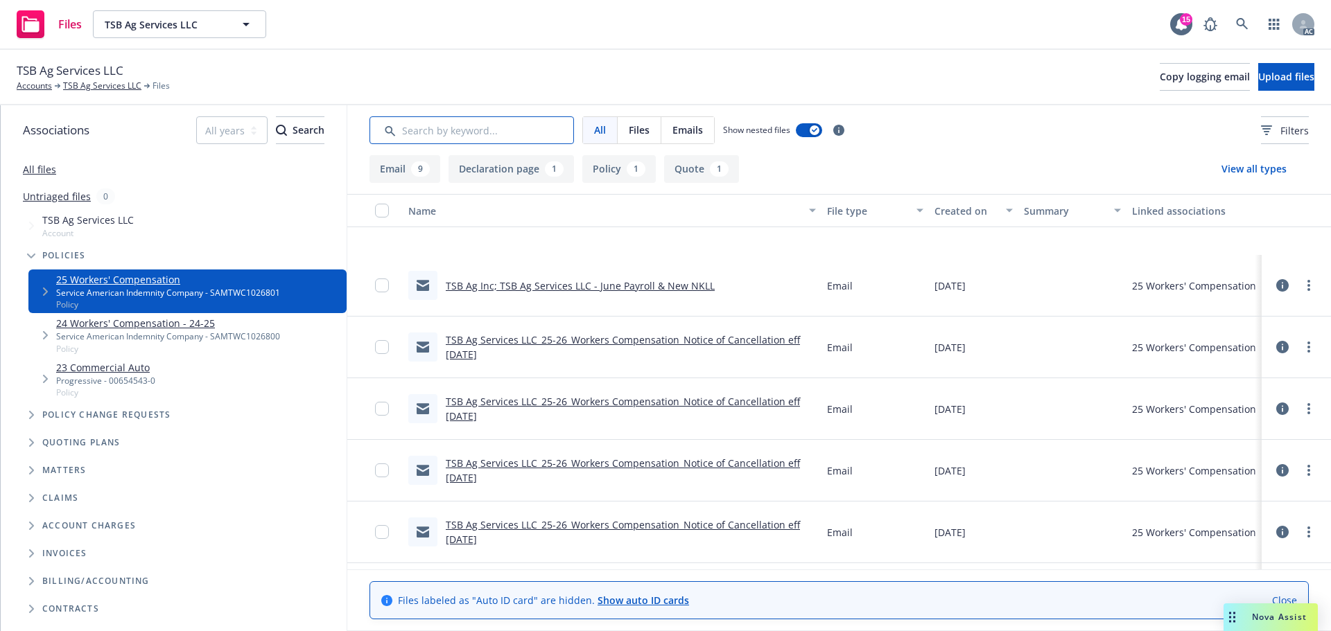
scroll to position [394, 0]
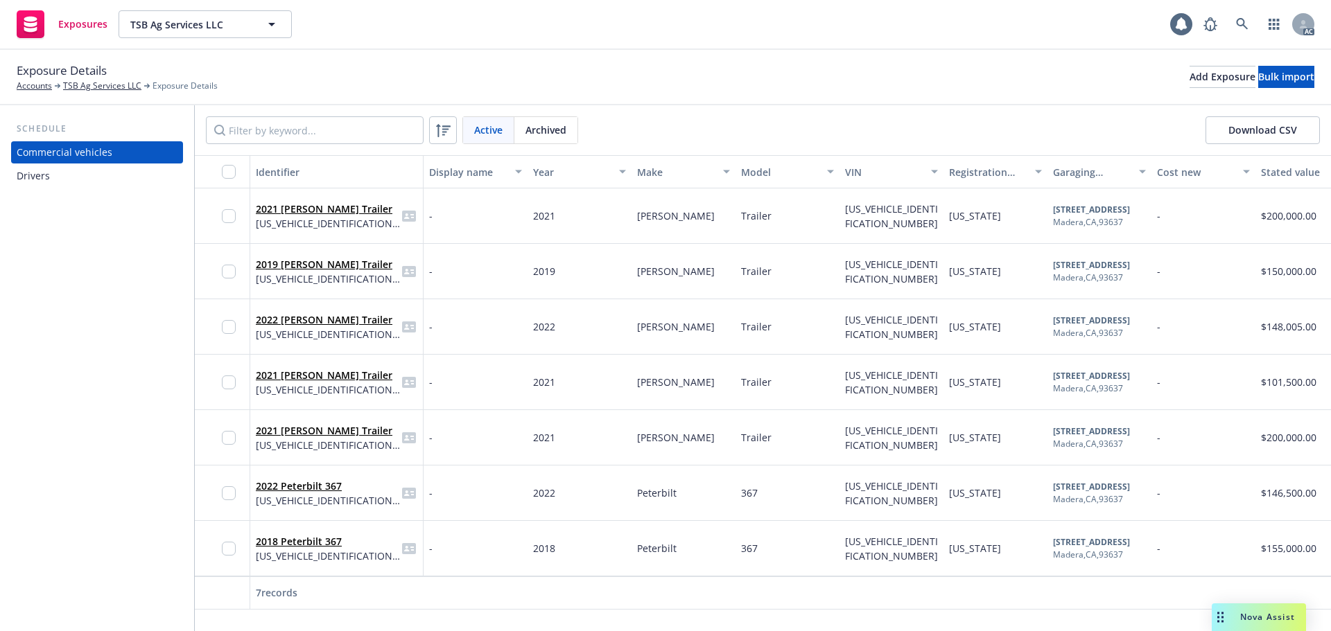
drag, startPoint x: 0, startPoint y: 0, endPoint x: 67, endPoint y: 174, distance: 186.5
click at [67, 174] on div "Drivers" at bounding box center [97, 176] width 161 height 22
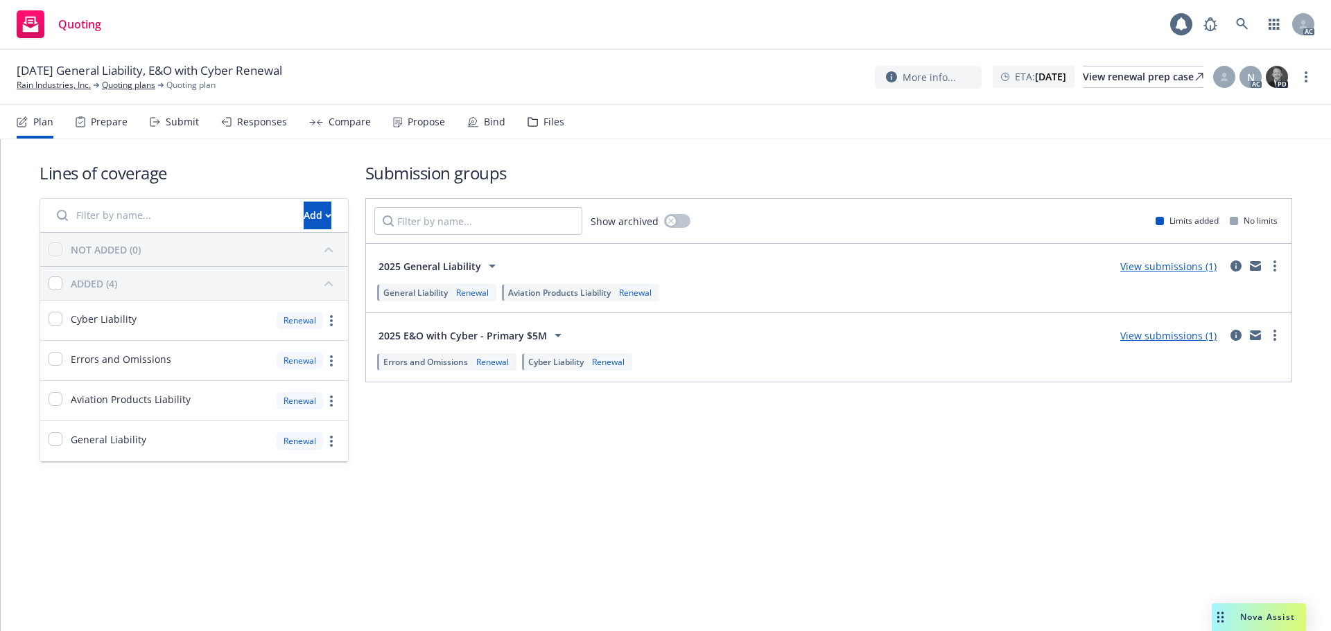
click at [109, 128] on div "Prepare" at bounding box center [102, 121] width 52 height 33
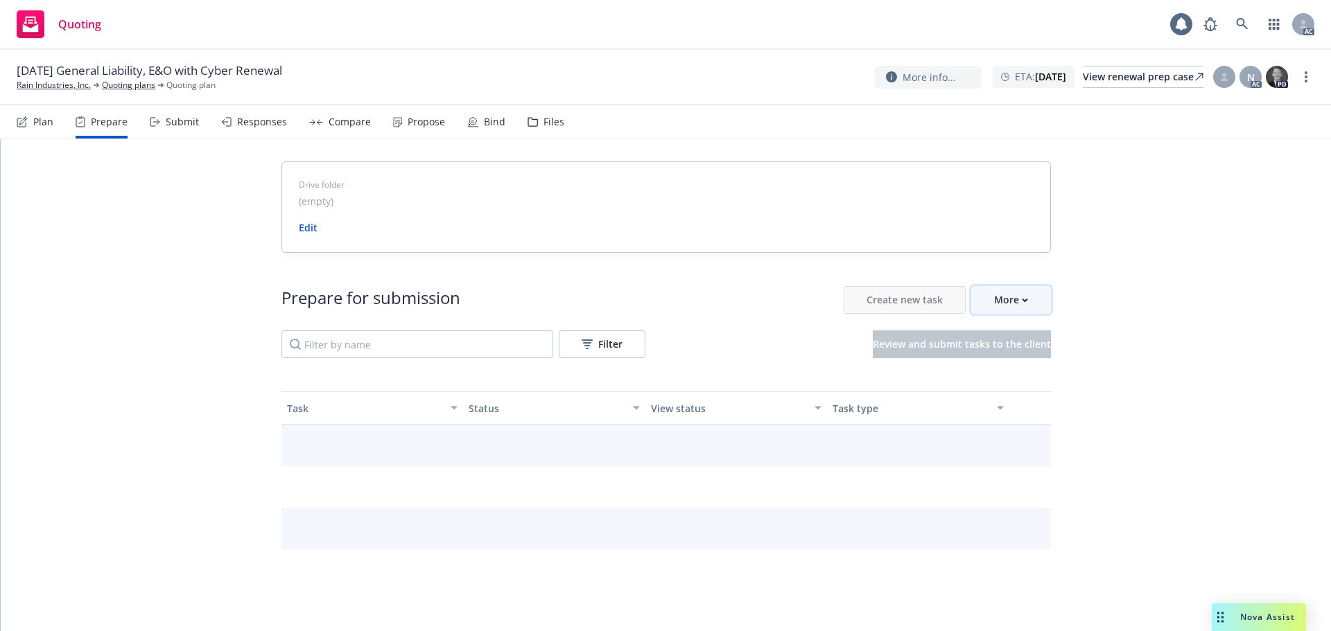
click at [1042, 313] on button "More" at bounding box center [1011, 300] width 80 height 28
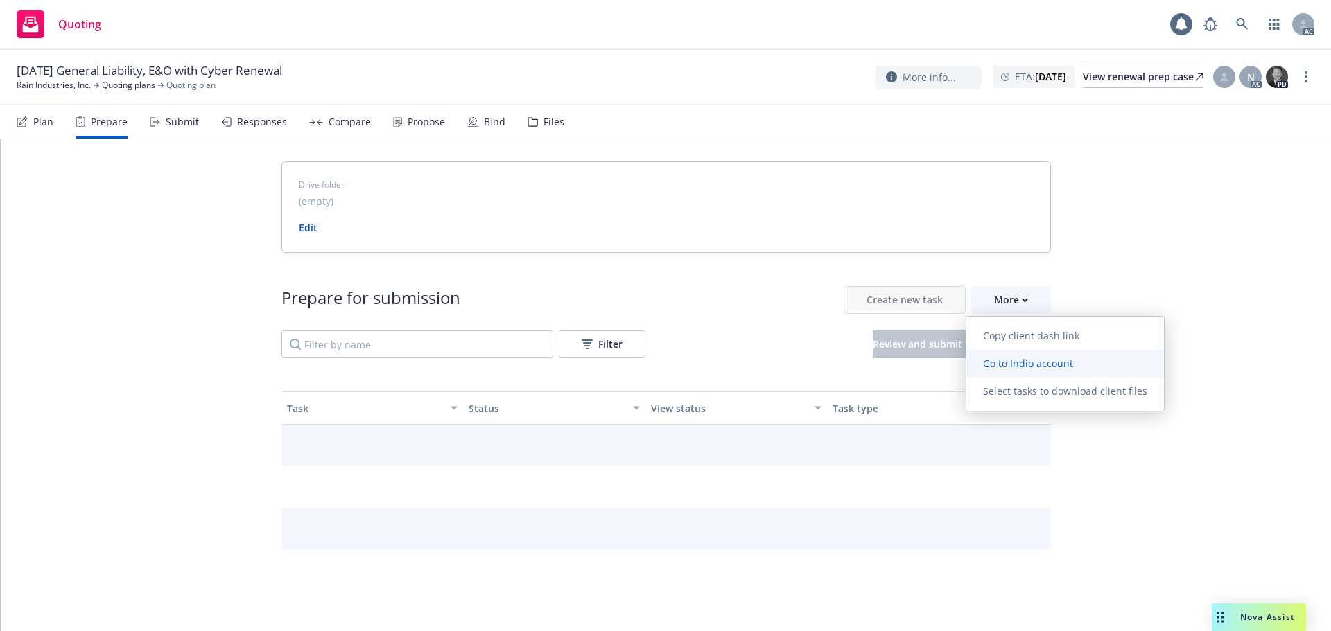
click at [1026, 368] on span "Go to Indio account" at bounding box center [1027, 363] width 123 height 13
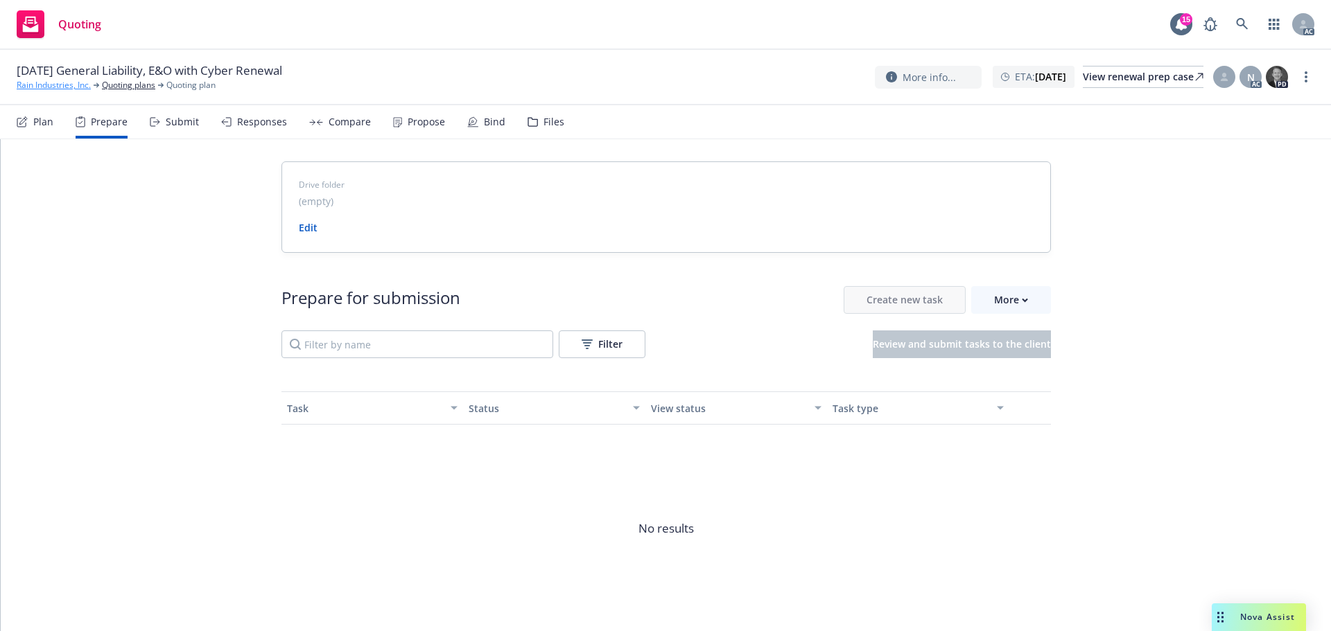
drag, startPoint x: 78, startPoint y: 92, endPoint x: 80, endPoint y: 81, distance: 11.3
click at [78, 92] on div "[DATE] General Liability, E&O with Cyber Renewal Rain Industries, Inc. Quoting …" at bounding box center [665, 77] width 1331 height 55
click at [64, 85] on link "Rain Industries, Inc." at bounding box center [54, 85] width 74 height 12
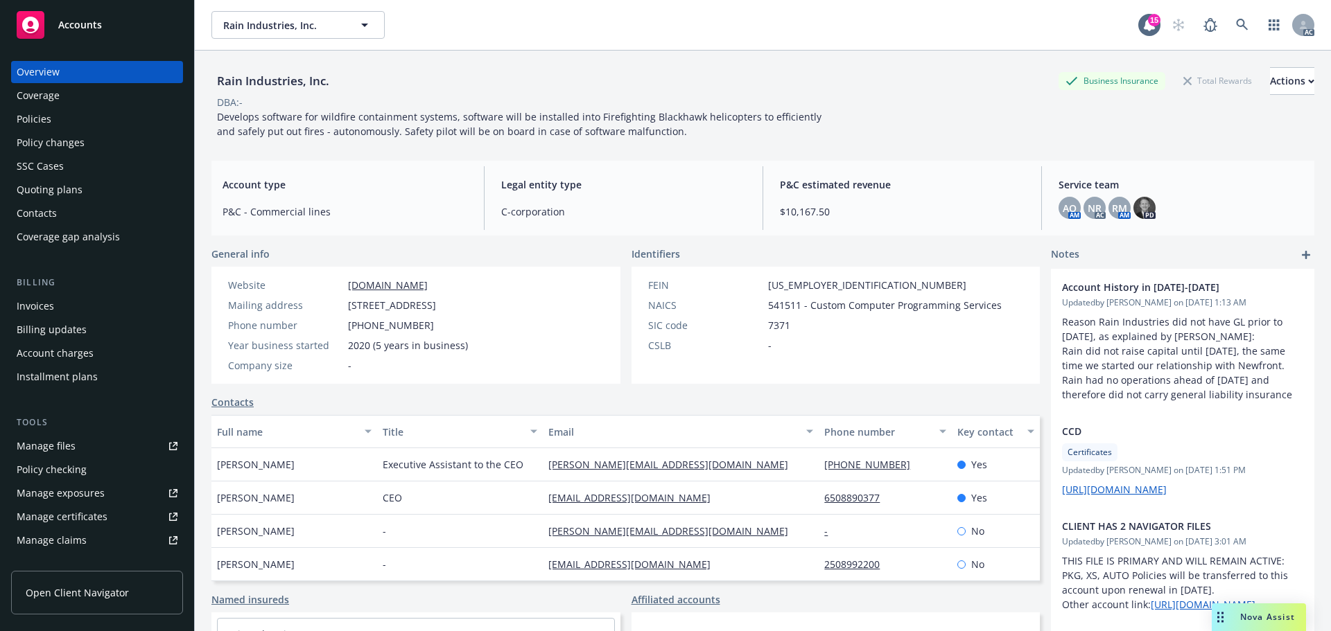
click at [57, 125] on div "Policies" at bounding box center [97, 119] width 161 height 22
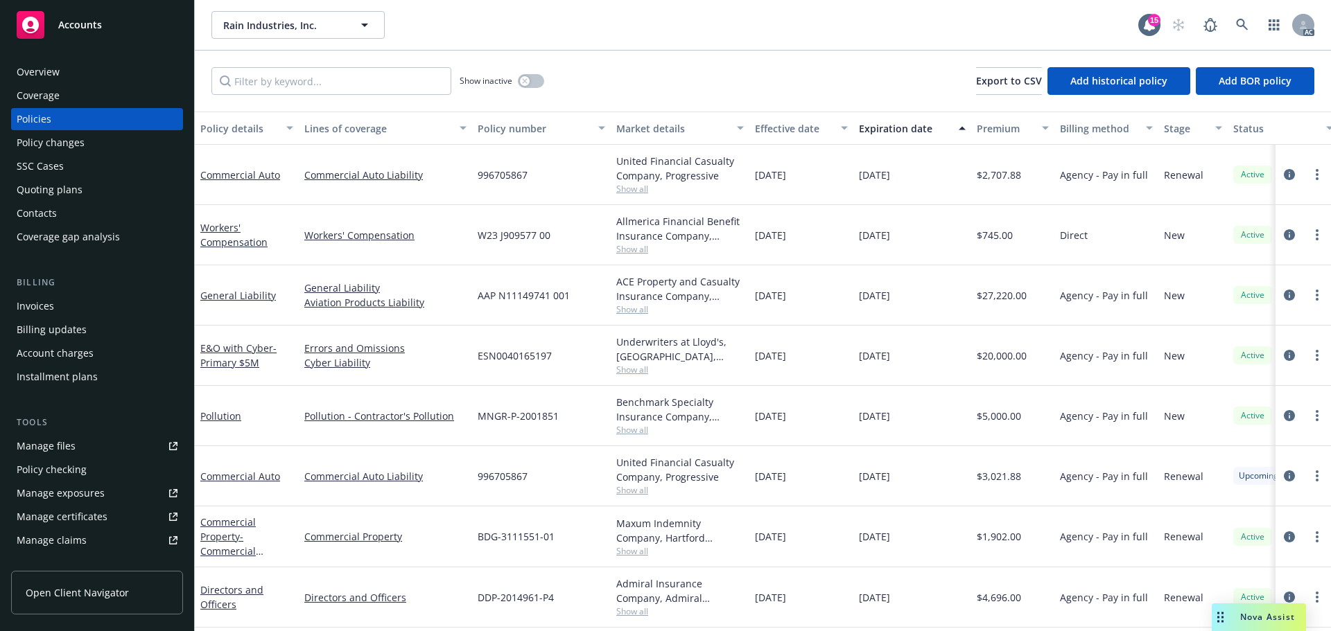
scroll to position [7, 0]
click at [1283, 350] on icon "circleInformation" at bounding box center [1288, 355] width 11 height 11
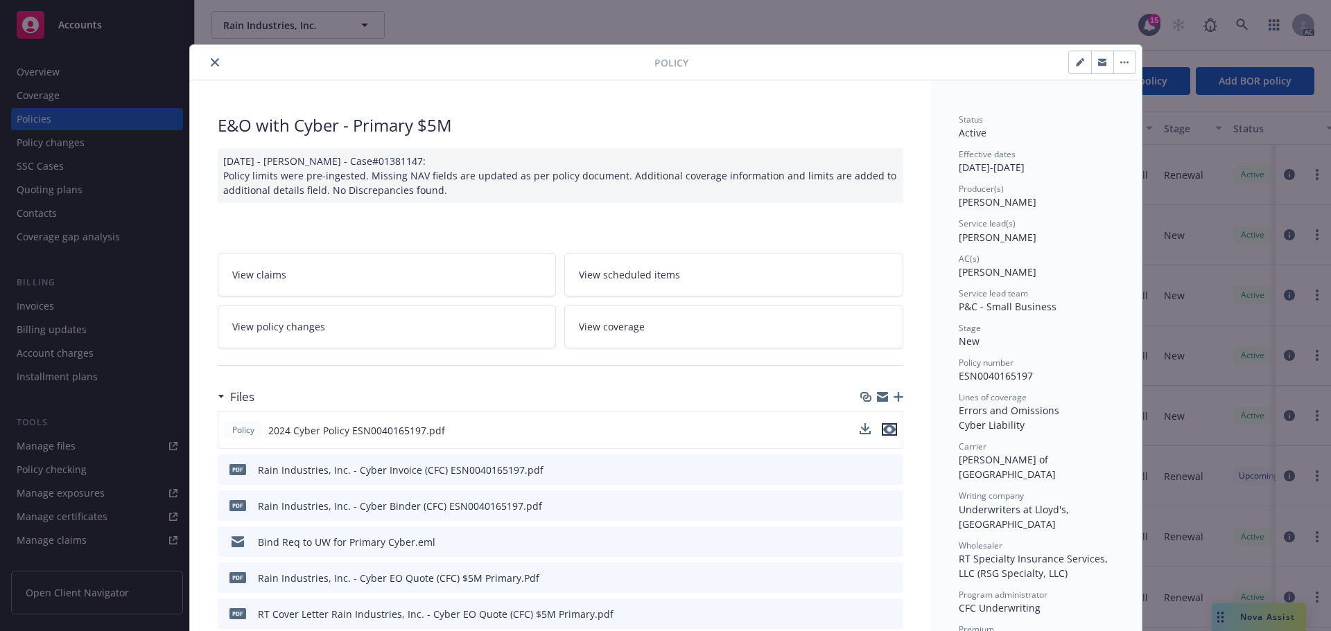
click at [887, 433] on icon "preview file" at bounding box center [889, 430] width 12 height 10
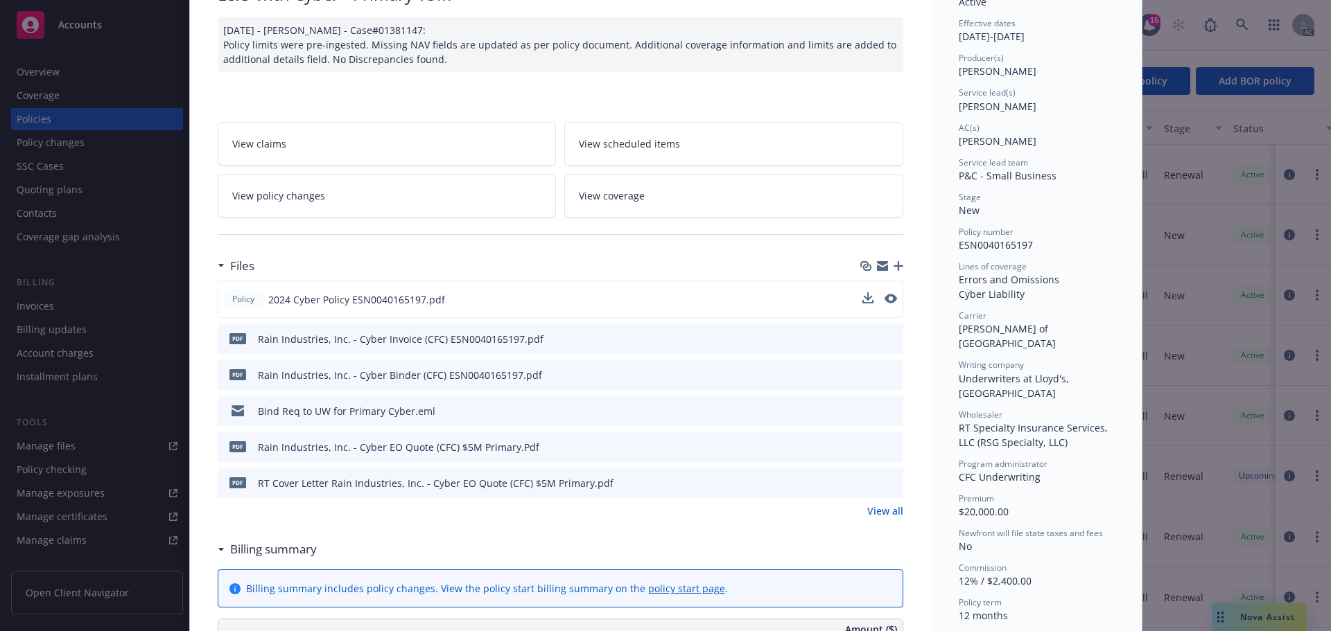
scroll to position [208, 0]
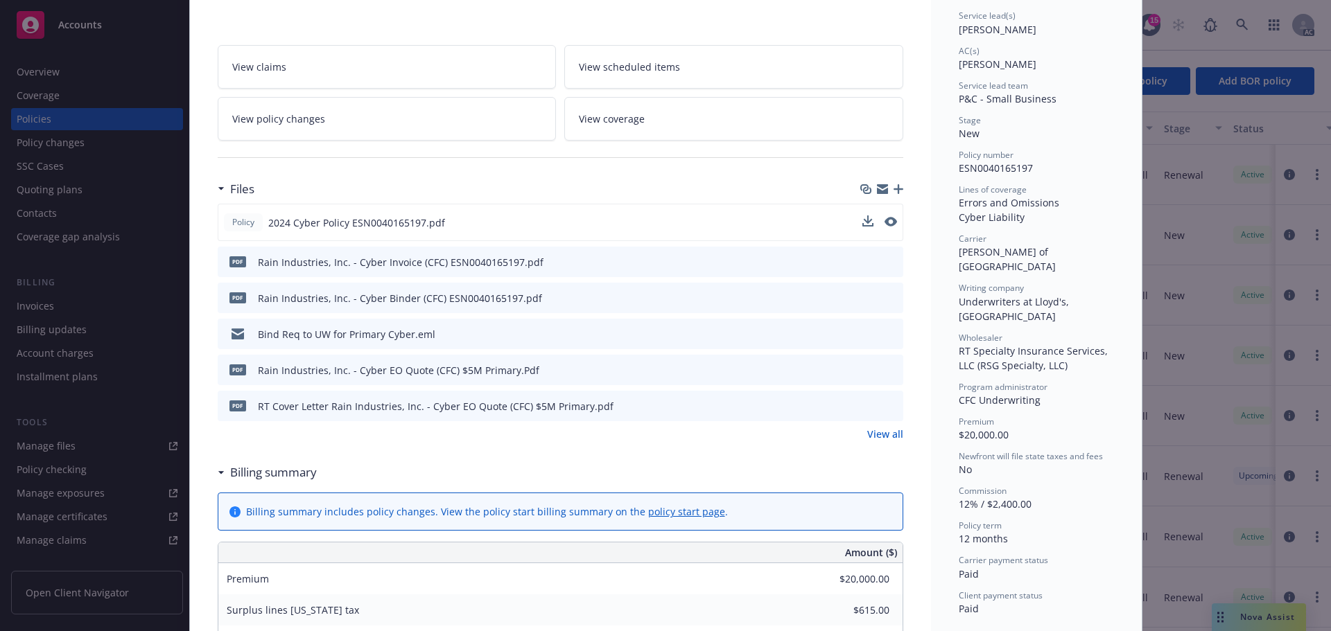
click at [886, 432] on link "View all" at bounding box center [885, 434] width 36 height 15
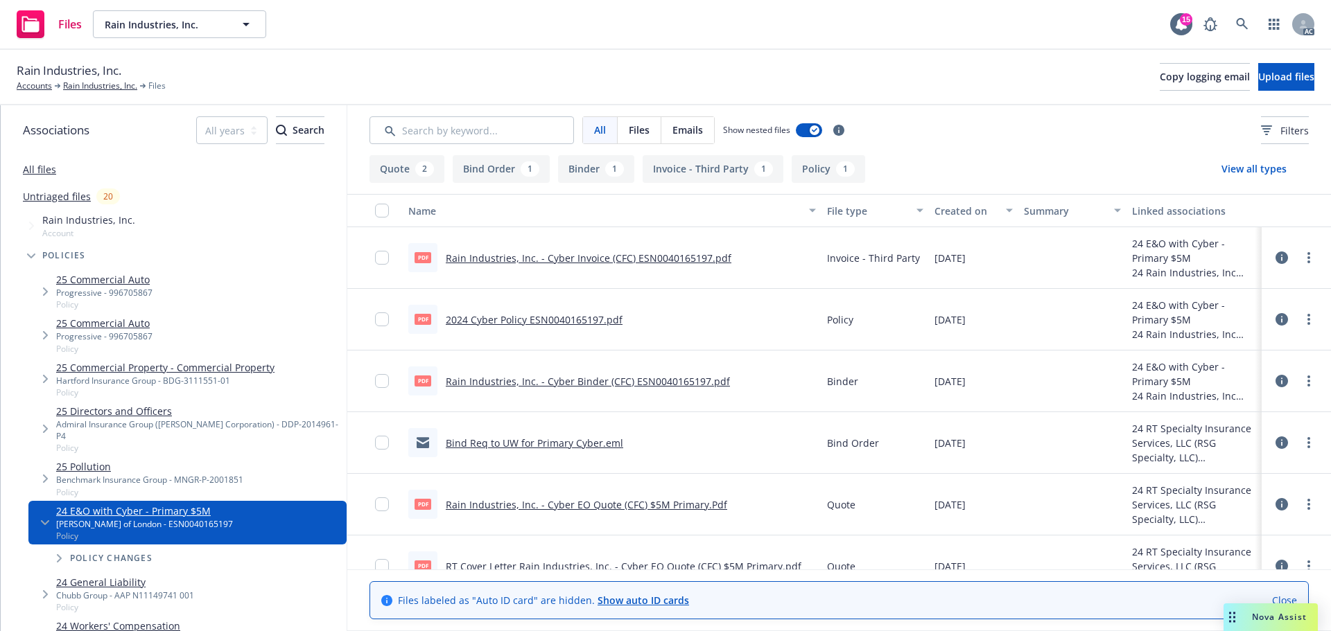
click at [518, 313] on link "2024 Cyber Policy ESN0040165197.pdf" at bounding box center [534, 319] width 177 height 13
click at [48, 168] on link "All files" at bounding box center [39, 169] width 33 height 13
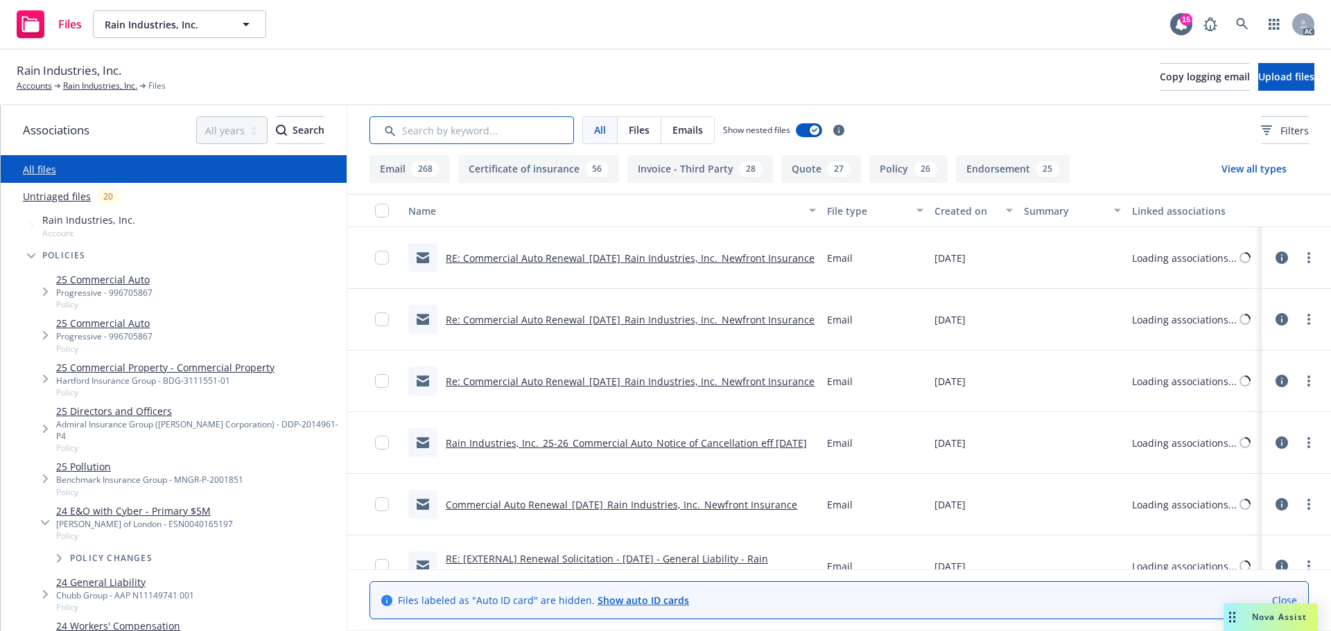
click at [426, 131] on input "Search by keyword..." at bounding box center [471, 130] width 204 height 28
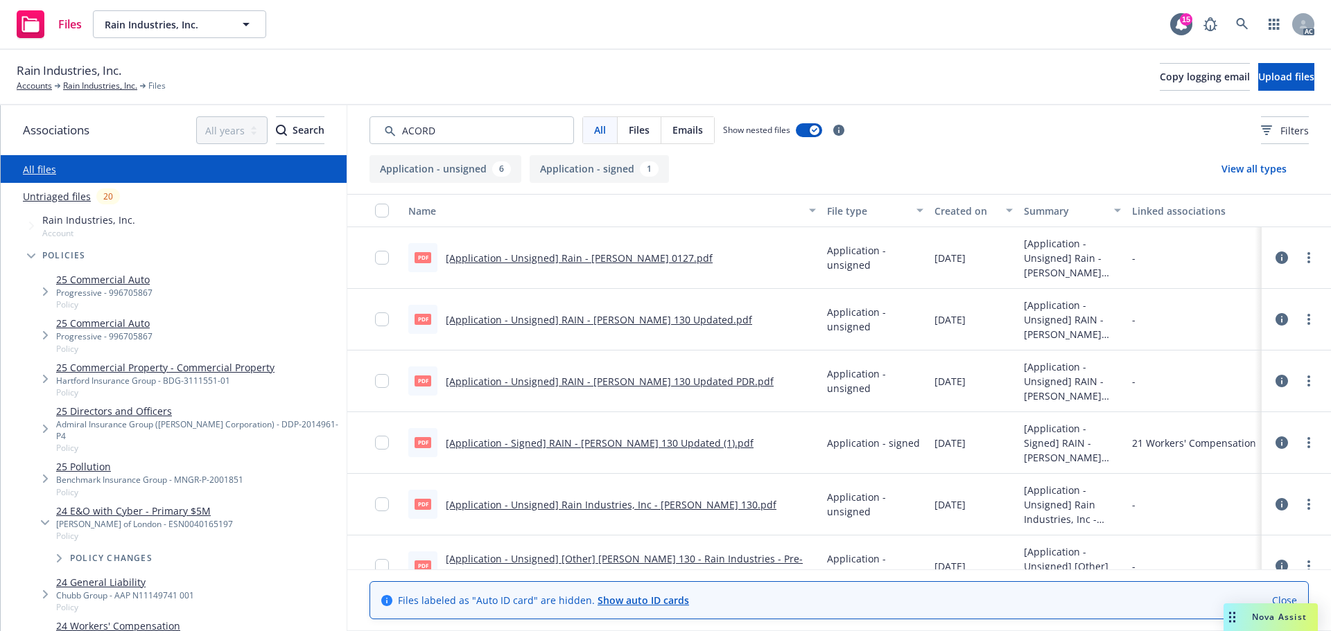
click at [965, 223] on button "Created on" at bounding box center [973, 210] width 89 height 33
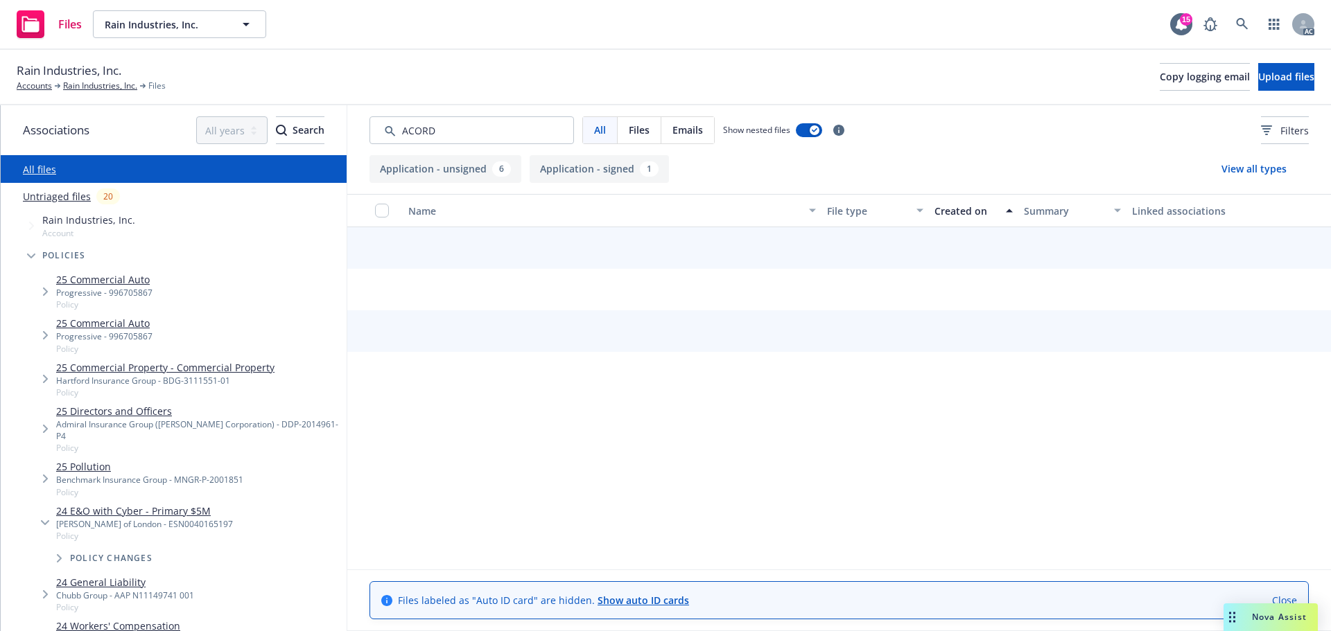
click at [965, 218] on div "Created on" at bounding box center [965, 211] width 63 height 15
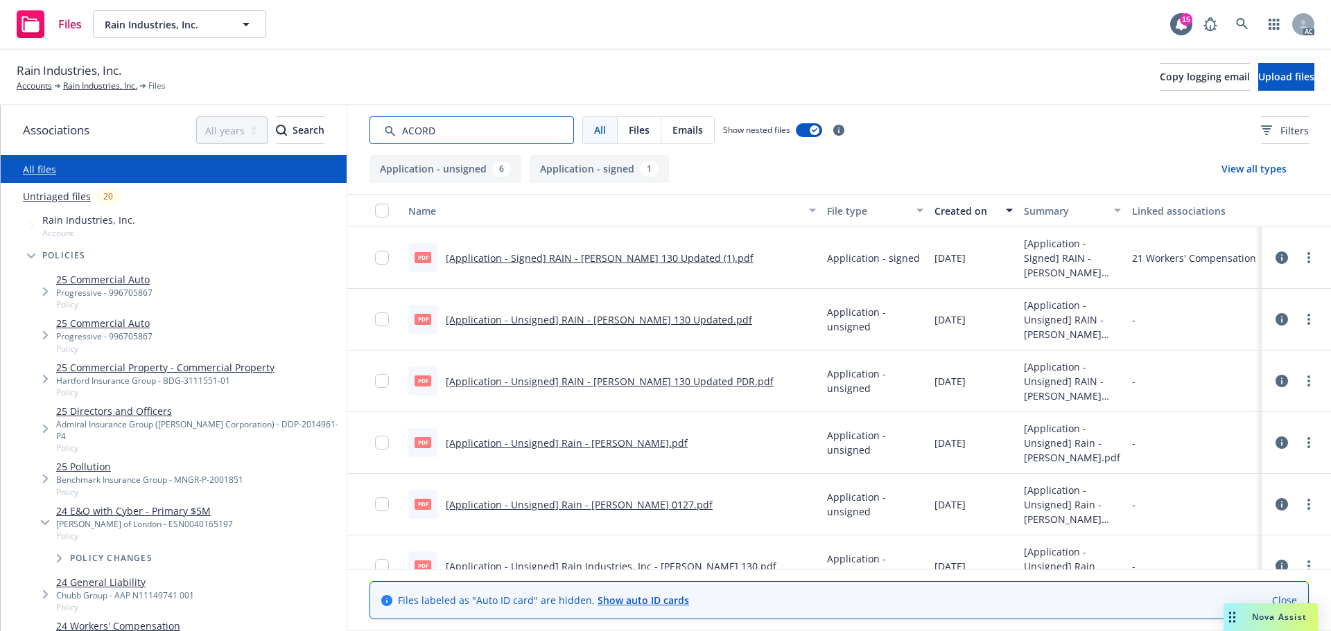
drag, startPoint x: 509, startPoint y: 133, endPoint x: 373, endPoint y: 128, distance: 135.9
click at [373, 128] on input "Search by keyword..." at bounding box center [471, 130] width 204 height 28
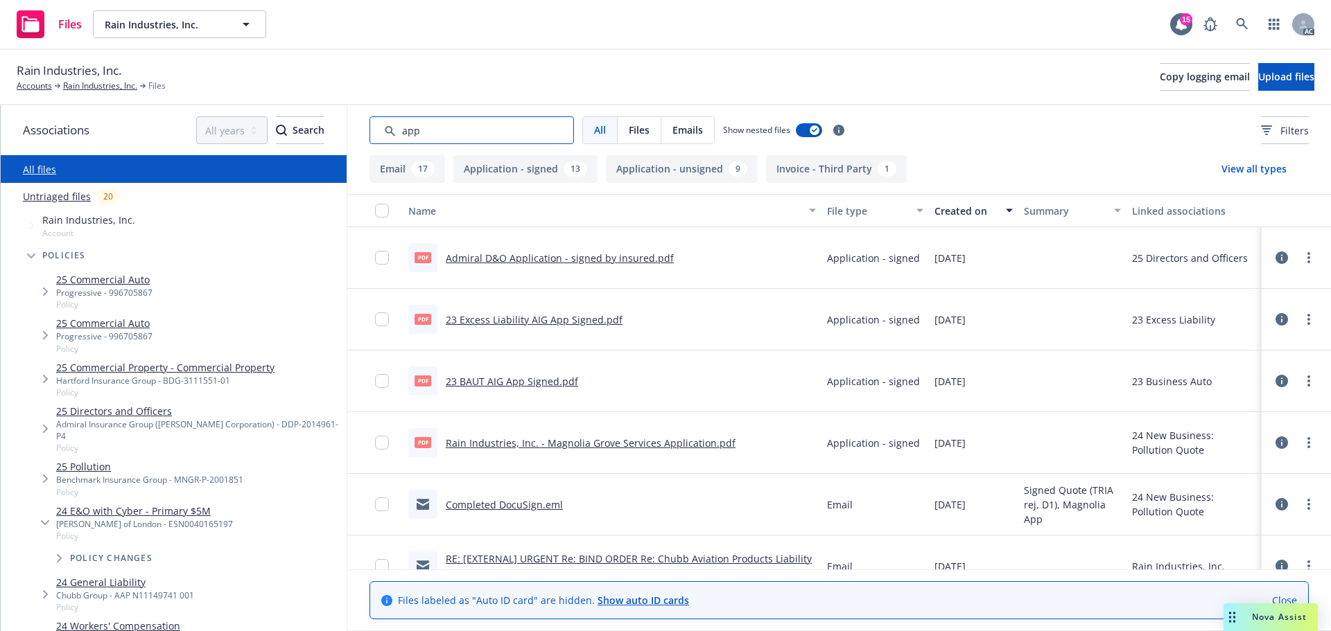
type input "app"
click at [109, 87] on link "Rain Industries, Inc." at bounding box center [100, 86] width 74 height 12
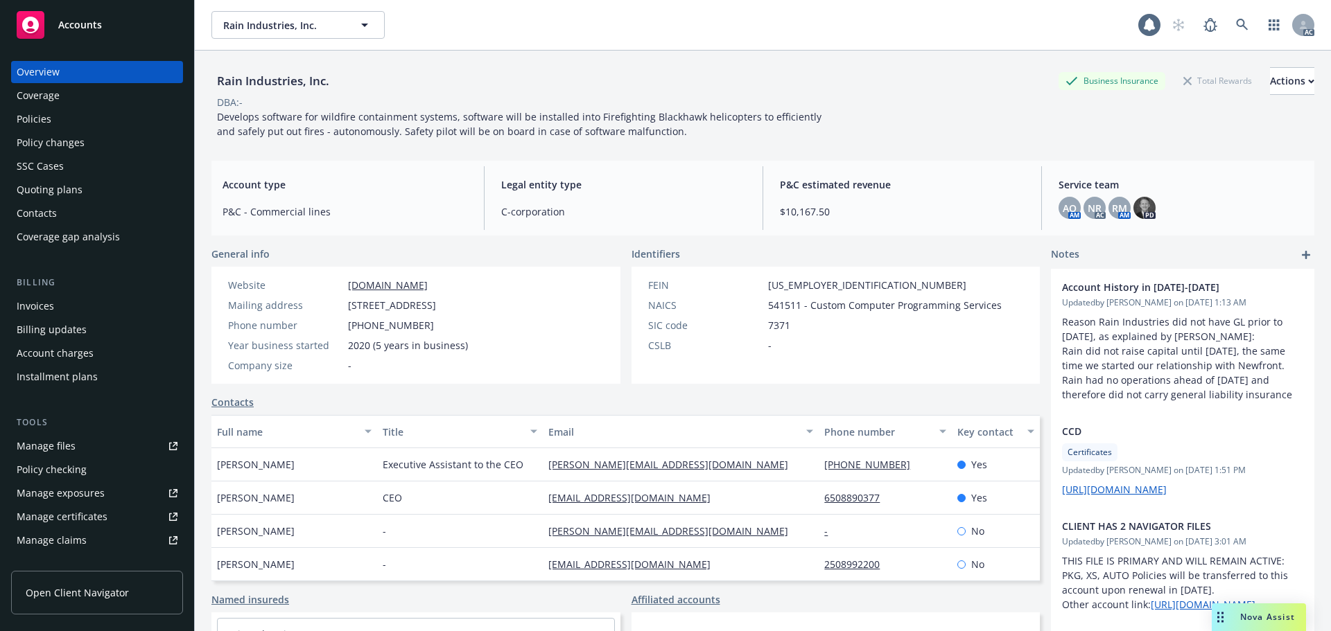
click at [74, 441] on link "Manage files" at bounding box center [97, 446] width 172 height 22
click at [97, 106] on div "Coverage" at bounding box center [97, 96] width 161 height 22
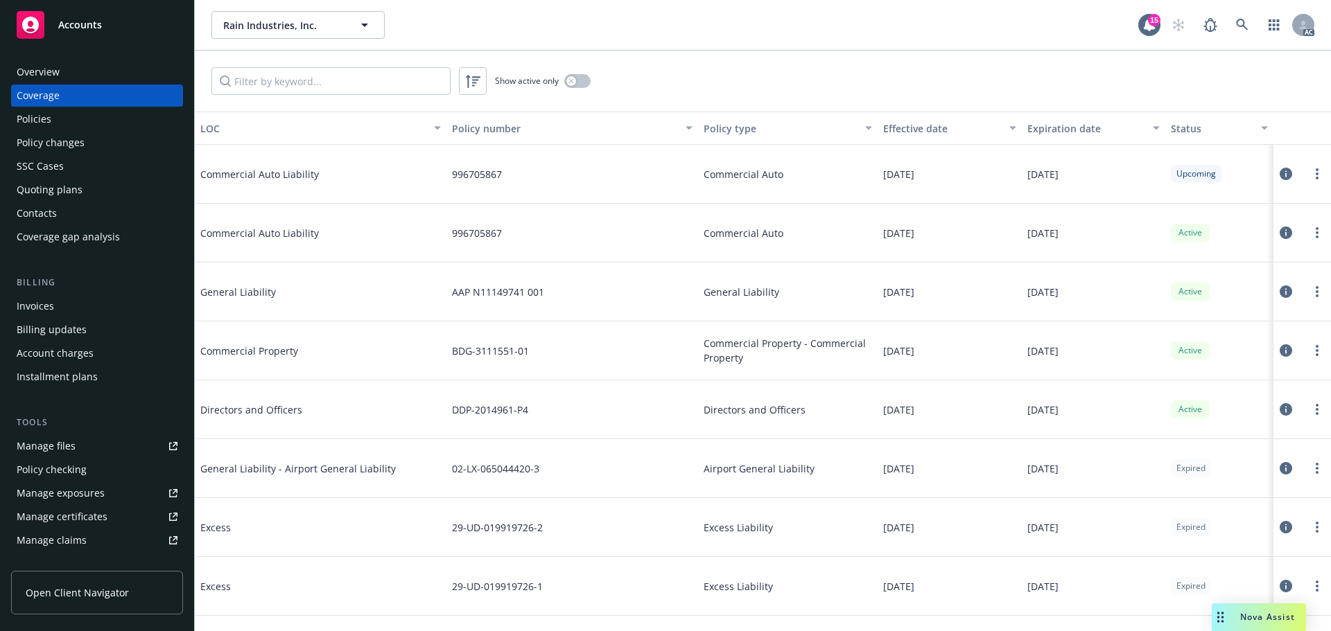
click at [67, 118] on div "Policies" at bounding box center [97, 119] width 161 height 22
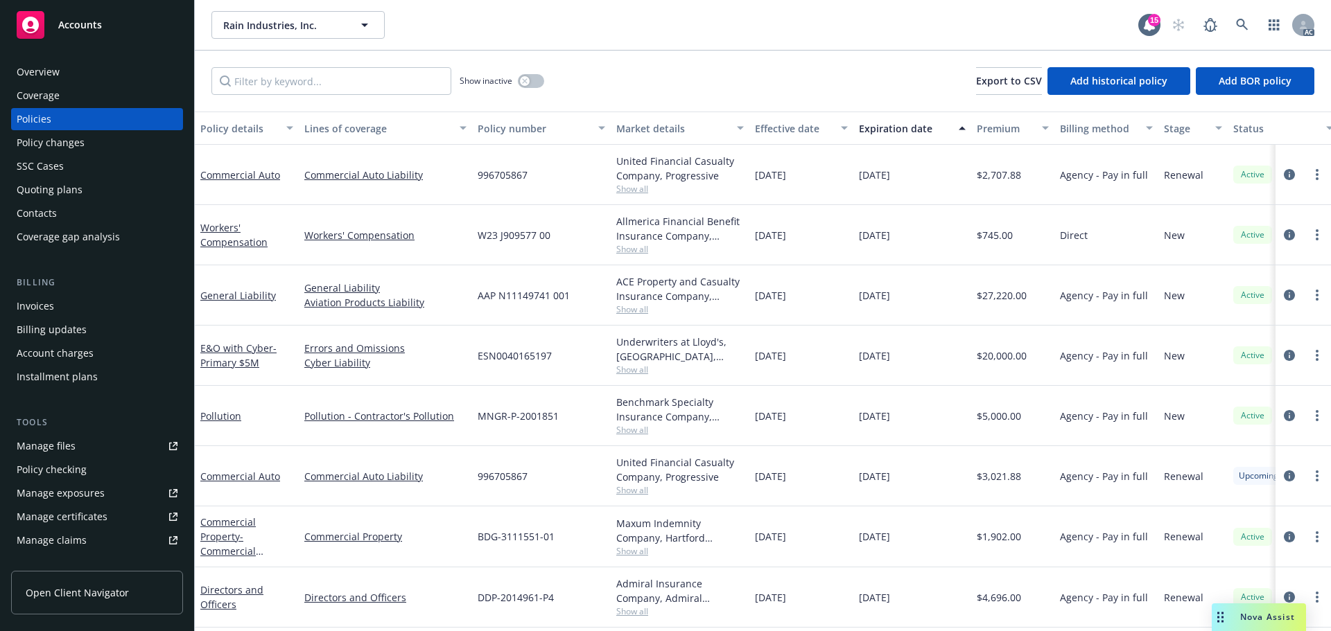
click at [513, 72] on div "Show inactive" at bounding box center [501, 81] width 85 height 28
click at [529, 86] on button "button" at bounding box center [531, 81] width 26 height 14
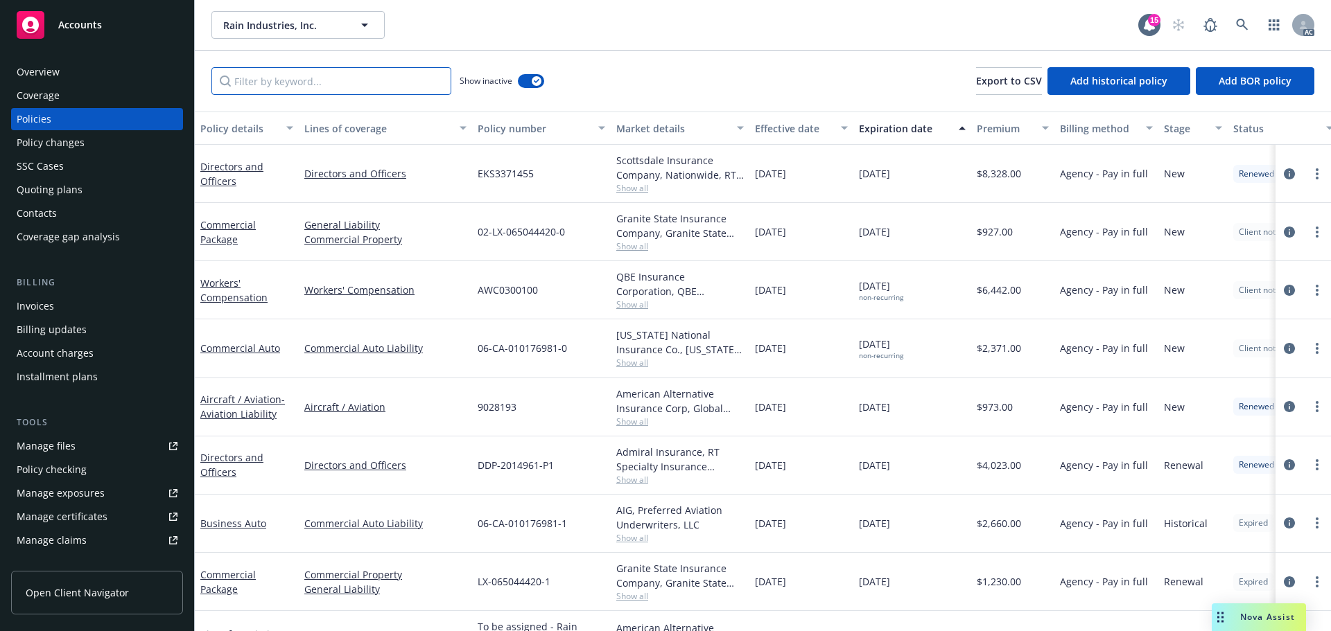
click at [366, 77] on input "Filter by keyword..." at bounding box center [331, 81] width 240 height 28
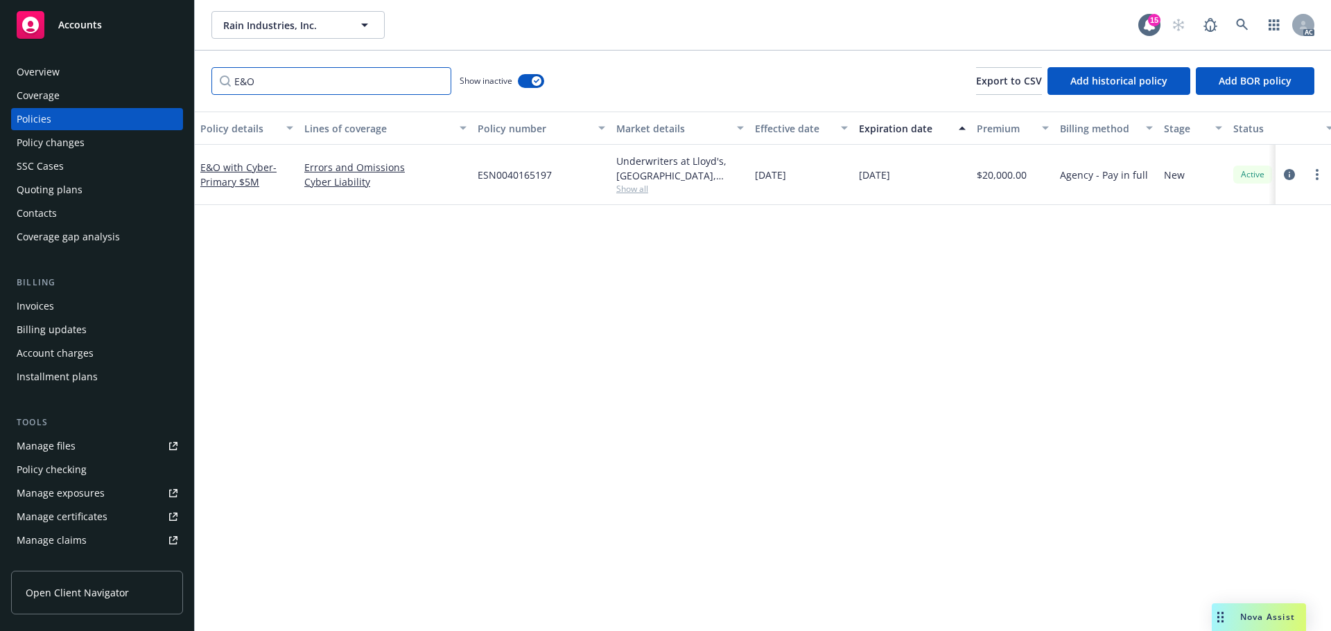
drag, startPoint x: 328, startPoint y: 76, endPoint x: 220, endPoint y: 71, distance: 107.5
click at [220, 71] on input "E&O" at bounding box center [331, 81] width 240 height 28
type input "cyber"
drag, startPoint x: 245, startPoint y: 73, endPoint x: 161, endPoint y: 58, distance: 86.0
click at [161, 58] on div "Accounts Overview Coverage Policies Policy changes SSC Cases Quoting plans Cont…" at bounding box center [665, 315] width 1331 height 631
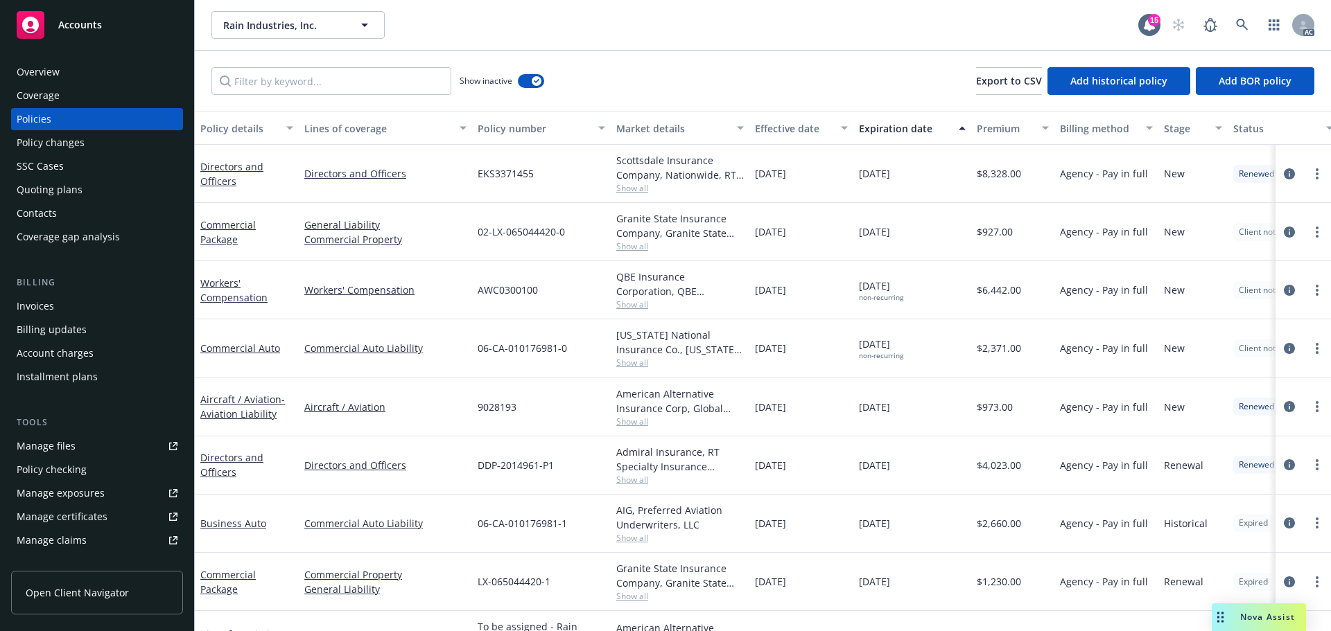
click at [658, 251] on span "Show all" at bounding box center [680, 246] width 128 height 12
click at [910, 302] on div "04/29/2022 non-recurring" at bounding box center [912, 290] width 118 height 58
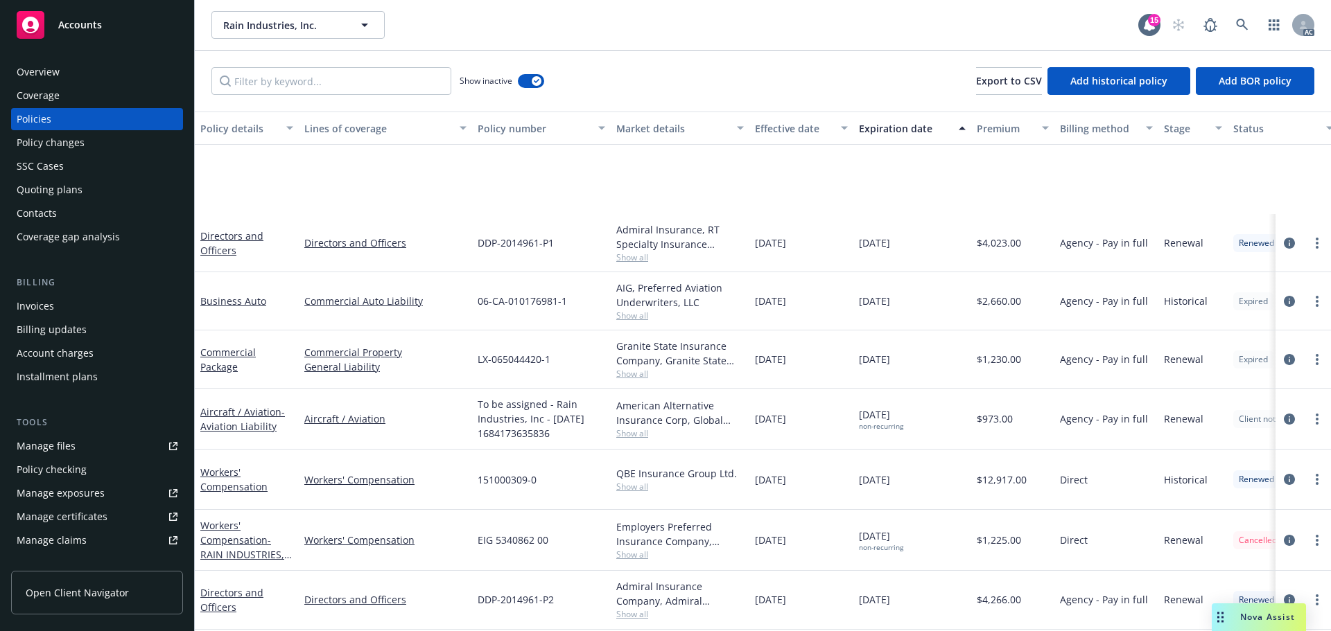
scroll to position [346, 0]
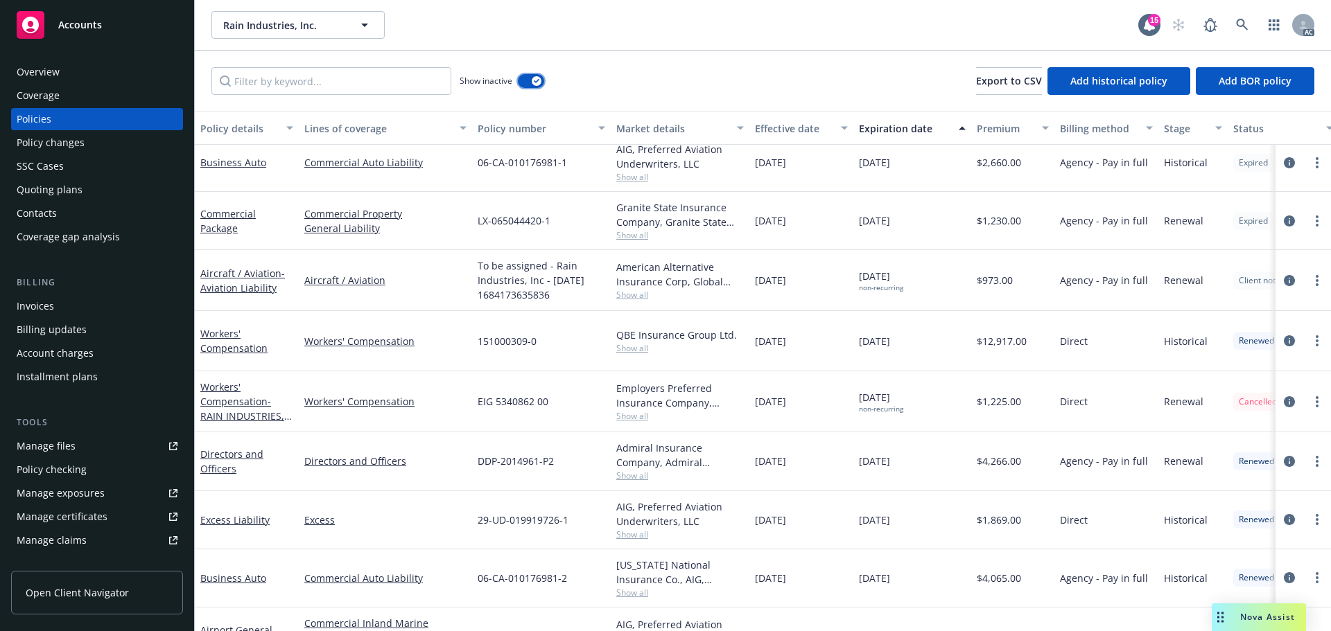
click at [539, 78] on button "button" at bounding box center [531, 81] width 26 height 14
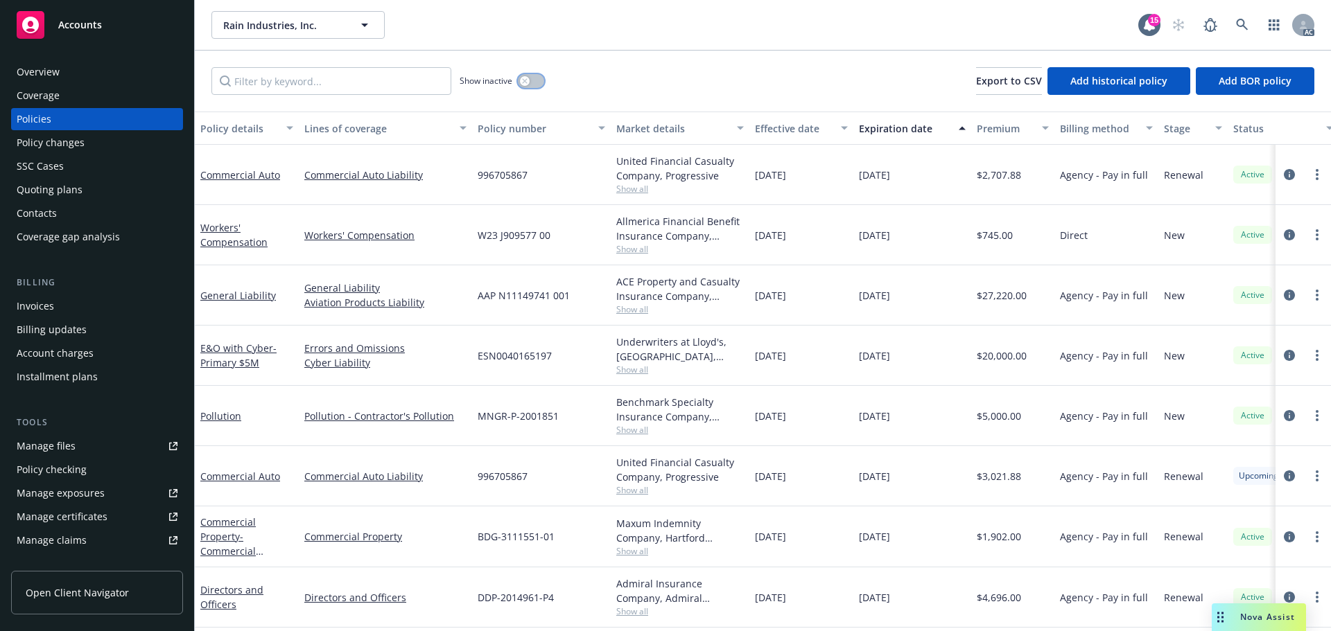
scroll to position [7, 0]
drag, startPoint x: 902, startPoint y: 351, endPoint x: 852, endPoint y: 358, distance: 50.4
click at [852, 358] on div "E&O with Cyber - Primary $5M Errors and Omissions Cyber Liability ESN0040165197…" at bounding box center [863, 356] width 1337 height 60
copy div "12/23/2025"
drag, startPoint x: 200, startPoint y: 327, endPoint x: 272, endPoint y: 343, distance: 73.8
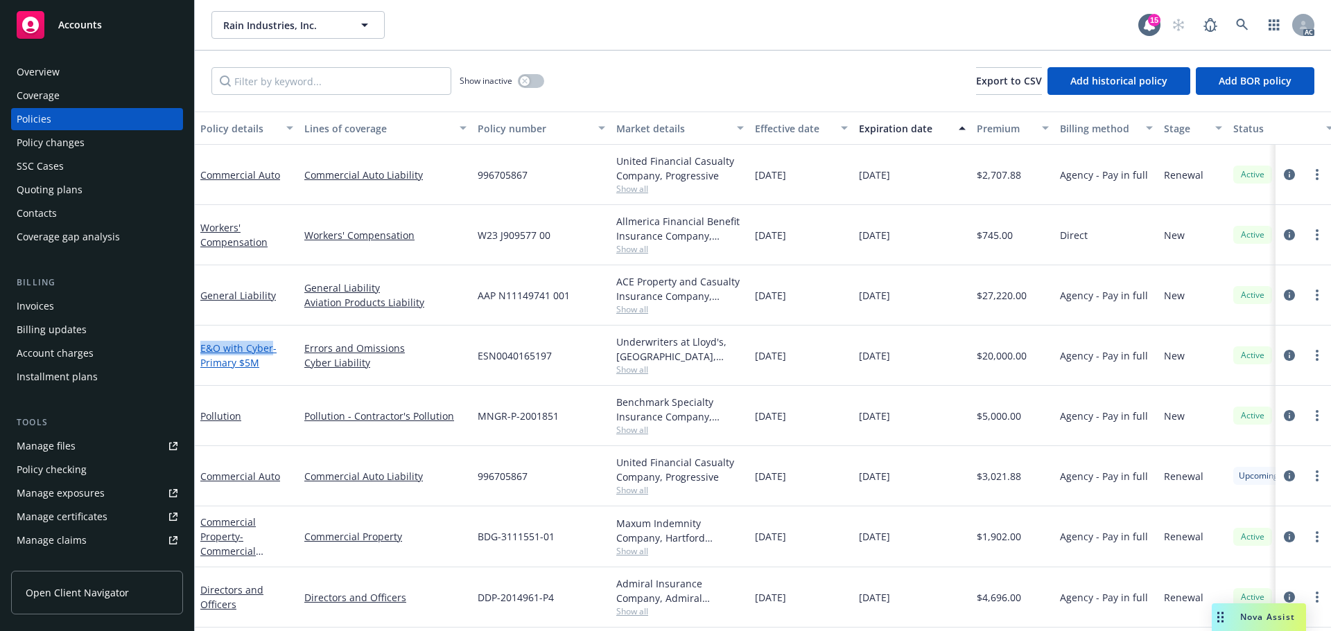
click at [272, 343] on div "E&O with Cyber - Primary $5M" at bounding box center [247, 356] width 104 height 60
copy link "E&O with Cyber"
drag, startPoint x: 60, startPoint y: 73, endPoint x: 93, endPoint y: 73, distance: 33.3
click at [60, 73] on div "Overview" at bounding box center [97, 72] width 161 height 22
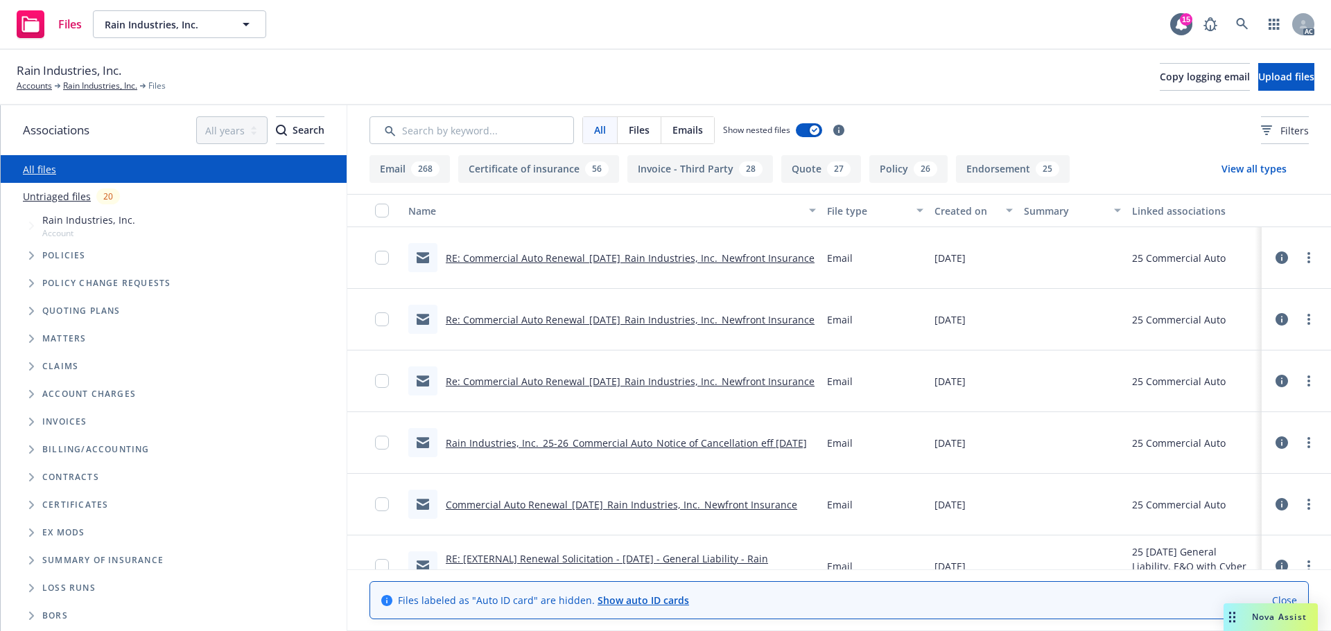
click at [440, 145] on div "All Files Emails Show nested files Filters" at bounding box center [838, 130] width 983 height 50
click at [466, 140] on input "Search by keyword..." at bounding box center [471, 130] width 204 height 28
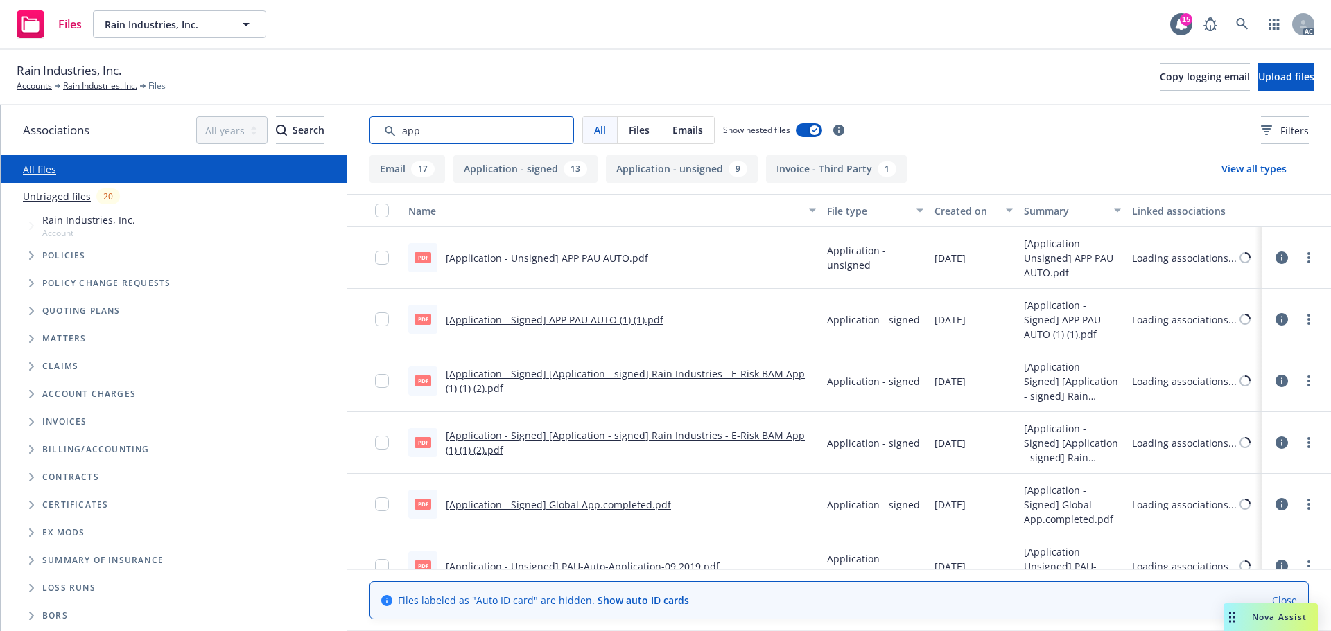
type input "app"
click at [951, 213] on div "Created on" at bounding box center [965, 211] width 63 height 15
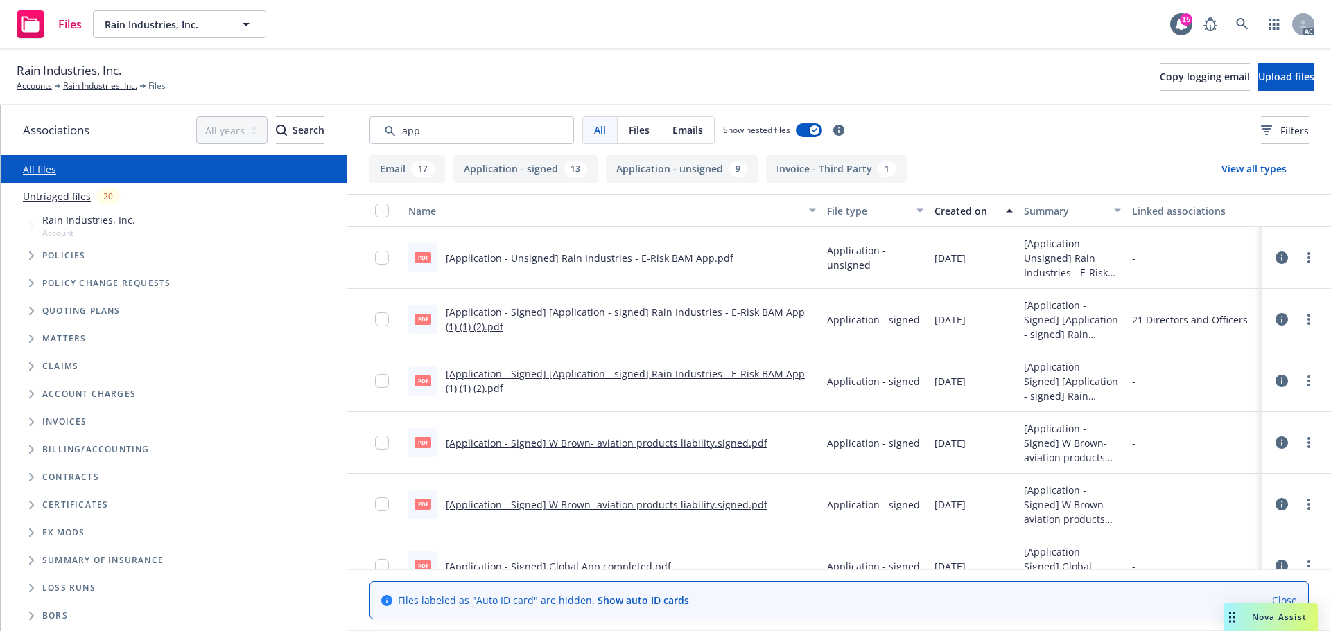
click at [951, 213] on div "Created on" at bounding box center [965, 211] width 63 height 15
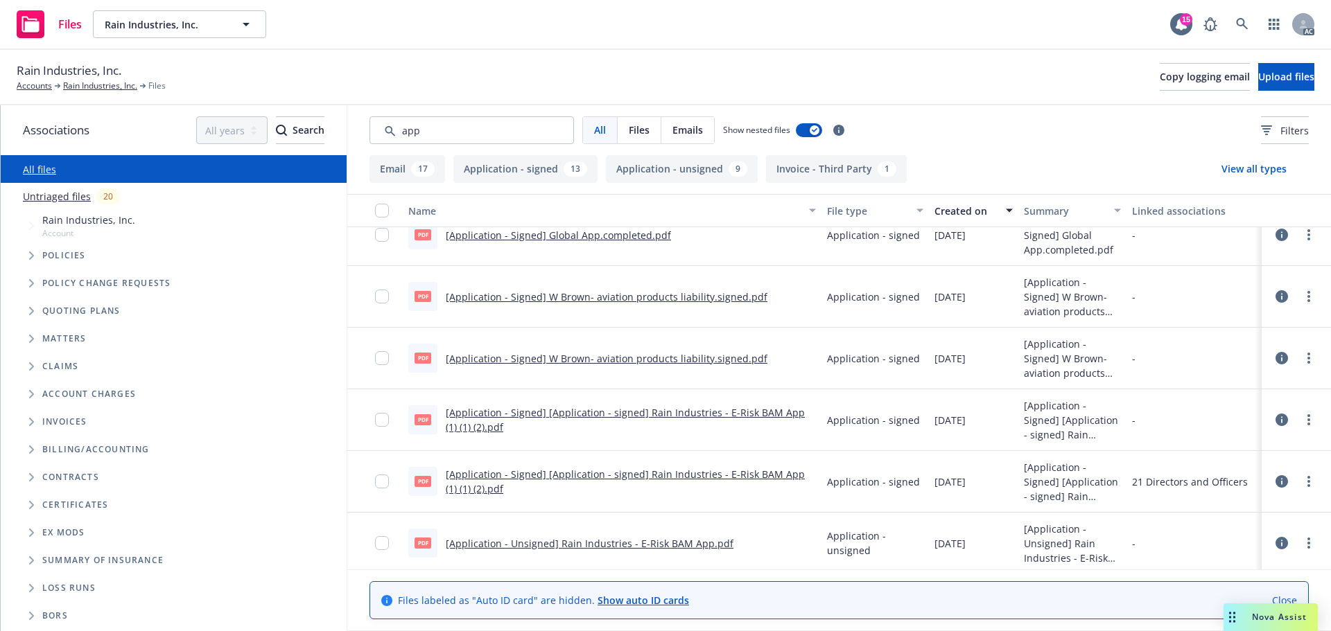
scroll to position [2102, 0]
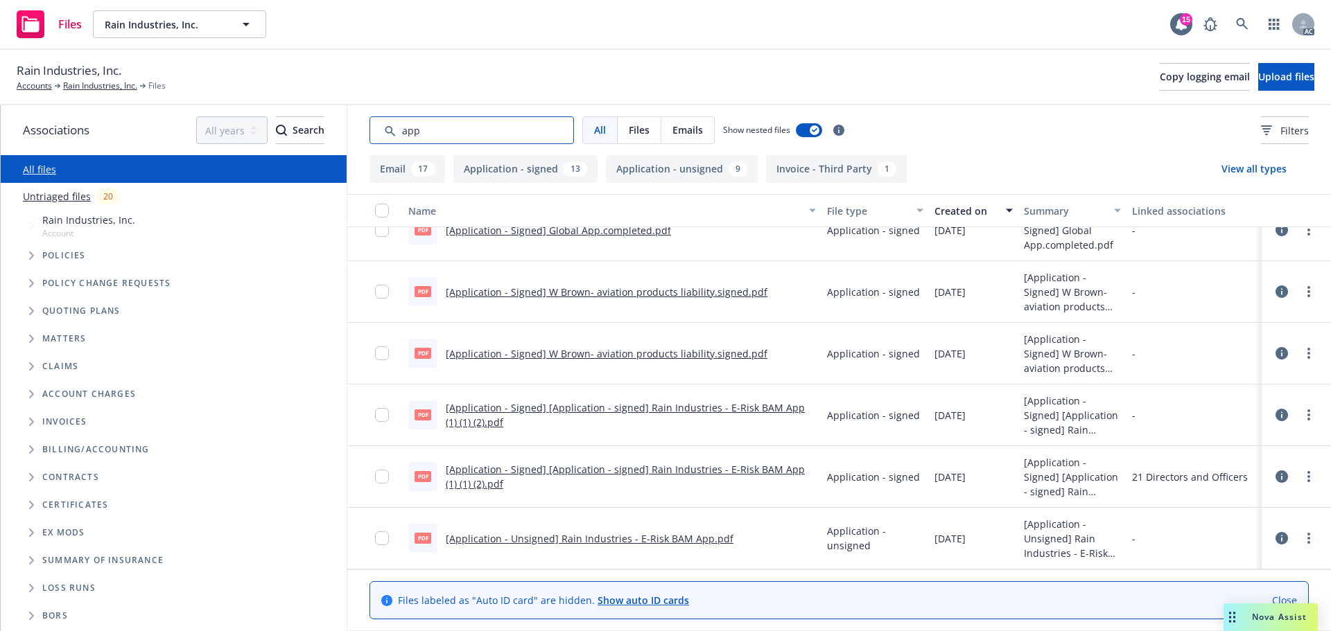
drag, startPoint x: 466, startPoint y: 134, endPoint x: 347, endPoint y: 134, distance: 118.5
click at [347, 134] on div "All Files Emails Show nested files Filters" at bounding box center [838, 130] width 983 height 50
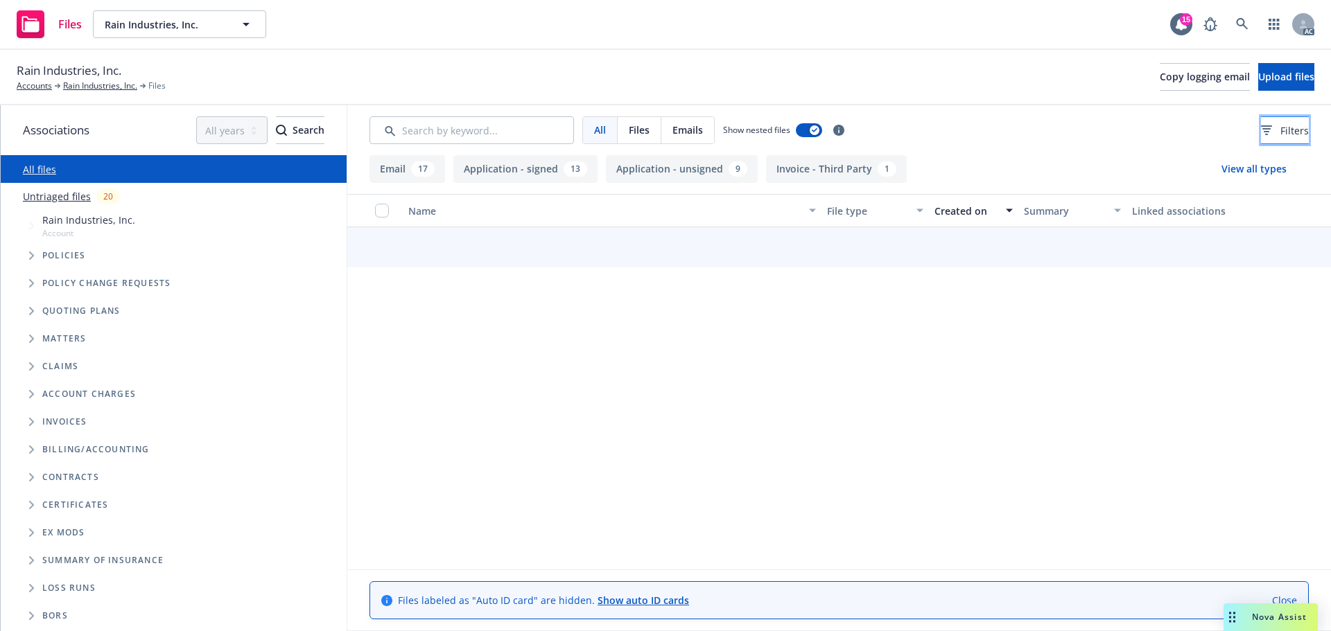
click at [1261, 120] on button "Filters" at bounding box center [1285, 130] width 48 height 28
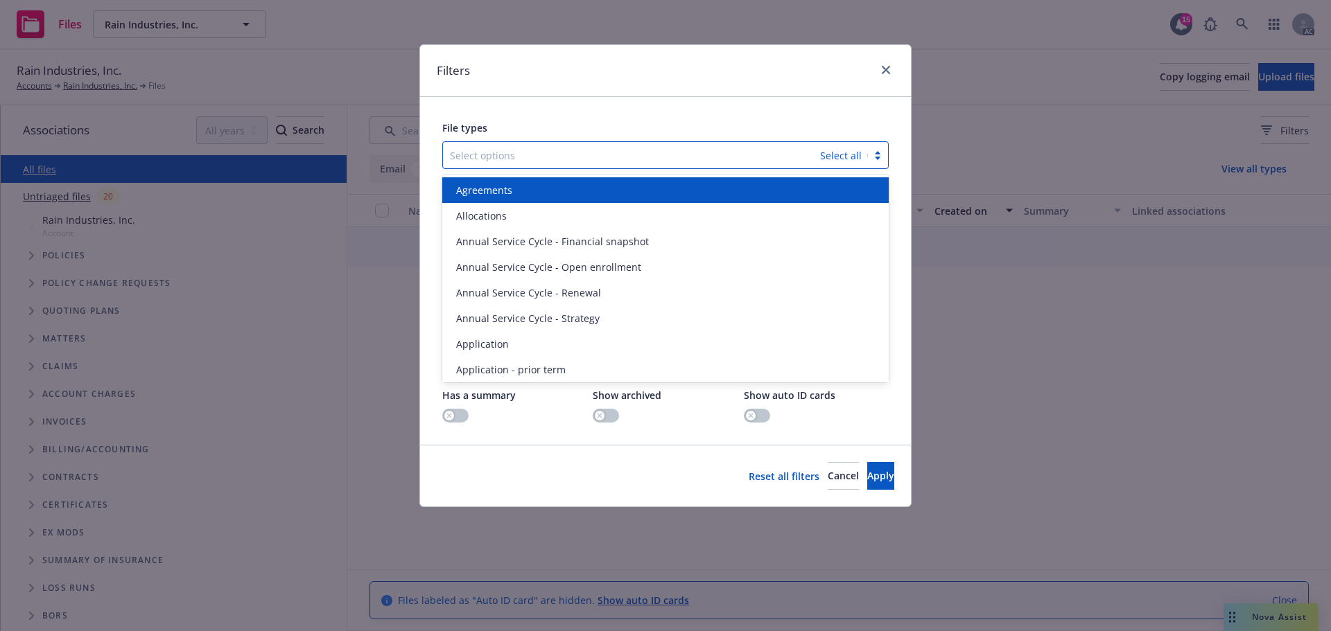
click at [701, 155] on div at bounding box center [631, 155] width 363 height 17
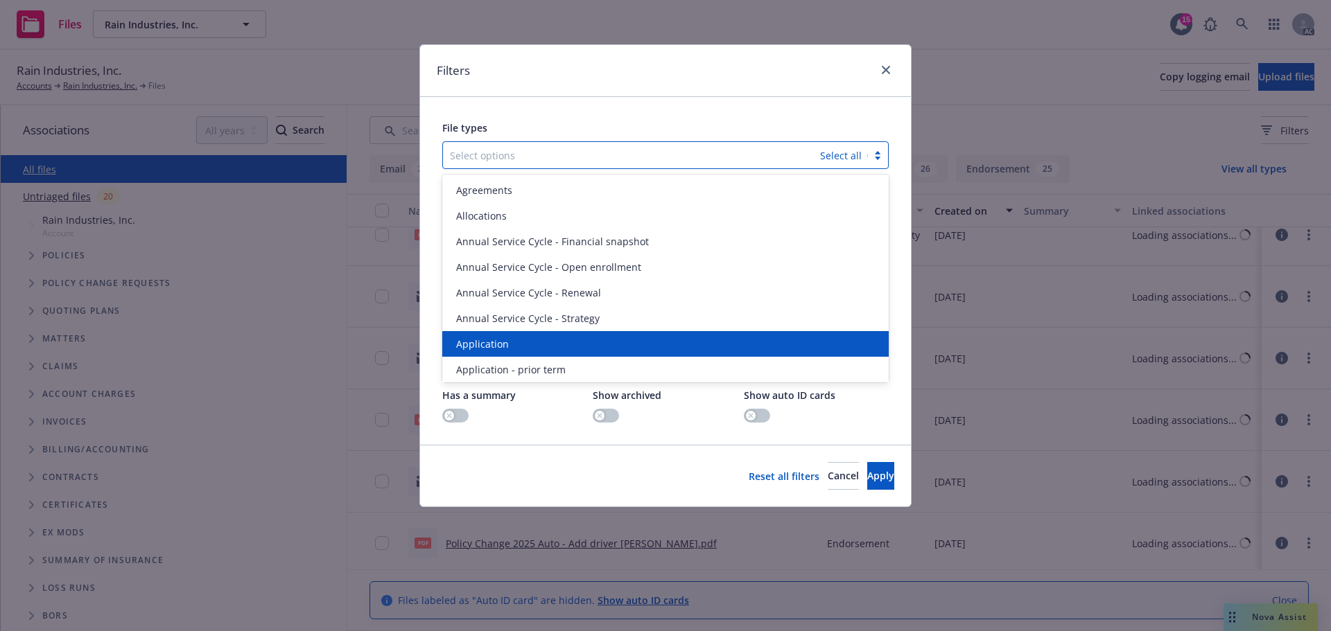
scroll to position [2102, 0]
click at [507, 344] on span "Application" at bounding box center [482, 344] width 53 height 15
click at [507, 344] on span "Application - prior term" at bounding box center [510, 344] width 109 height 15
click at [507, 344] on span "Application - signed" at bounding box center [502, 344] width 93 height 15
click at [507, 344] on span "Application - unsigned" at bounding box center [508, 344] width 105 height 15
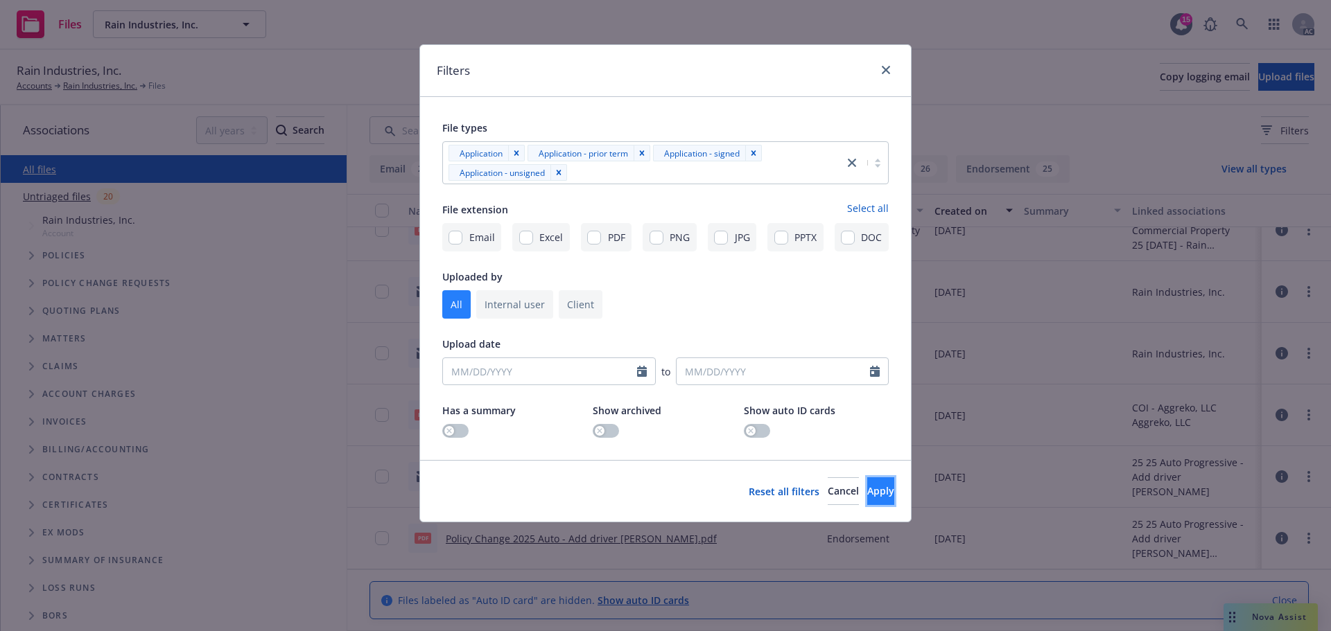
click at [875, 495] on button "Apply" at bounding box center [880, 491] width 27 height 28
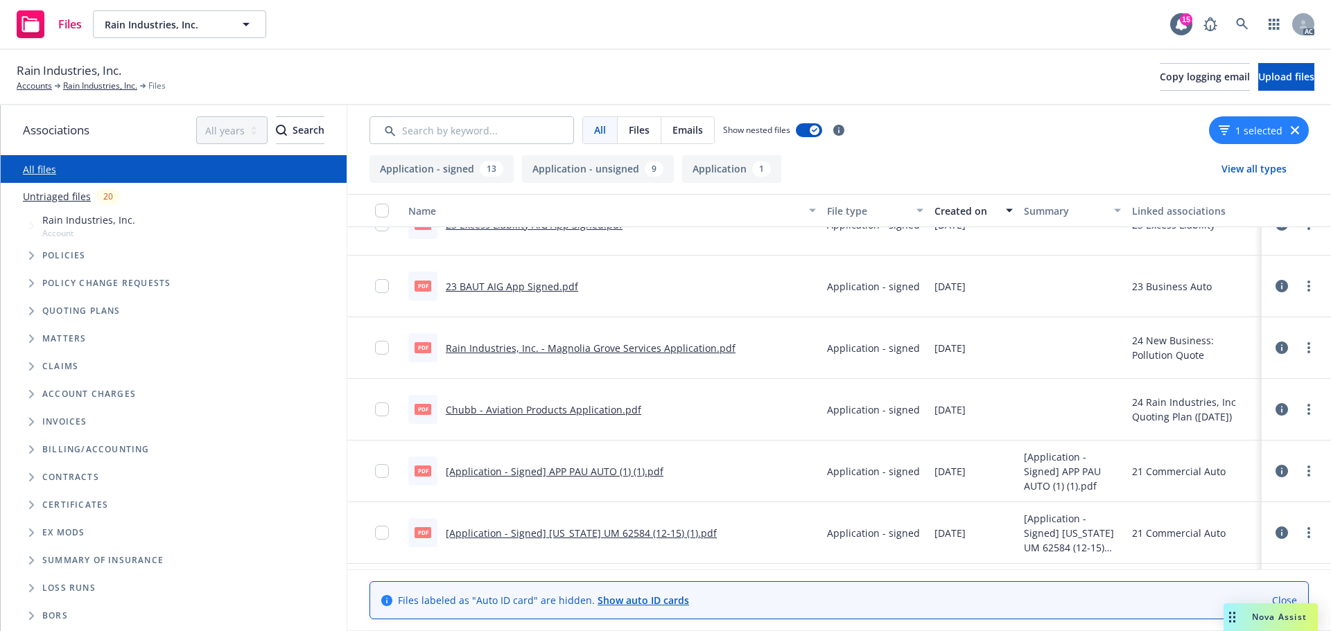
scroll to position [0, 0]
